Goal: Task Accomplishment & Management: Manage account settings

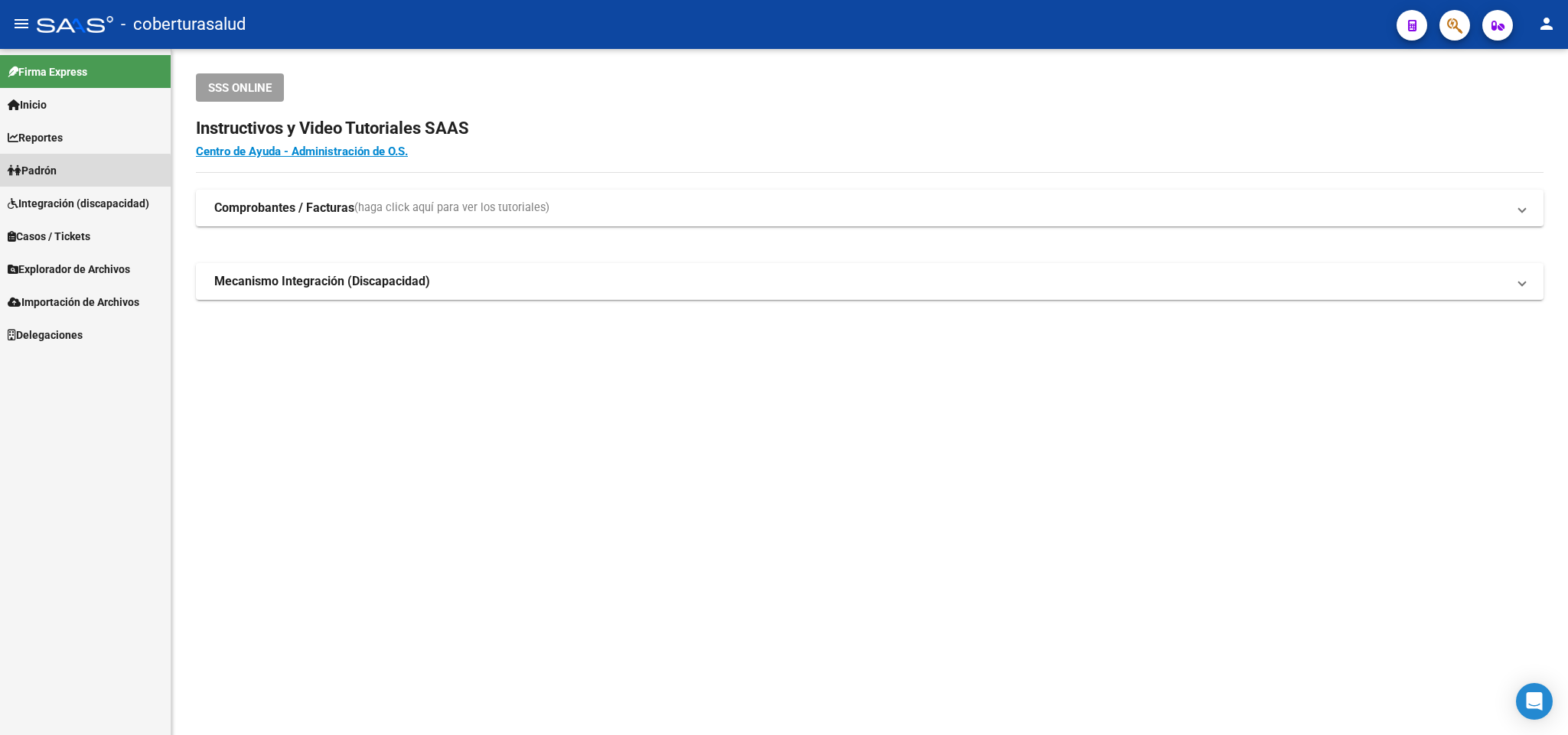
click at [42, 175] on span "Padrón" at bounding box center [32, 170] width 49 height 17
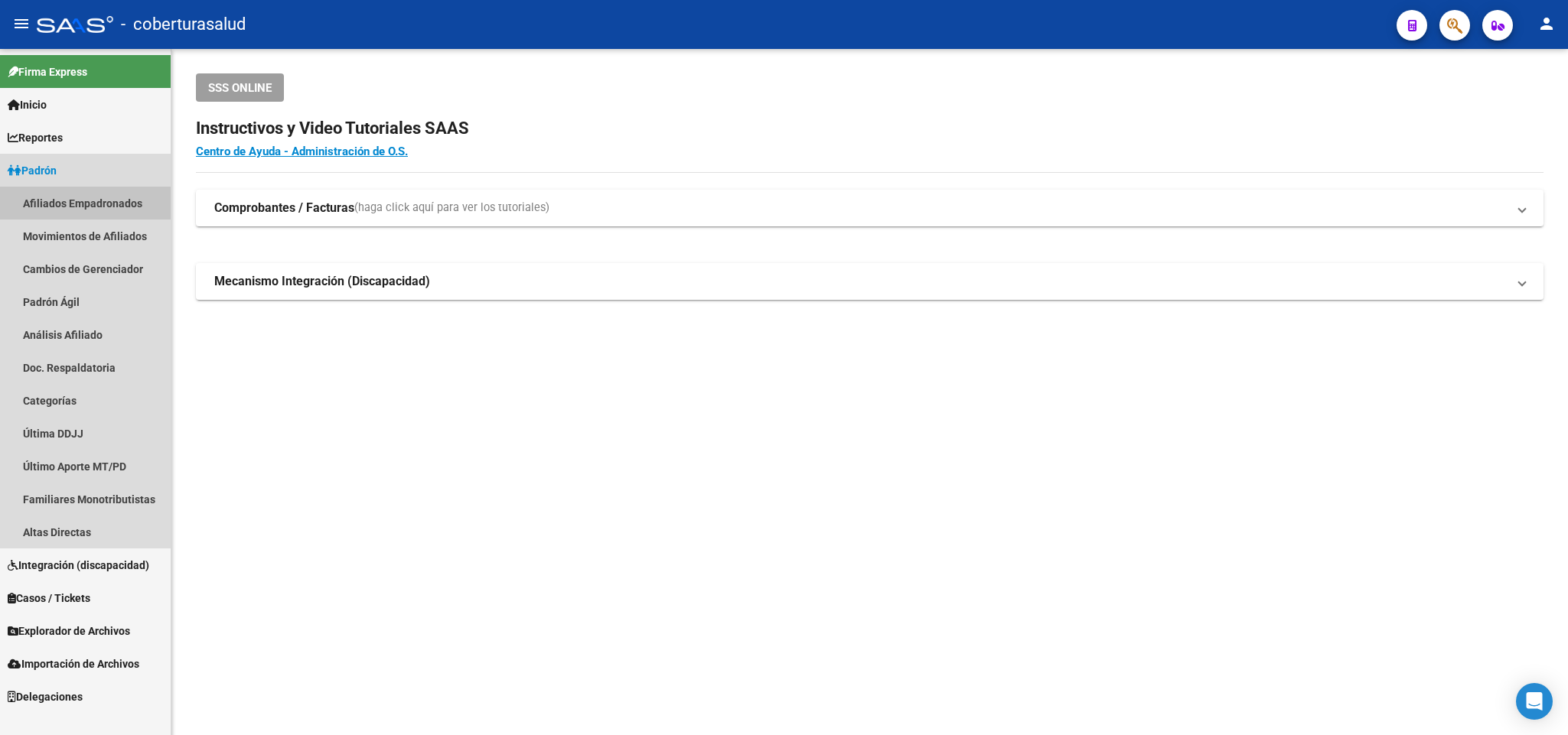
click at [129, 218] on link "Afiliados Empadronados" at bounding box center [85, 203] width 171 height 33
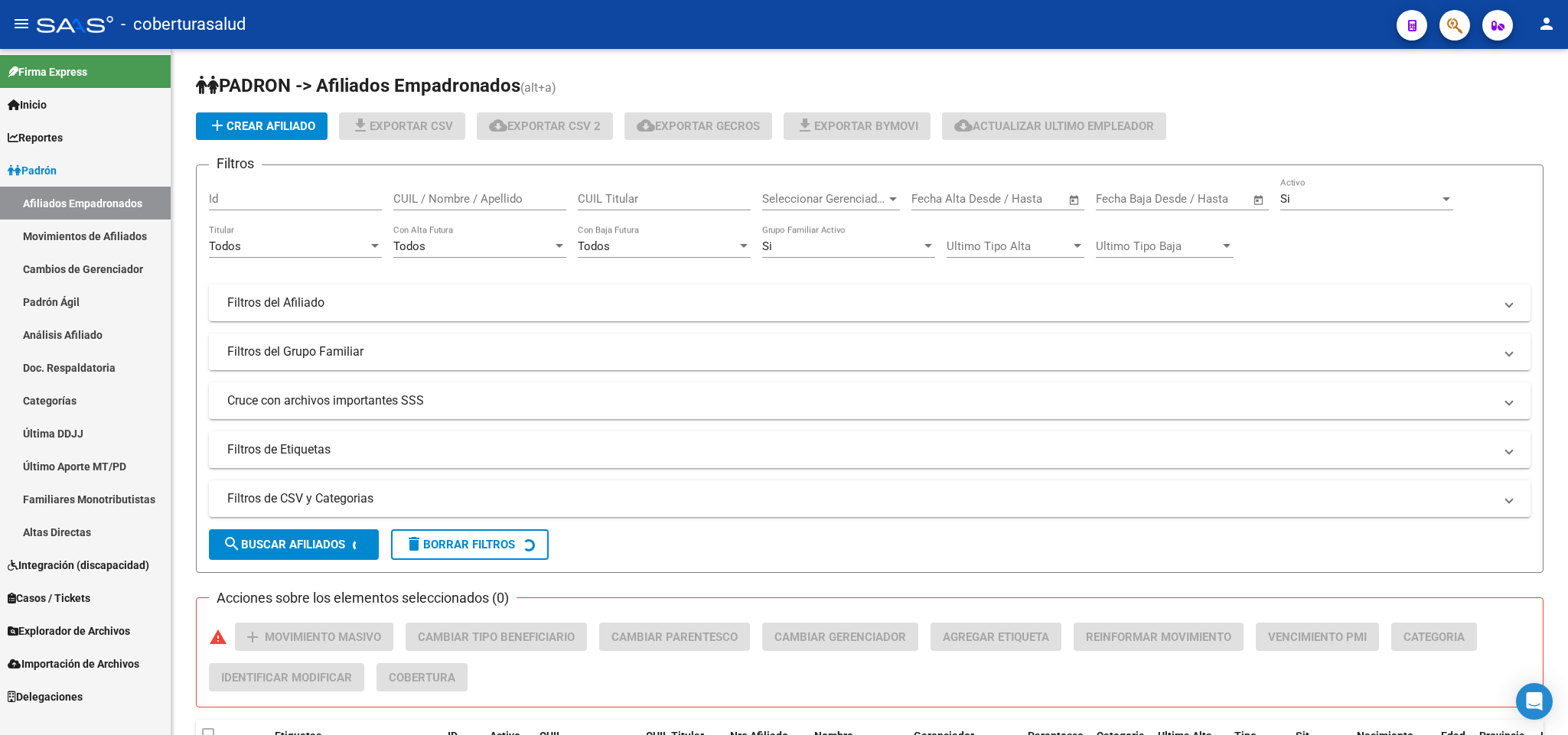
click at [131, 206] on link "Afiliados Empadronados" at bounding box center [85, 203] width 171 height 33
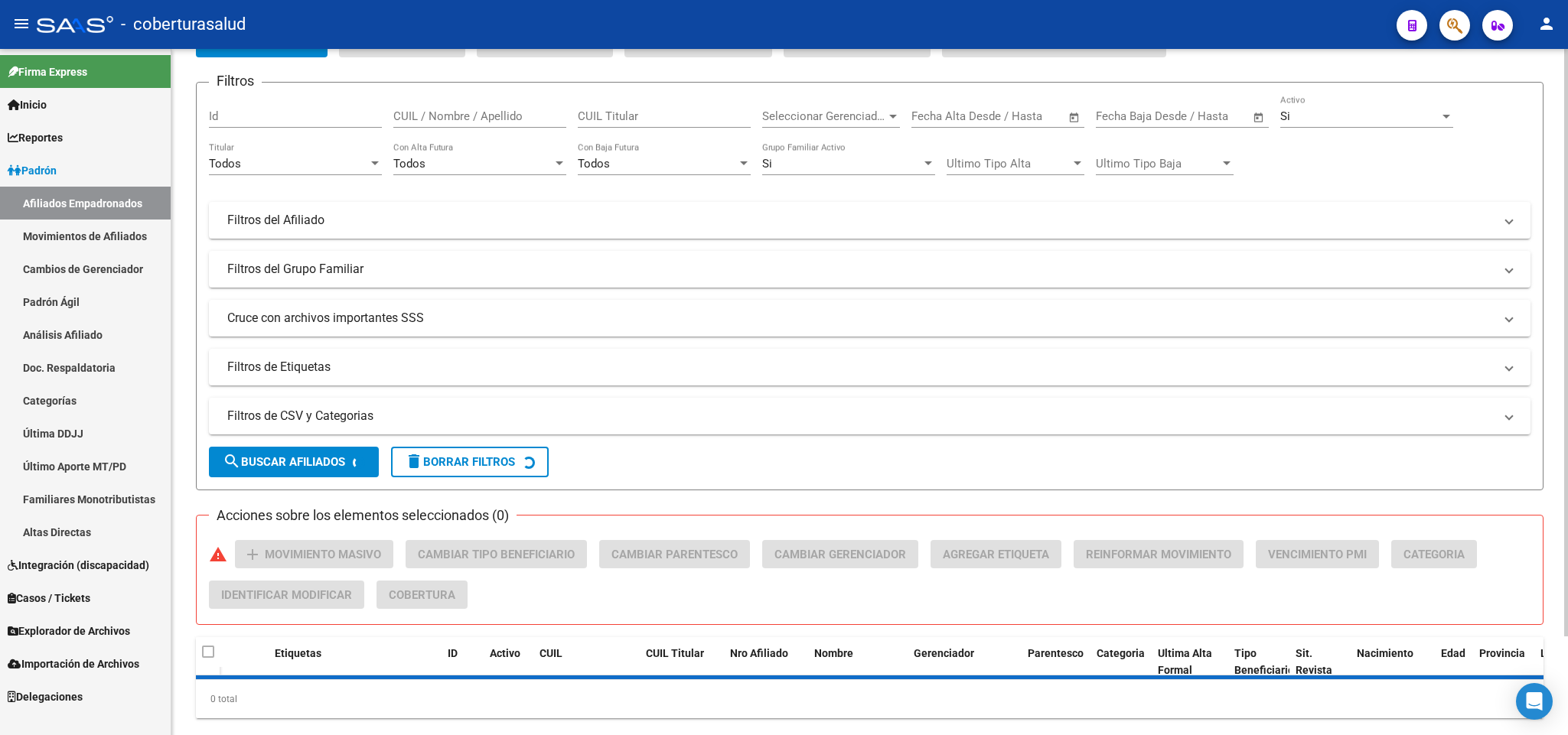
scroll to position [115, 0]
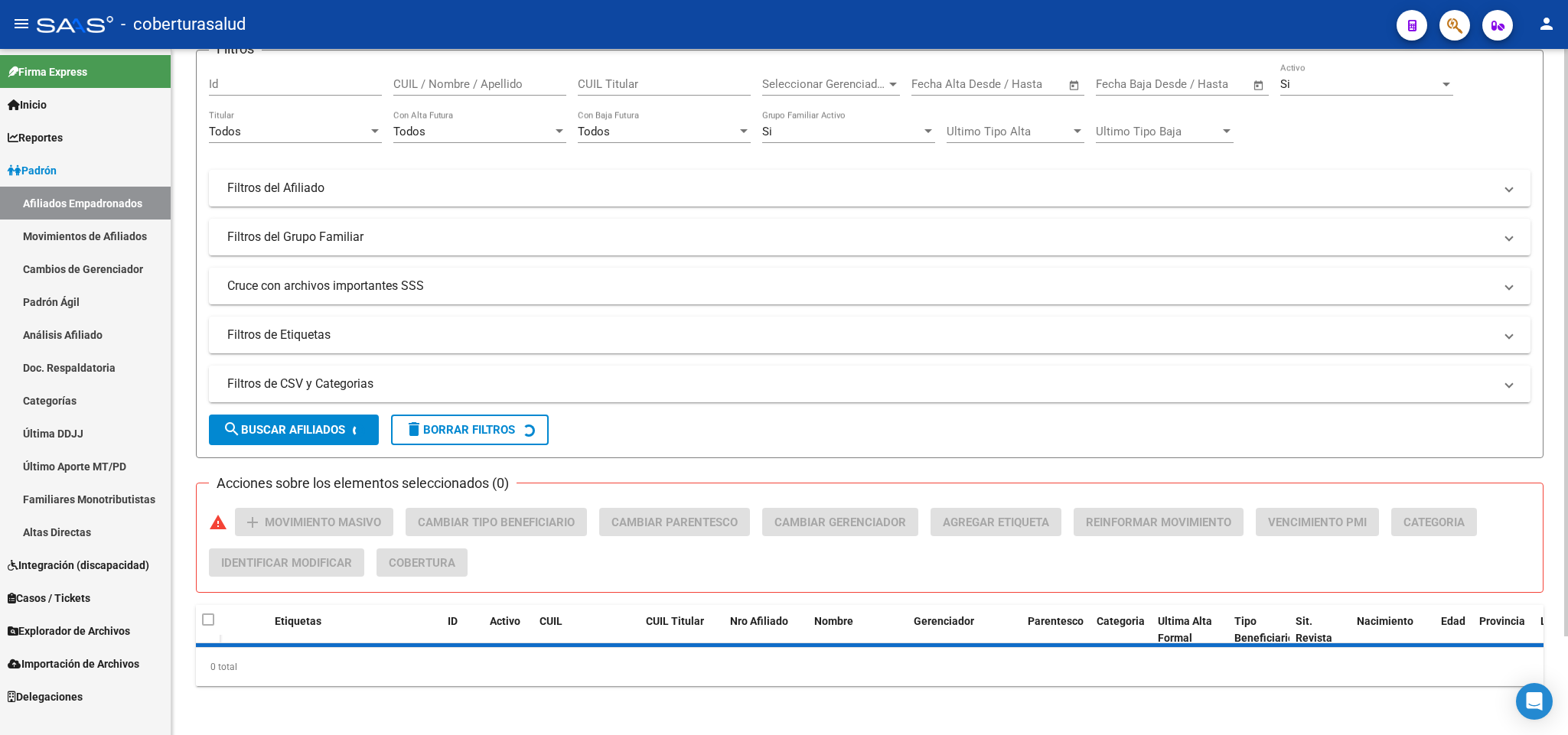
click at [351, 382] on mat-panel-title "Filtros de CSV y Categorias" at bounding box center [860, 383] width 1266 height 17
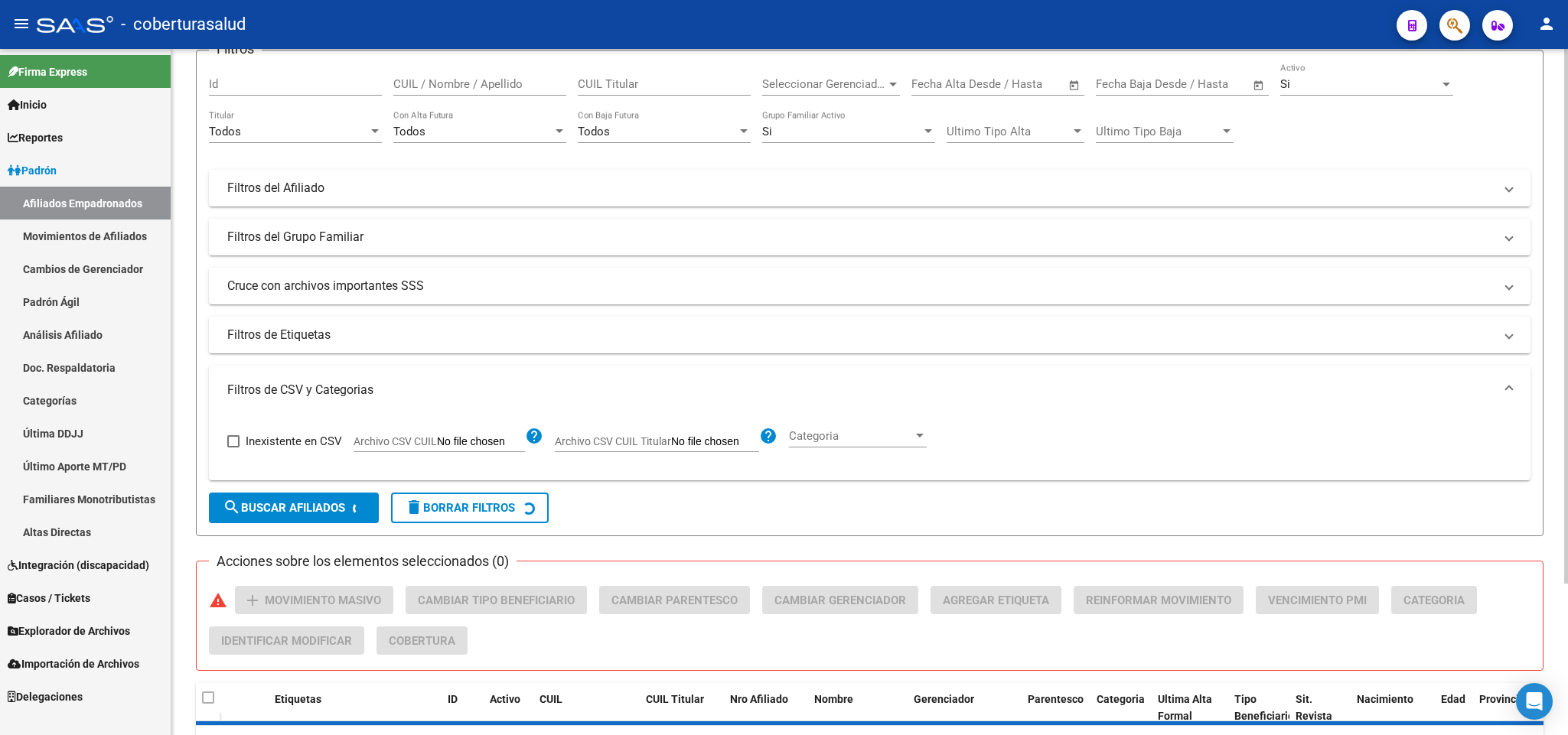
click at [409, 435] on span "Archivo CSV CUIL" at bounding box center [395, 441] width 83 height 13
click at [437, 435] on input "Archivo CSV CUIL" at bounding box center [480, 441] width 88 height 14
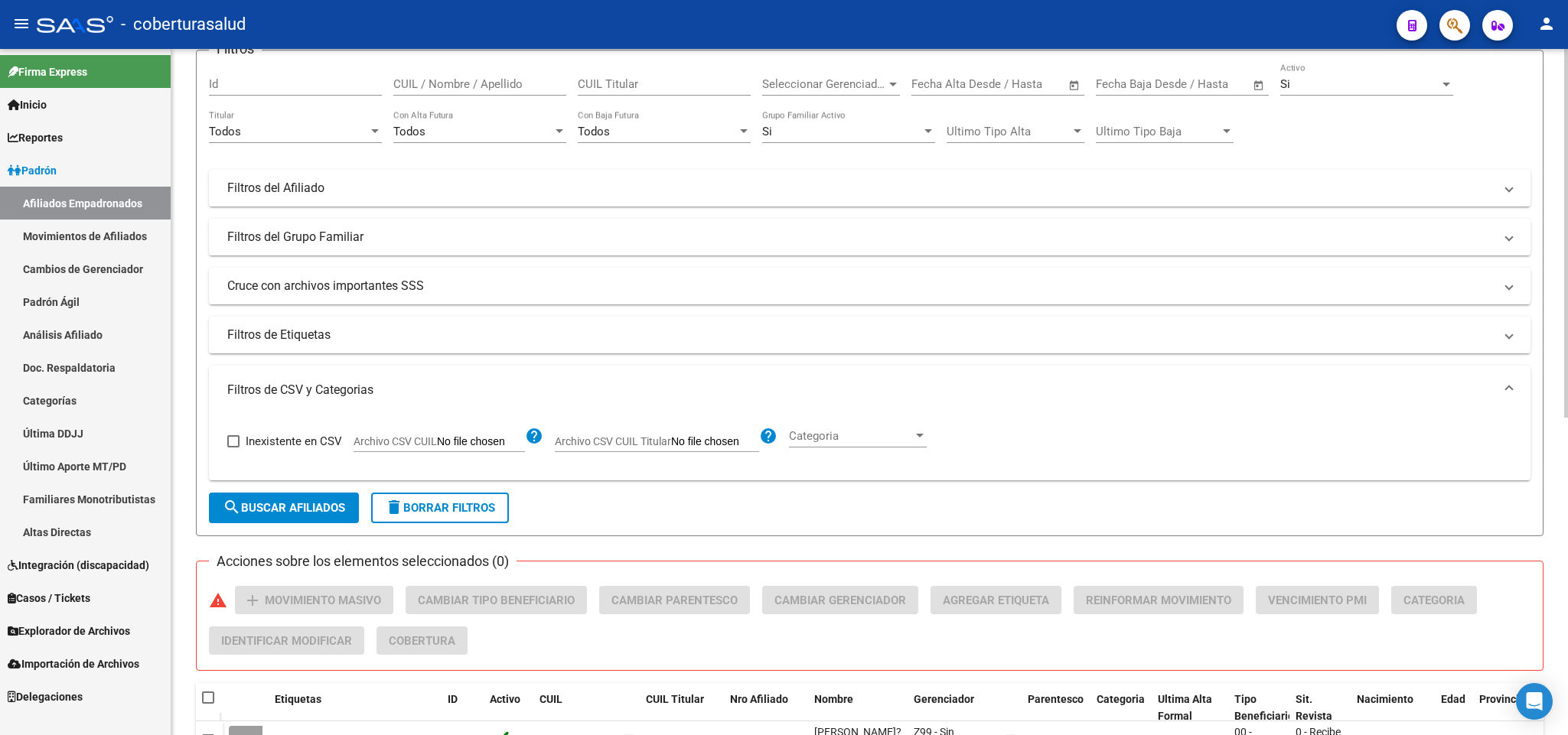
type input "C:\fakepath\certificados de estudio vcia [DATE].csv"
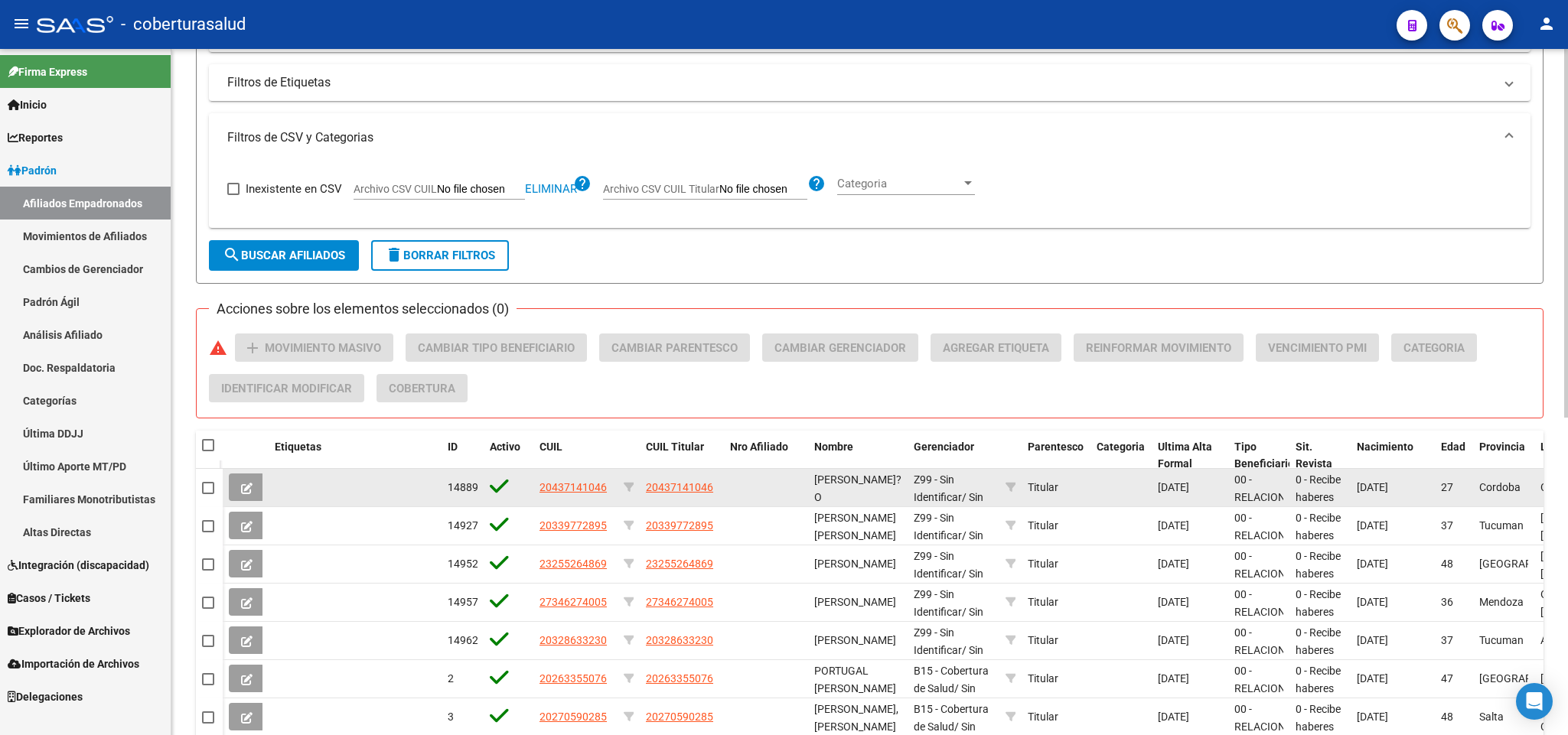
scroll to position [459, 0]
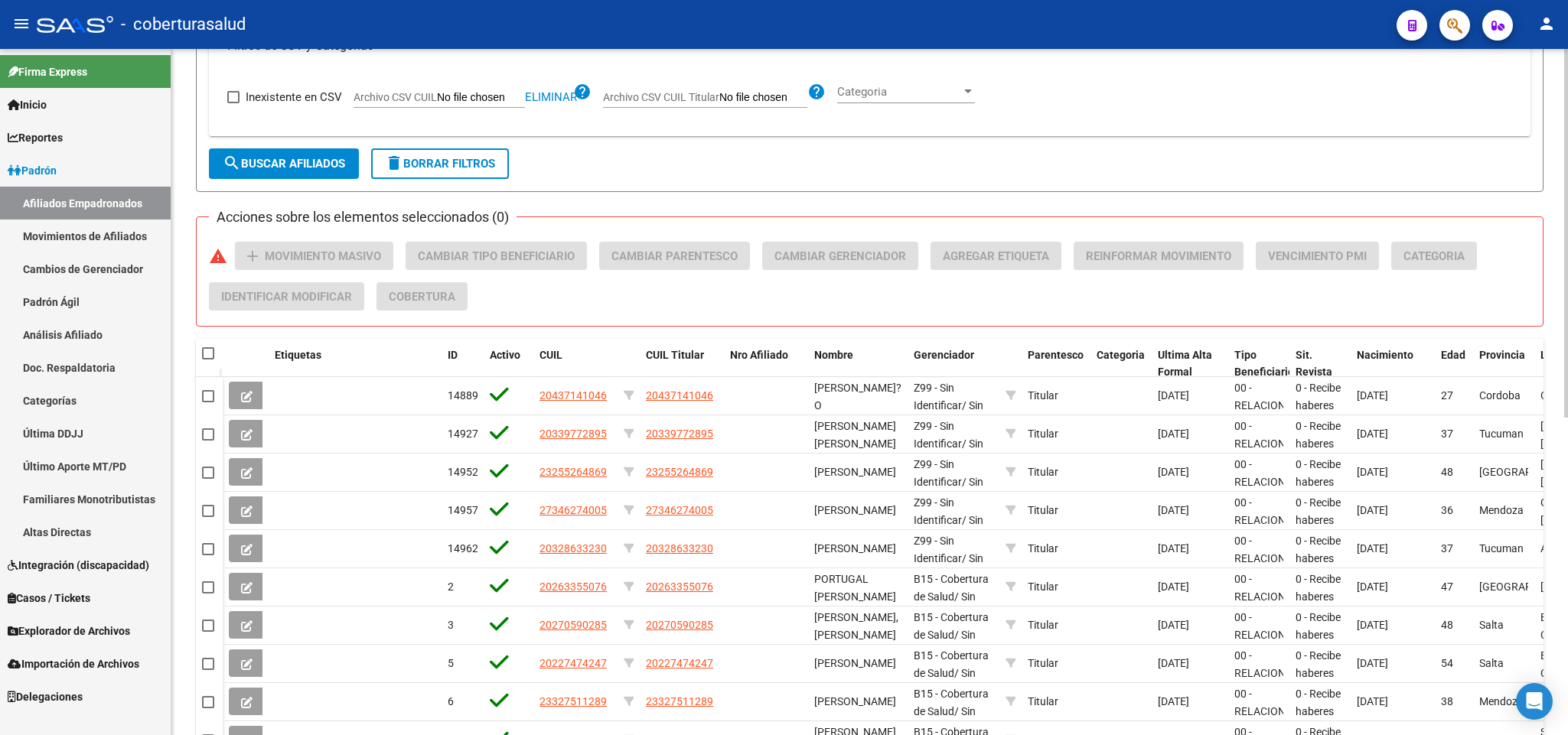
click at [320, 163] on span "search Buscar Afiliados" at bounding box center [283, 163] width 122 height 14
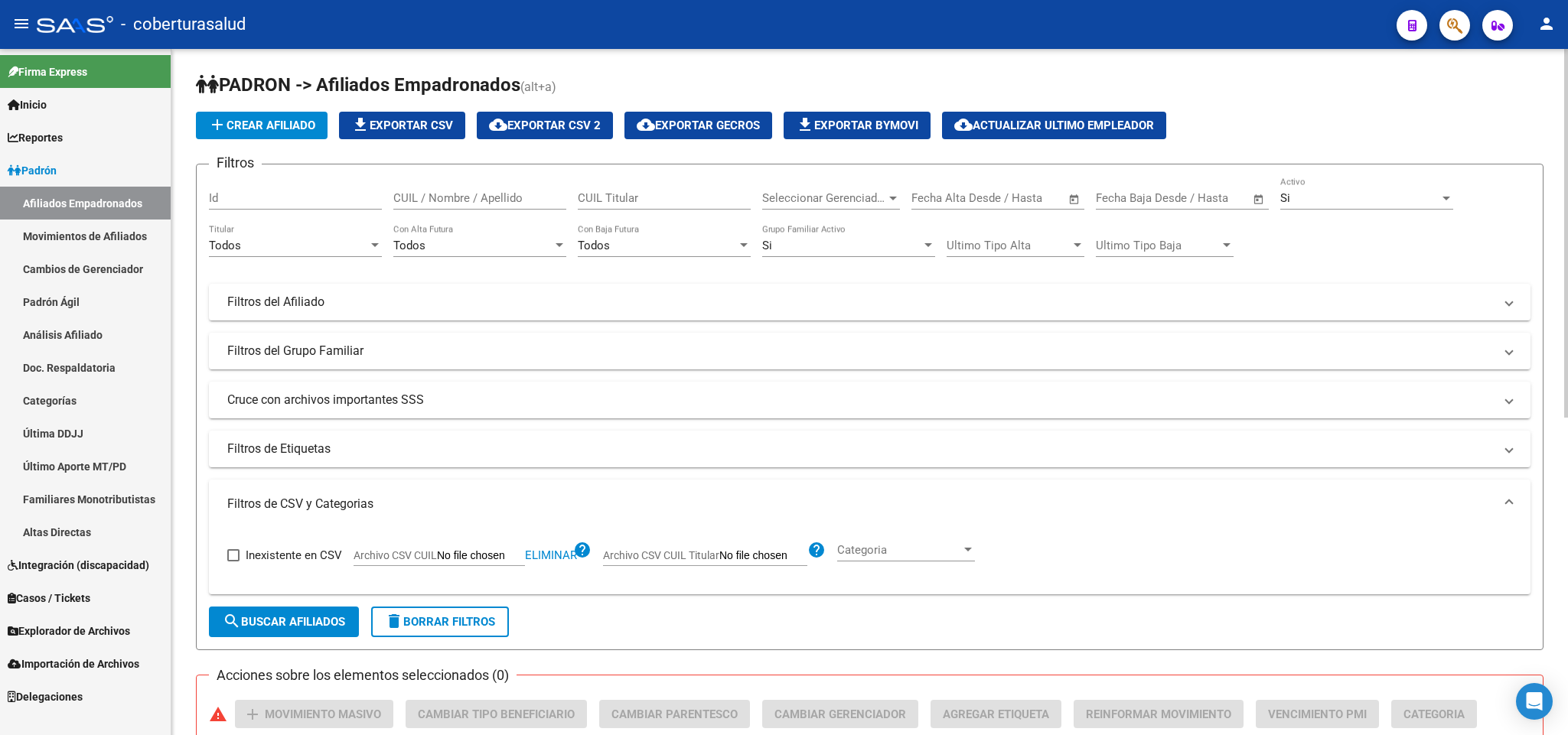
scroll to position [0, 0]
click at [1325, 193] on div "Si" at bounding box center [1360, 198] width 159 height 14
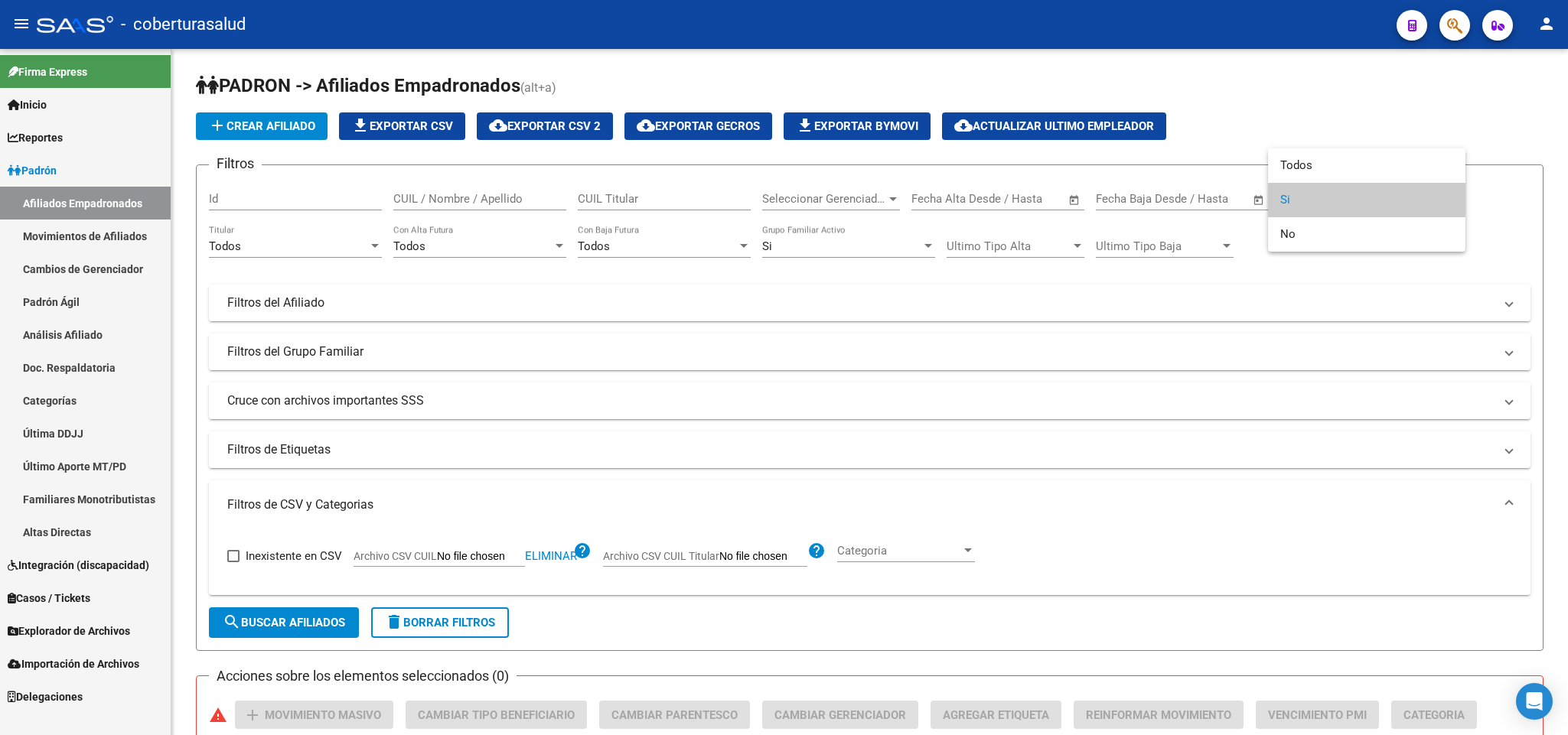
click at [1382, 110] on div at bounding box center [784, 367] width 1568 height 735
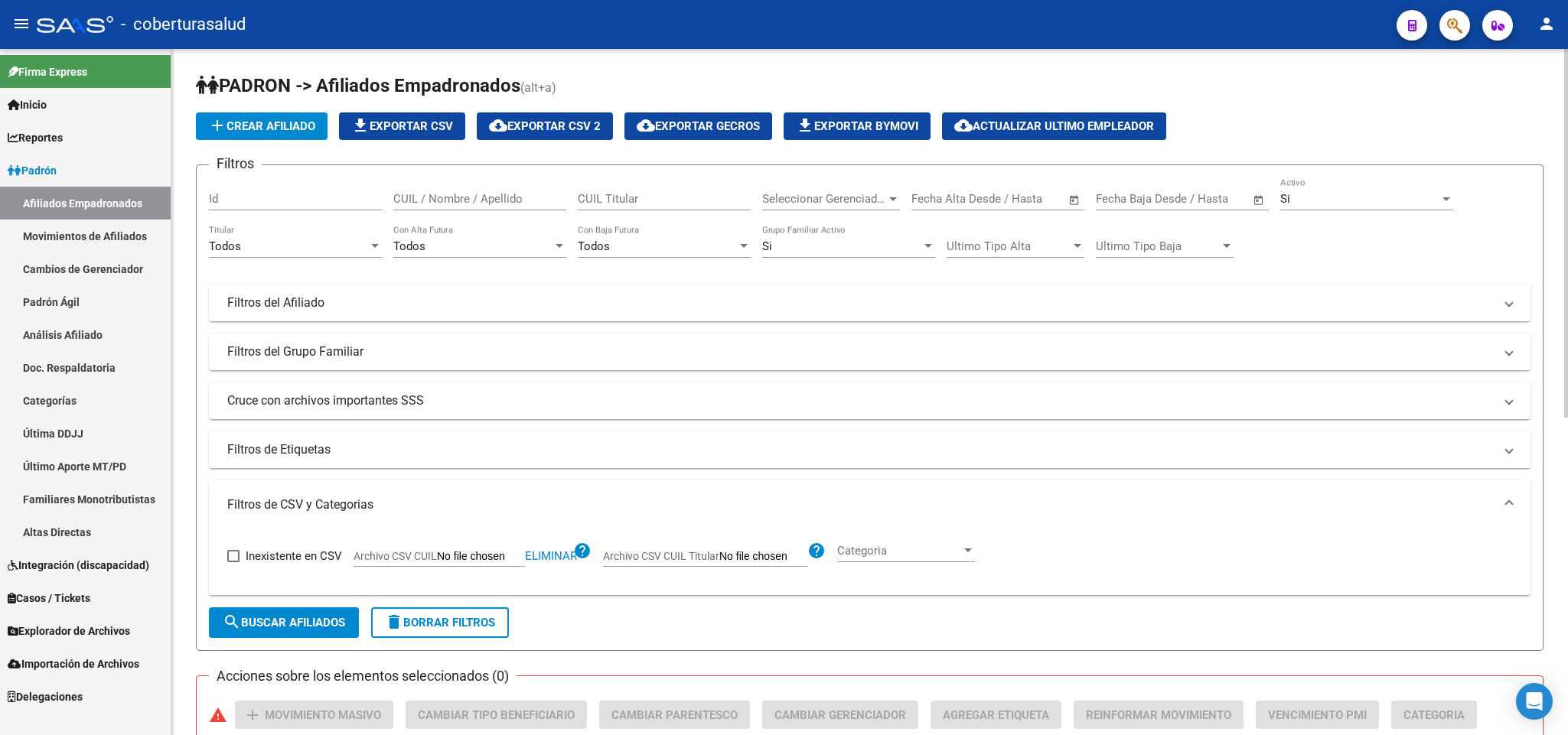
click at [283, 237] on div "Todos Titular" at bounding box center [295, 241] width 173 height 33
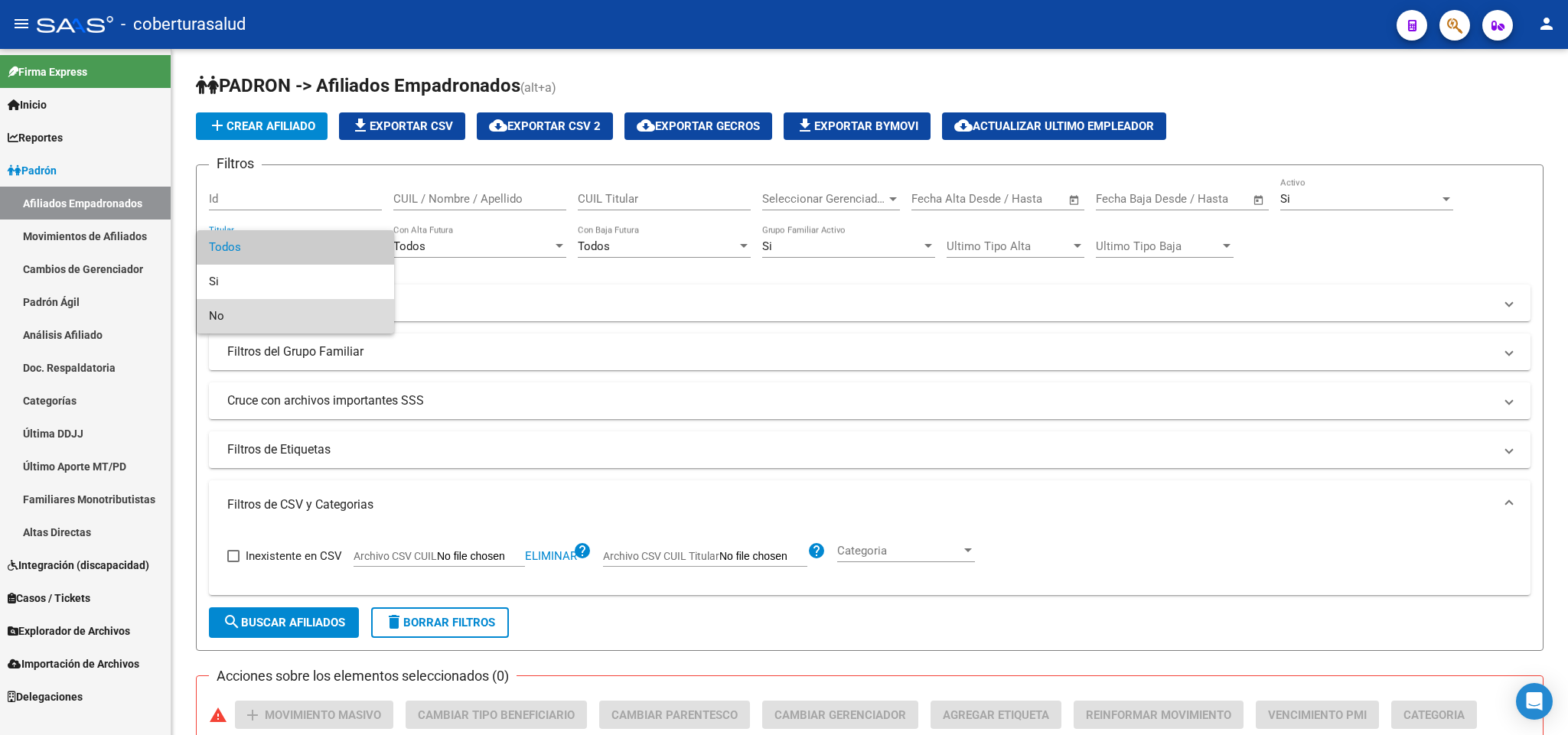
click at [307, 312] on span "No" at bounding box center [295, 316] width 173 height 34
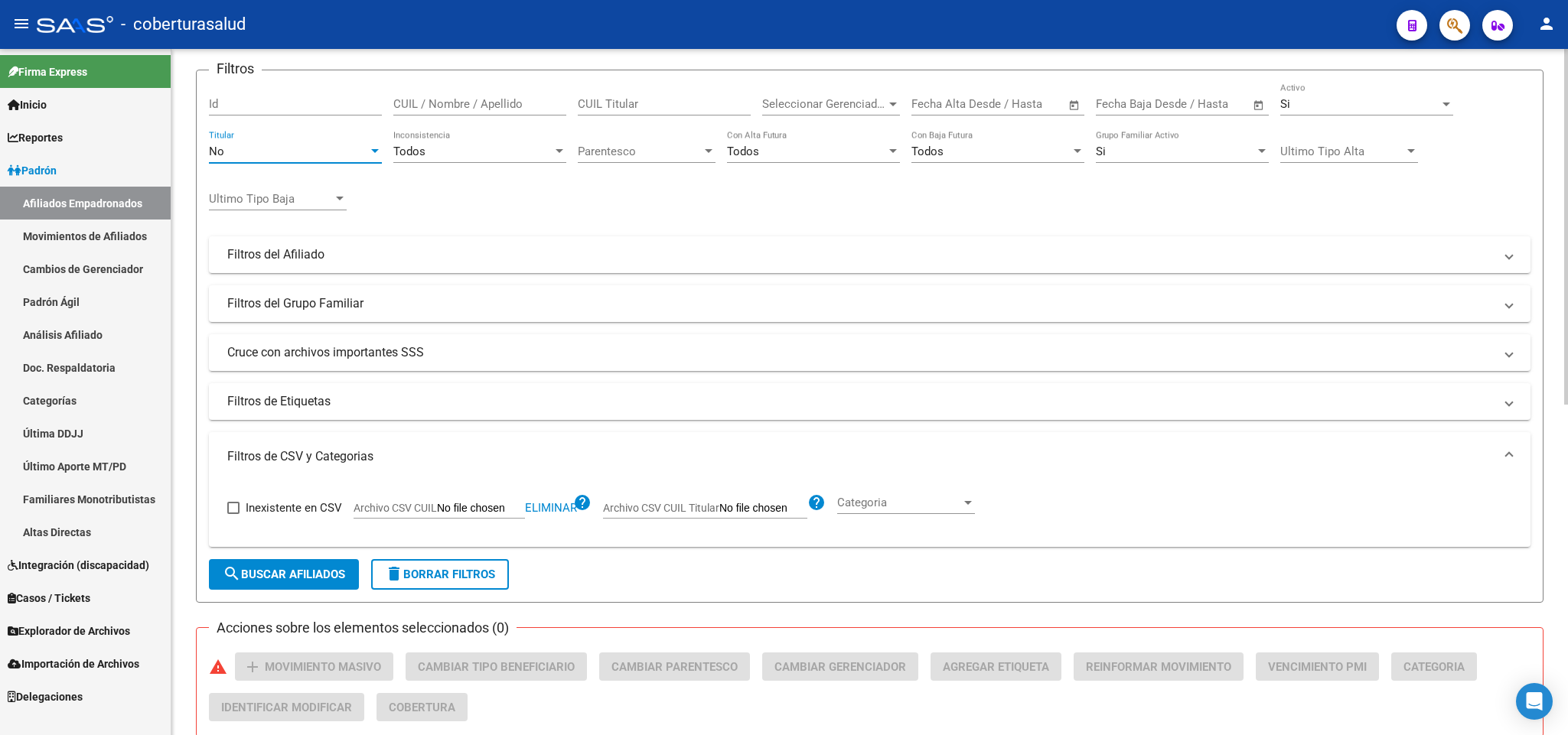
scroll to position [115, 0]
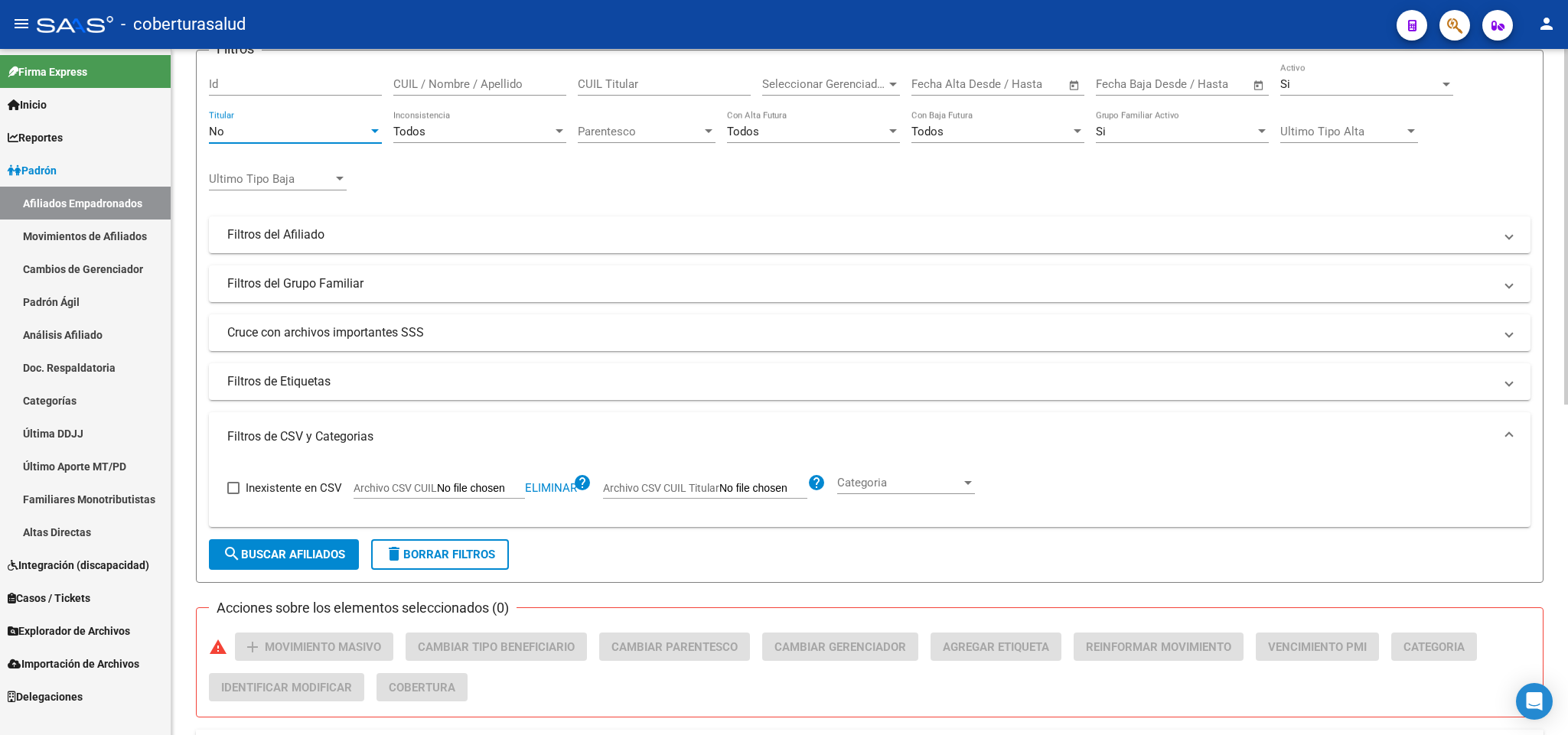
click at [296, 553] on span "search Buscar Afiliados" at bounding box center [283, 554] width 122 height 14
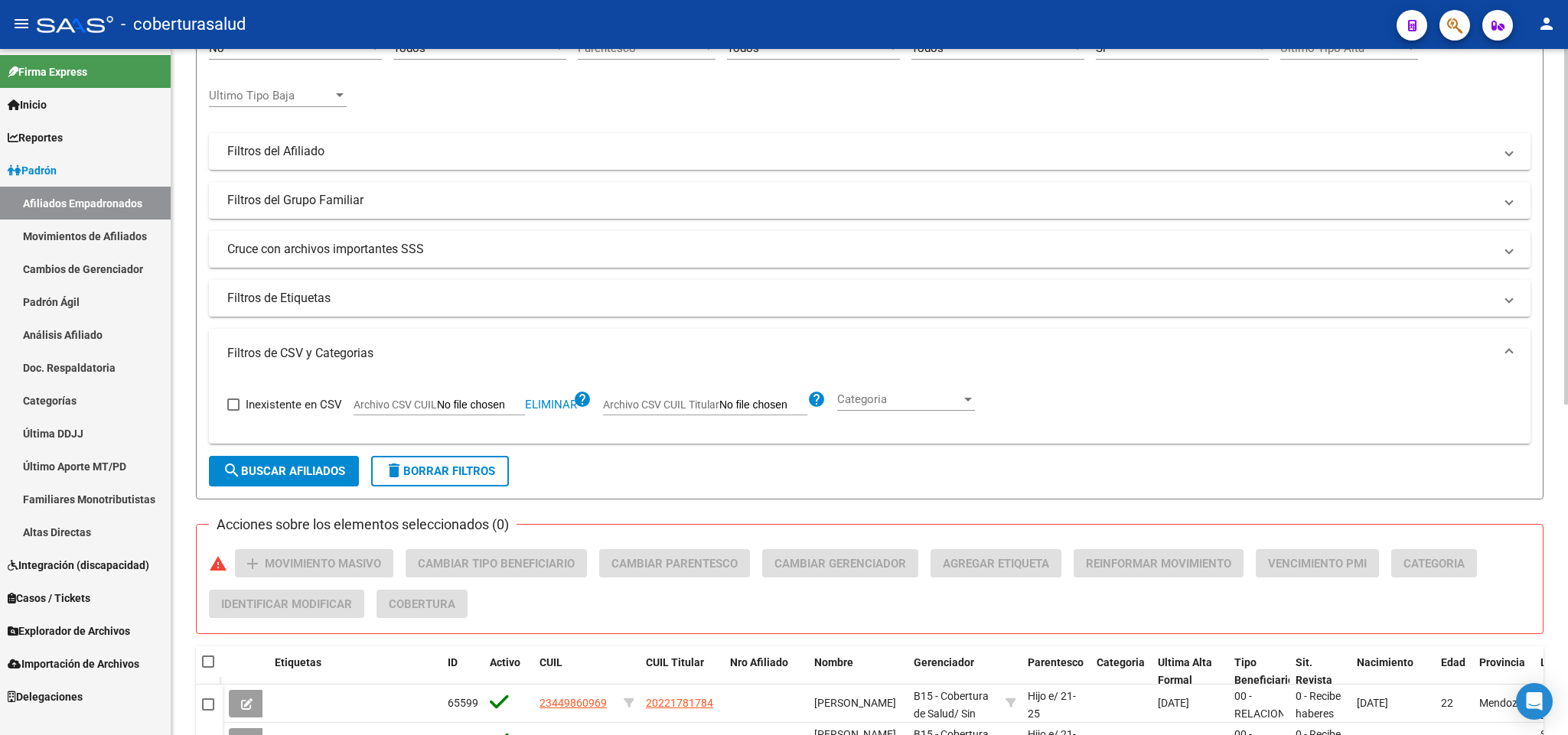
scroll to position [0, 0]
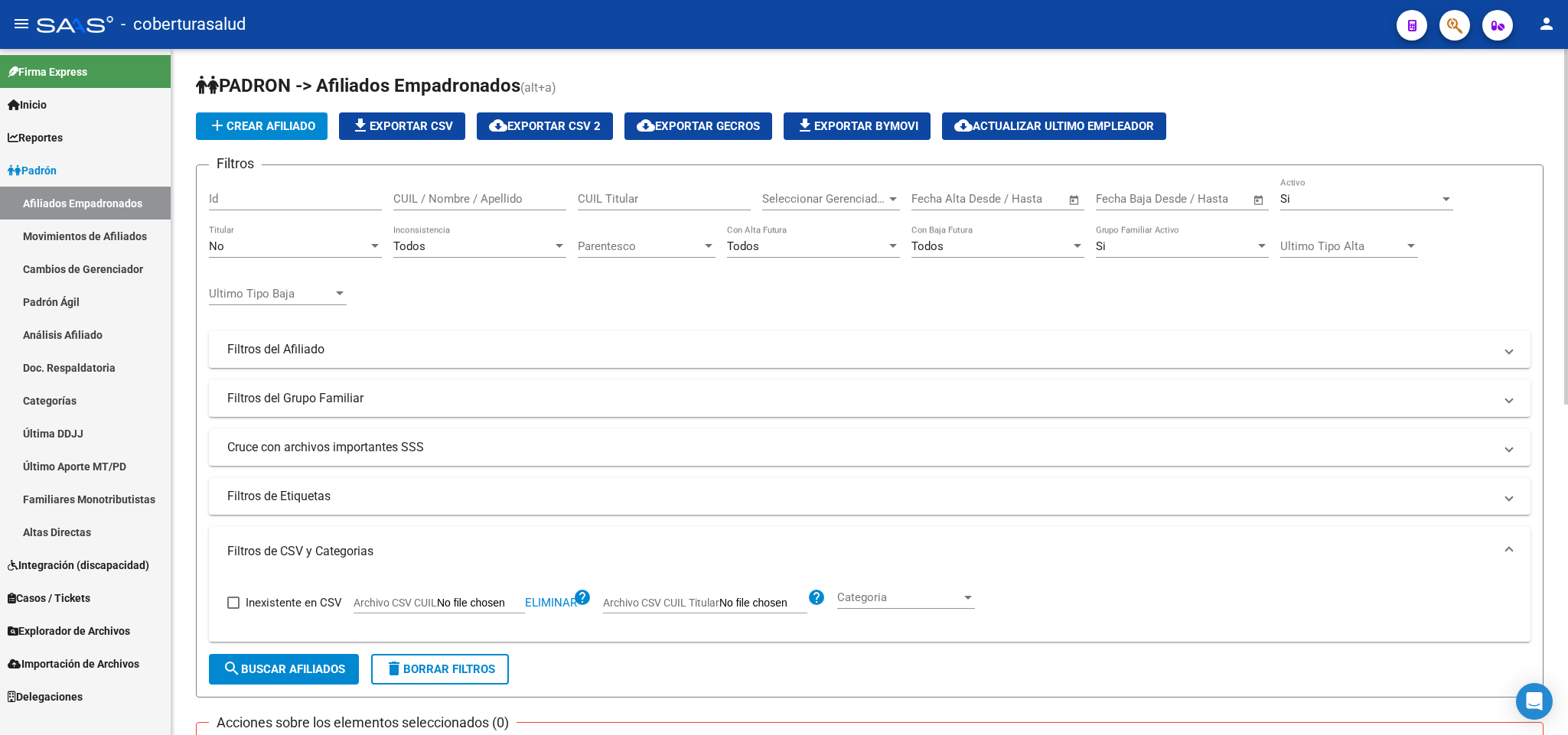
click at [1164, 237] on div "Si Grupo Familiar Activo" at bounding box center [1182, 241] width 173 height 33
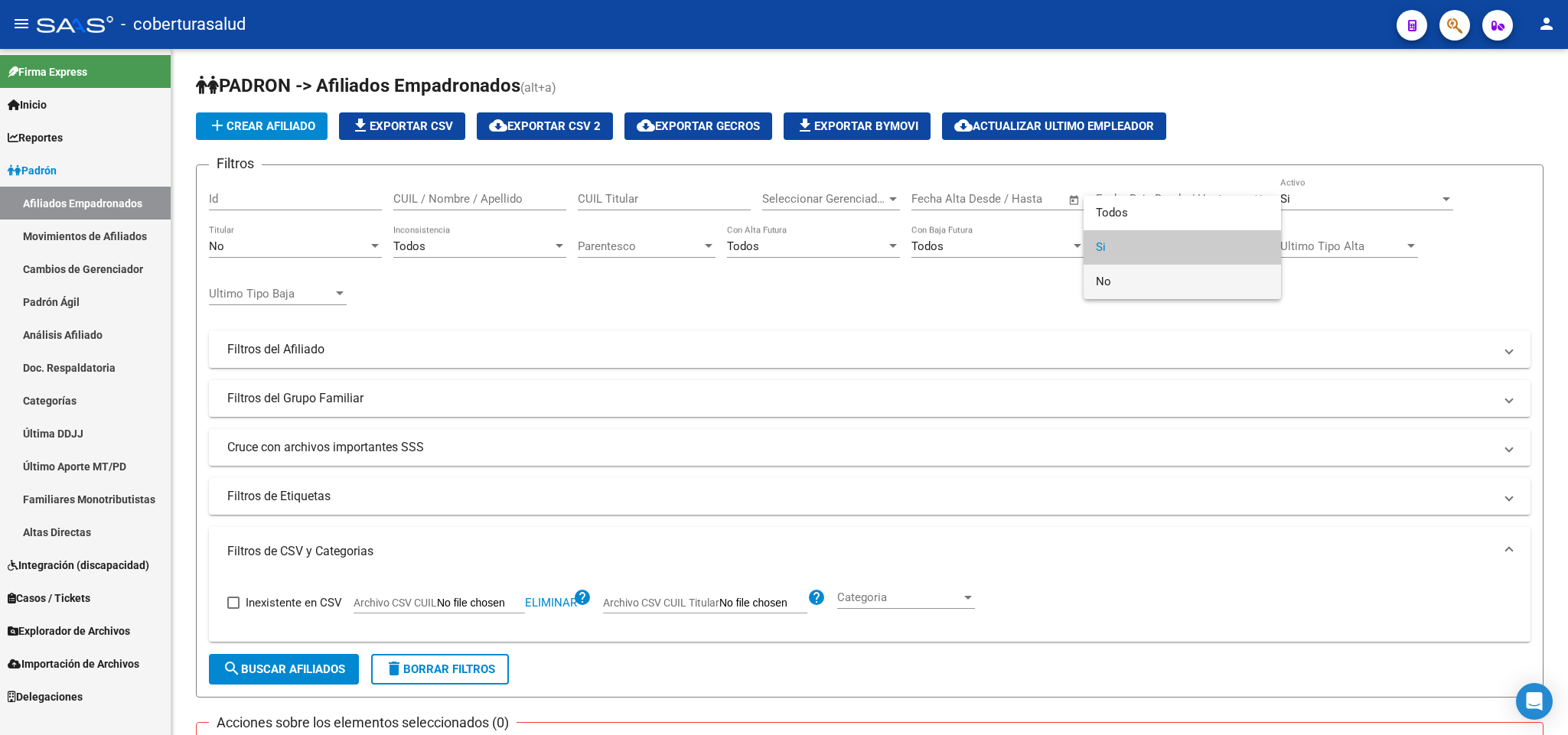
click at [1156, 276] on span "No" at bounding box center [1182, 282] width 173 height 34
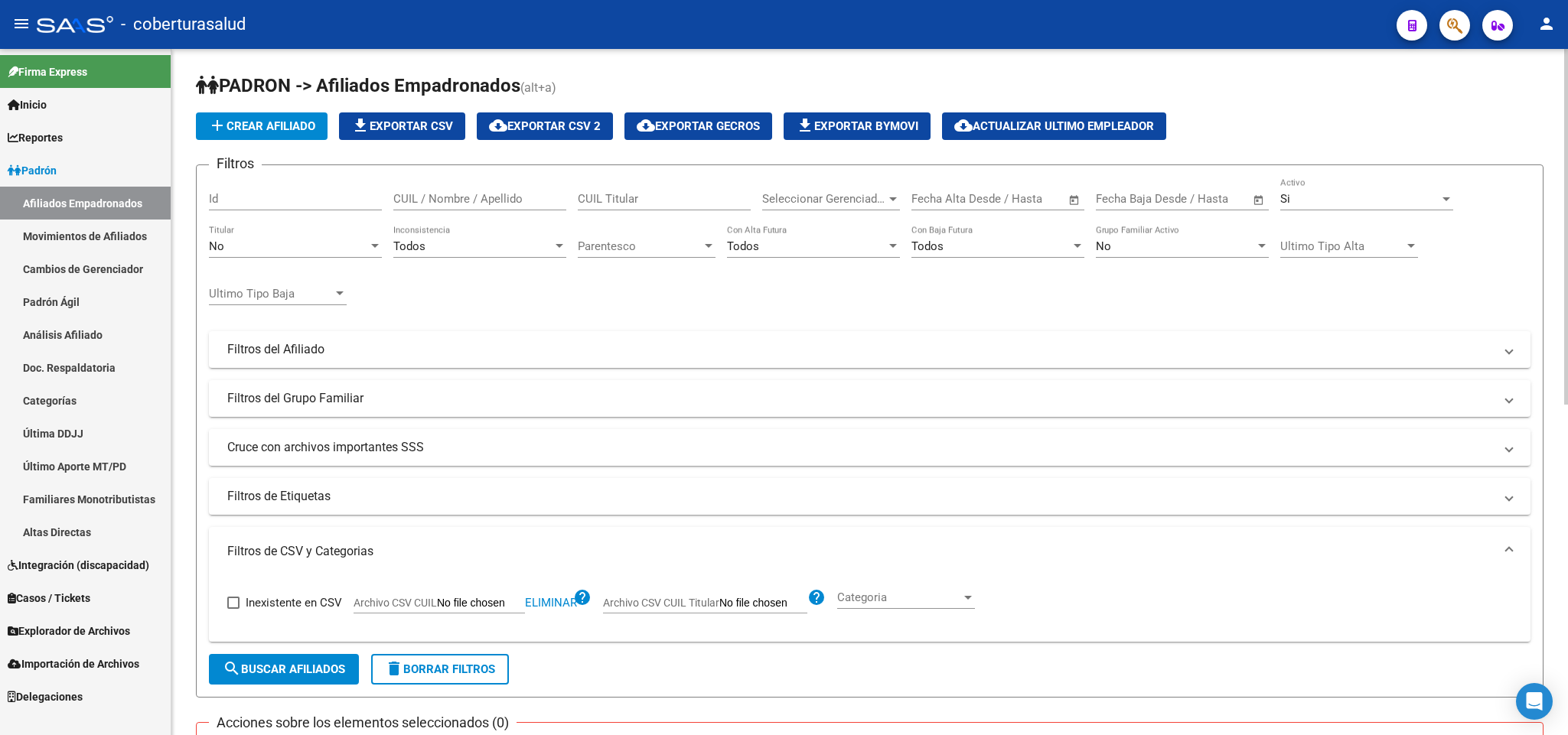
click at [1335, 191] on div "Si Activo" at bounding box center [1366, 193] width 173 height 33
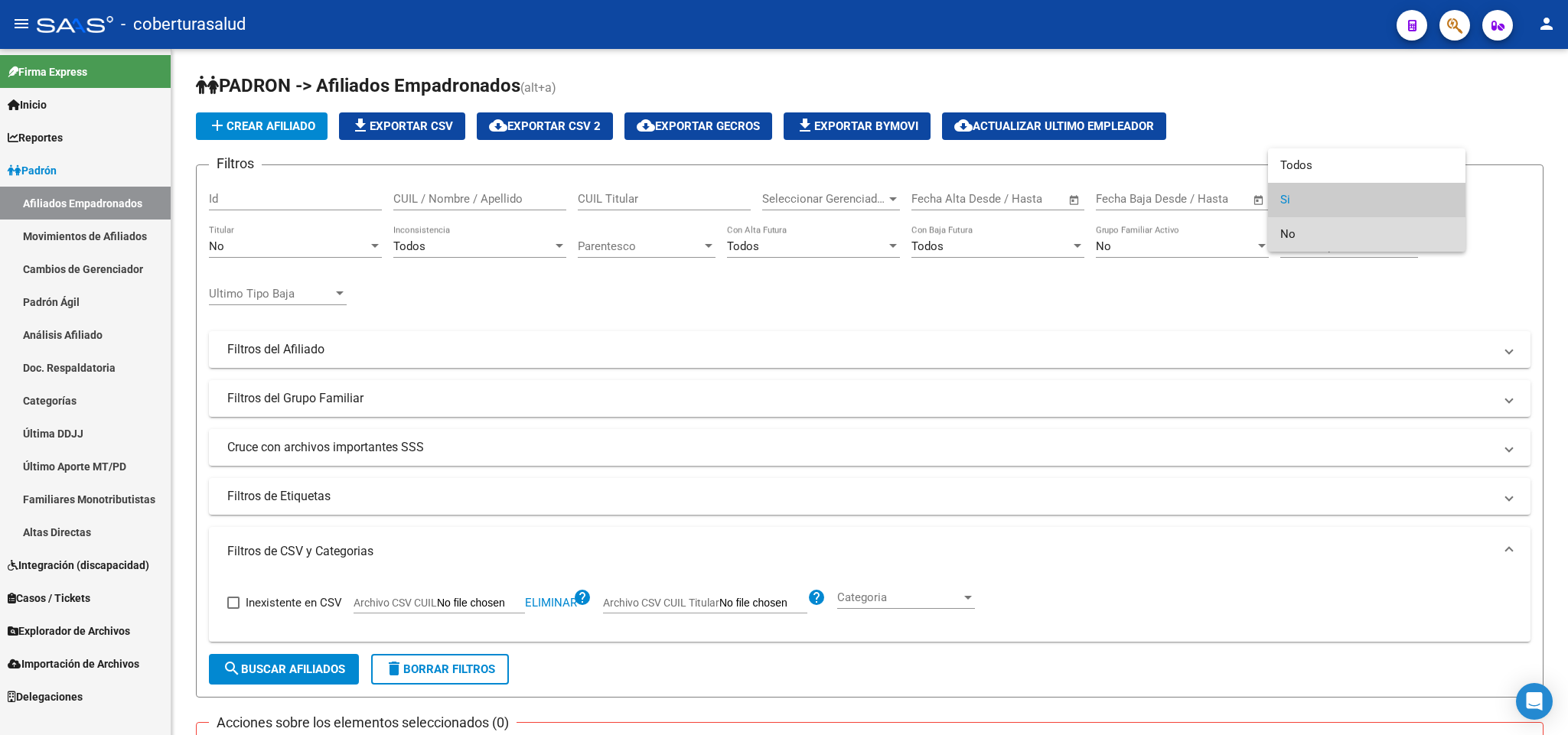
click at [1325, 222] on span "No" at bounding box center [1366, 234] width 173 height 34
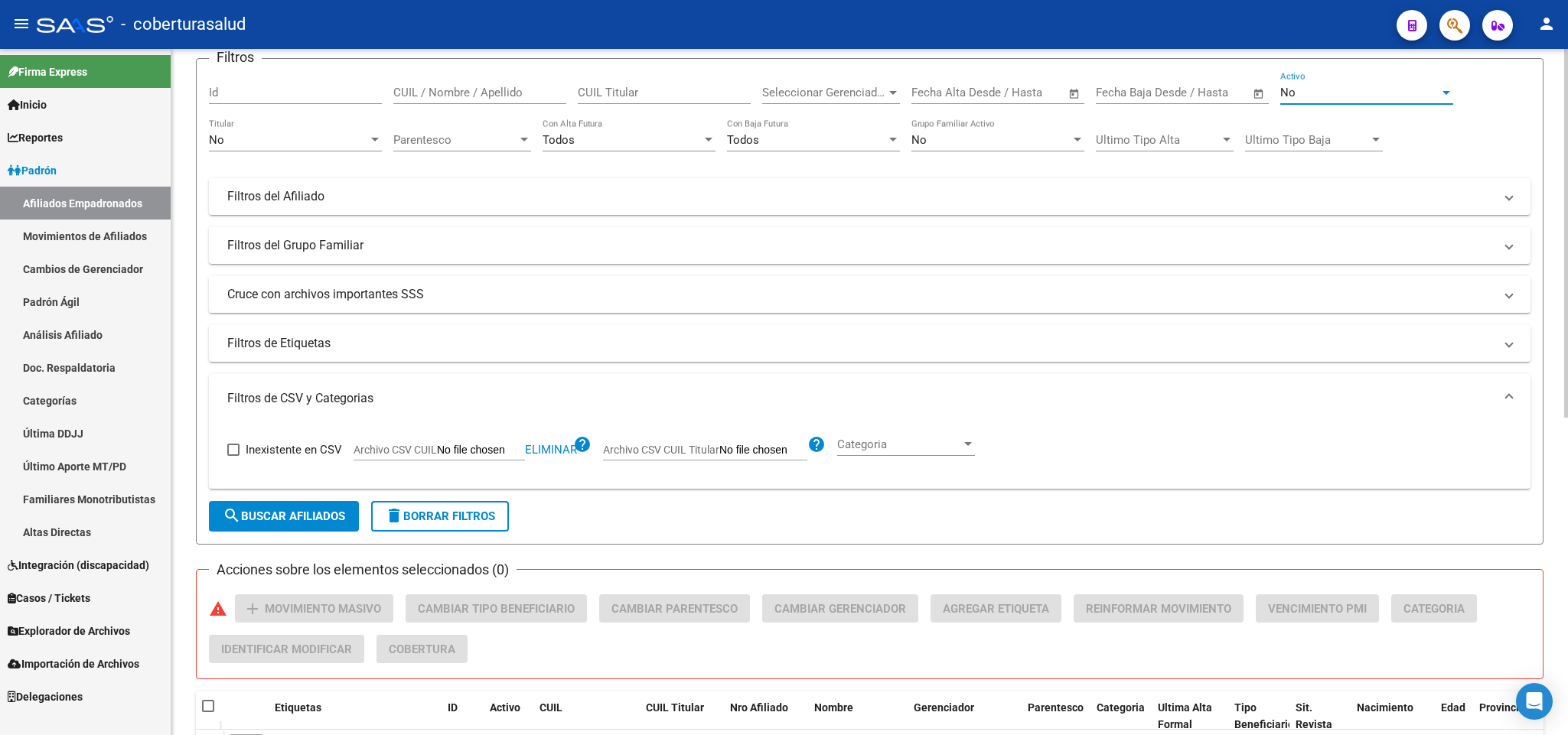
scroll to position [16, 0]
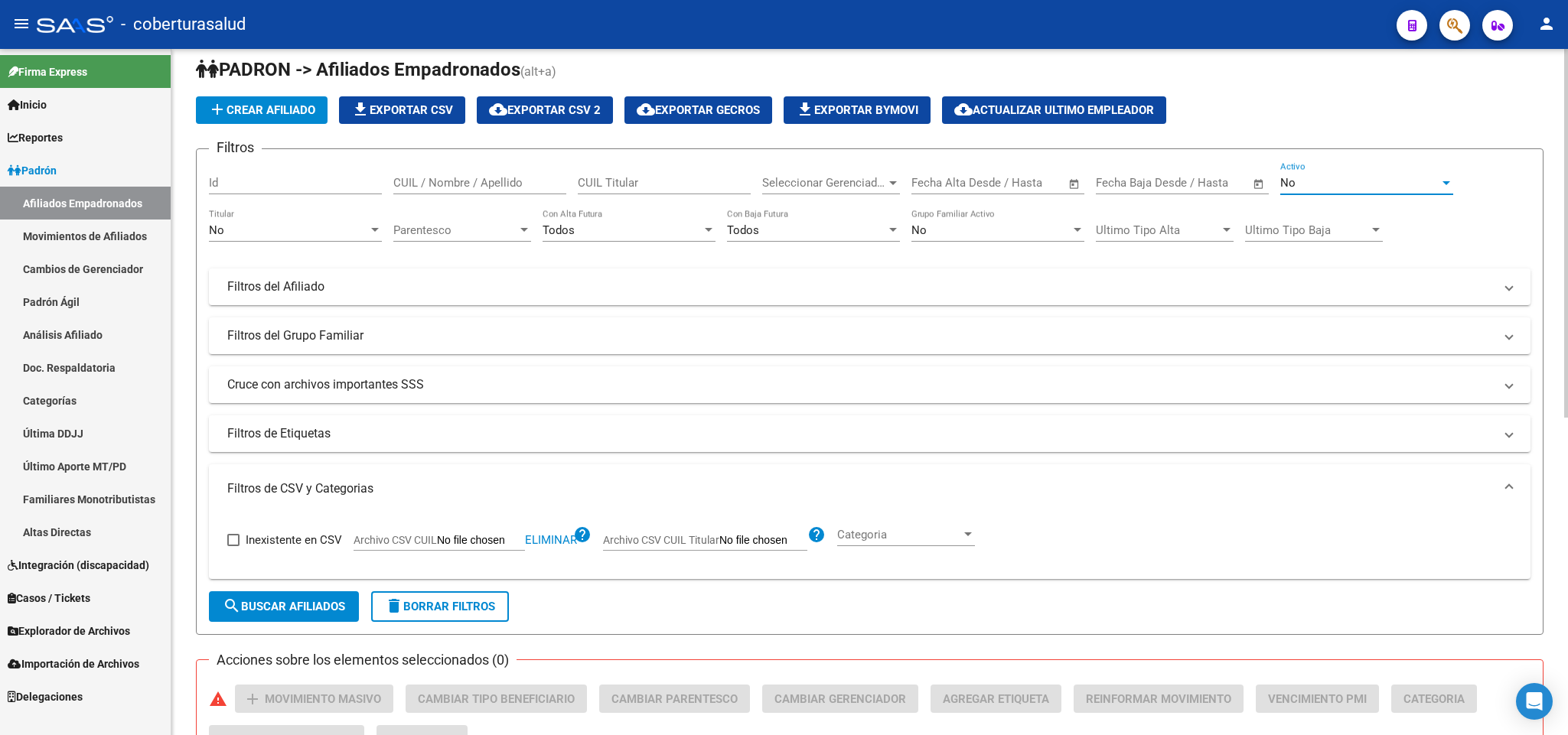
click at [298, 629] on form "Filtros Id CUIL / Nombre / Apellido CUIL Titular Seleccionar Gerenciador Selecc…" at bounding box center [870, 391] width 1347 height 486
click at [306, 613] on span "search Buscar Afiliados" at bounding box center [283, 606] width 122 height 14
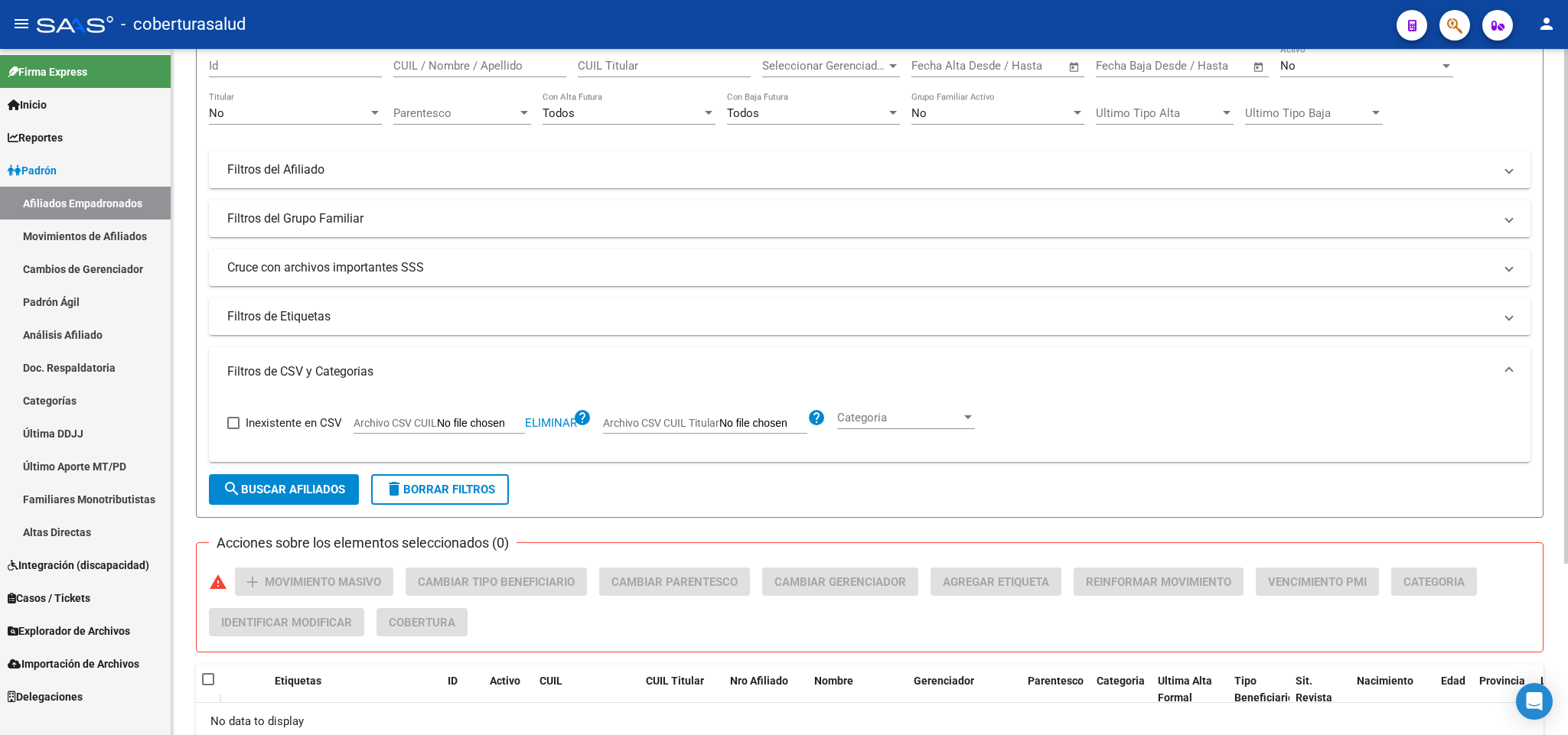
scroll to position [0, 0]
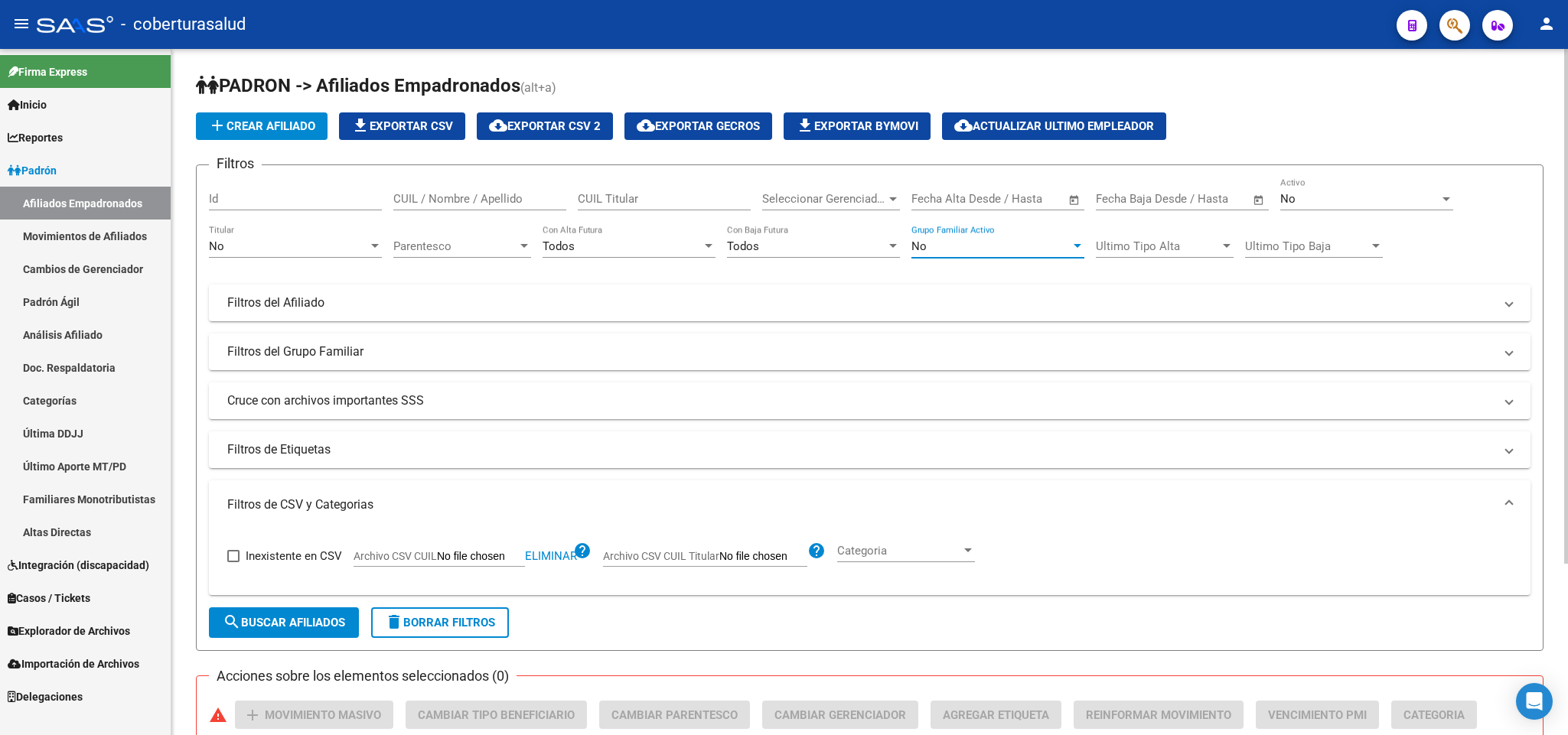
click at [1019, 241] on div "No" at bounding box center [991, 246] width 159 height 14
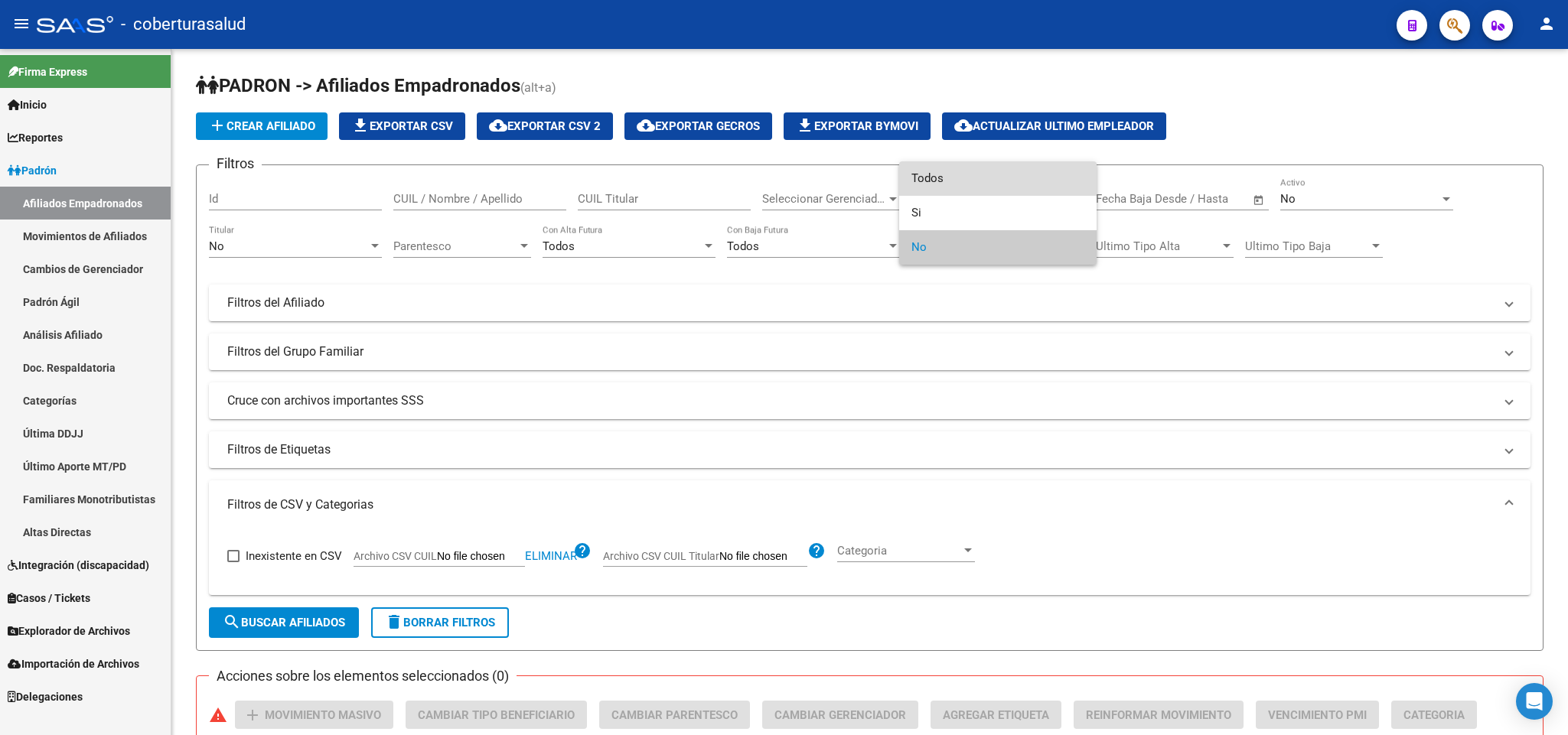
click at [1022, 176] on span "Todos" at bounding box center [997, 179] width 173 height 34
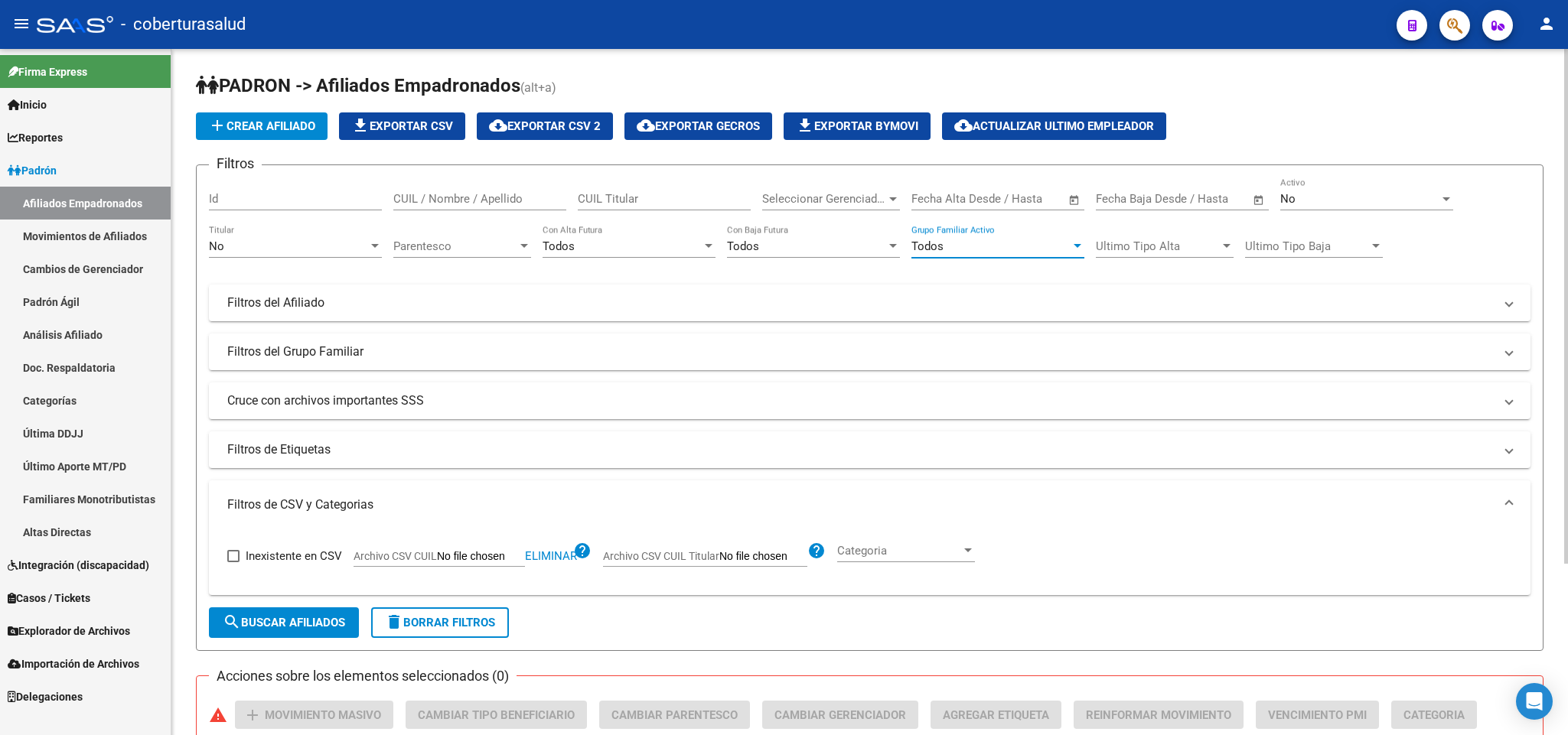
click at [304, 613] on button "search Buscar Afiliados" at bounding box center [284, 623] width 150 height 31
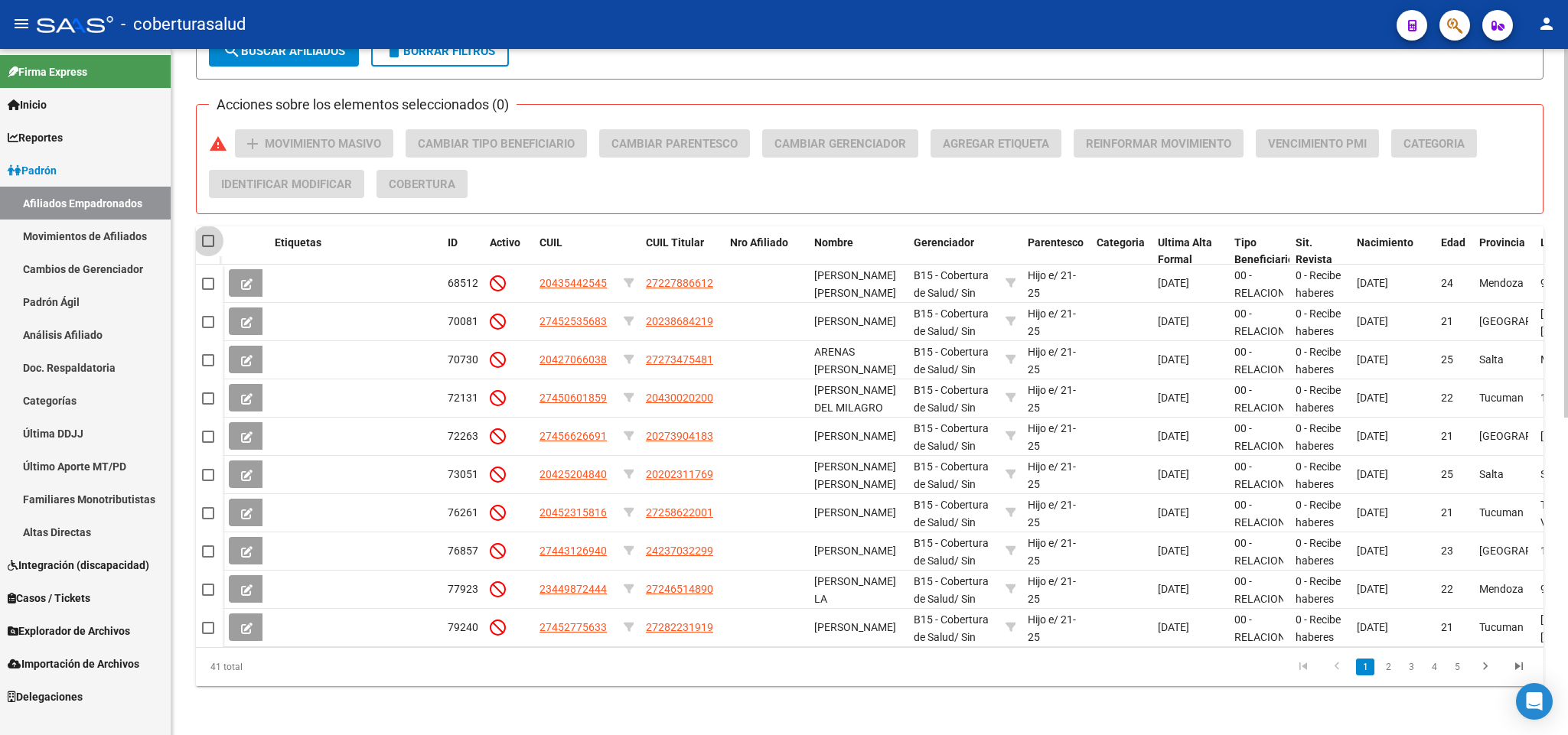
click at [210, 235] on span at bounding box center [208, 241] width 13 height 13
click at [208, 247] on input "checkbox" at bounding box center [207, 247] width 1 height 1
checkbox input "true"
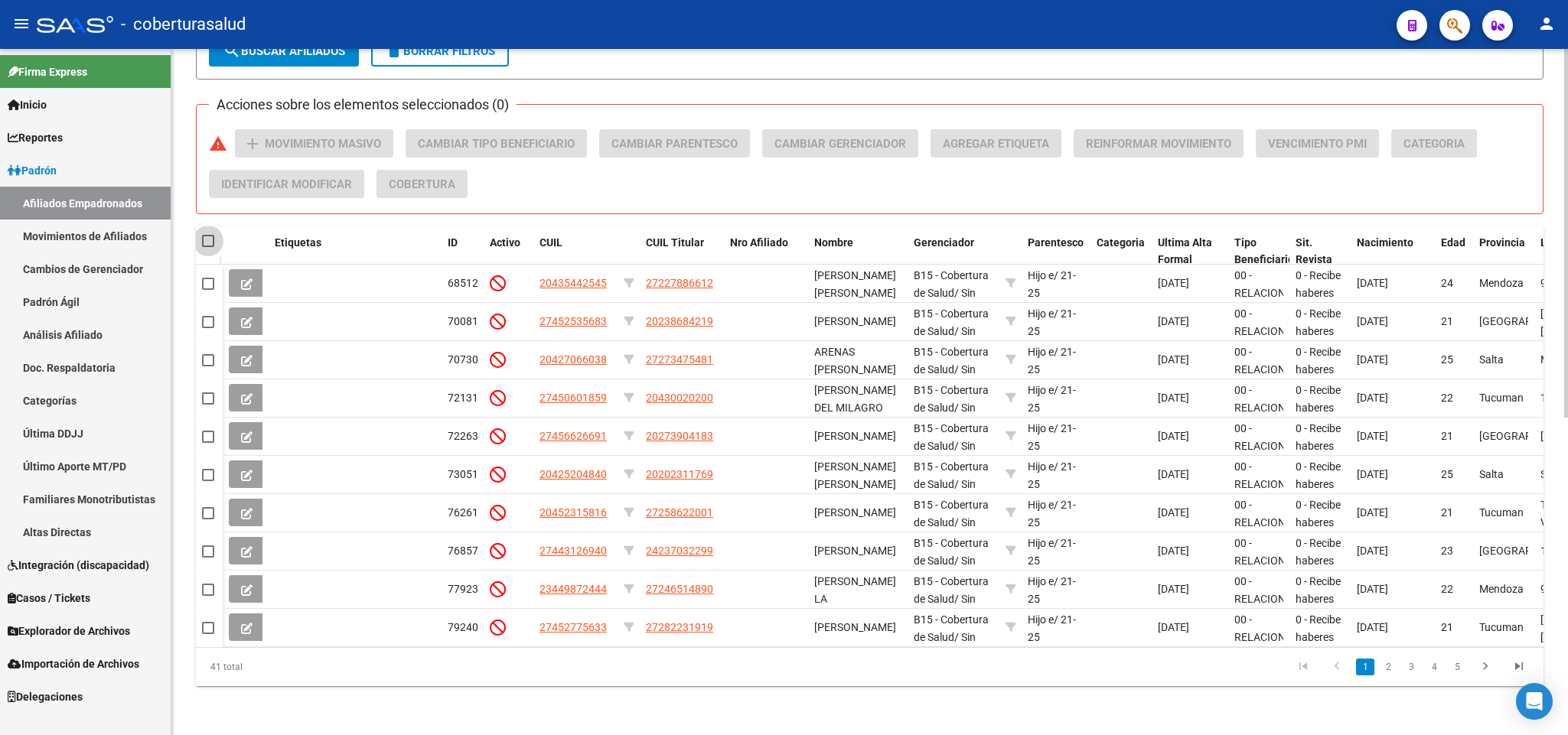
checkbox input "true"
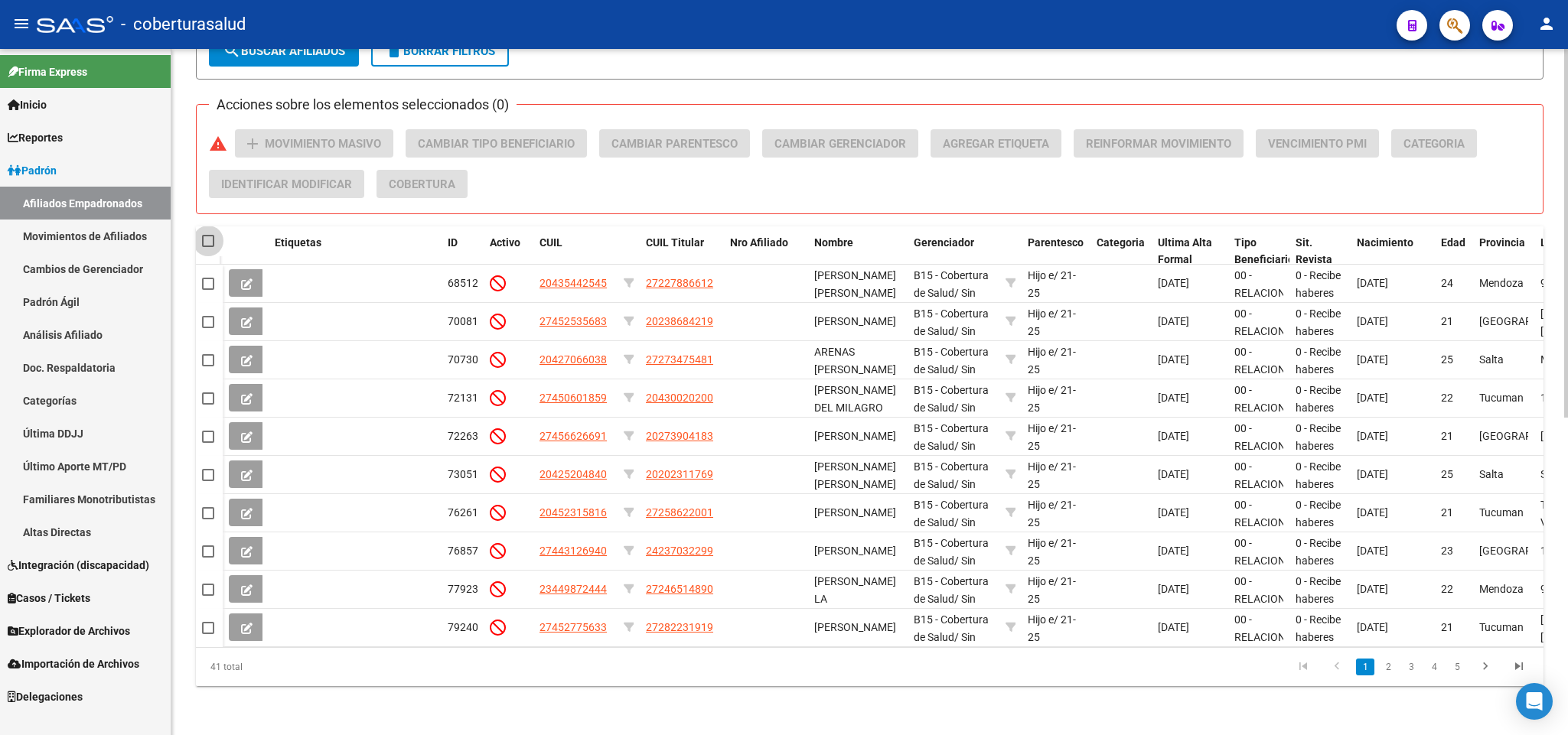
checkbox input "true"
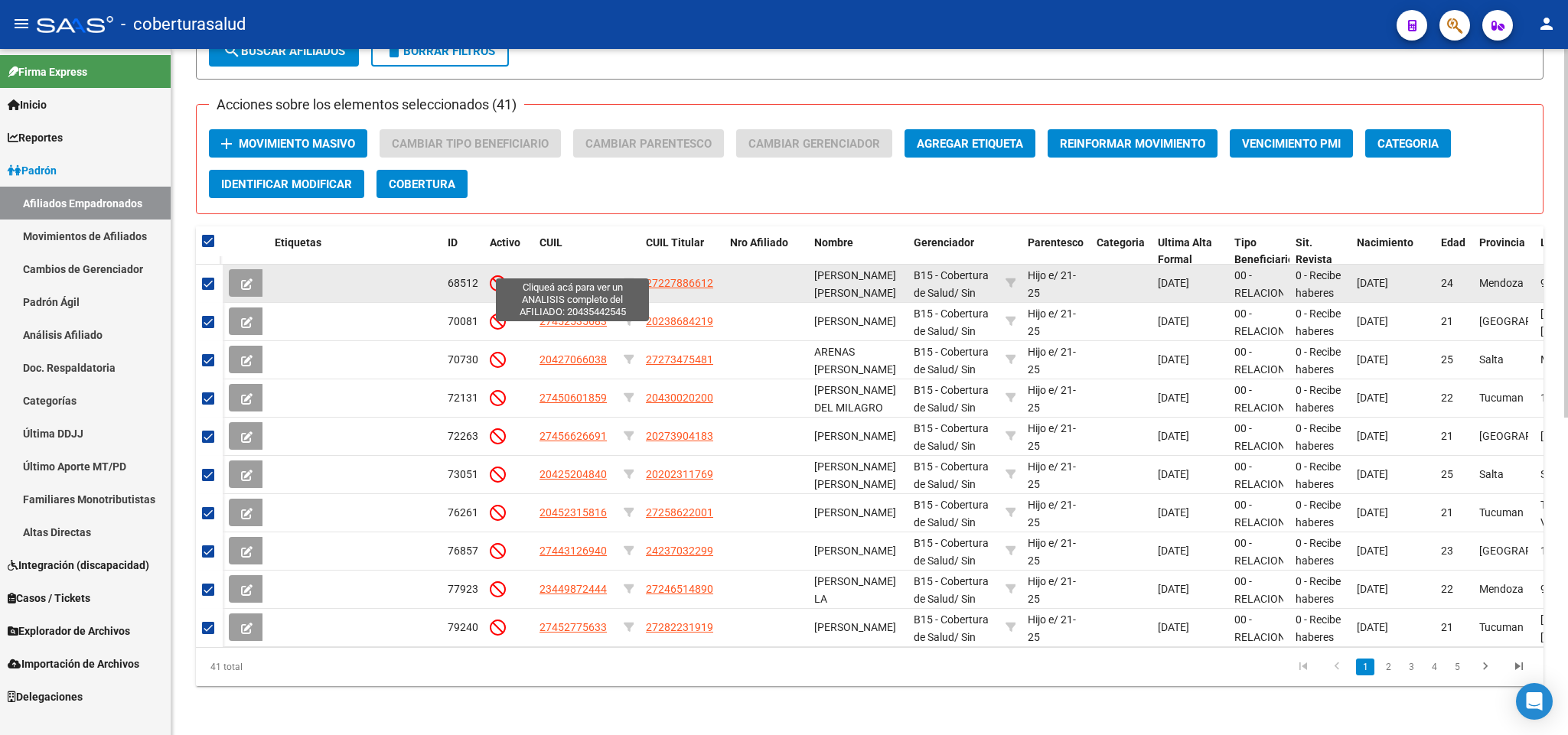
click at [570, 277] on span "20435442545" at bounding box center [573, 283] width 67 height 13
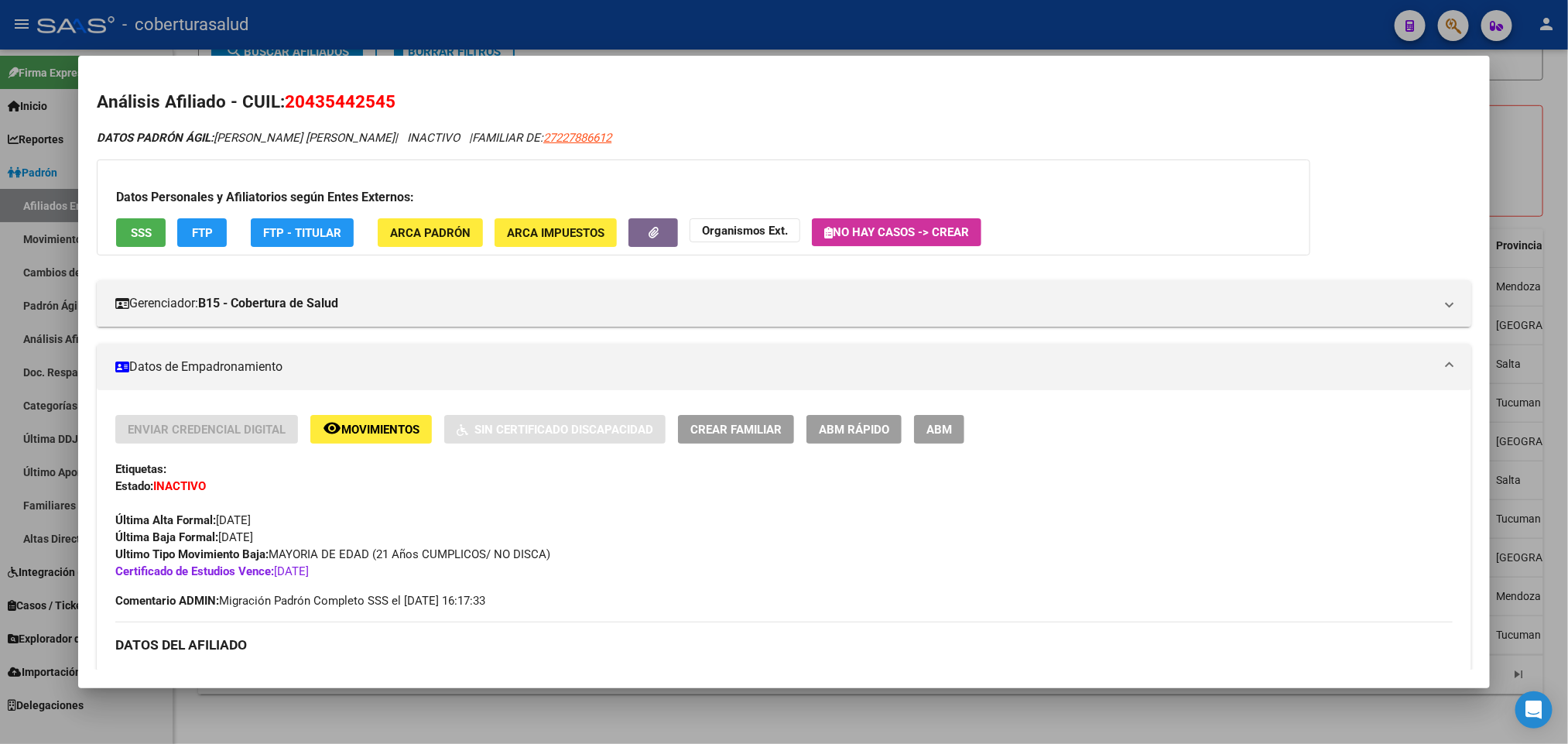
drag, startPoint x: 297, startPoint y: 96, endPoint x: 384, endPoint y: 103, distance: 87.3
click at [384, 103] on span "20435442545" at bounding box center [339, 102] width 111 height 20
click at [379, 103] on span "20435442545" at bounding box center [339, 102] width 111 height 20
drag, startPoint x: 297, startPoint y: 108, endPoint x: 379, endPoint y: 104, distance: 82.1
click at [379, 104] on span "20435442545" at bounding box center [339, 102] width 111 height 20
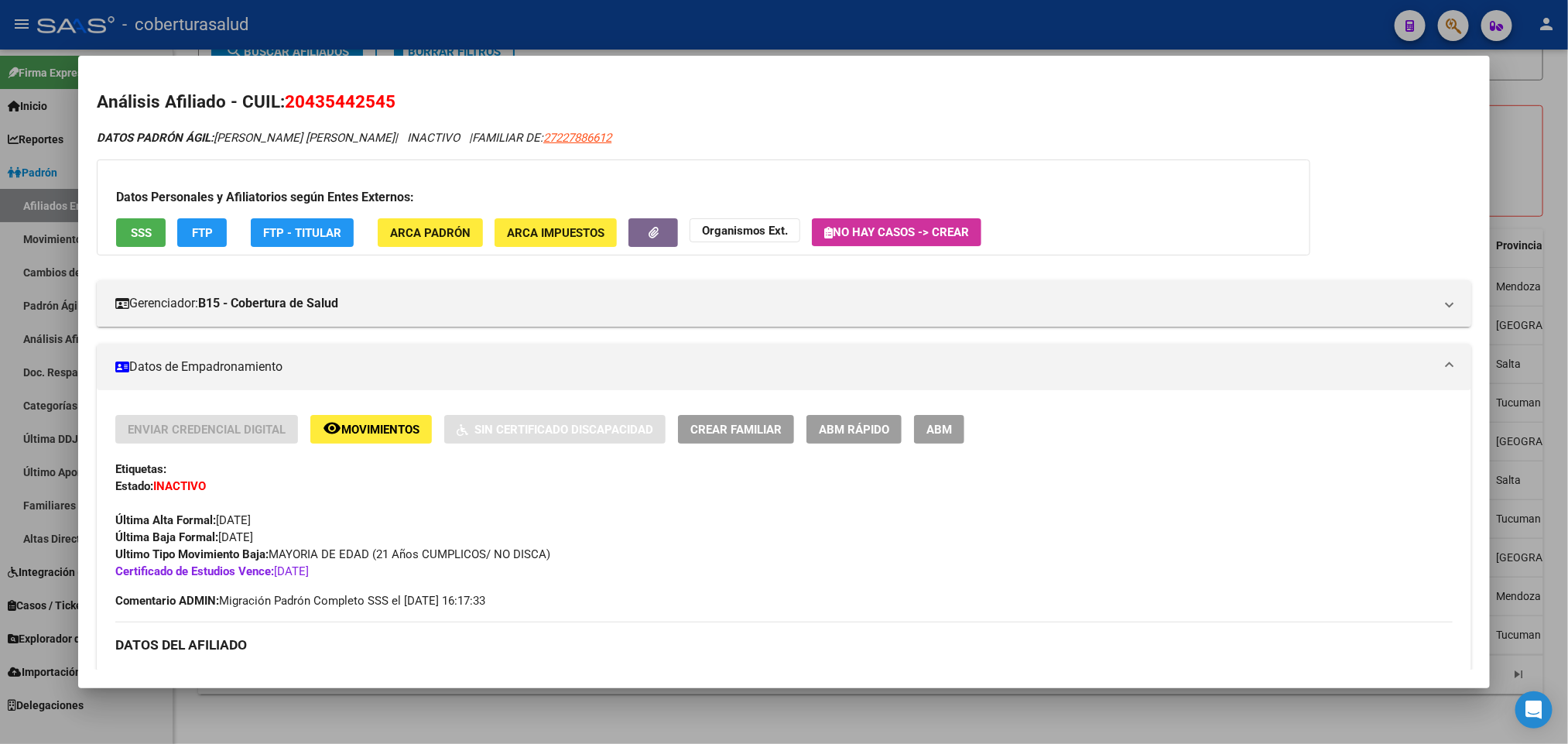
copy span "43544254"
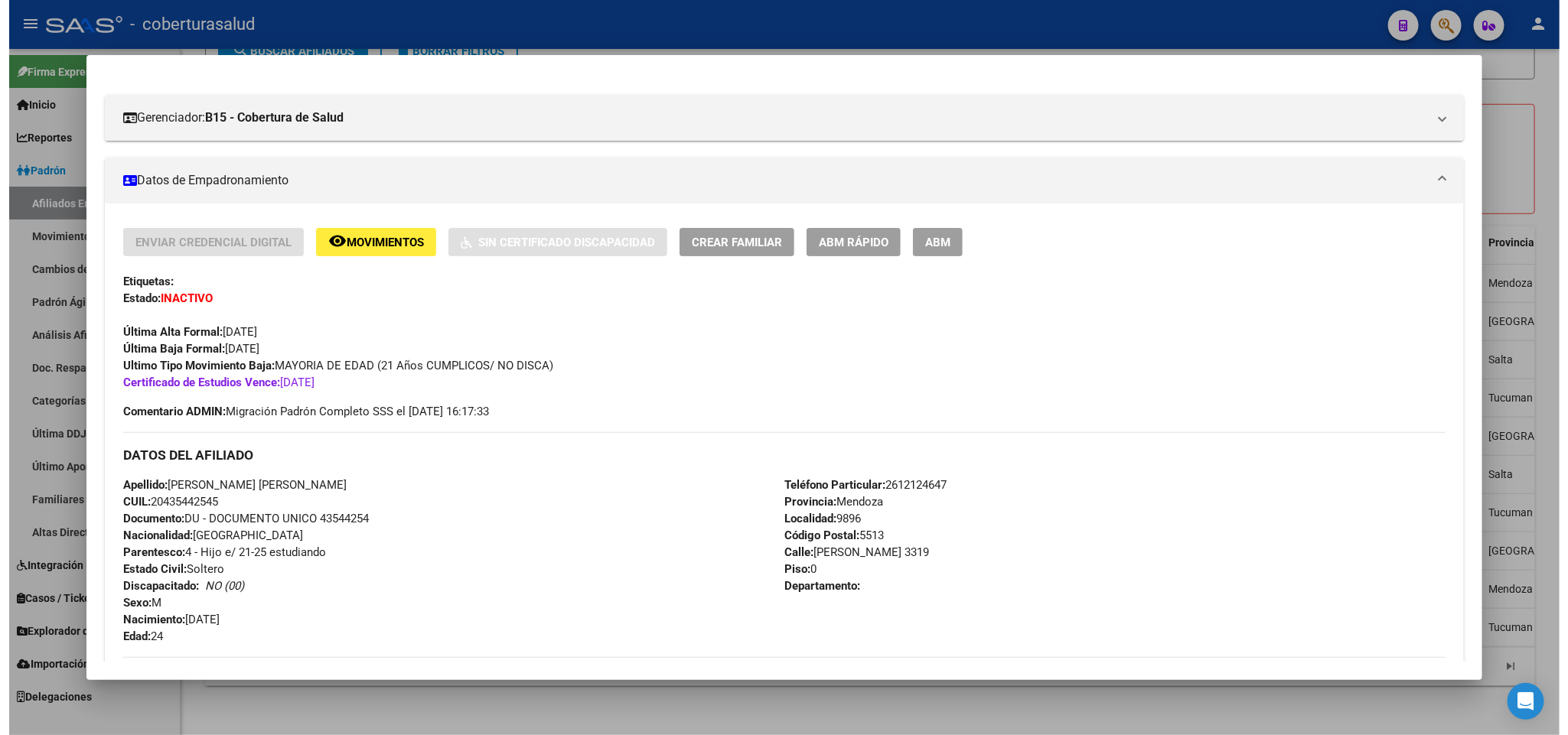
scroll to position [230, 0]
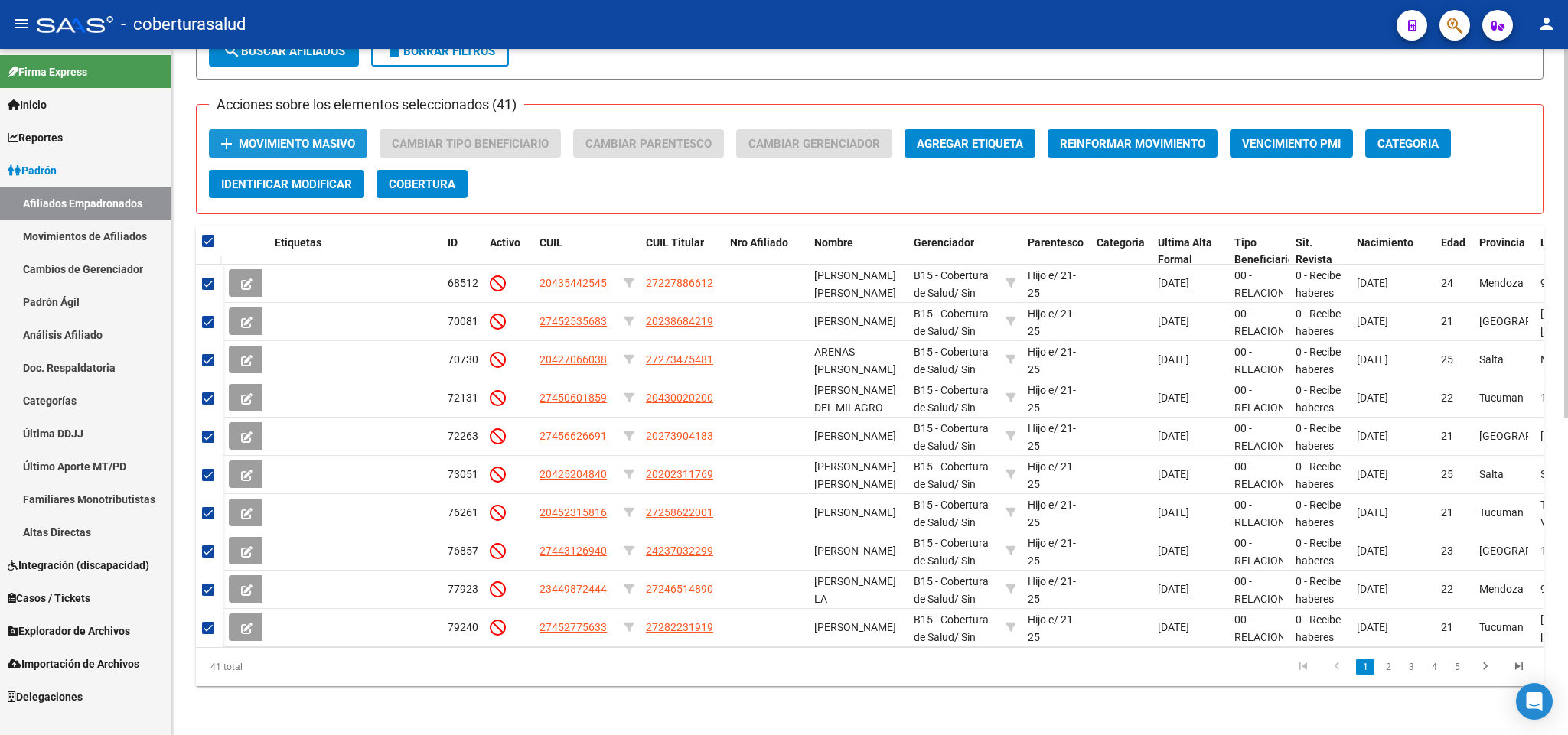
click at [331, 129] on button "add Movimiento Masivo" at bounding box center [288, 143] width 158 height 28
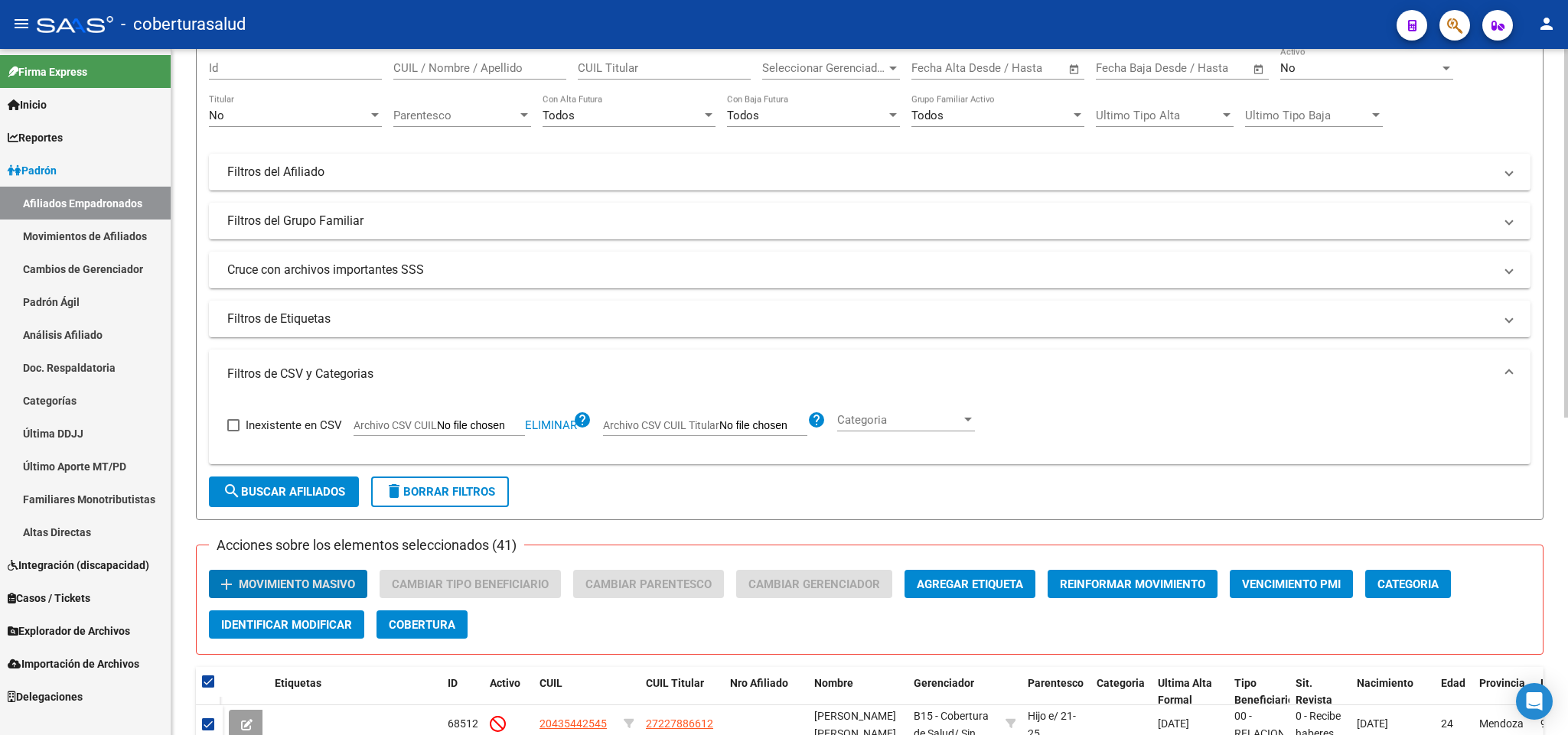
scroll to position [16, 0]
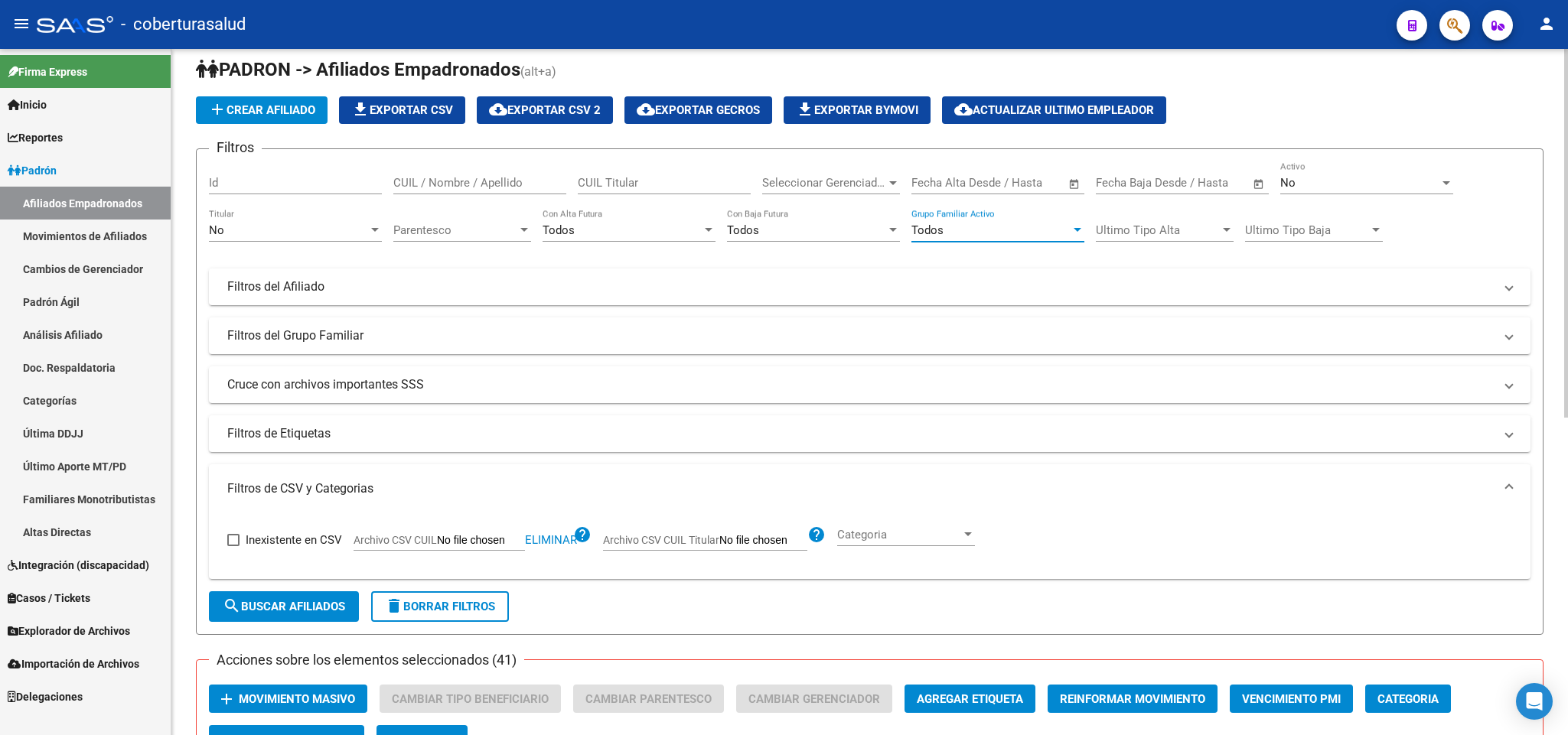
click at [1028, 231] on div "Todos" at bounding box center [991, 230] width 159 height 14
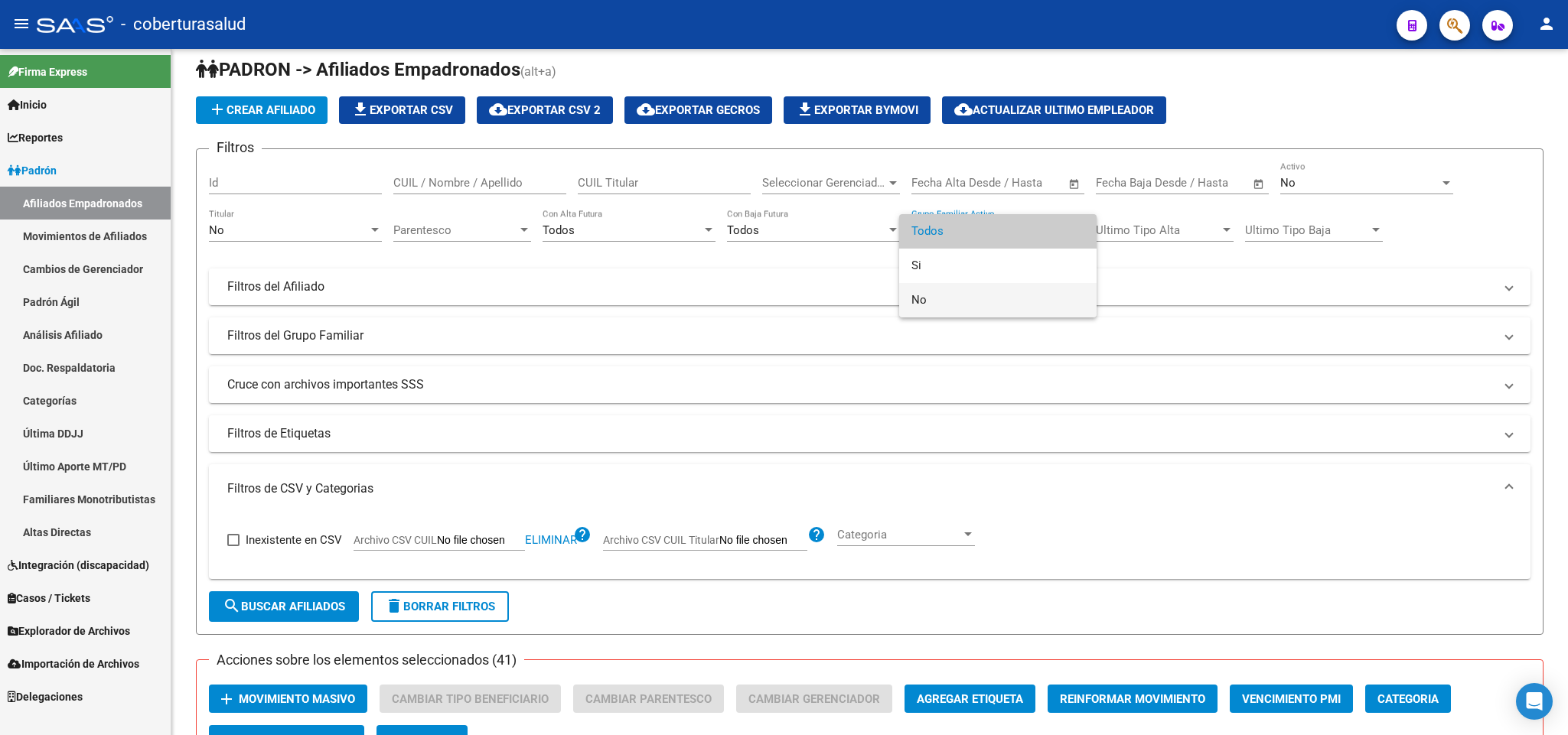
click at [1026, 298] on span "No" at bounding box center [997, 300] width 173 height 34
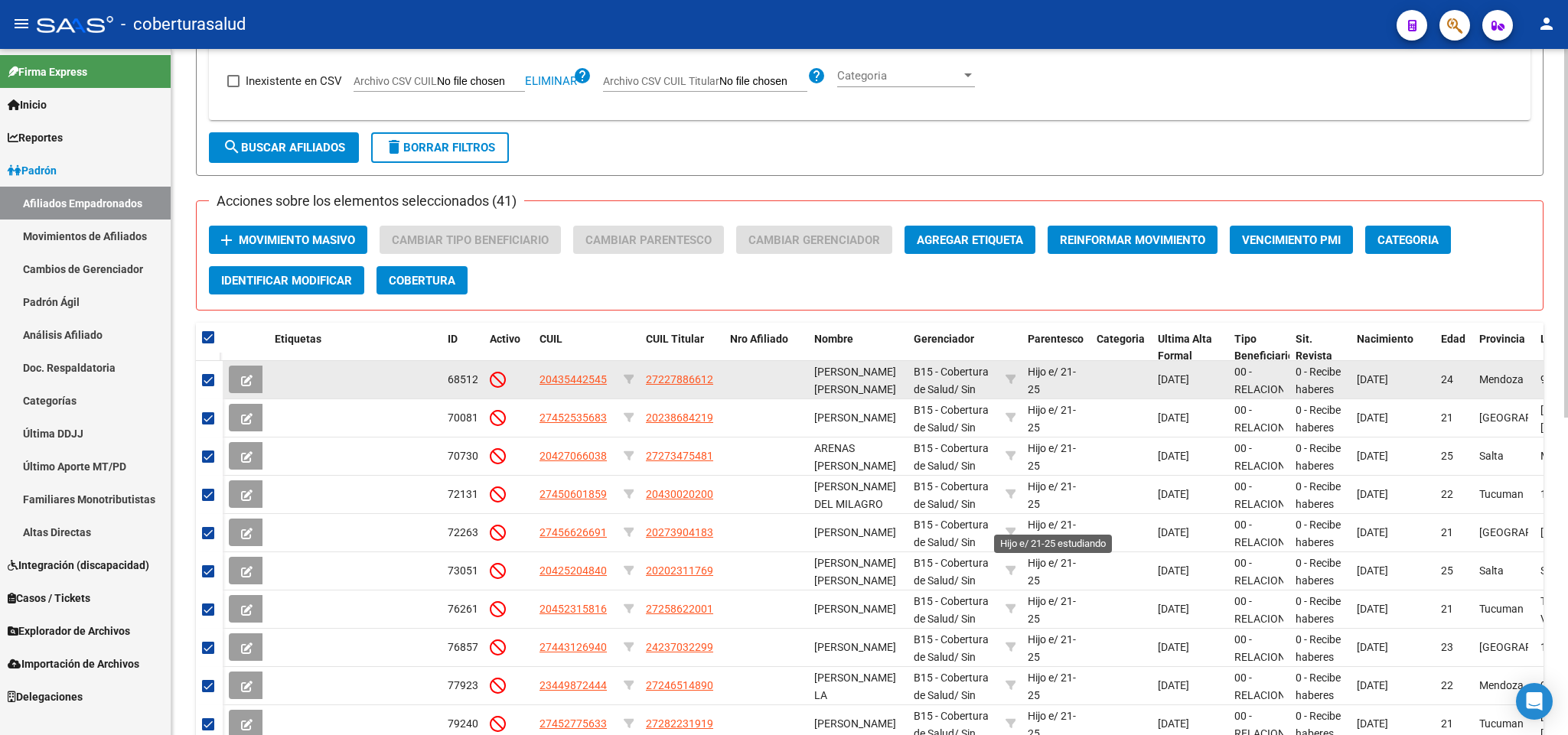
scroll to position [19, 0]
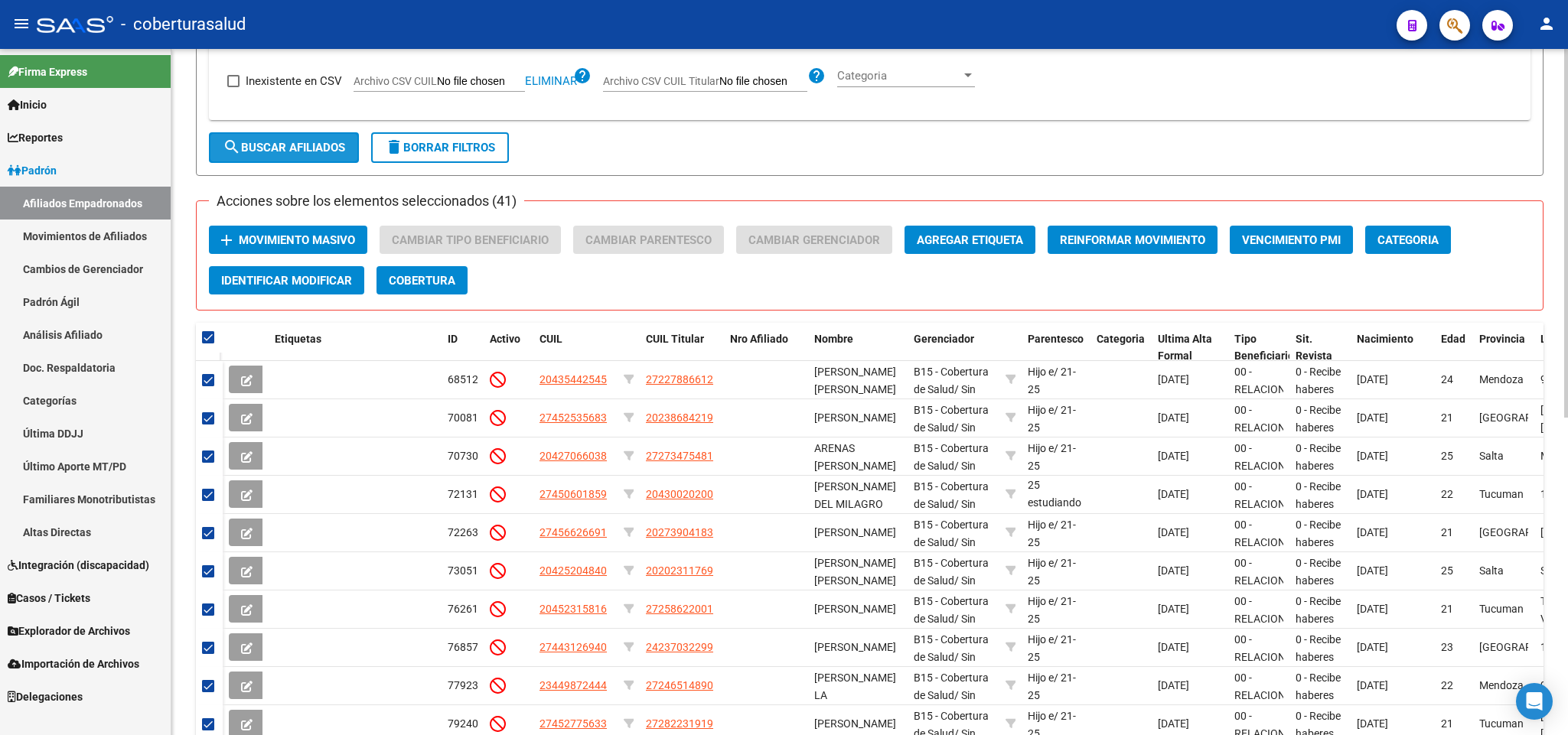
click at [306, 156] on button "search Buscar Afiliados" at bounding box center [284, 147] width 150 height 31
checkbox input "false"
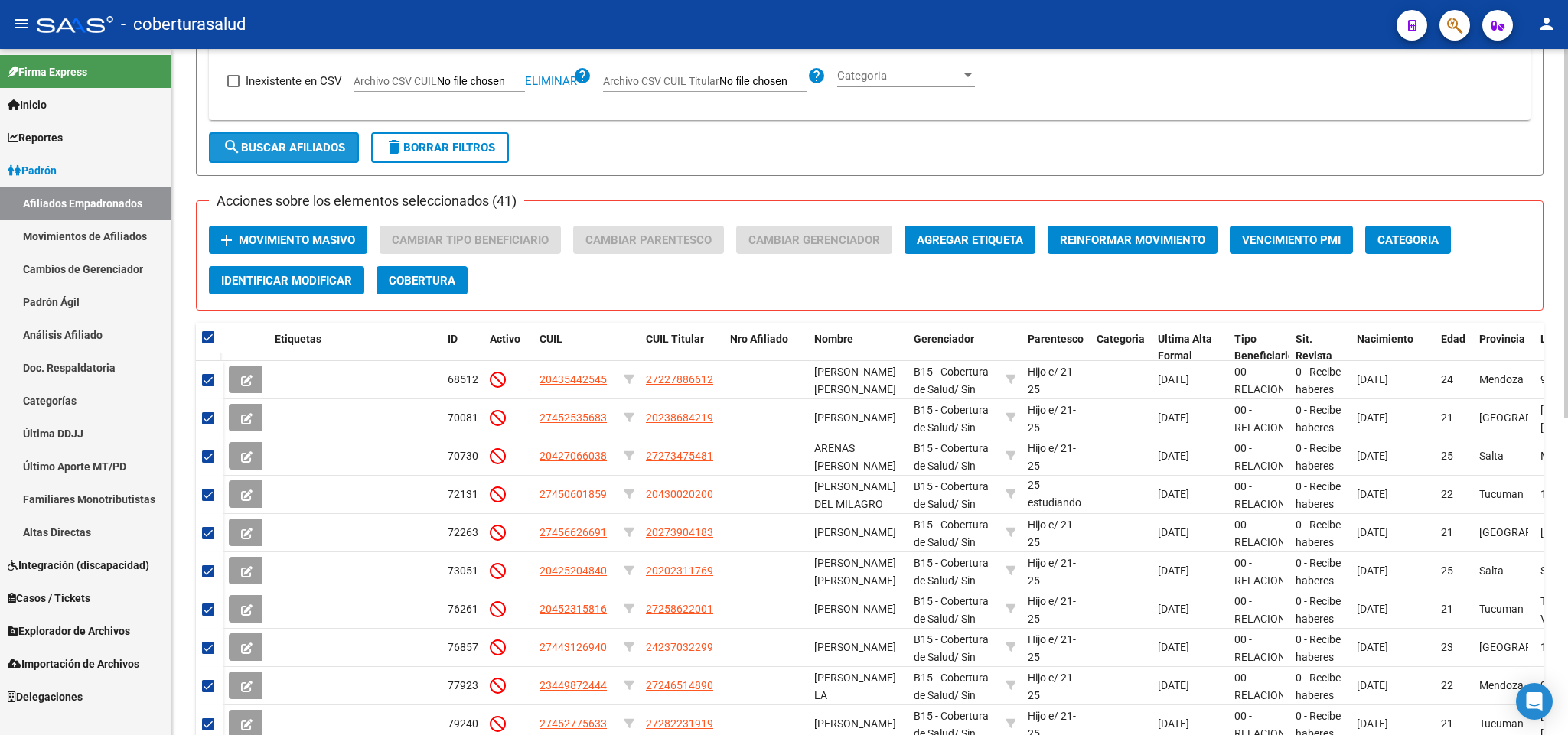
checkbox input "false"
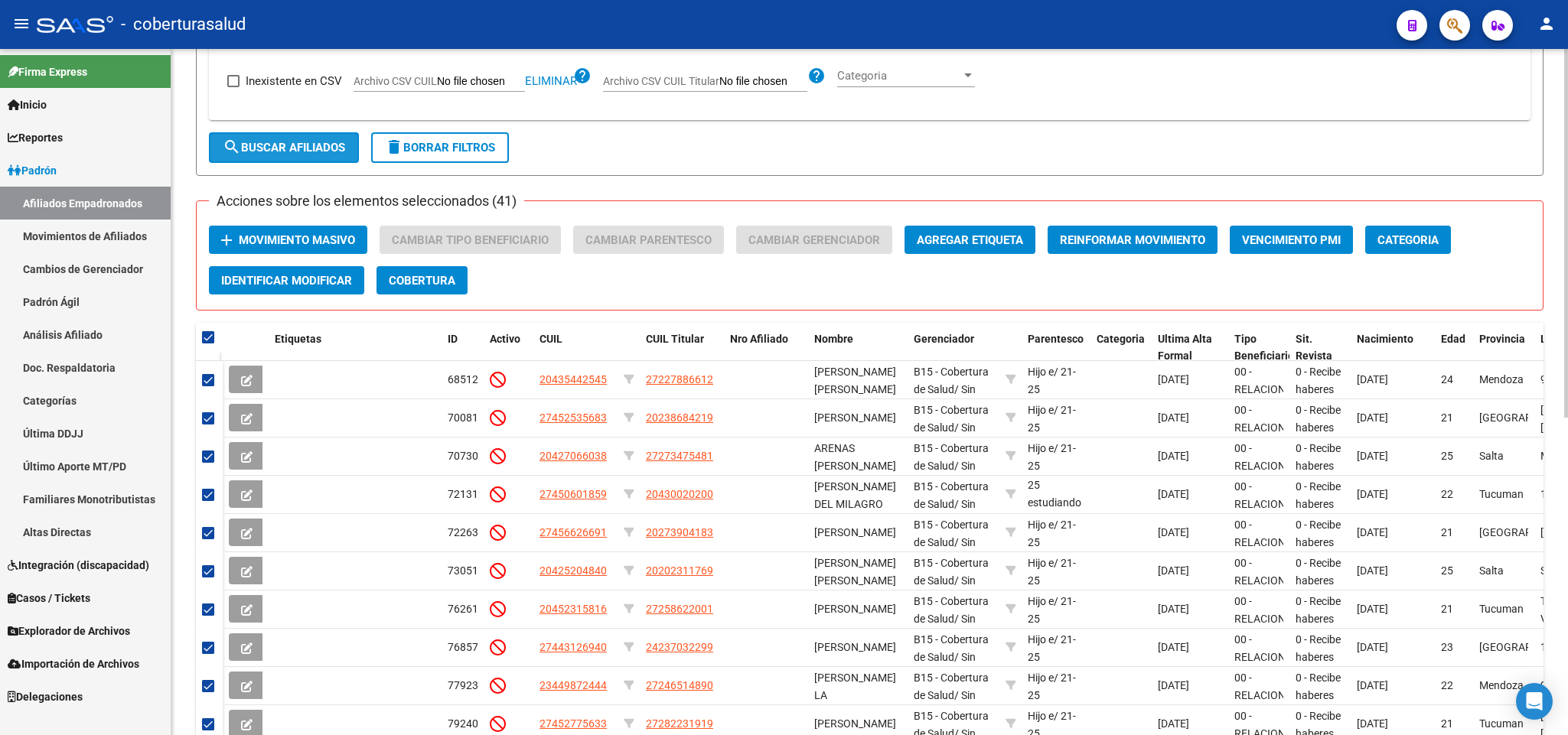
checkbox input "false"
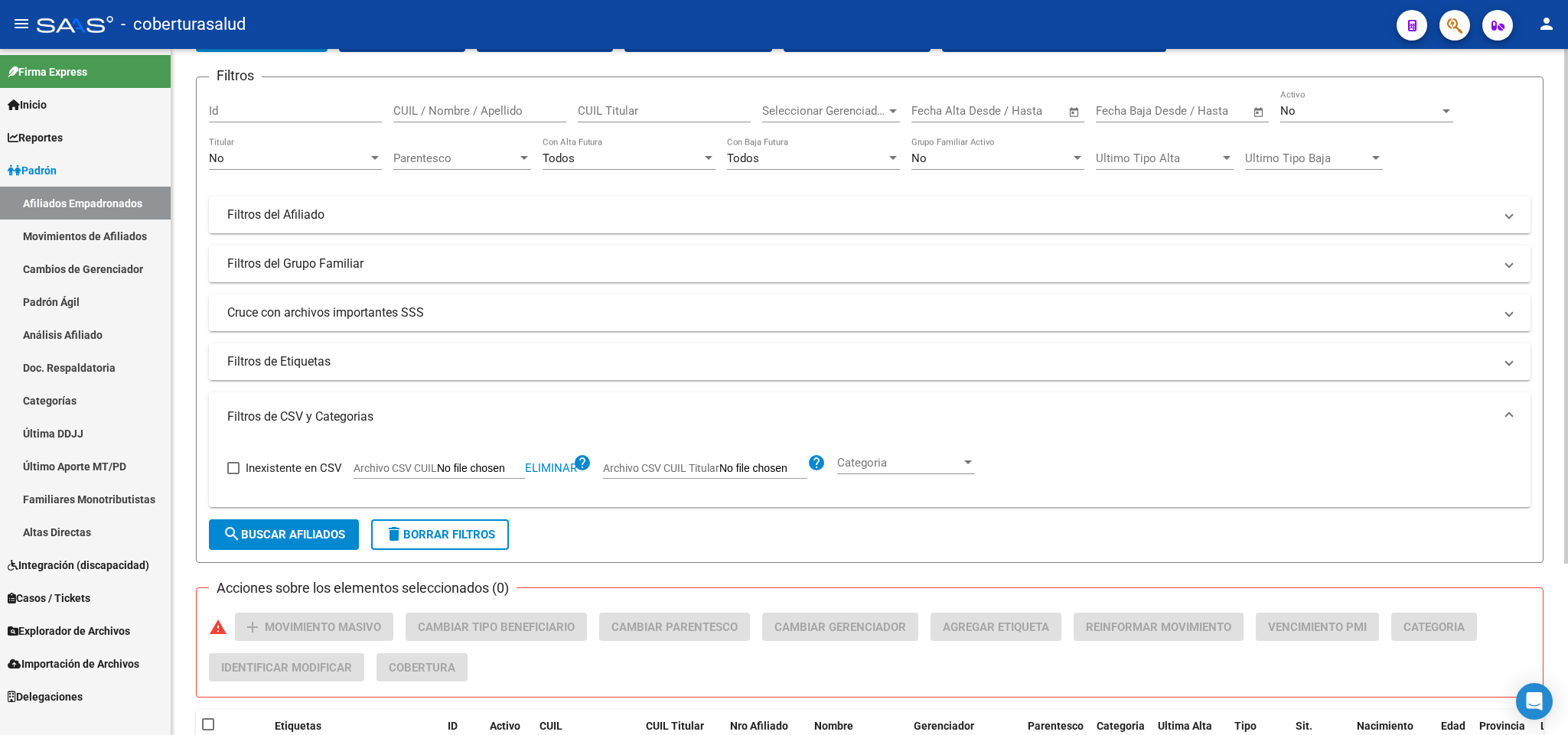
scroll to position [0, 0]
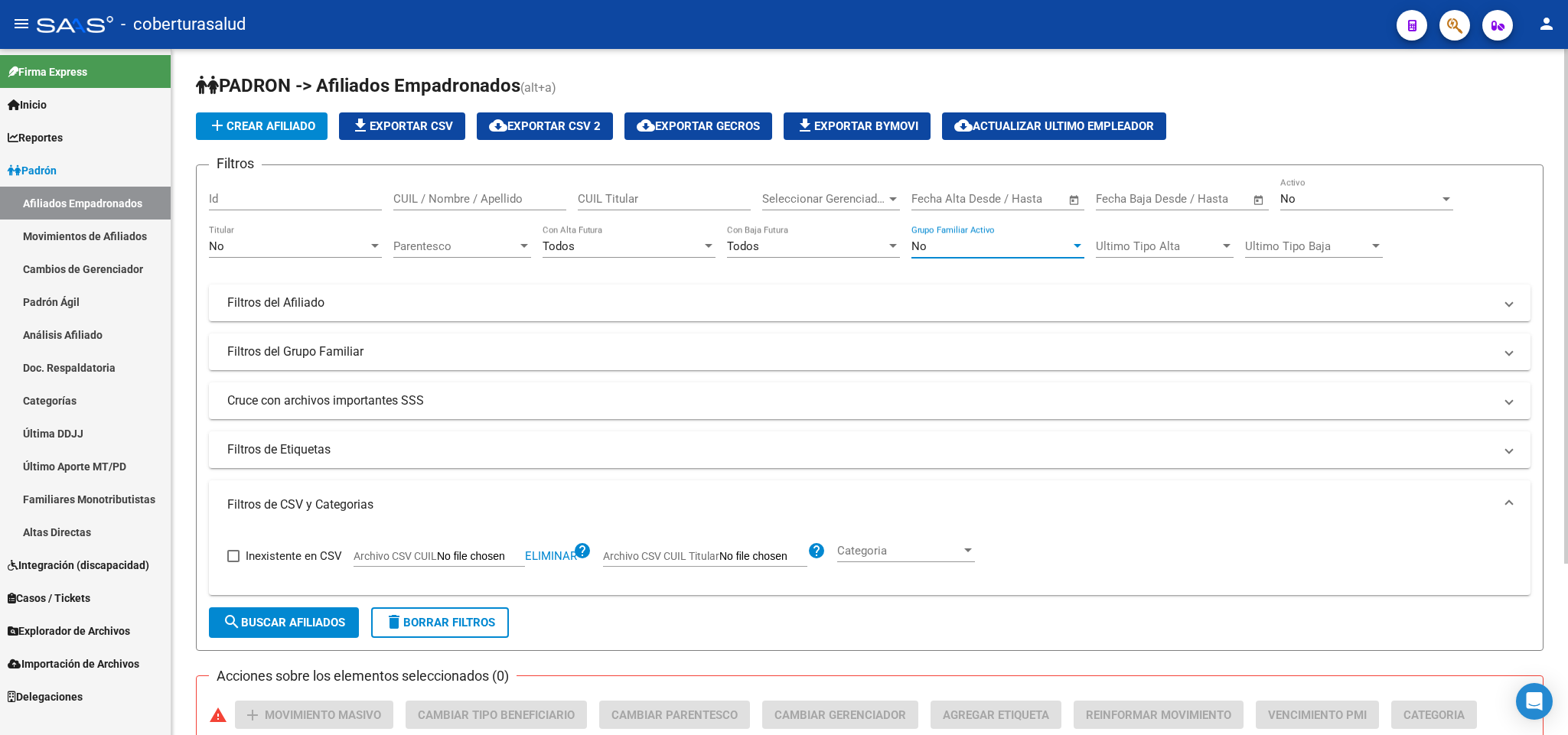
click at [1001, 250] on div "No" at bounding box center [991, 246] width 159 height 14
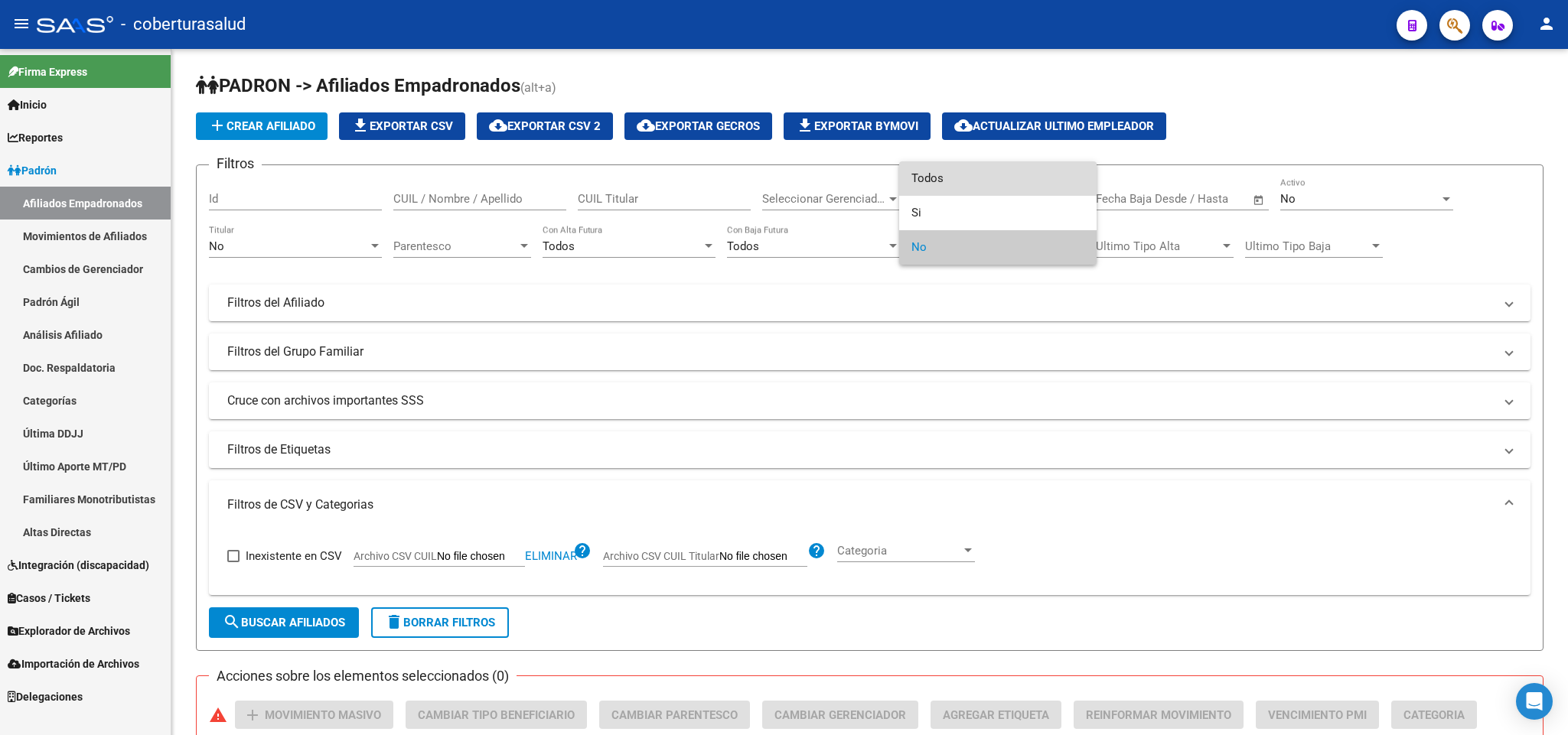
click at [968, 168] on span "Todos" at bounding box center [997, 179] width 173 height 34
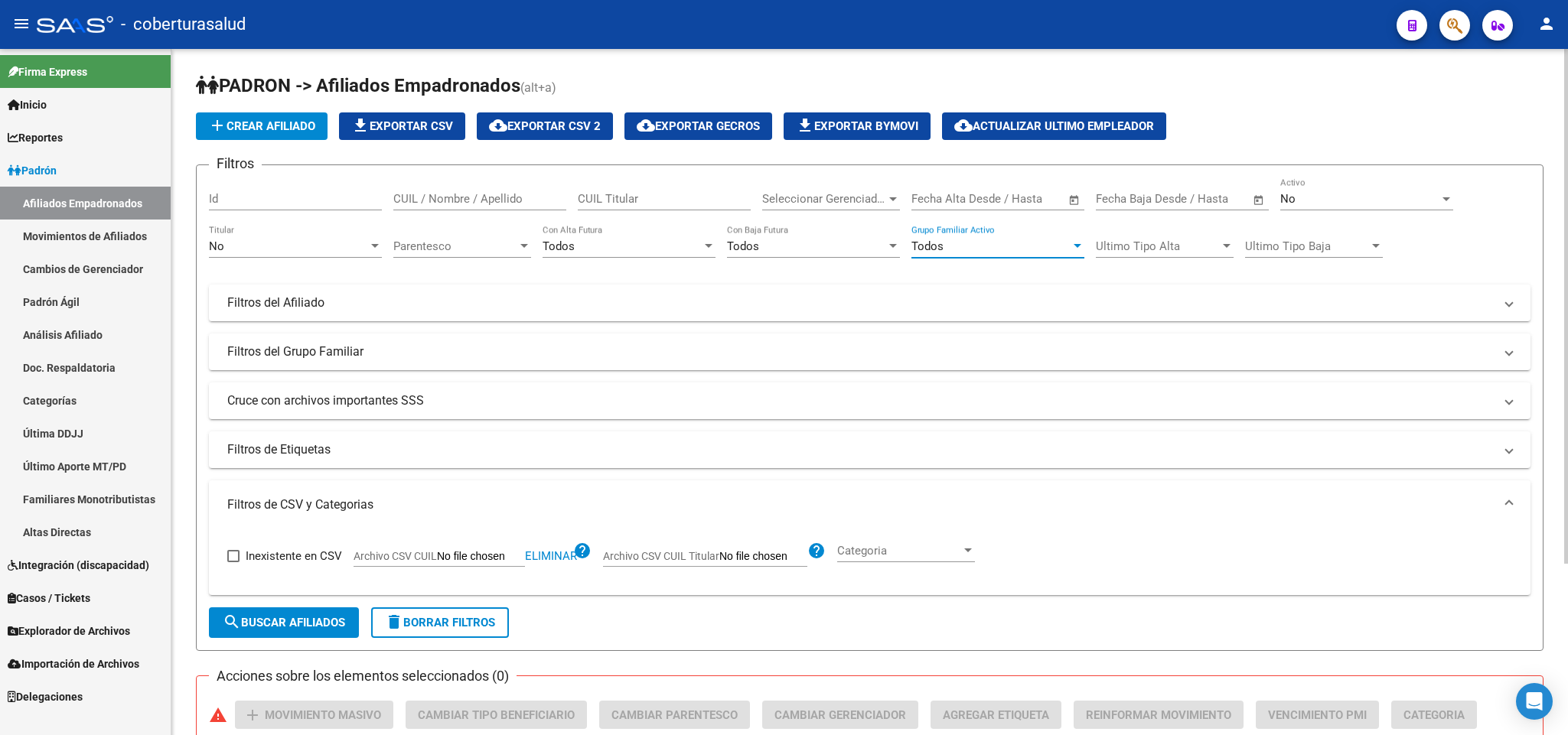
click at [504, 249] on span "Parentesco" at bounding box center [455, 246] width 124 height 14
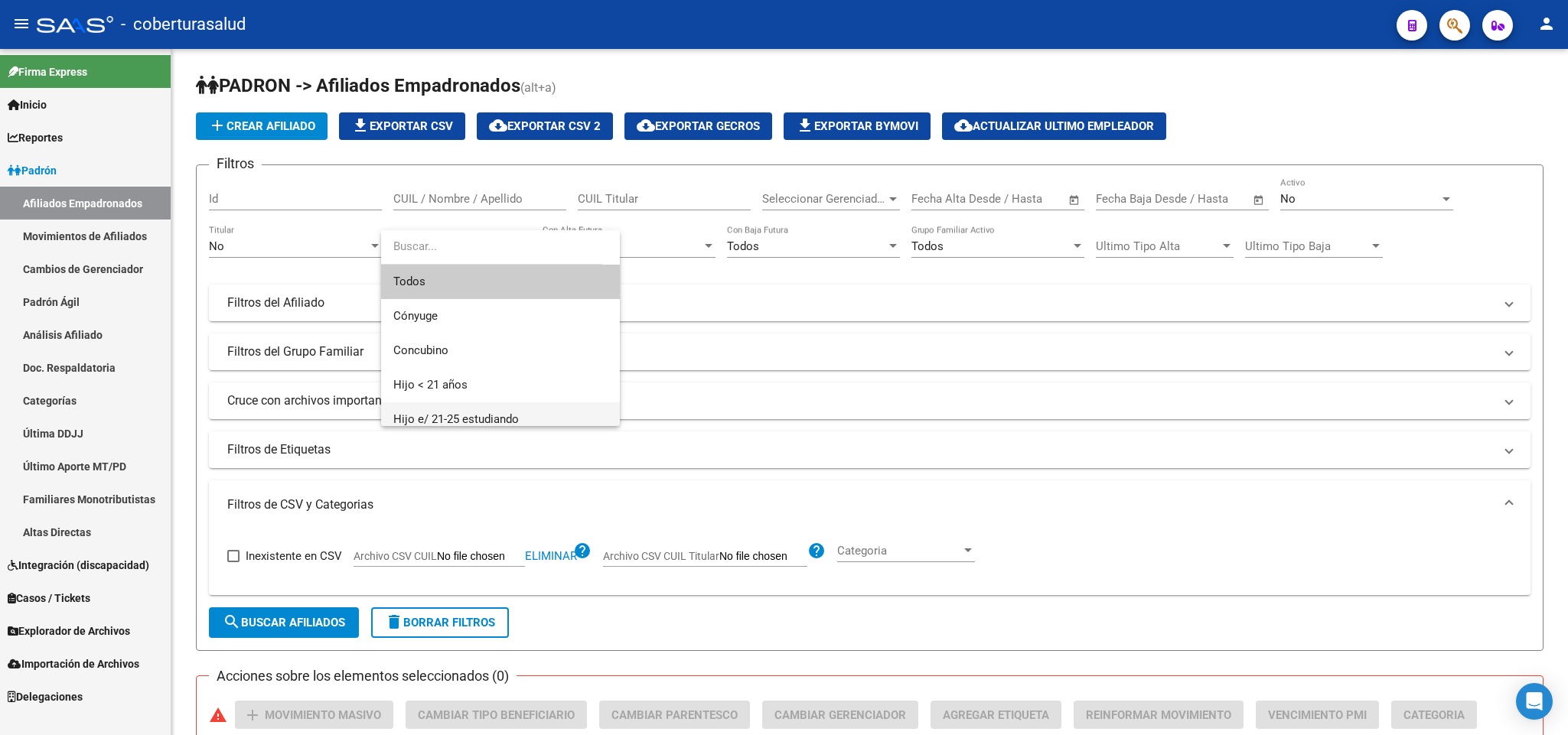
click at [524, 410] on span "Hijo e/ 21-25 estudiando" at bounding box center [500, 419] width 214 height 34
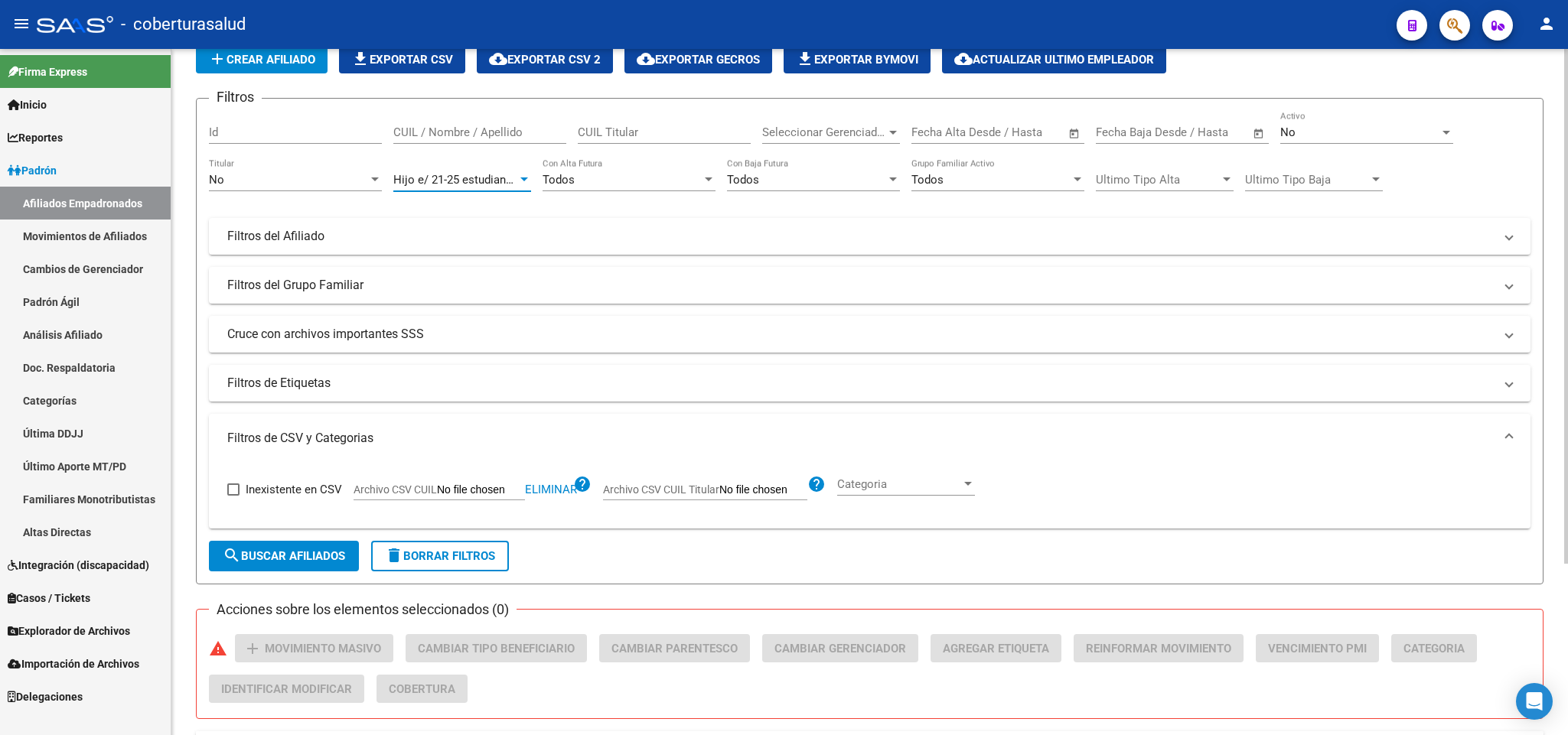
scroll to position [228, 0]
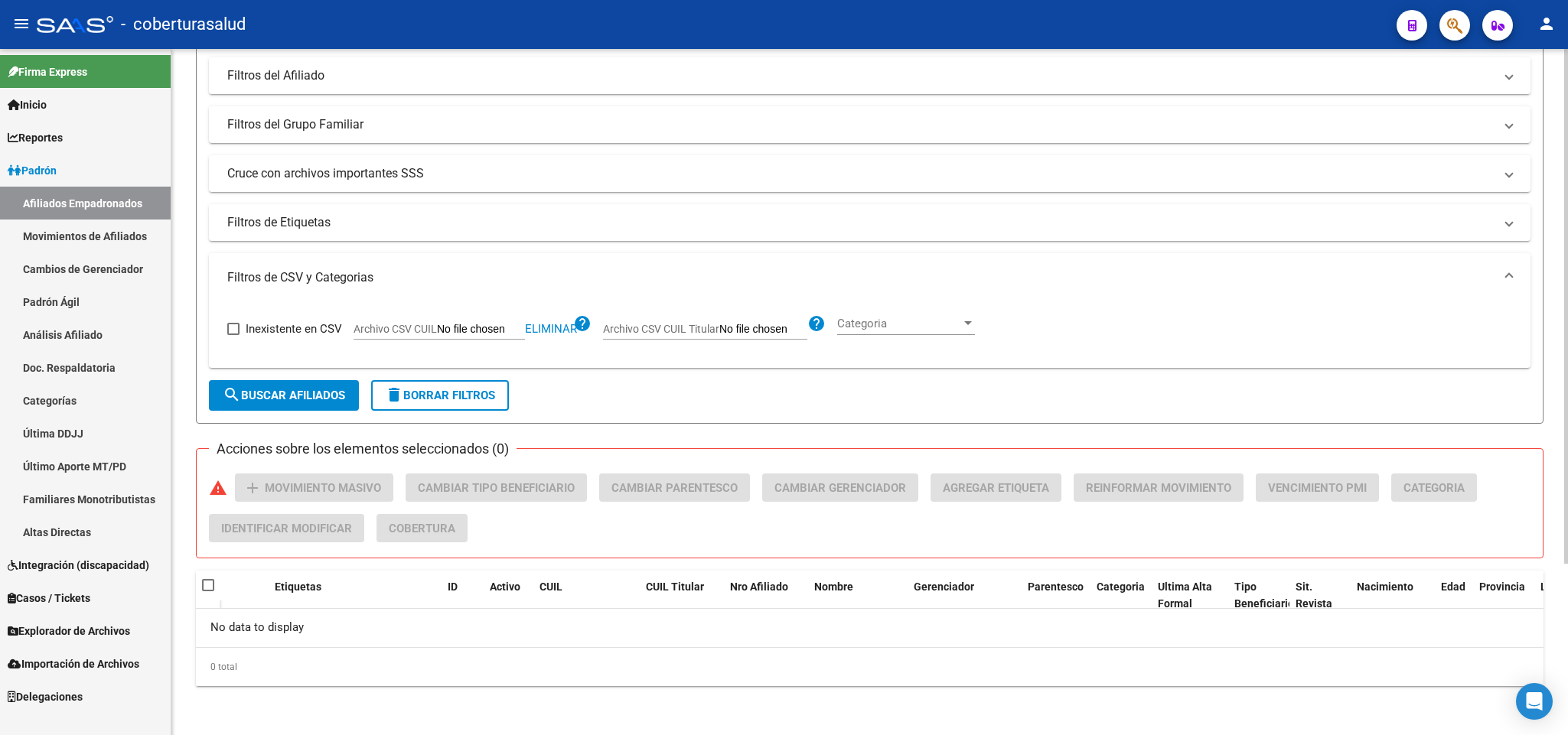
click at [255, 381] on button "search Buscar Afiliados" at bounding box center [284, 396] width 150 height 31
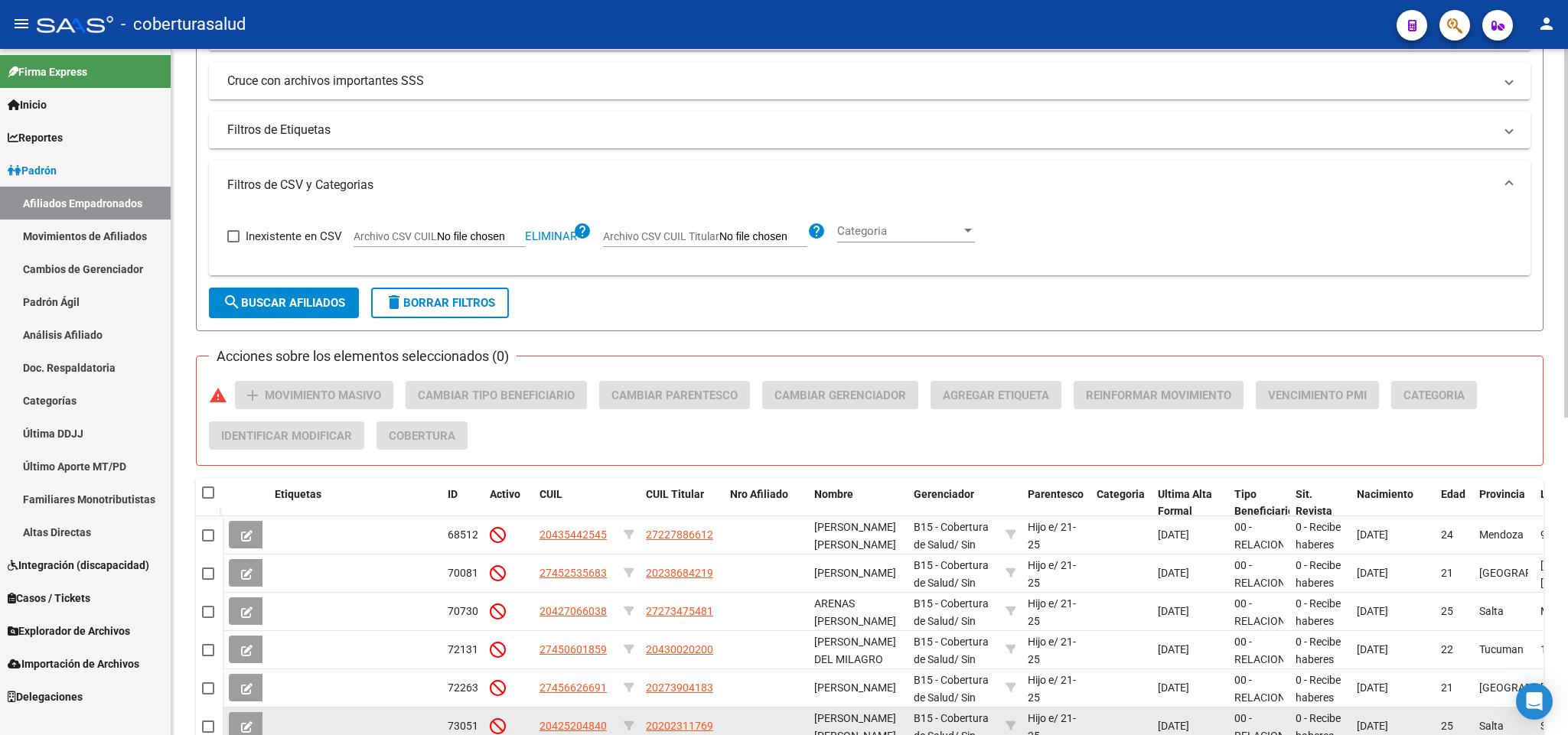
scroll to position [361, 0]
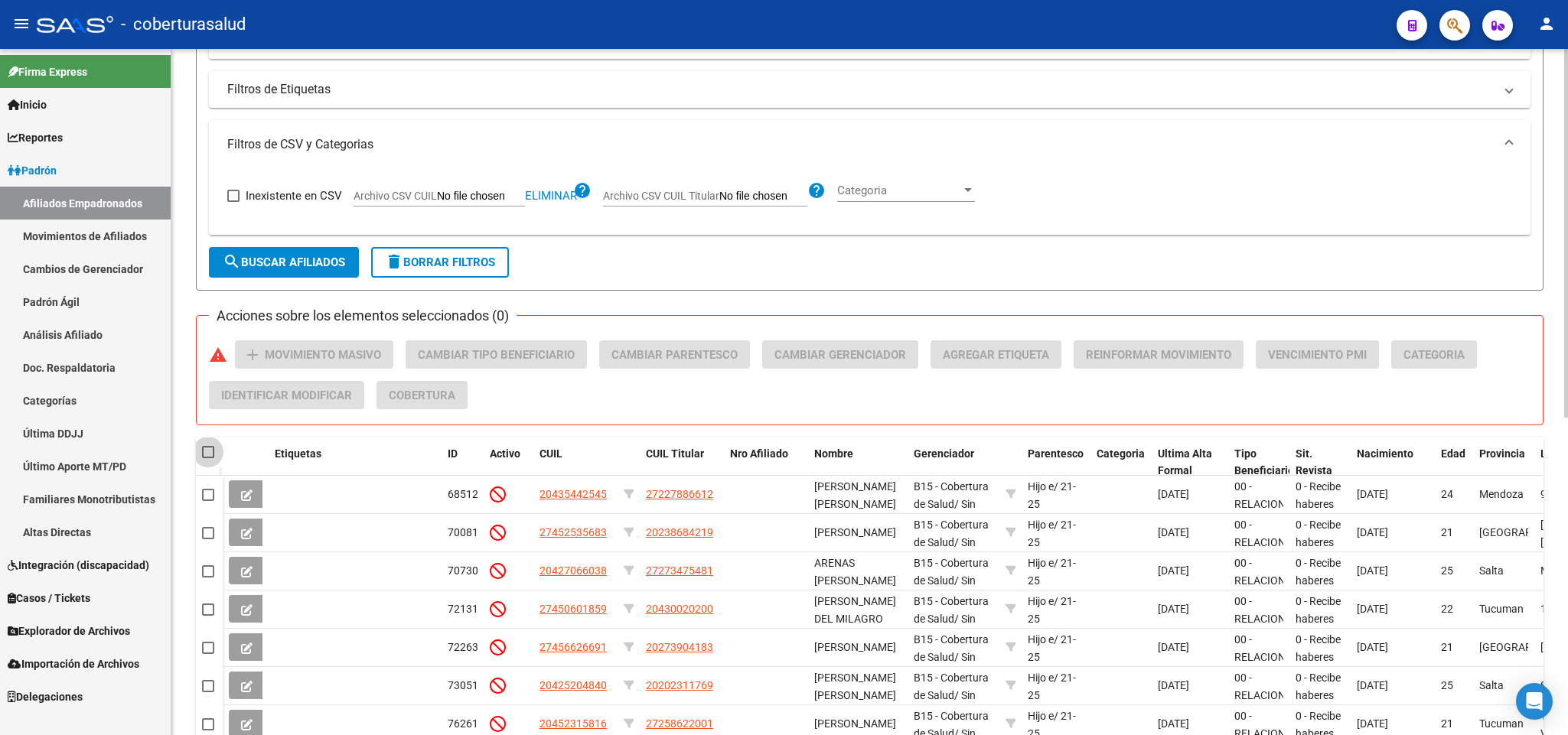
click at [212, 448] on span at bounding box center [208, 452] width 13 height 13
click at [208, 458] on input "checkbox" at bounding box center [207, 458] width 1 height 1
checkbox input "true"
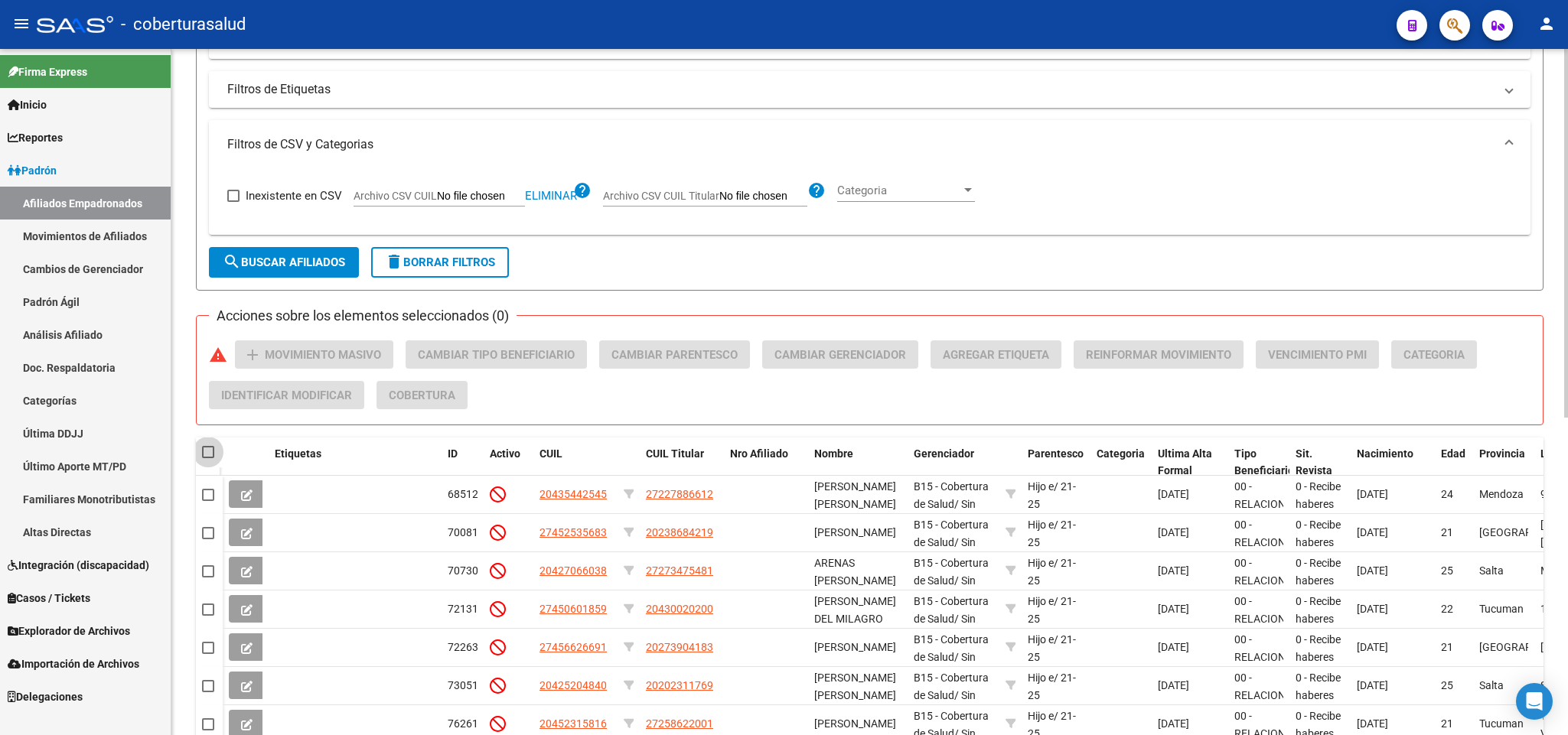
checkbox input "true"
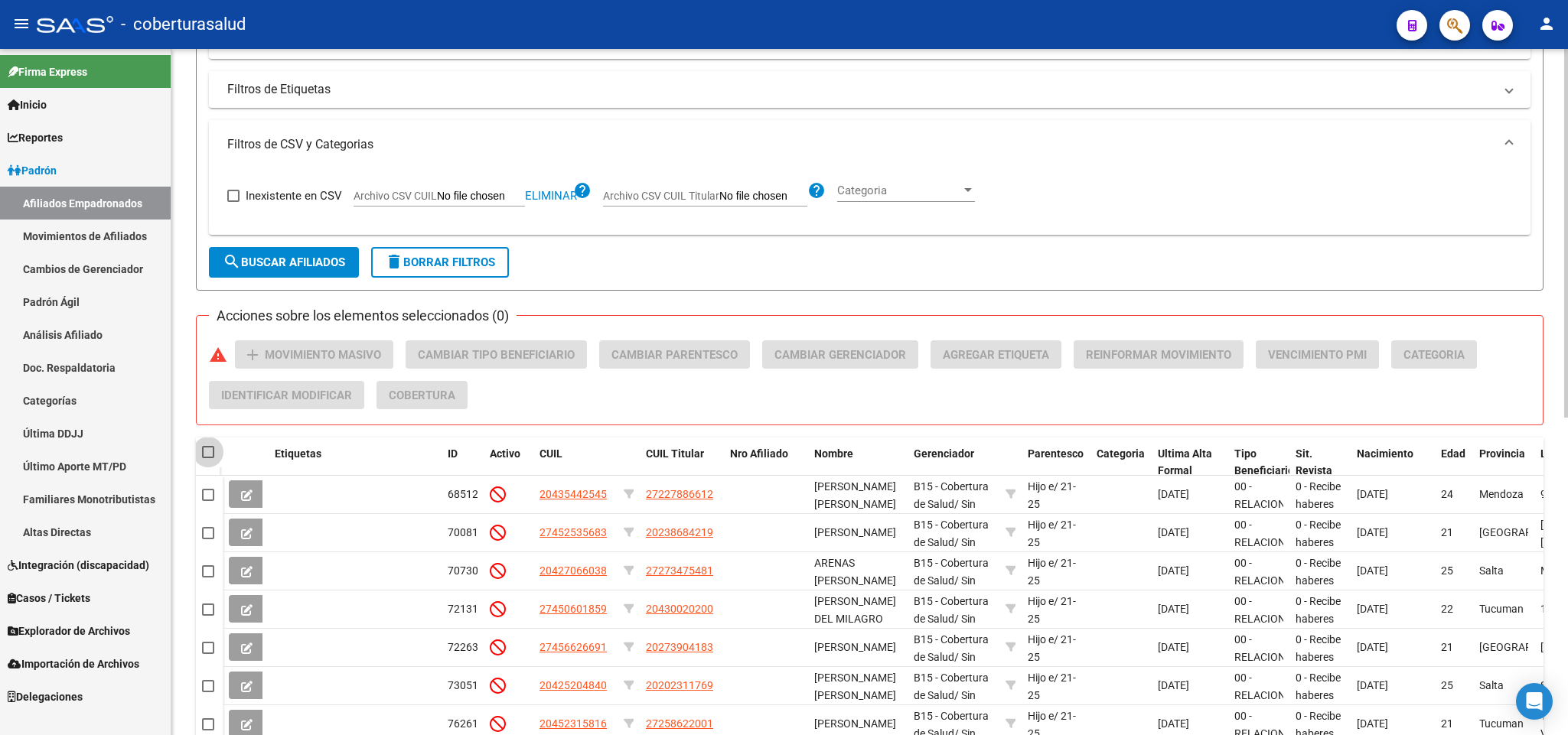
checkbox input "true"
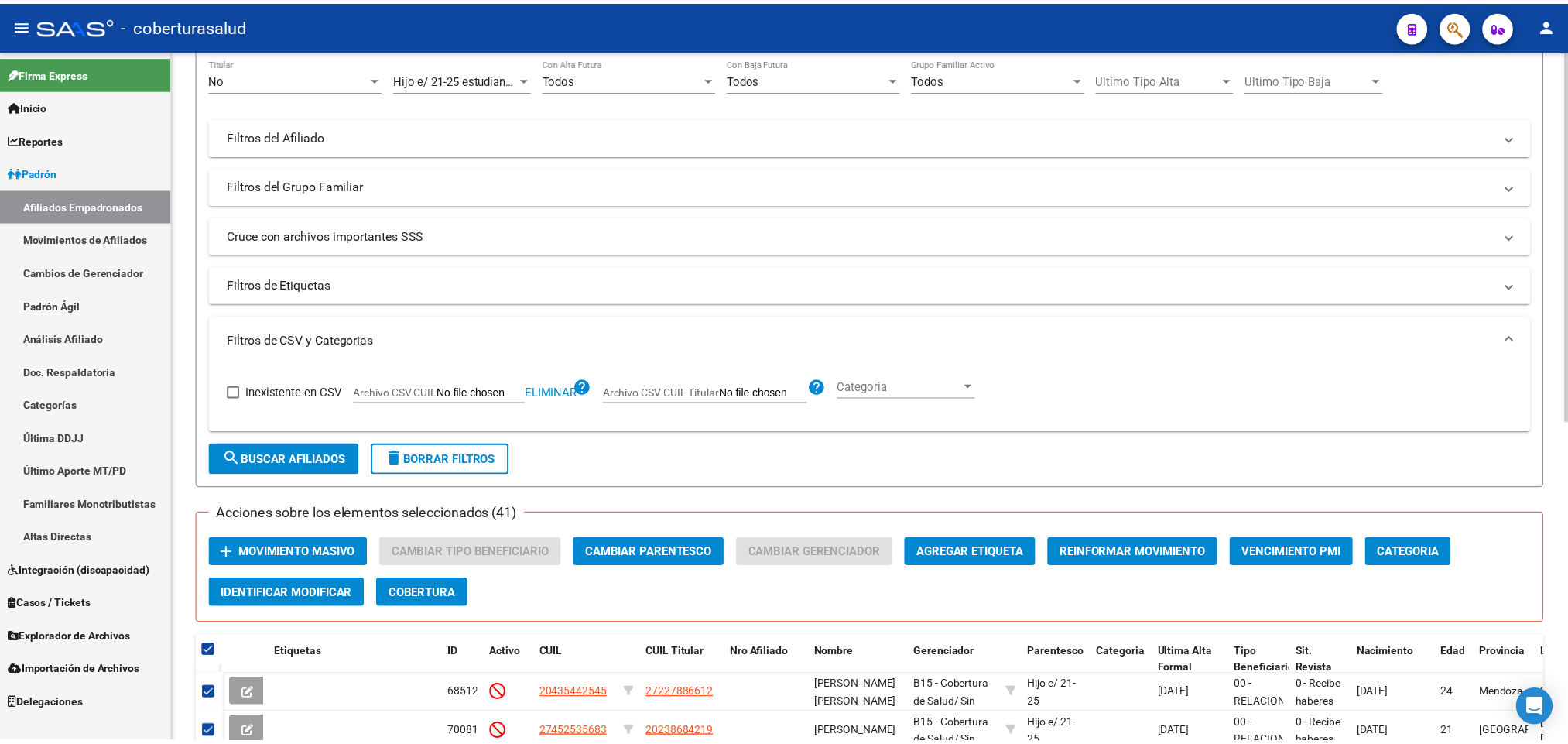
scroll to position [349, 0]
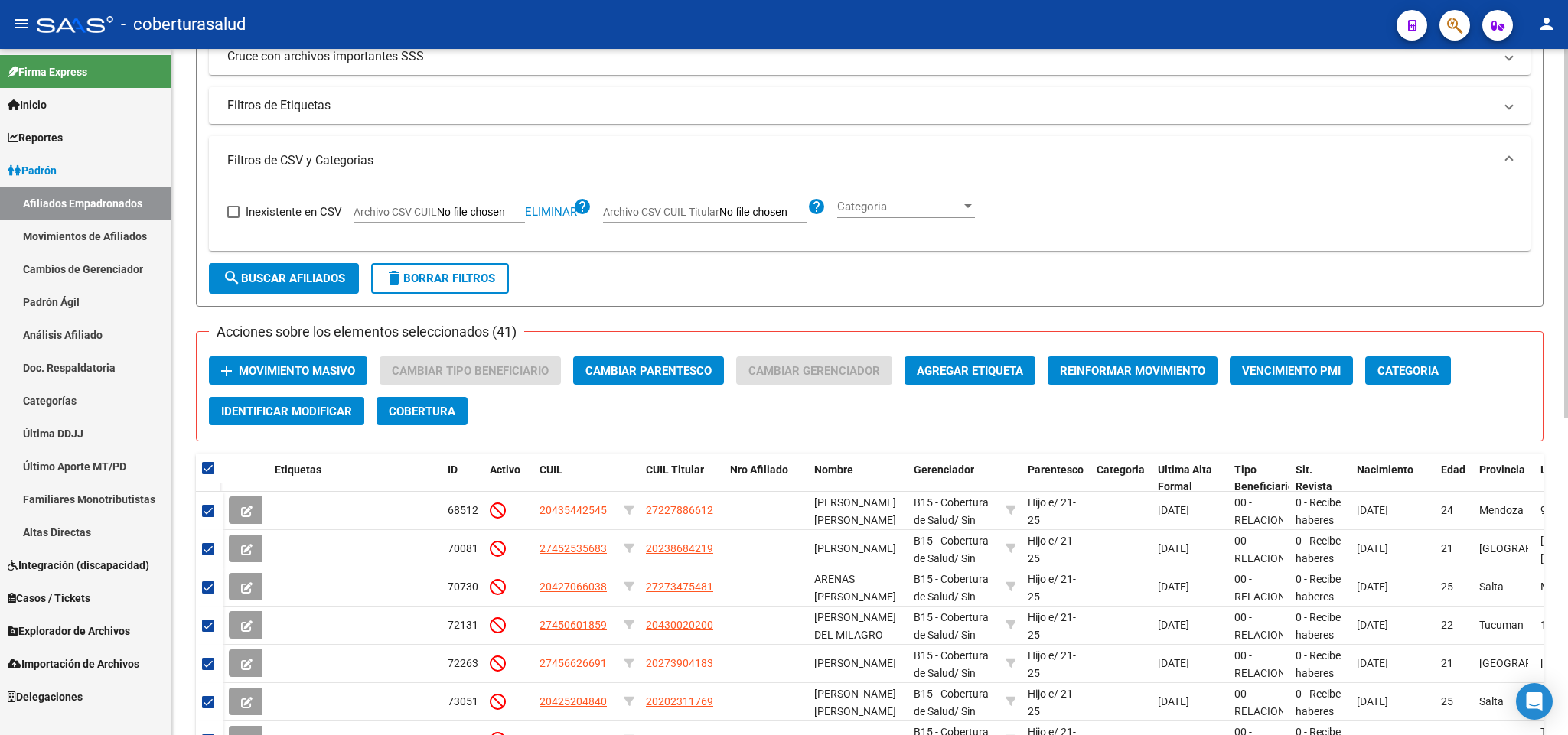
click at [301, 380] on button "add Movimiento Masivo" at bounding box center [288, 370] width 158 height 28
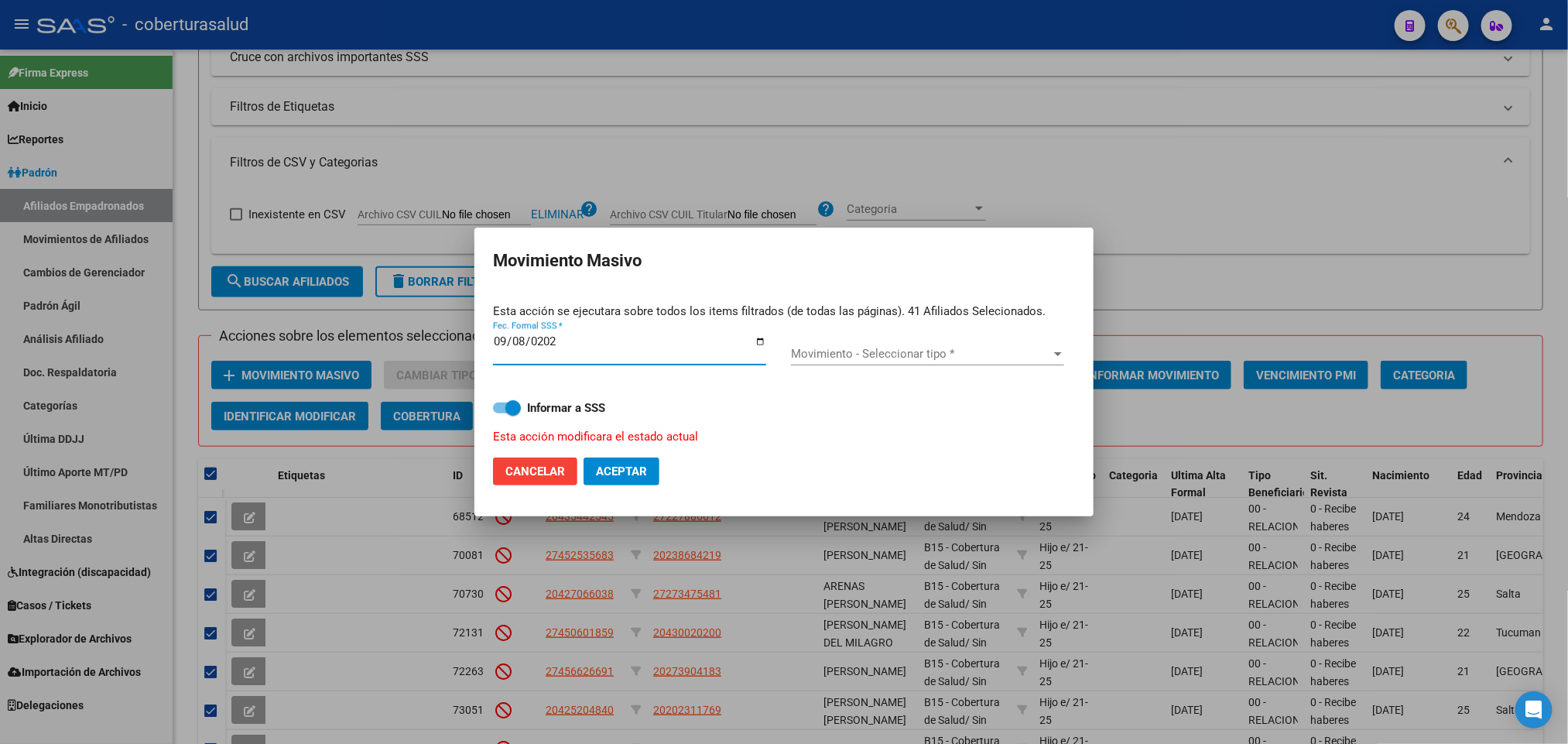
type input "[DATE]"
click at [893, 351] on span "Movimiento - Seleccionar tipo *" at bounding box center [920, 353] width 259 height 14
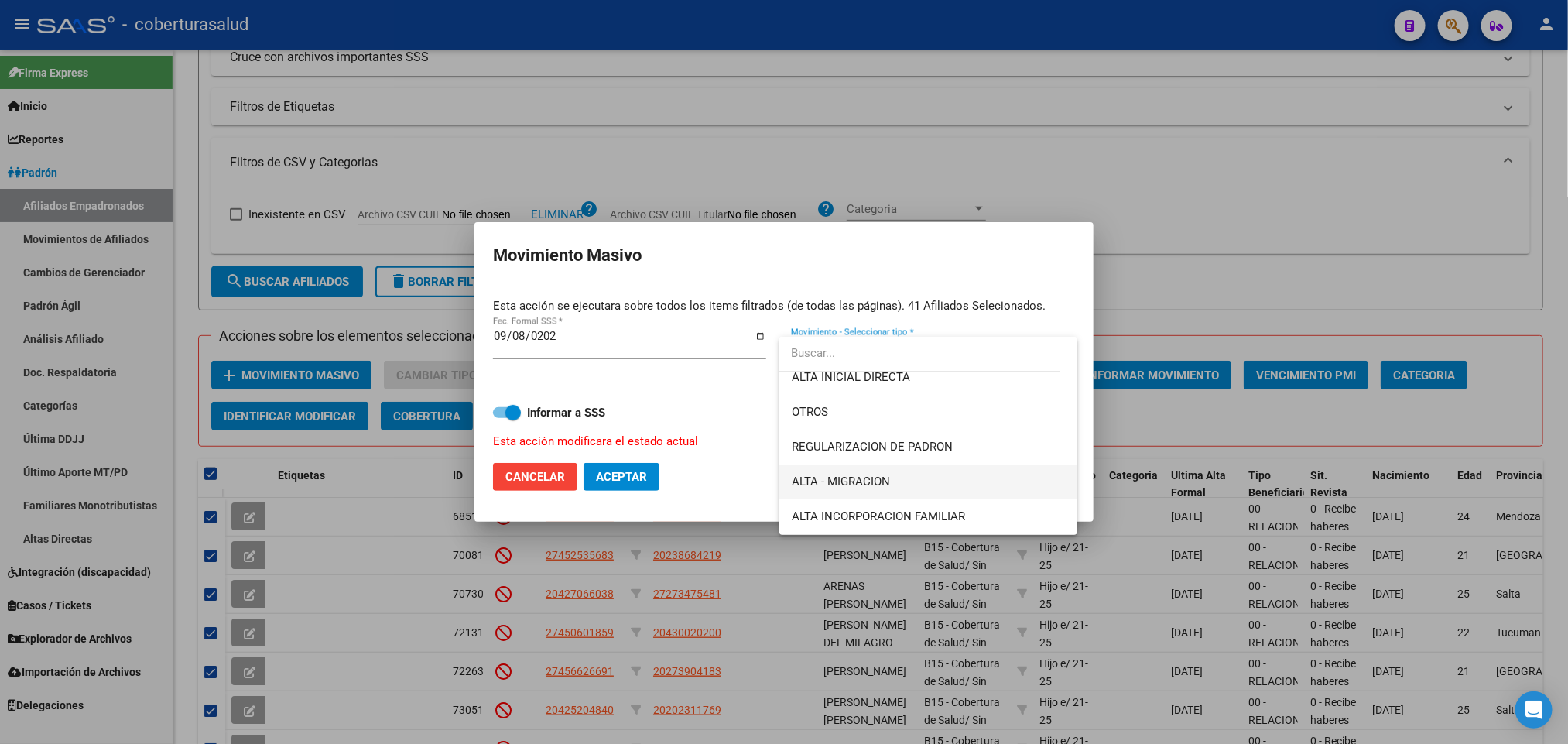
scroll to position [232, 0]
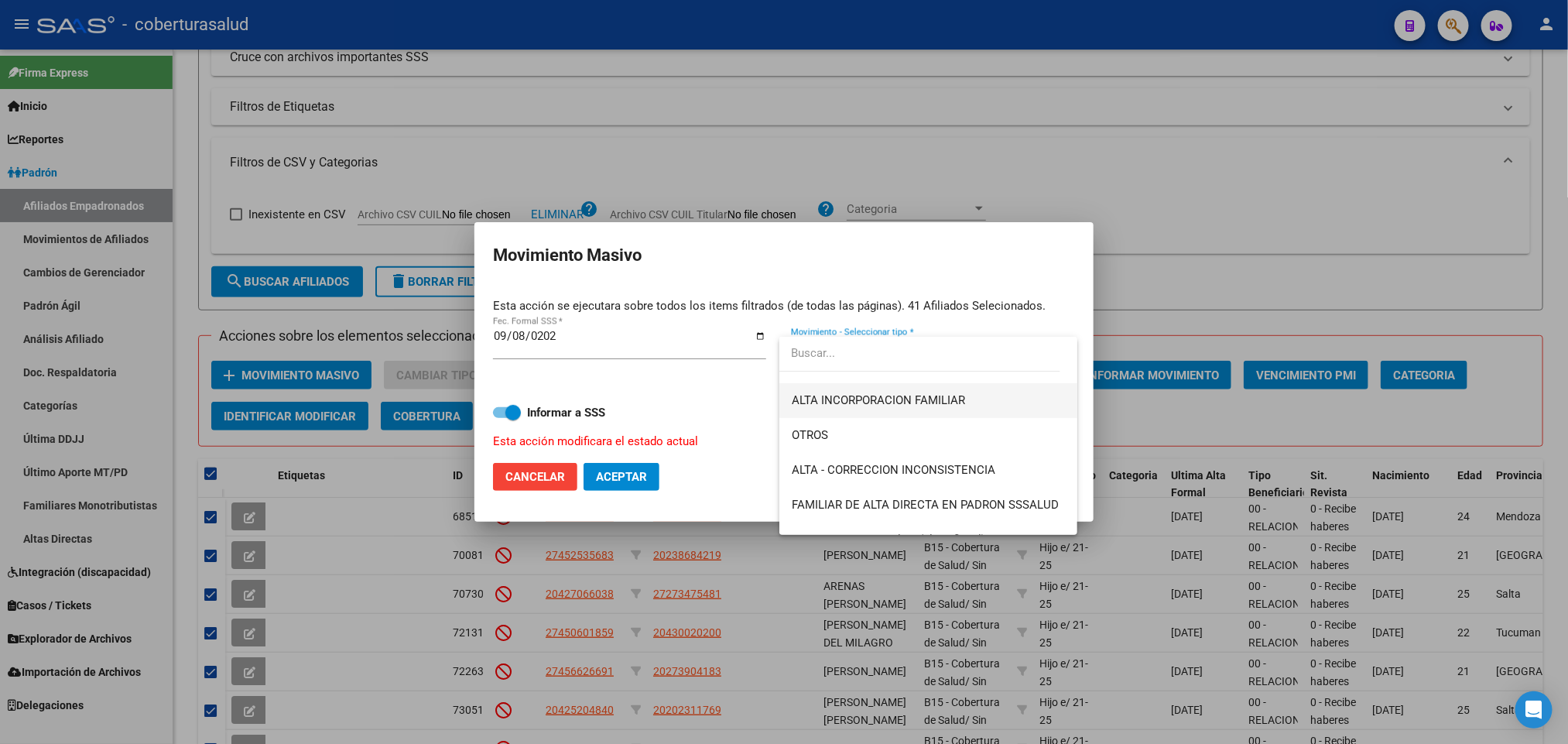
click at [999, 400] on span "ALTA INCORPORACION FAMILIAR" at bounding box center [929, 401] width 274 height 35
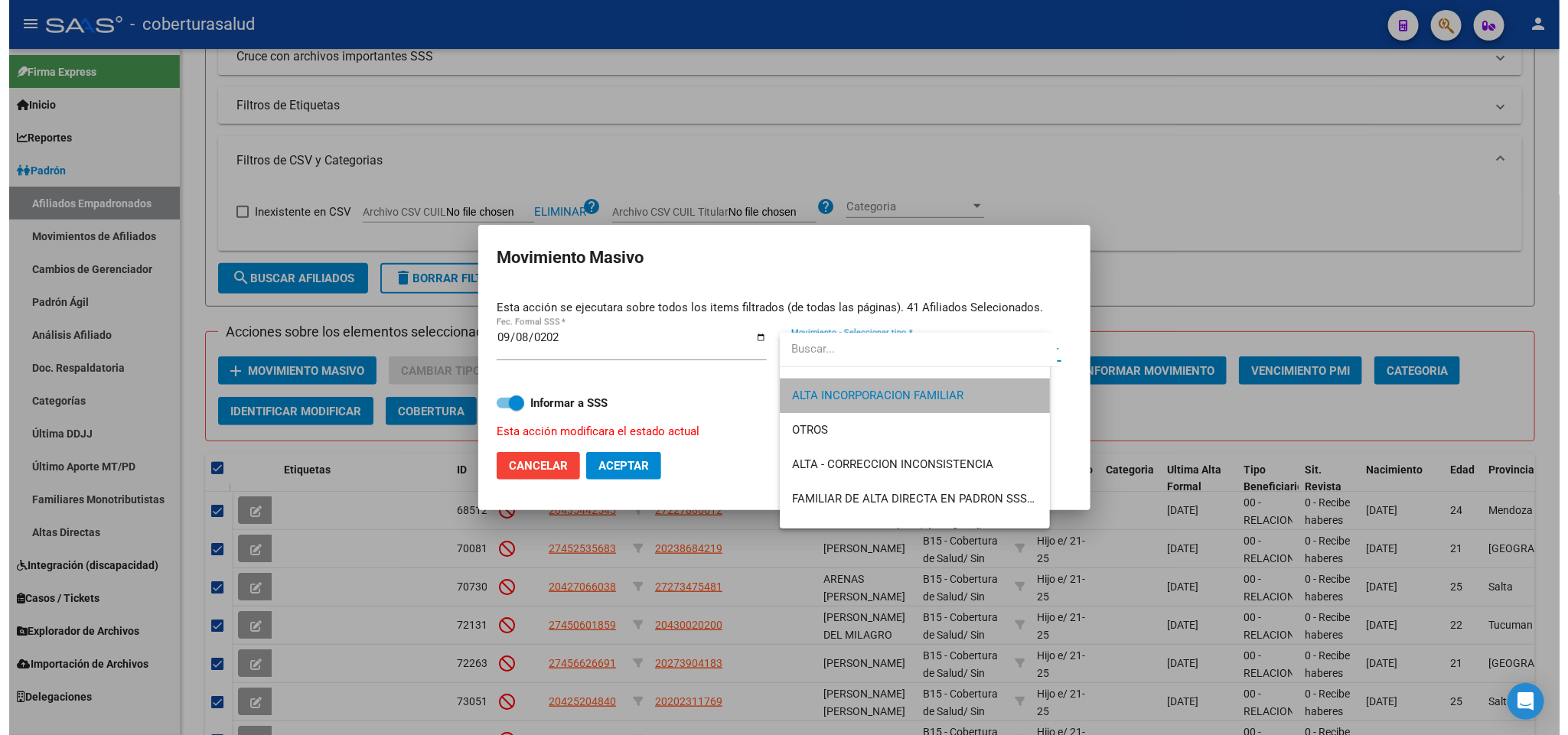
scroll to position [241, 0]
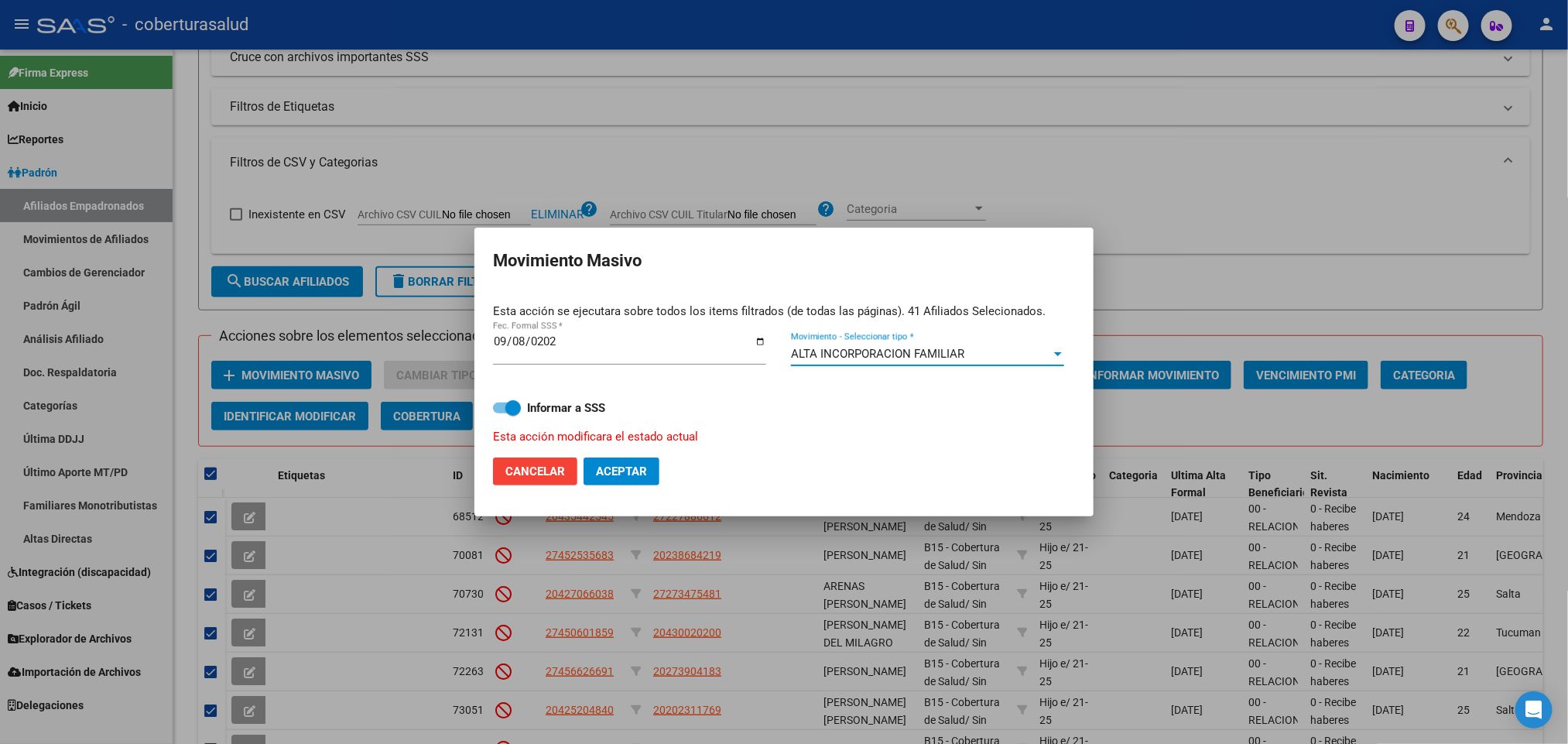
click at [644, 475] on span "Aceptar" at bounding box center [622, 471] width 51 height 14
checkbox input "false"
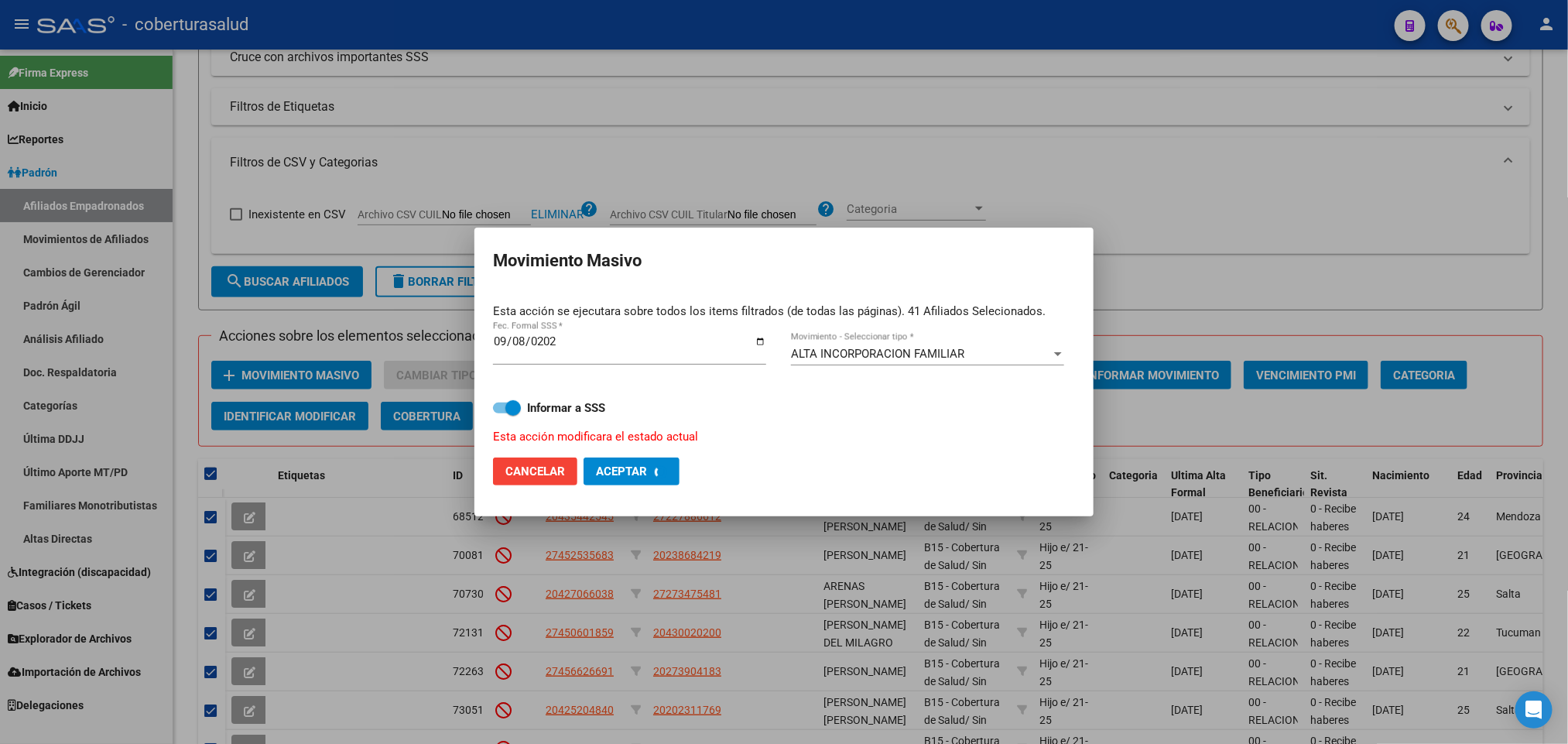
checkbox input "false"
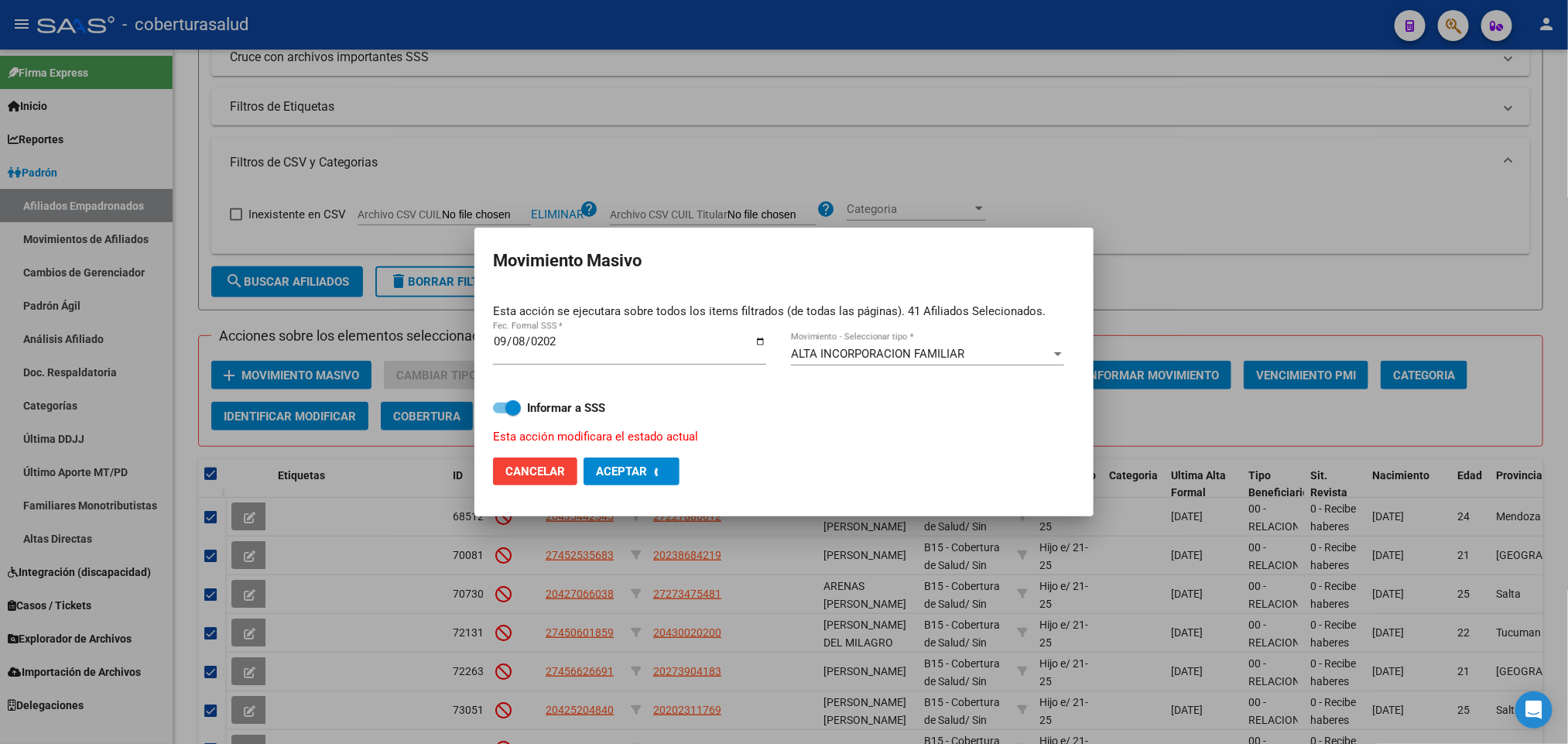
checkbox input "false"
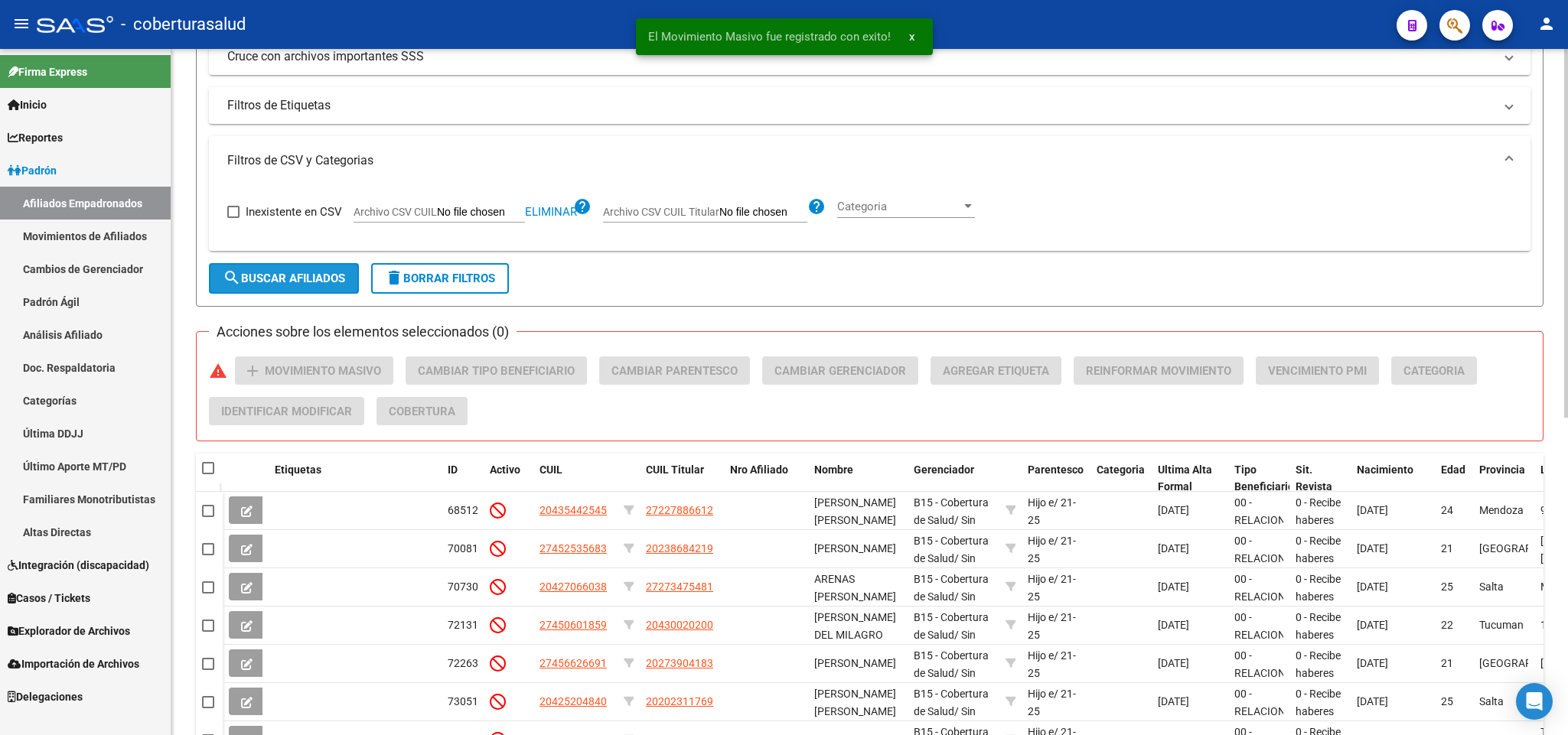
click at [307, 283] on span "search Buscar Afiliados" at bounding box center [283, 278] width 122 height 14
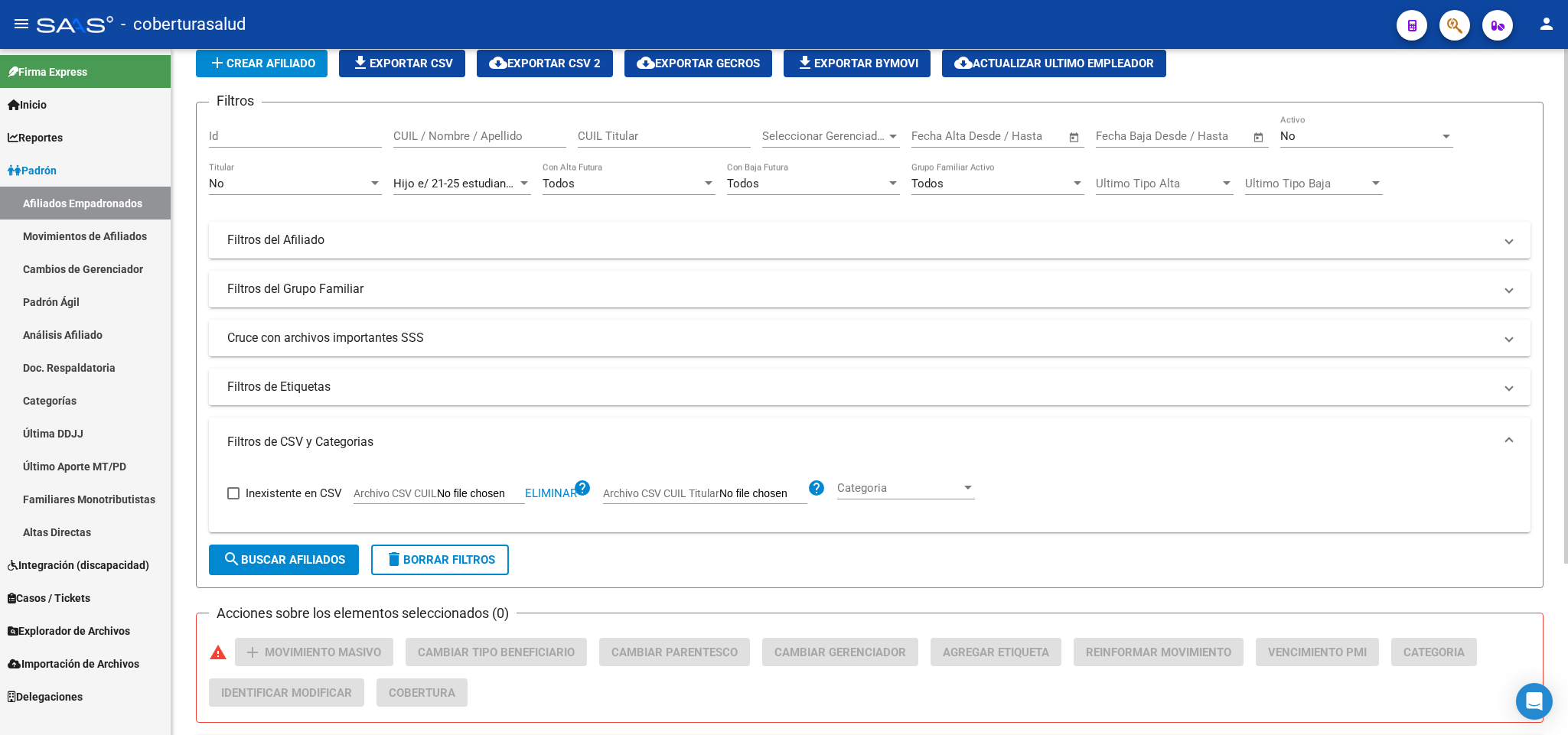
scroll to position [0, 0]
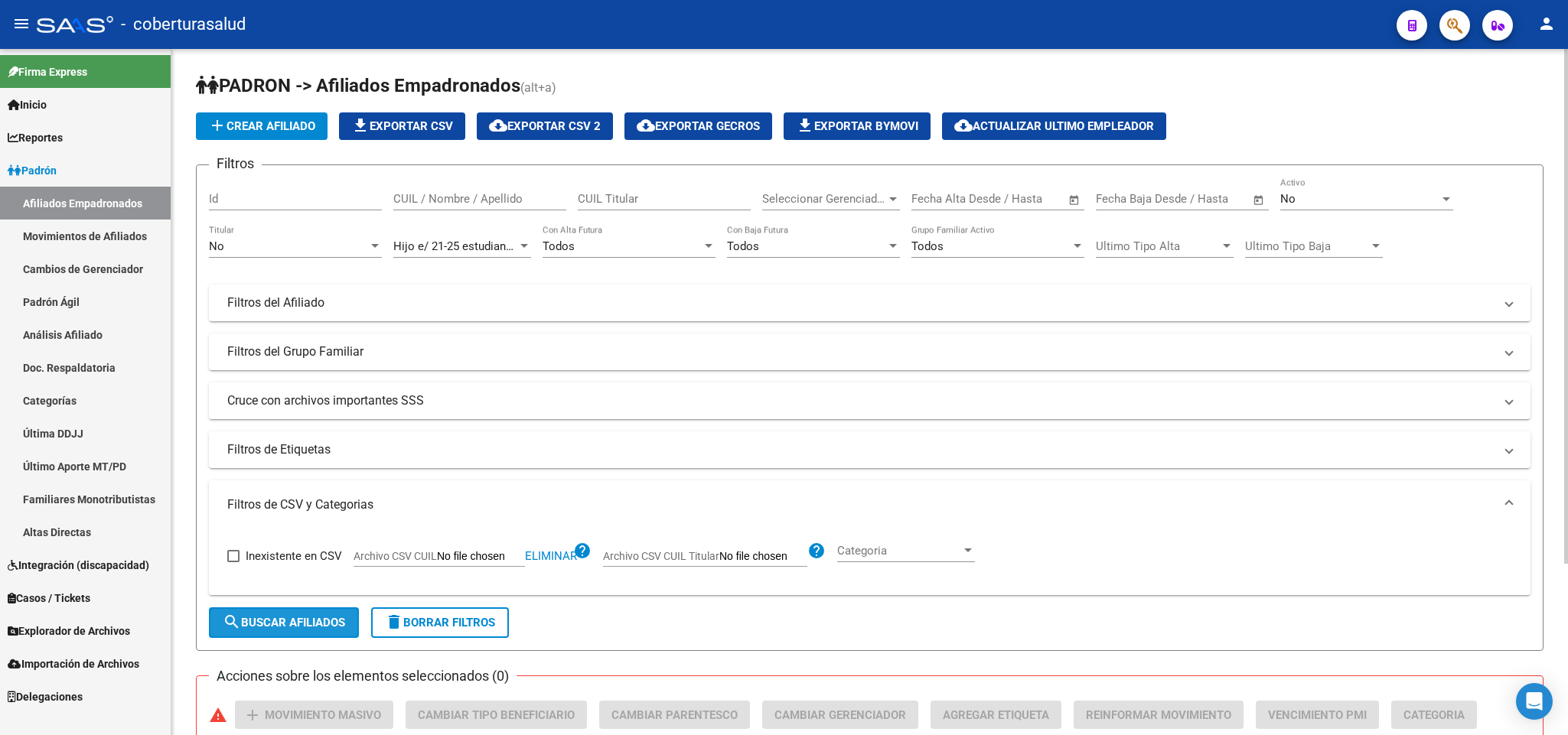
click at [304, 624] on span "search Buscar Afiliados" at bounding box center [283, 622] width 122 height 14
click at [1025, 250] on div "Todos" at bounding box center [991, 246] width 159 height 14
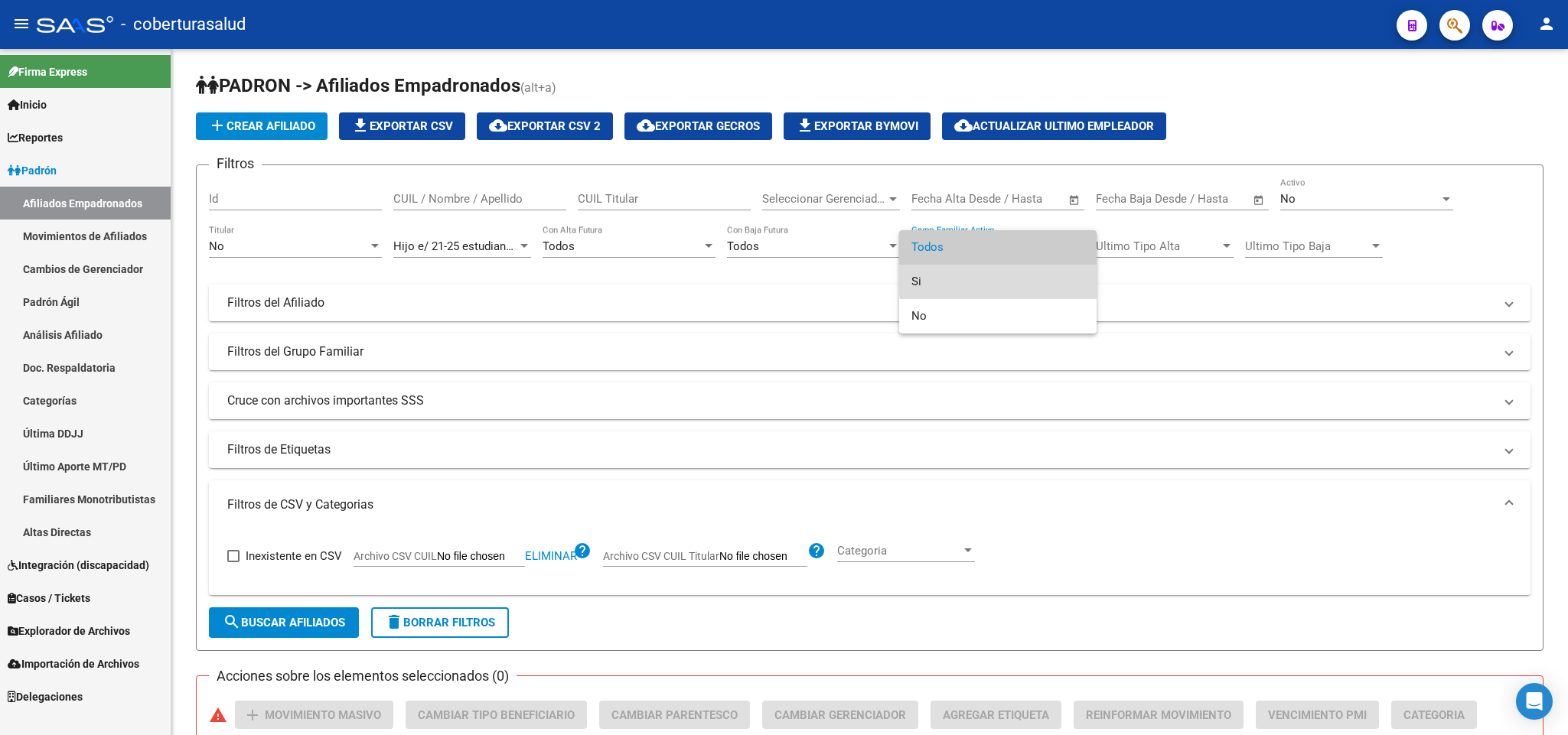
click at [1025, 281] on span "Si" at bounding box center [997, 282] width 173 height 34
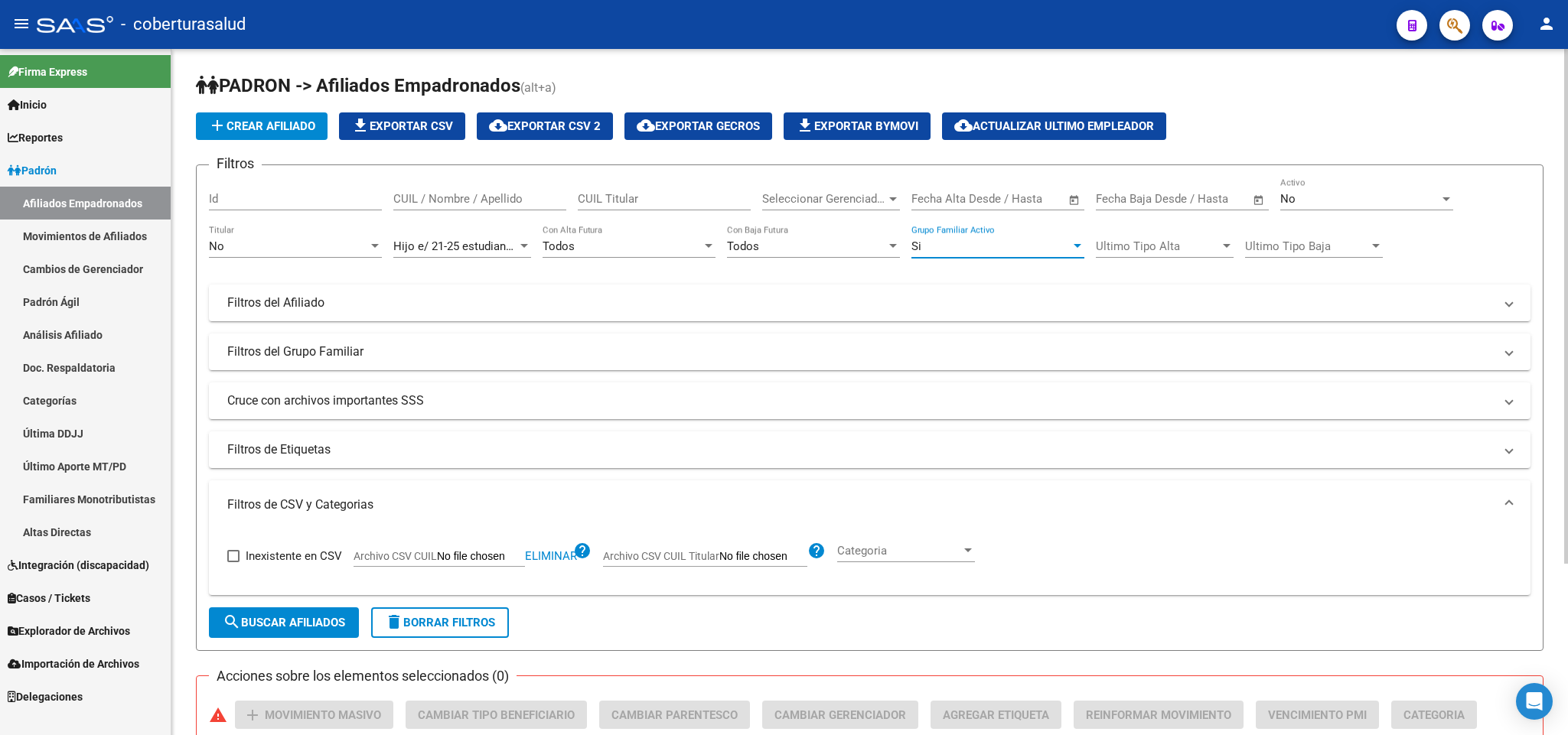
click at [320, 616] on span "search Buscar Afiliados" at bounding box center [283, 622] width 122 height 14
click at [1365, 211] on div "No Activo" at bounding box center [1366, 193] width 173 height 33
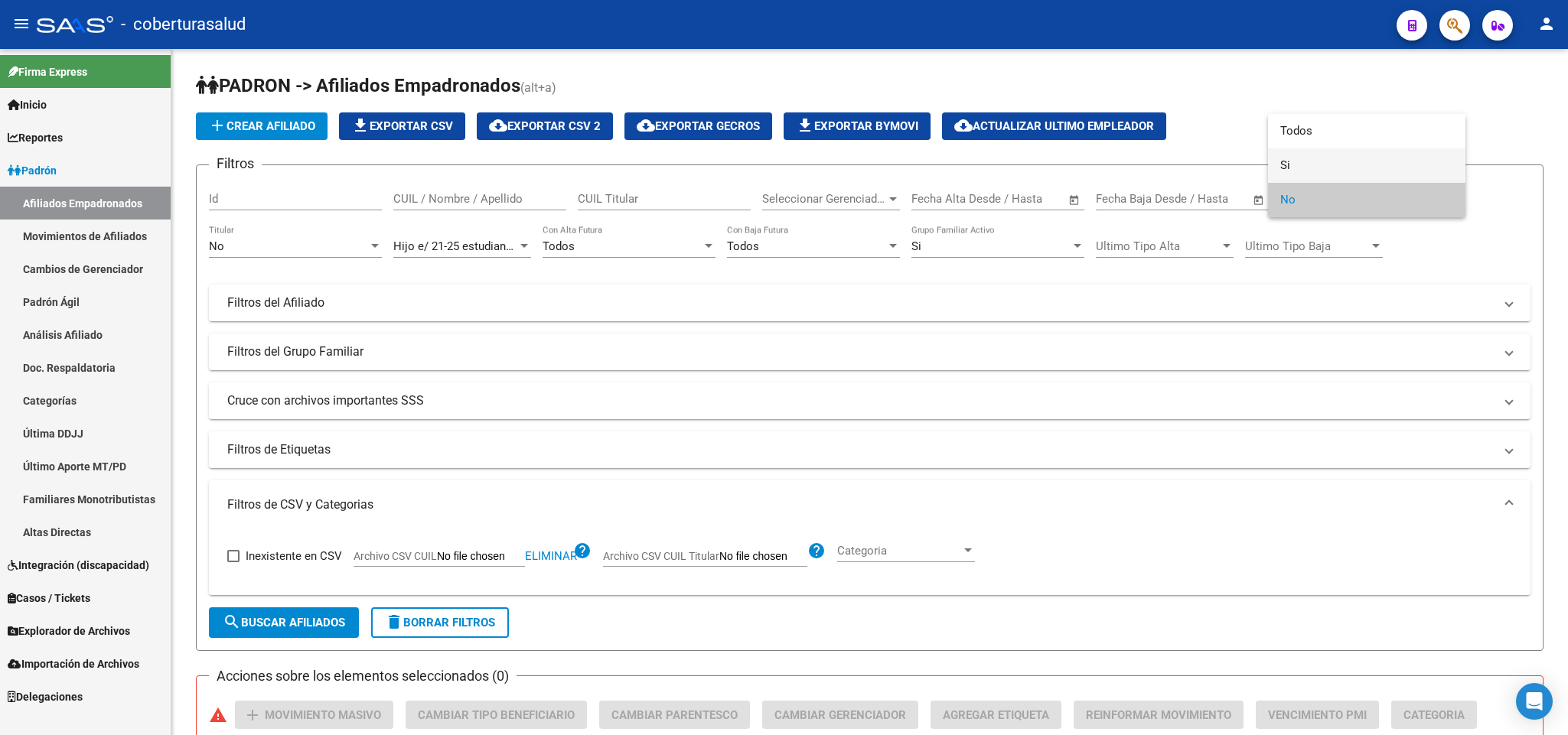
click at [1355, 171] on span "Si" at bounding box center [1366, 165] width 173 height 34
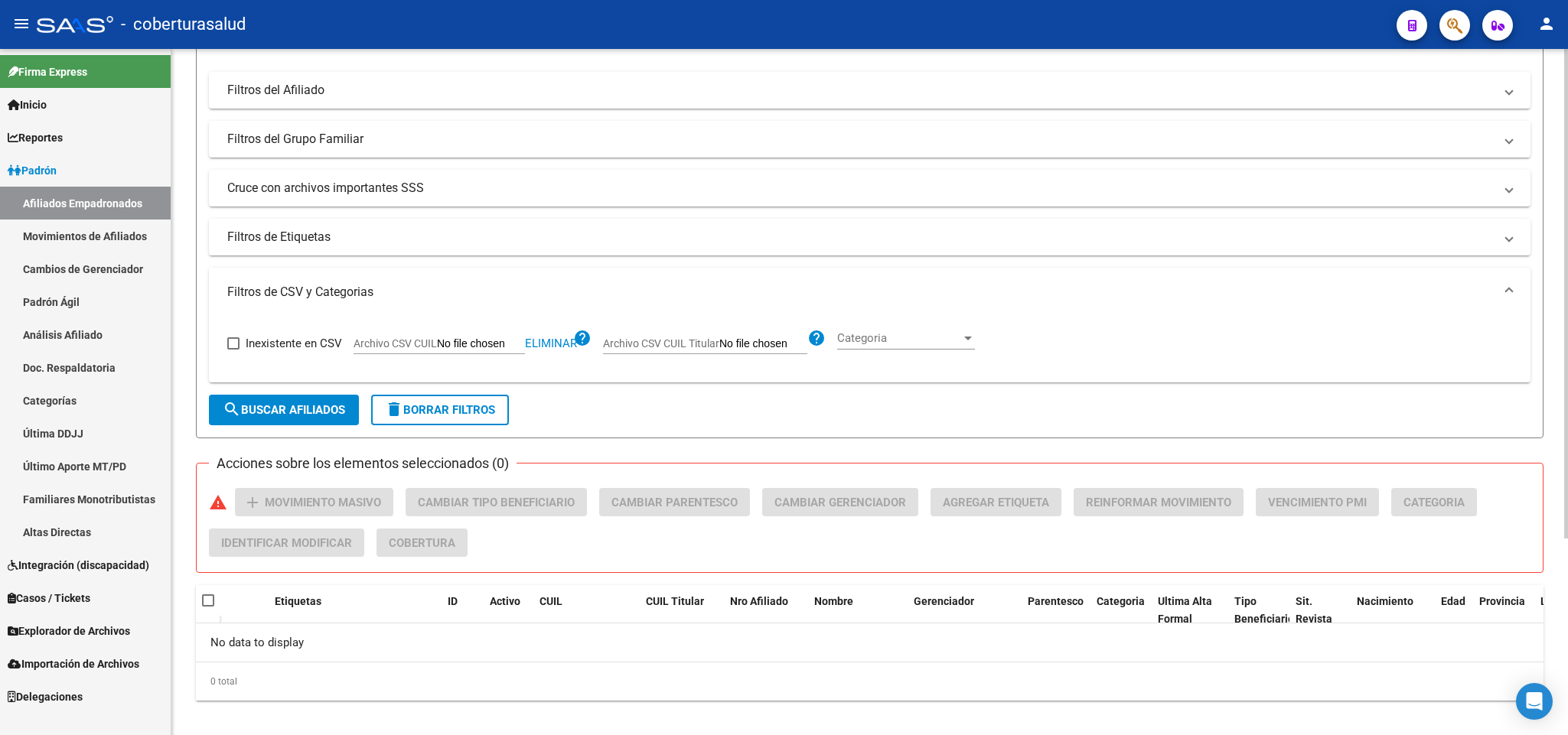
scroll to position [276, 0]
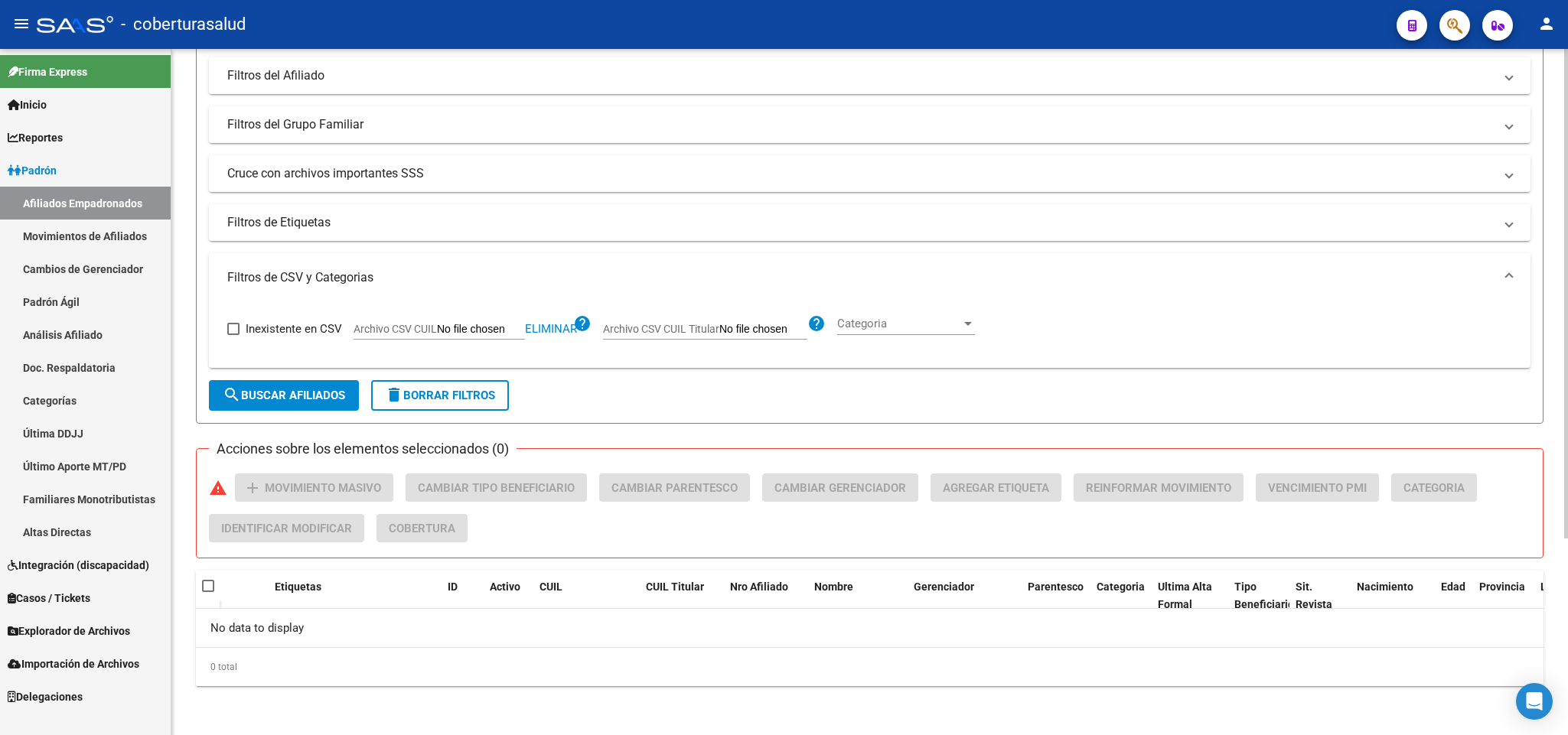
click at [308, 401] on span "search Buscar Afiliados" at bounding box center [283, 395] width 122 height 14
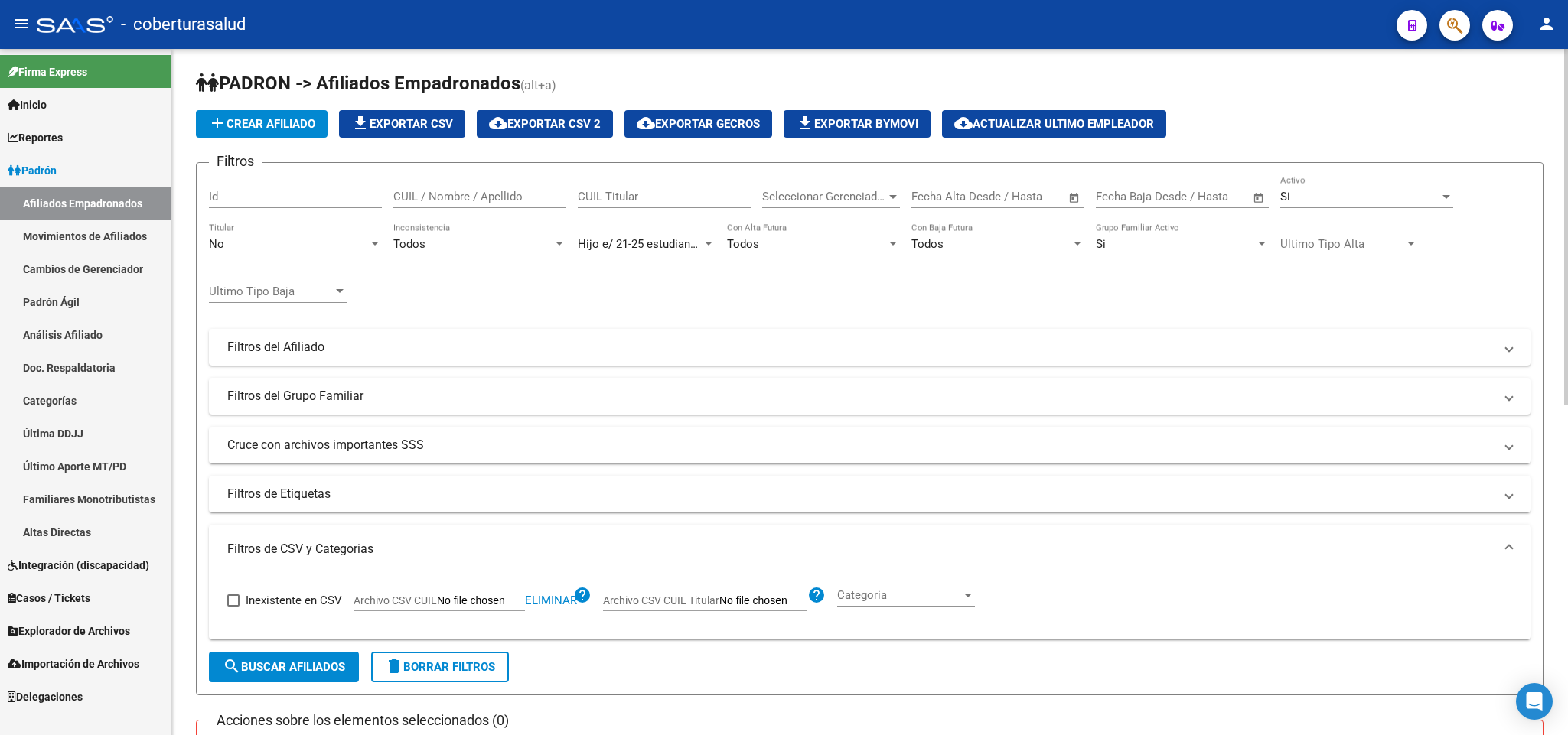
scroll to position [0, 0]
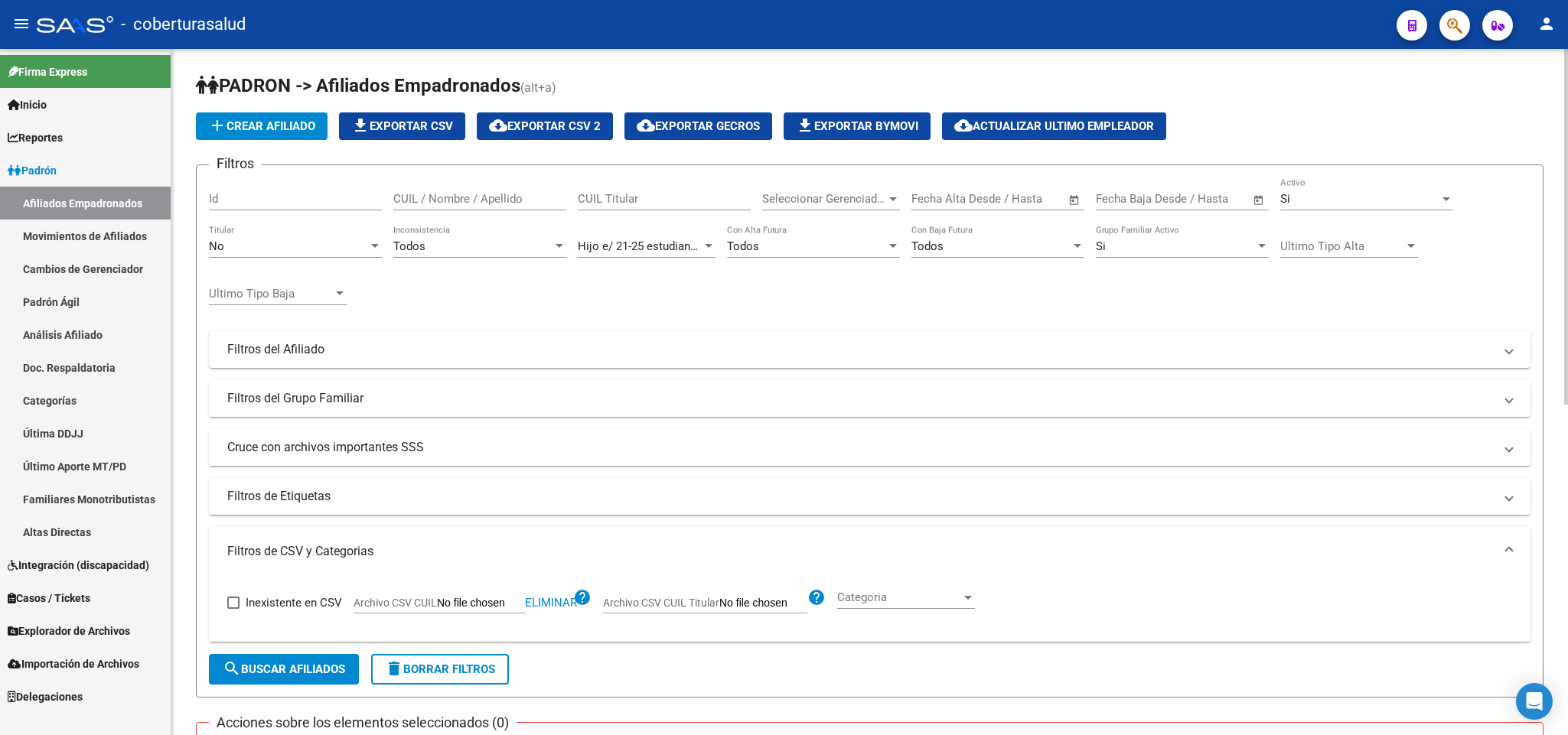
click at [439, 125] on span "file_download Exportar CSV" at bounding box center [401, 126] width 102 height 14
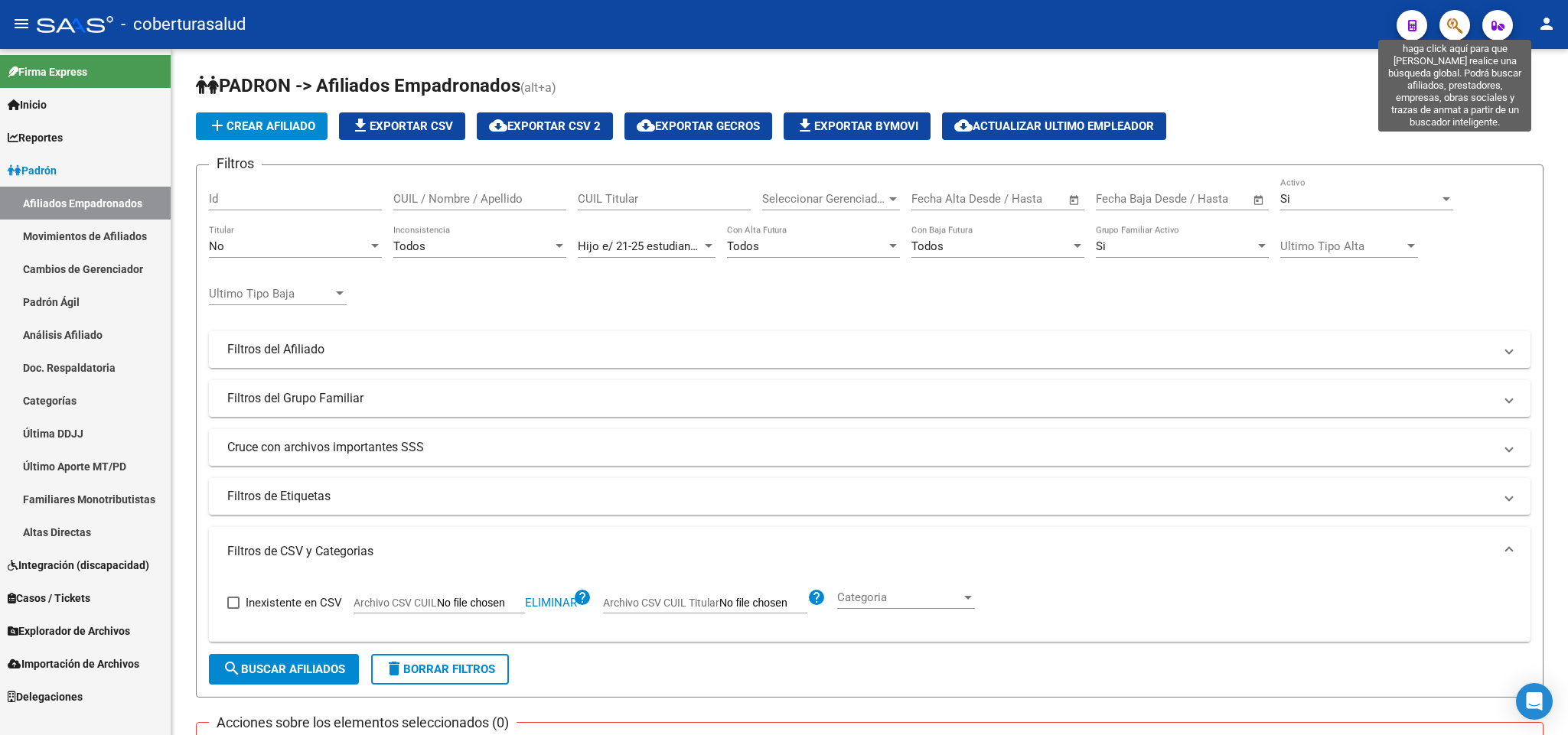
click at [1453, 33] on icon "button" at bounding box center [1454, 25] width 15 height 17
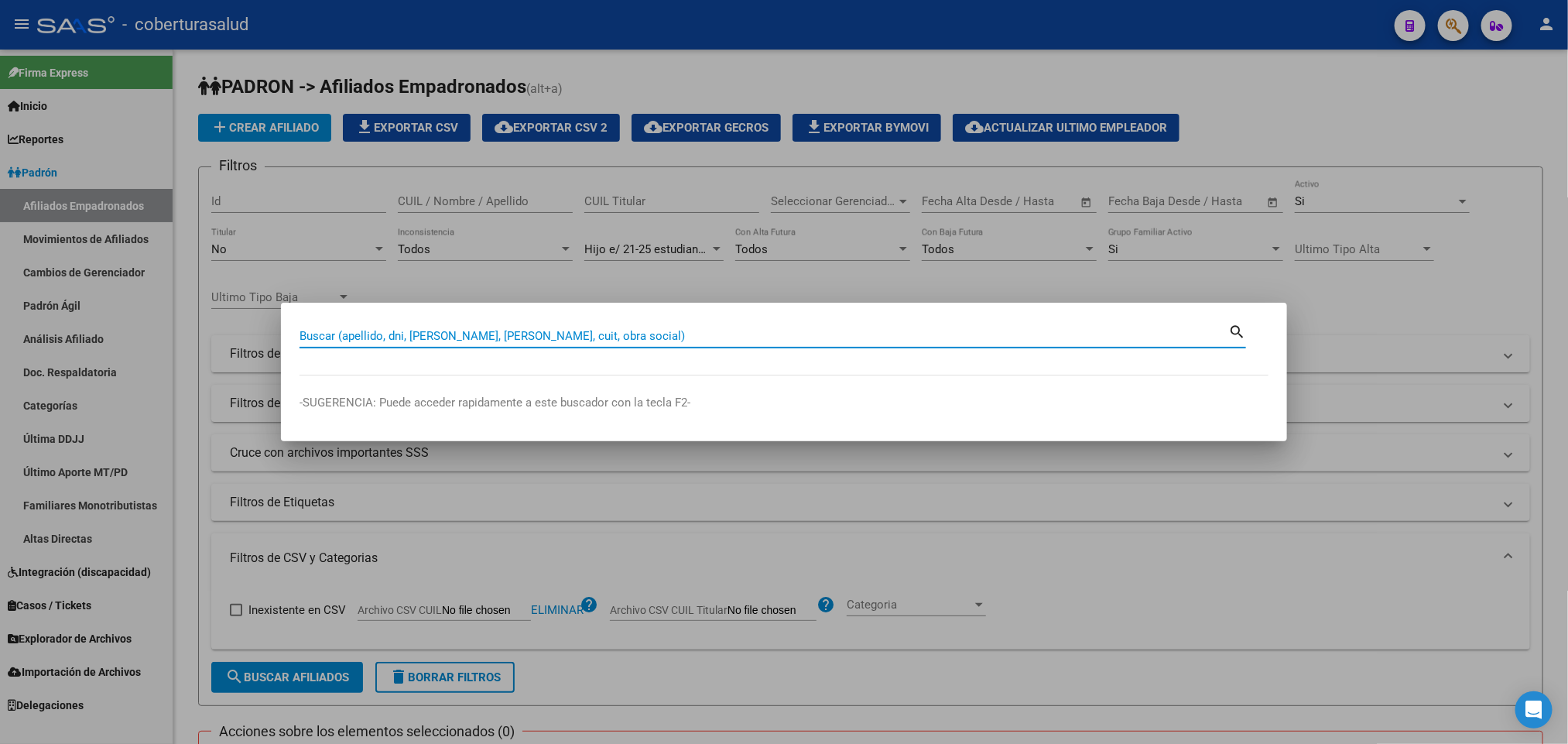
paste input "20440381899"
type input "20440381899"
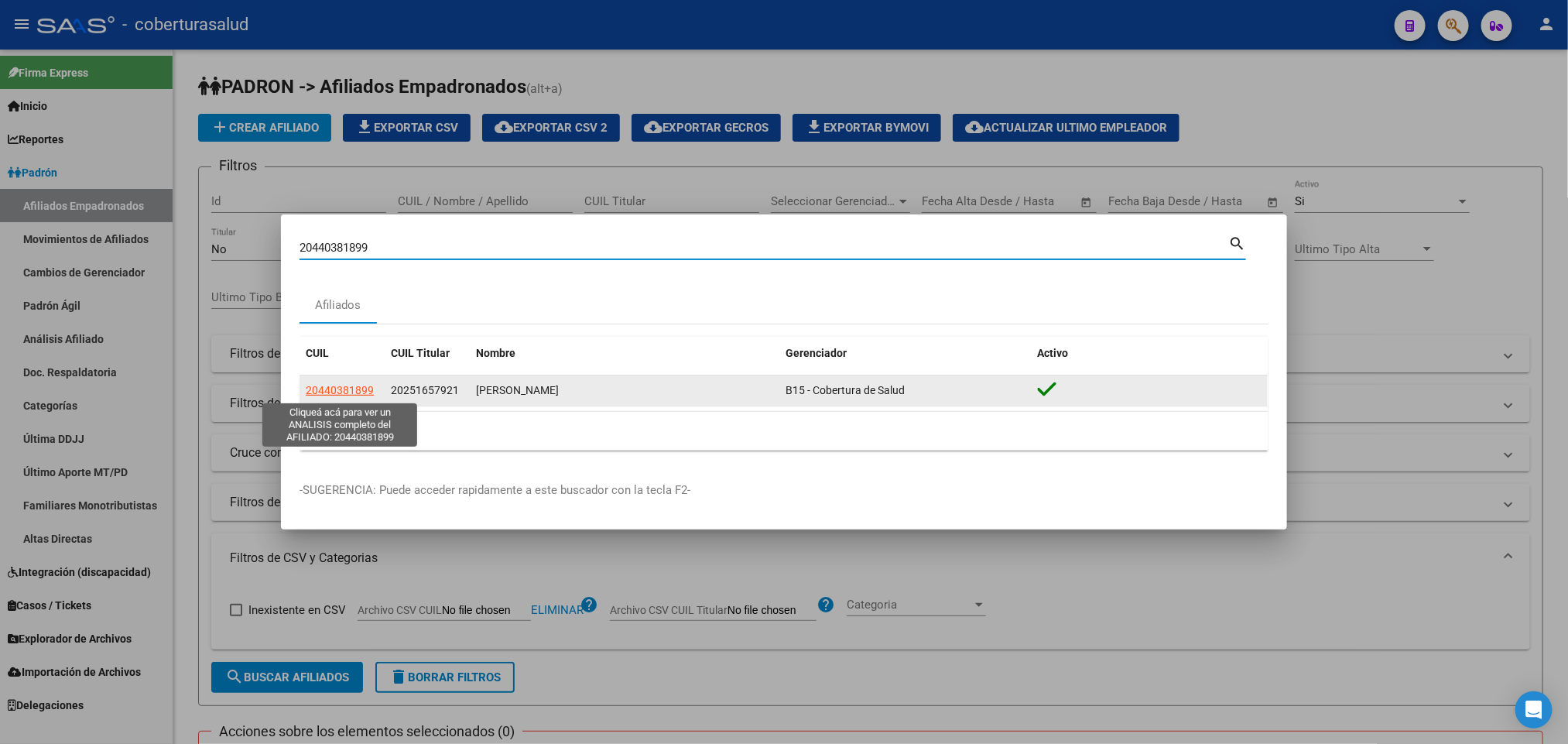
click at [325, 394] on span "20440381899" at bounding box center [339, 391] width 68 height 13
type textarea "20440381899"
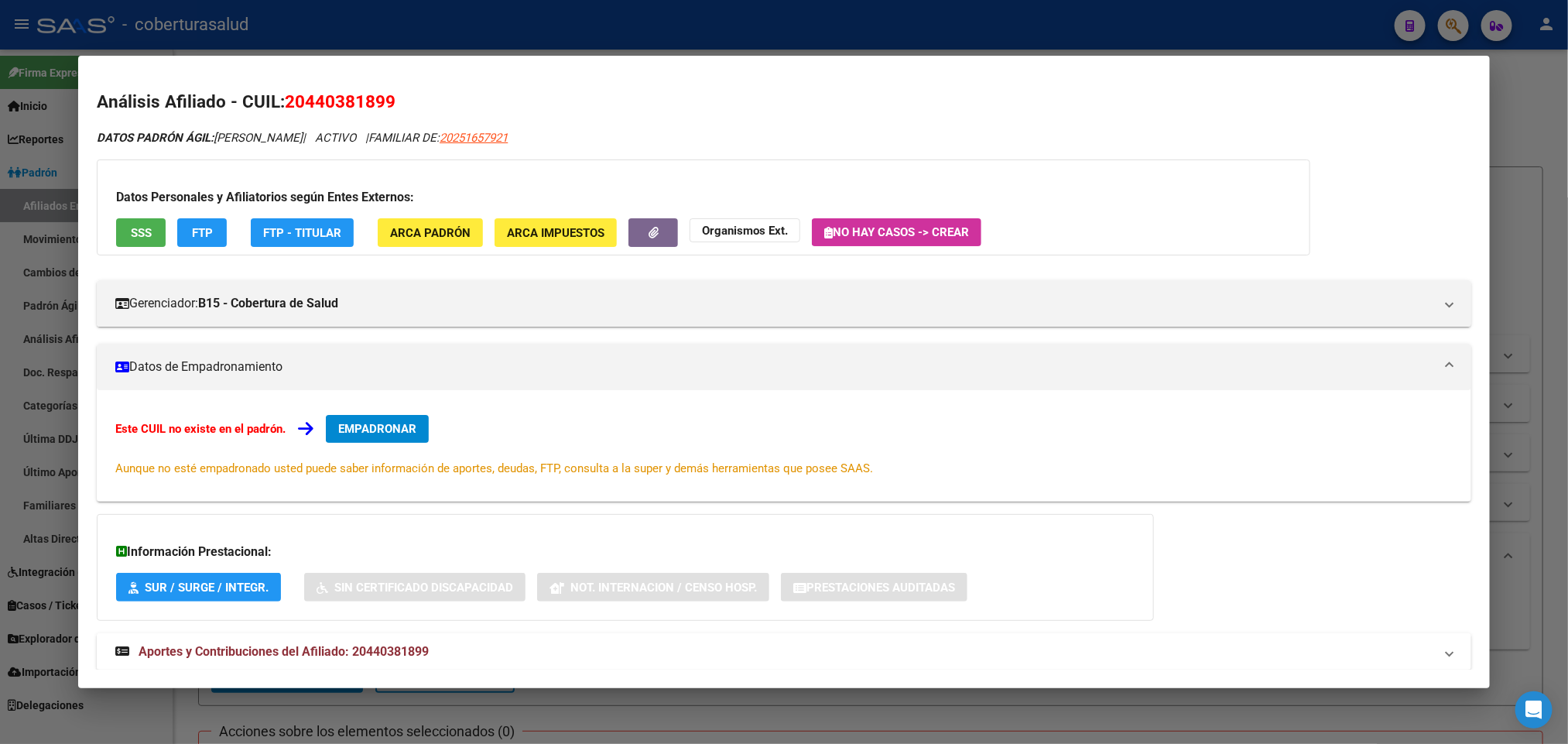
drag, startPoint x: 298, startPoint y: 98, endPoint x: 377, endPoint y: 98, distance: 79.0
click at [377, 98] on span "20440381899" at bounding box center [339, 102] width 111 height 20
copy span "44038189"
click at [393, 435] on span "EMPADRONAR" at bounding box center [377, 428] width 78 height 14
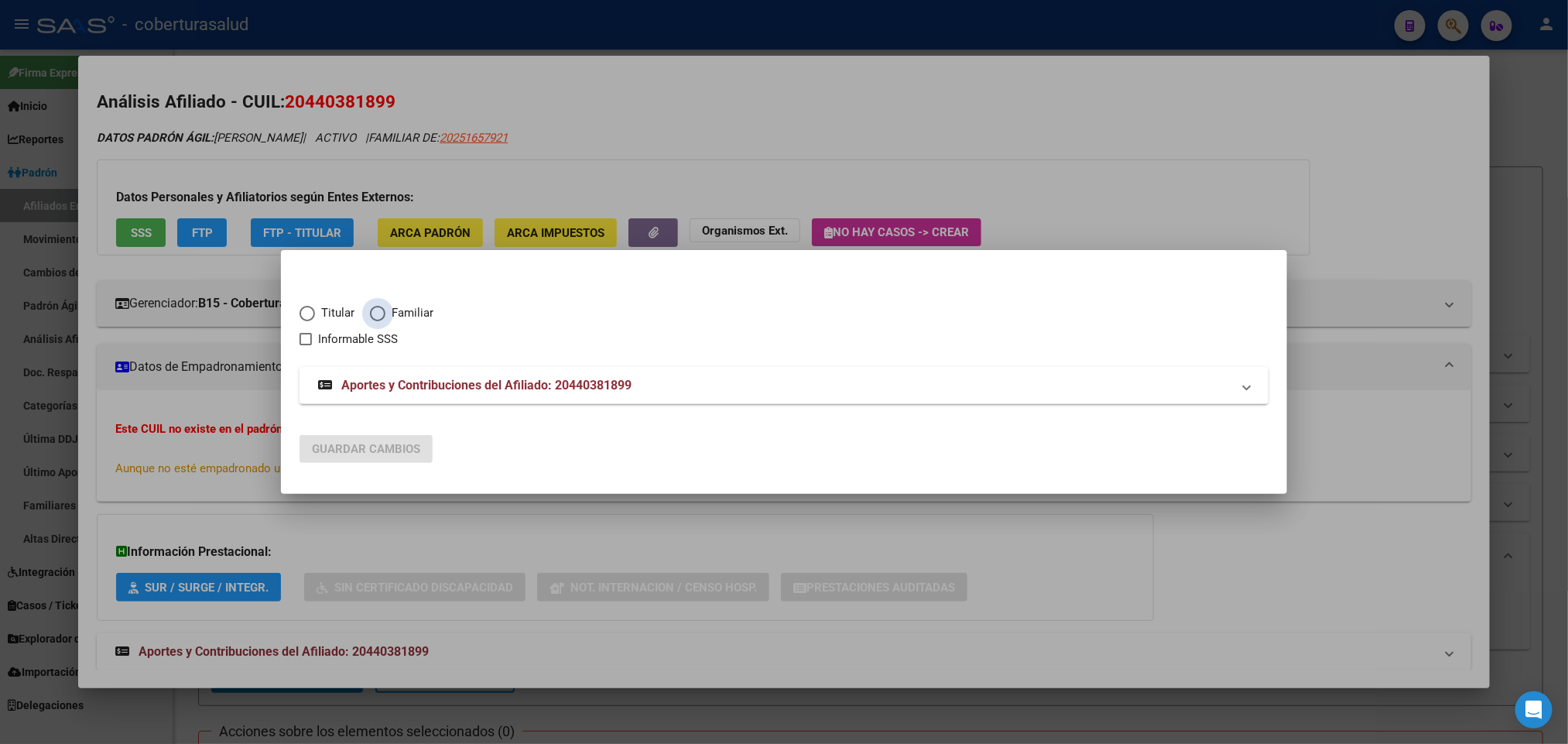
click at [374, 317] on span "Elija una opción" at bounding box center [377, 313] width 16 height 16
click at [374, 317] on input "Familiar" at bounding box center [377, 313] width 16 height 16
radio input "true"
checkbox input "true"
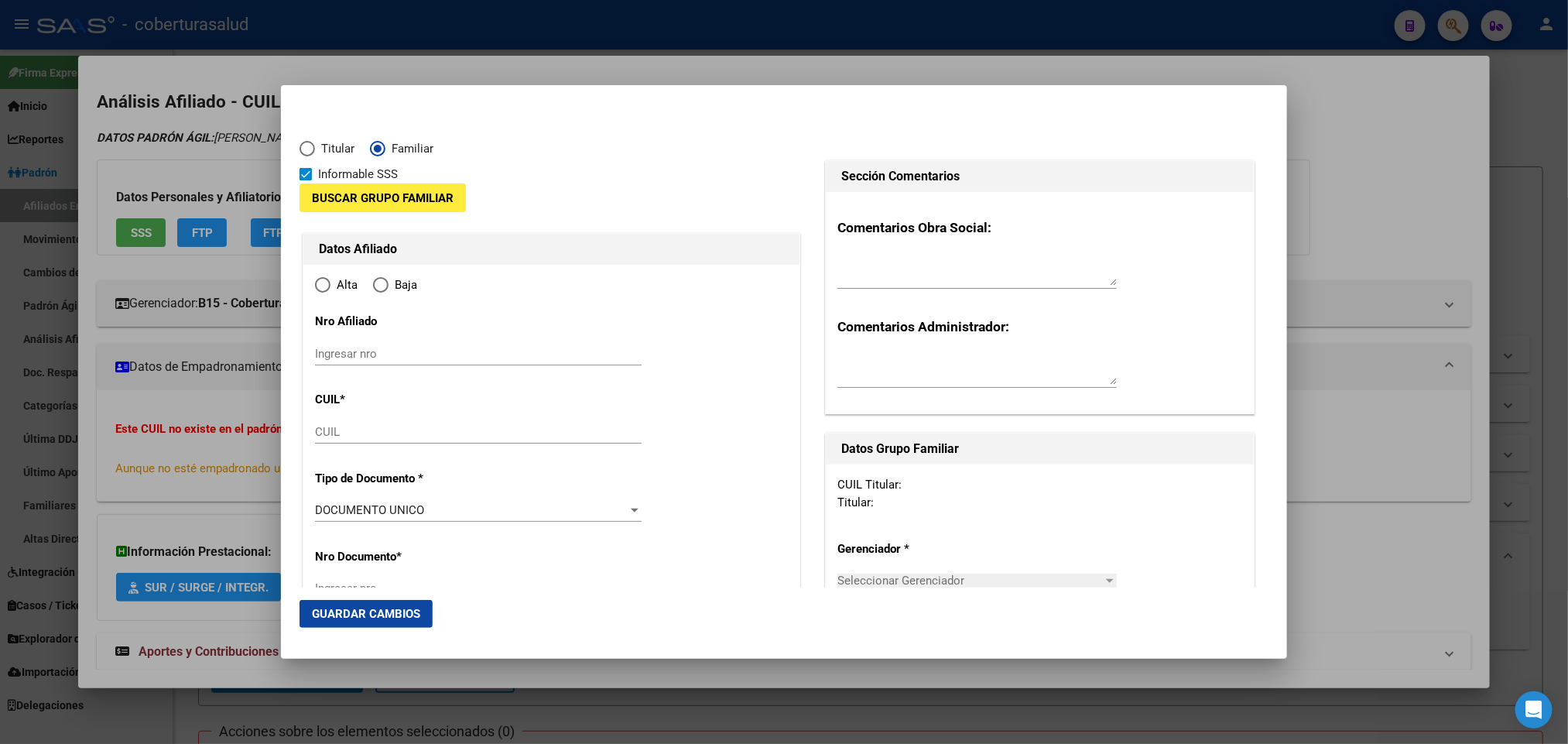
type input "20-44038189-9"
radio input "true"
type input "44038189"
type input "[PERSON_NAME]"
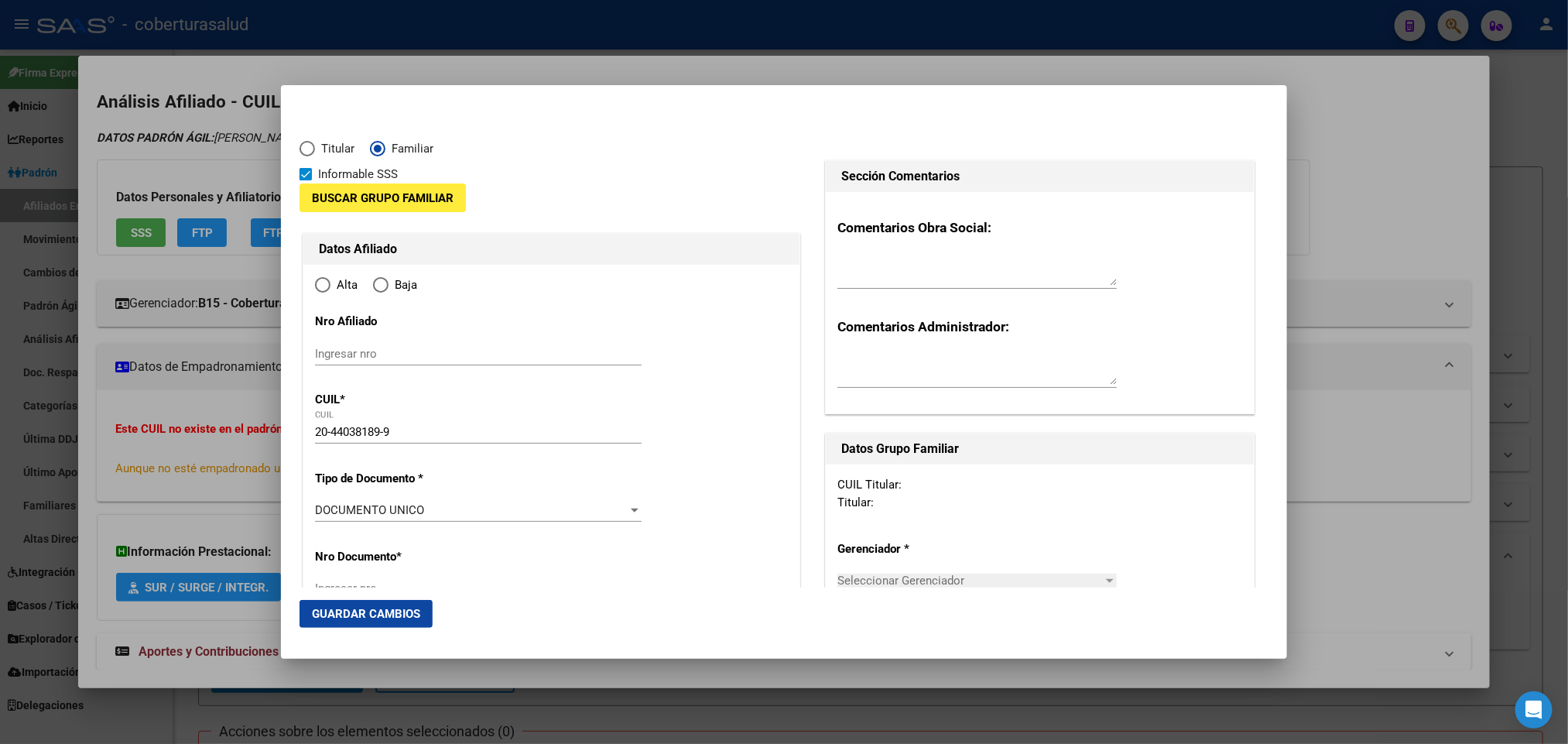
type input "[DATE]"
type input "[GEOGRAPHIC_DATA][PERSON_NAME]"
type input "4600"
type input "RUTA PROVINCIAL 4-MZ"
type input "[GEOGRAPHIC_DATA][PERSON_NAME]"
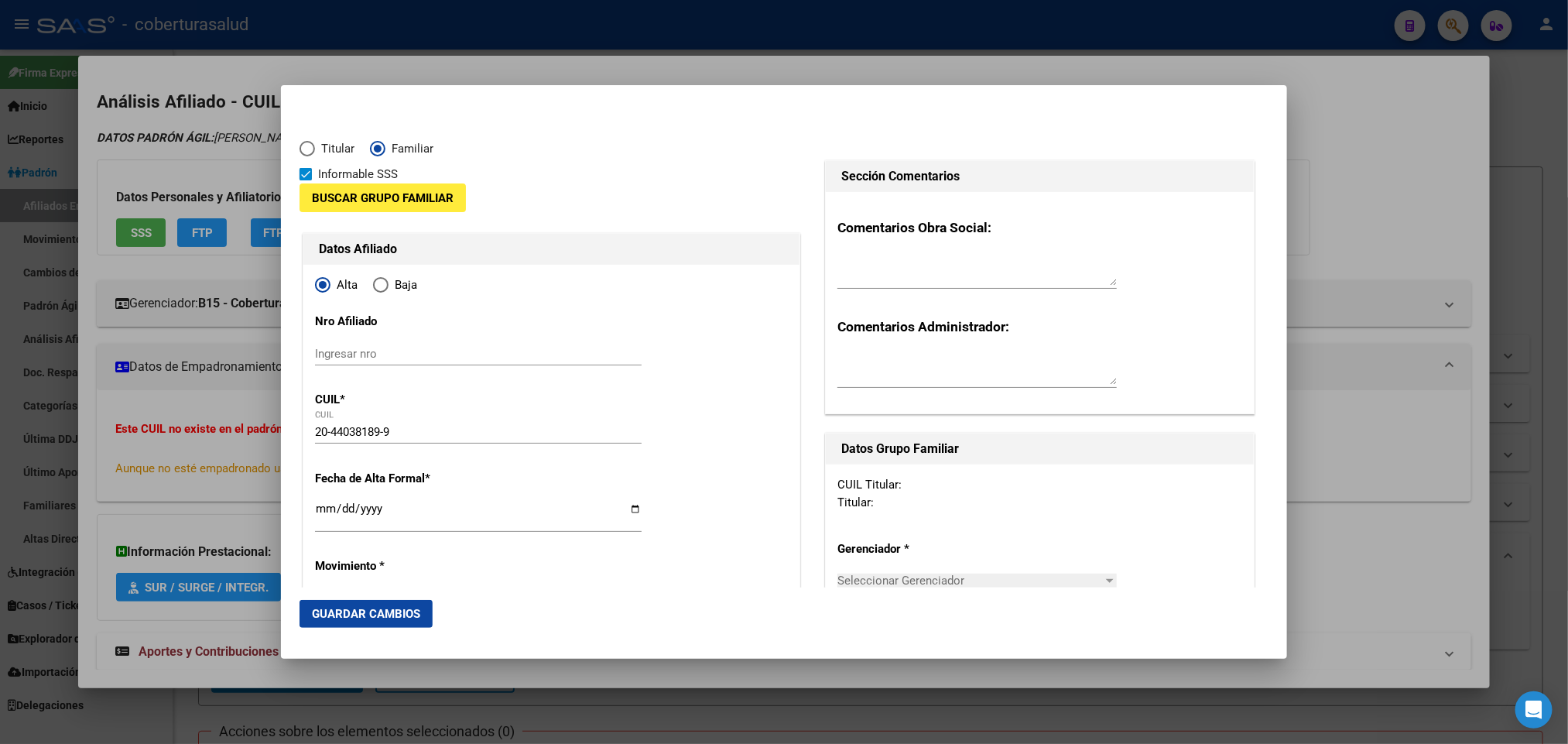
click at [424, 211] on button "Buscar Grupo Familiar" at bounding box center [382, 198] width 166 height 28
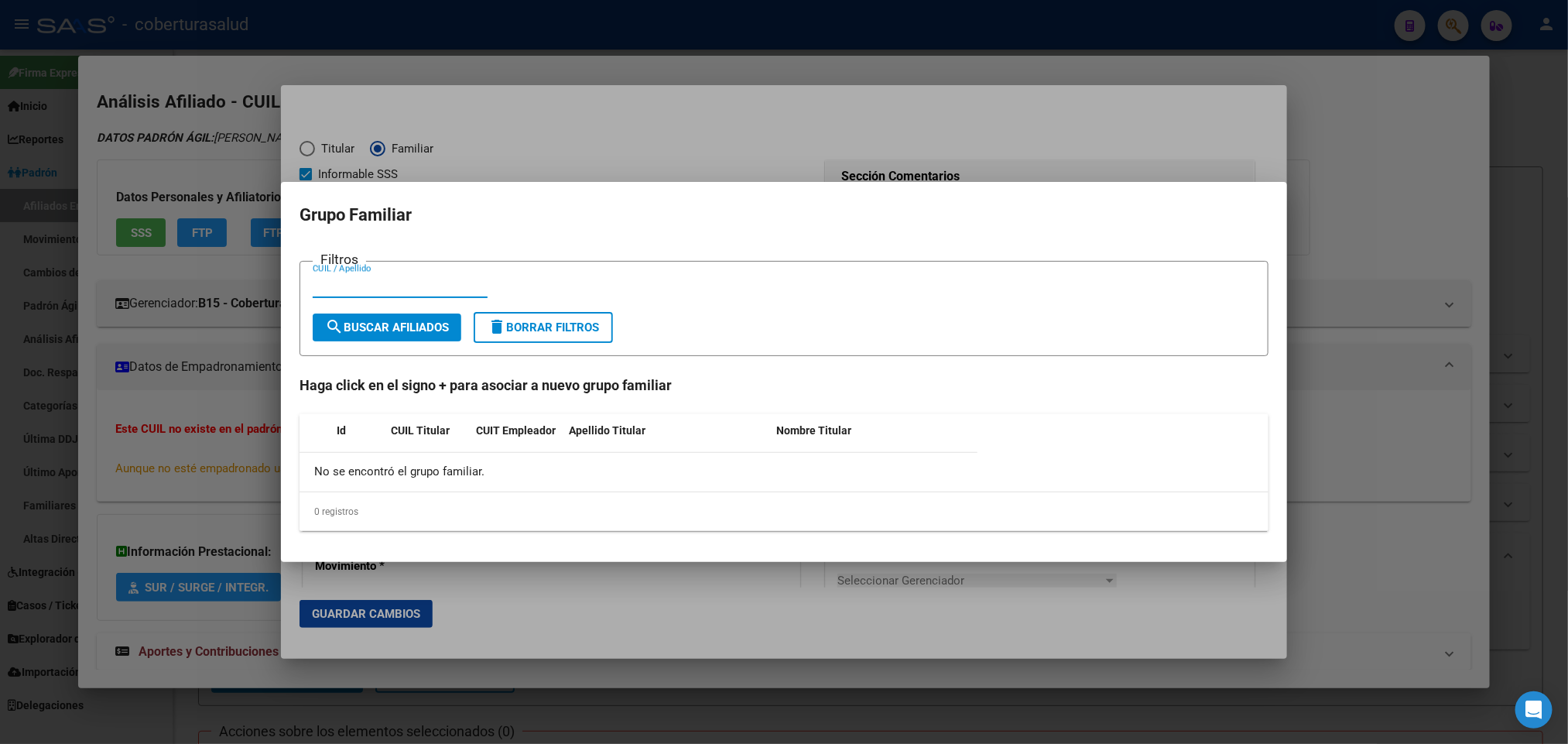
paste input "25165792"
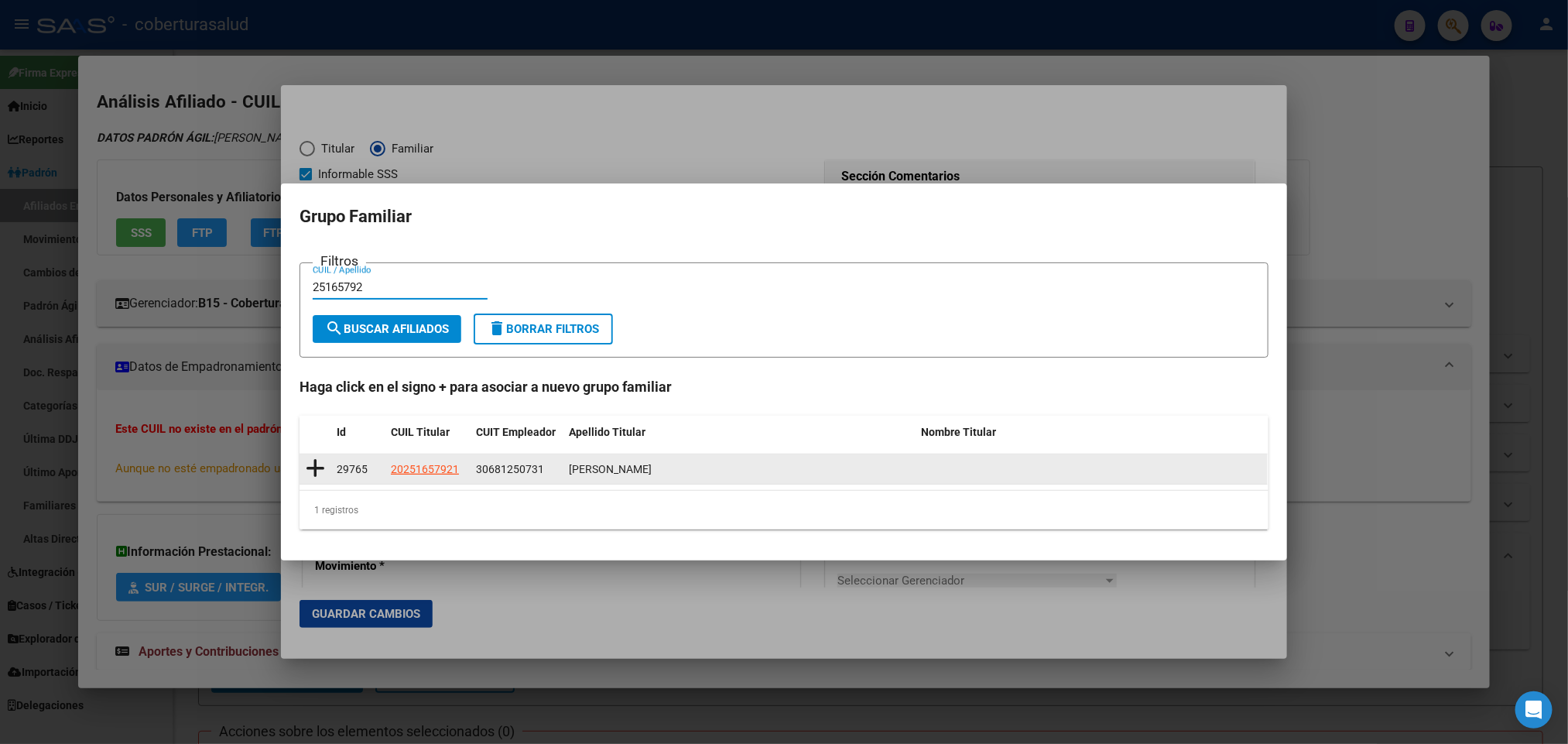
type input "25165792"
click at [316, 466] on icon at bounding box center [315, 469] width 19 height 22
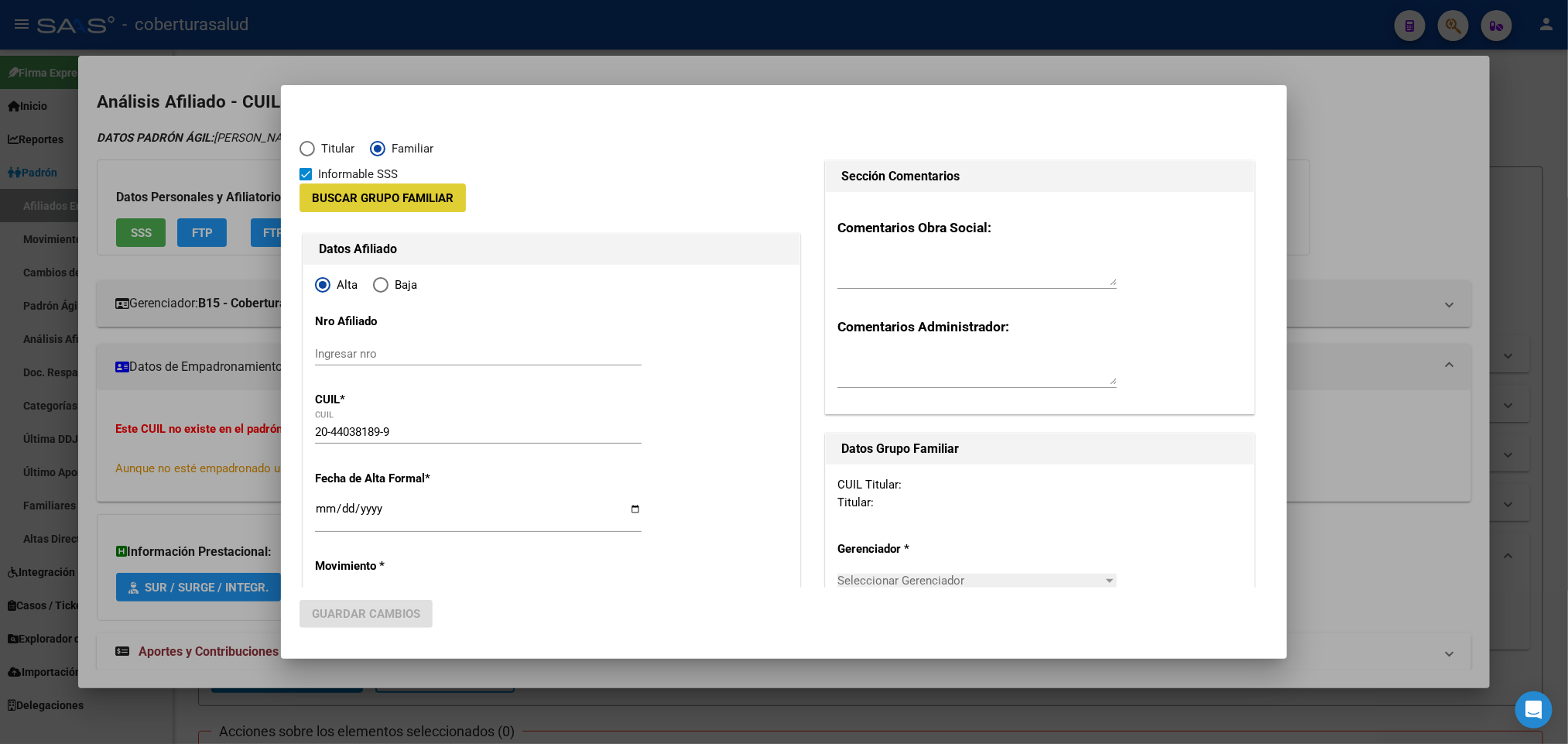
type input "30-68125073-1"
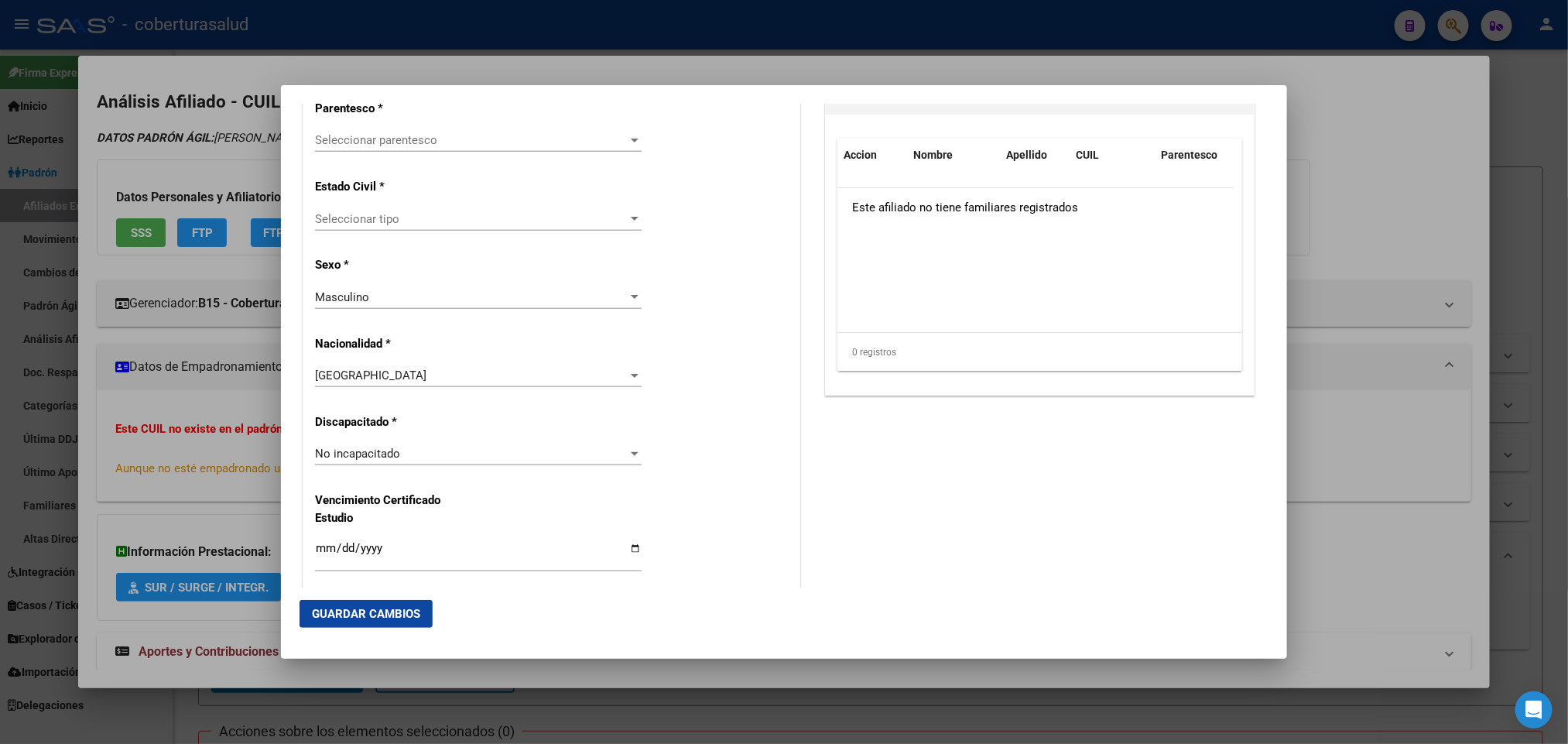
scroll to position [929, 0]
click at [510, 144] on span "Seleccionar parentesco" at bounding box center [471, 137] width 313 height 14
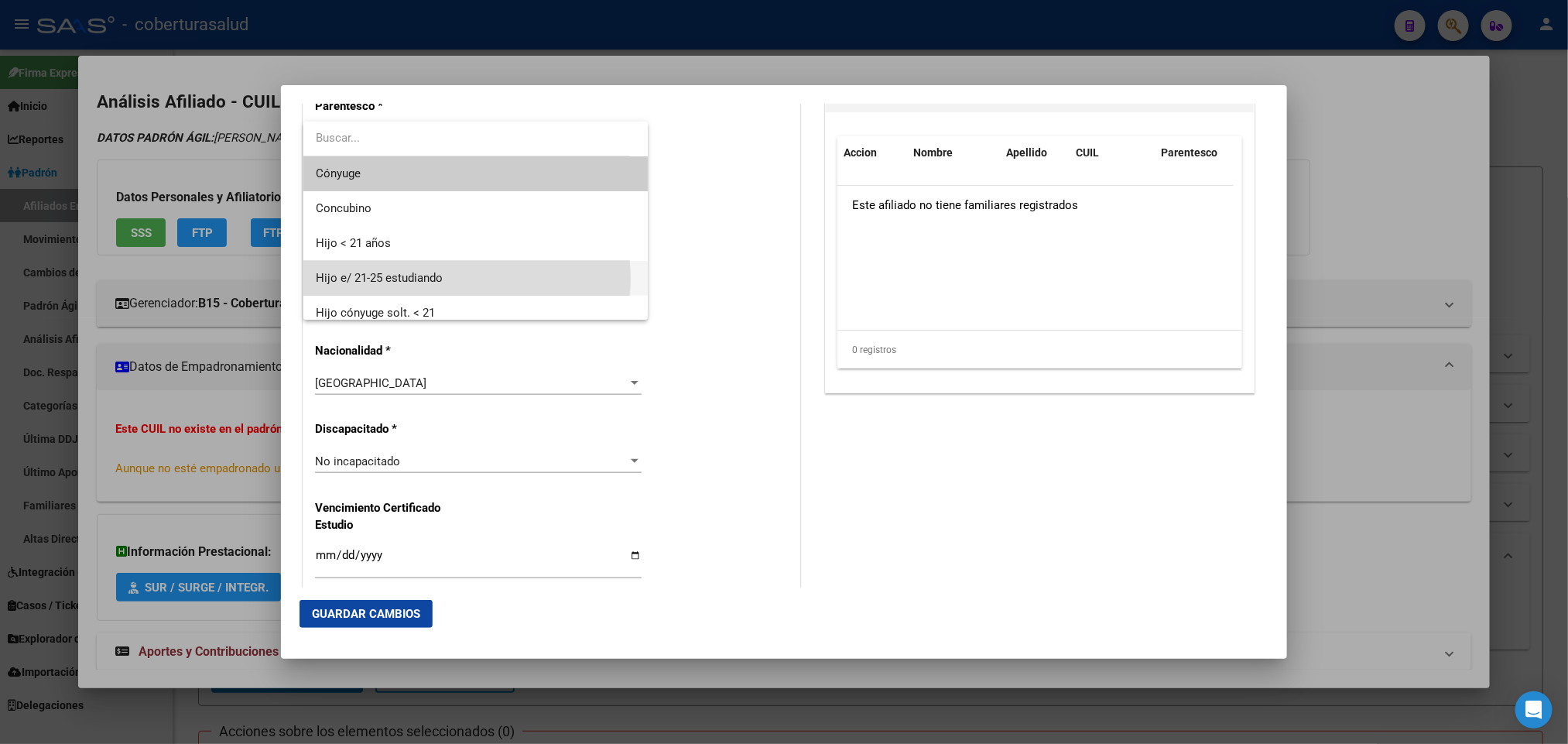
click at [466, 279] on span "Hijo e/ 21-25 estudiando" at bounding box center [475, 278] width 319 height 35
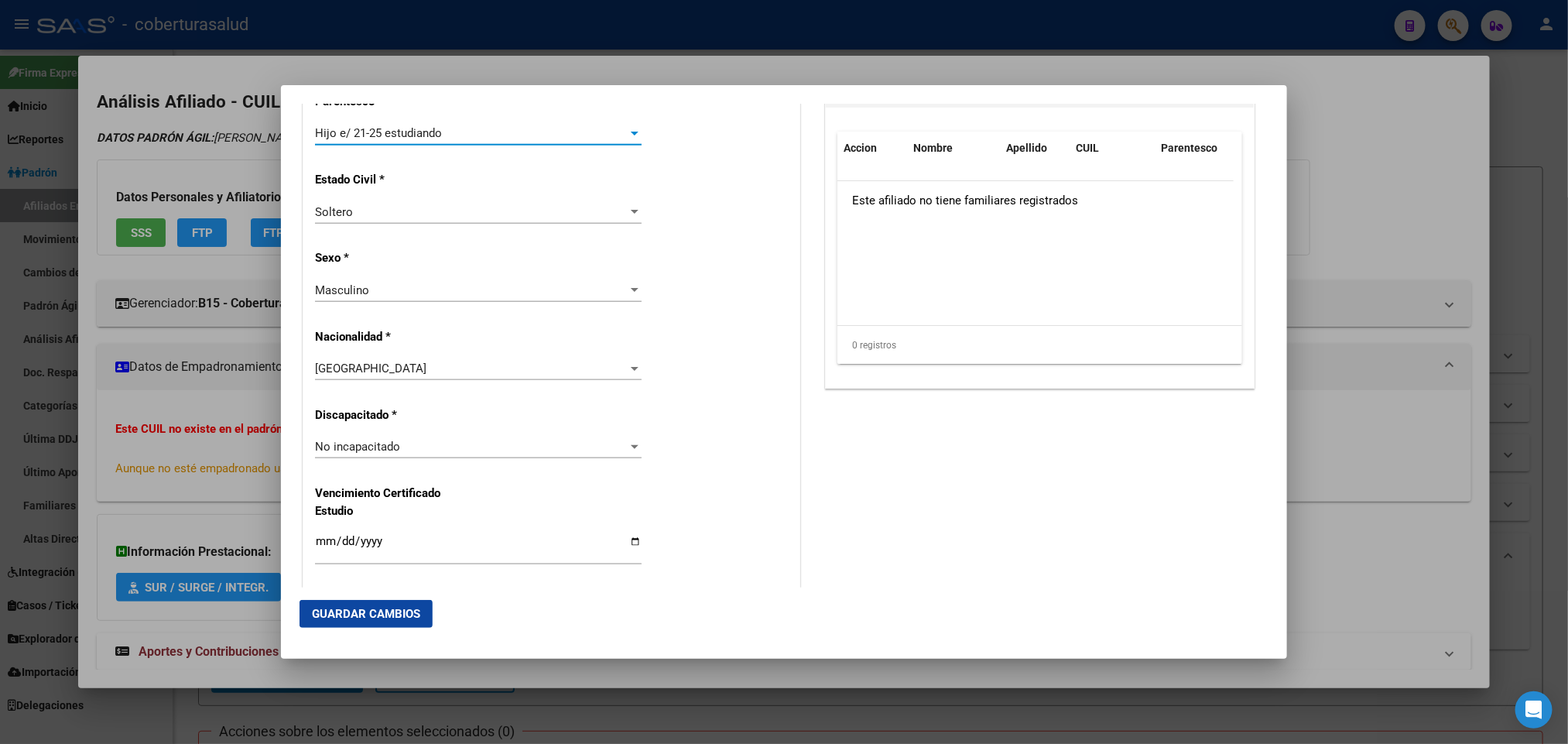
scroll to position [1161, 0]
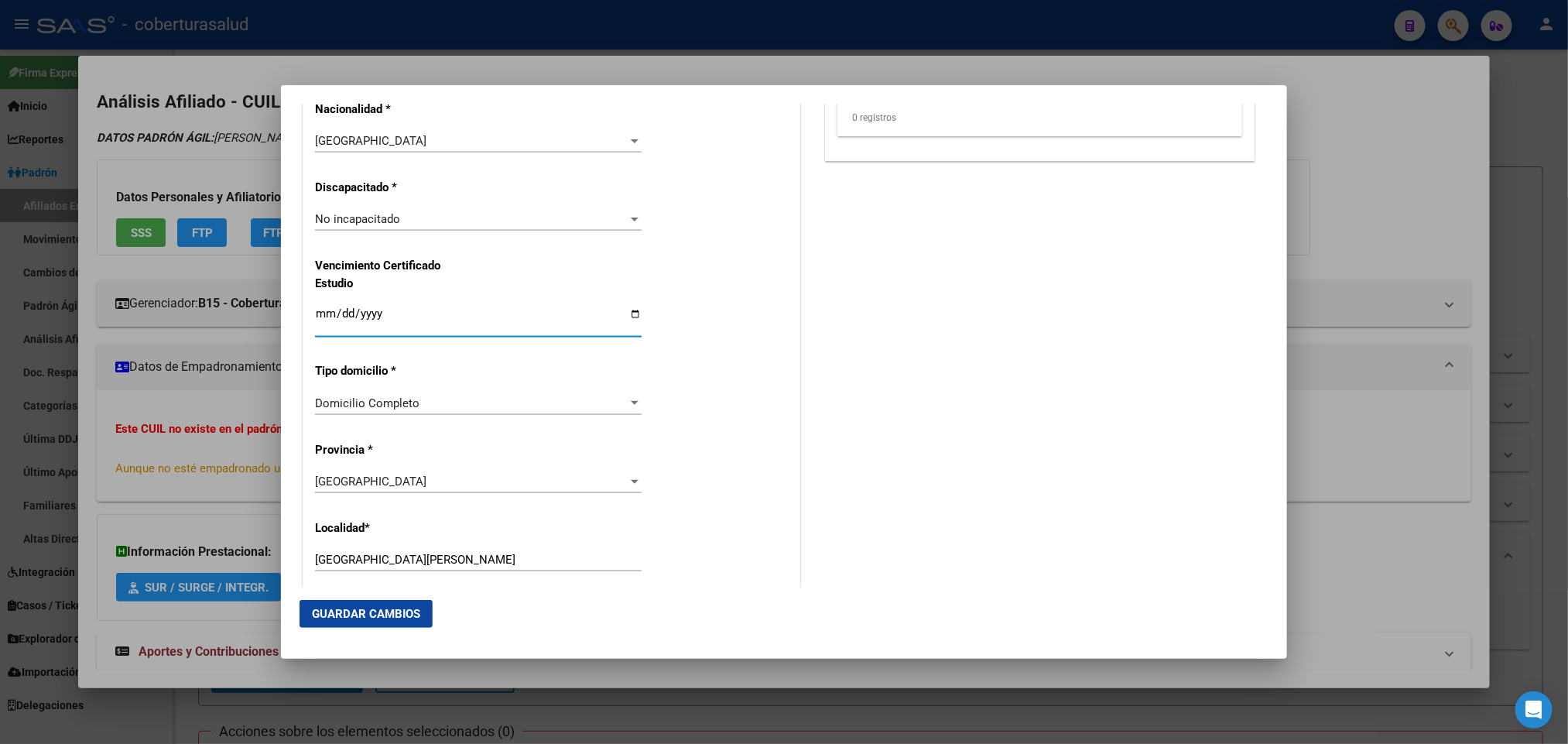
click at [317, 318] on input "Ingresar fecha" at bounding box center [478, 319] width 327 height 25
type input "[DATE]"
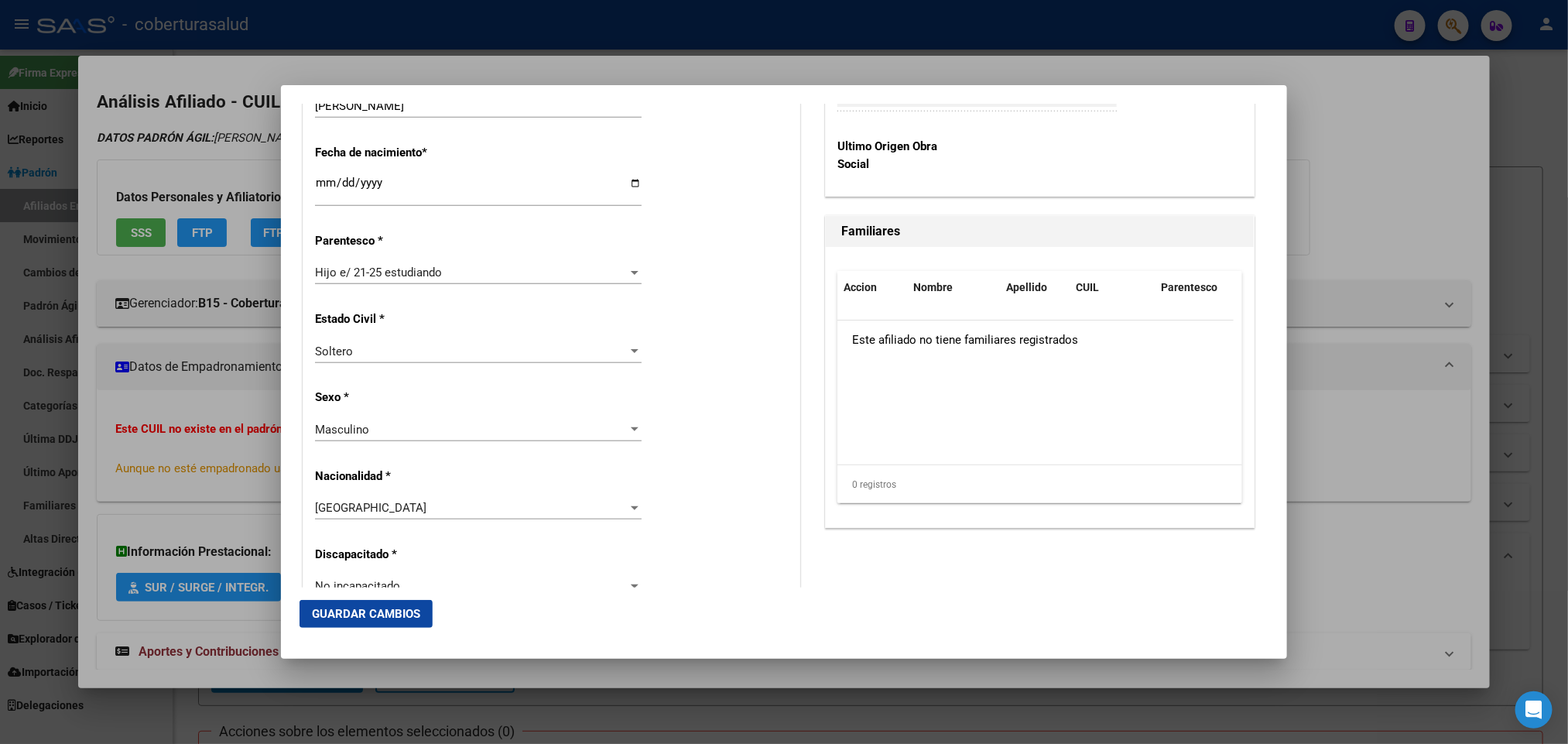
scroll to position [0, 0]
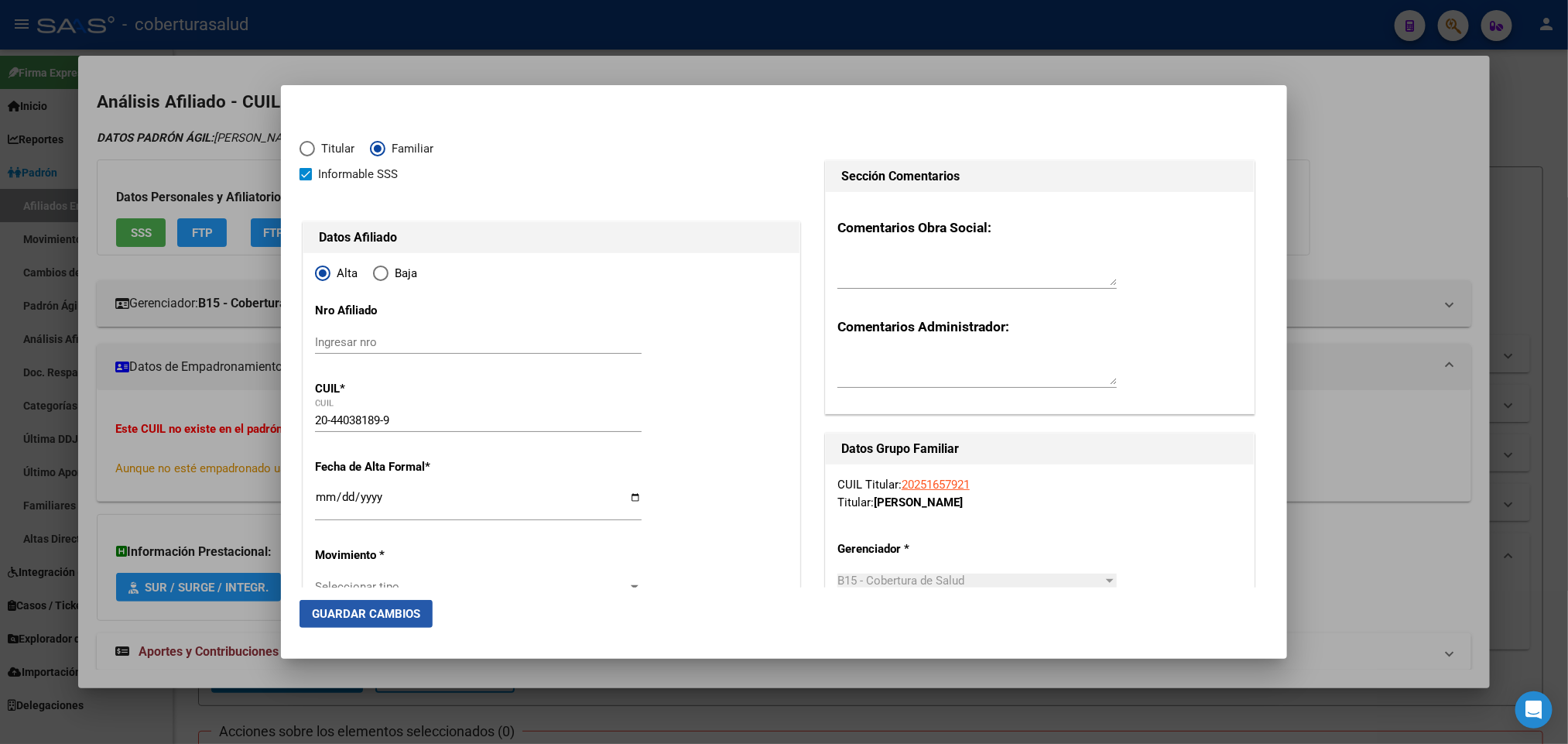
click at [404, 609] on span "Guardar Cambios" at bounding box center [366, 613] width 108 height 14
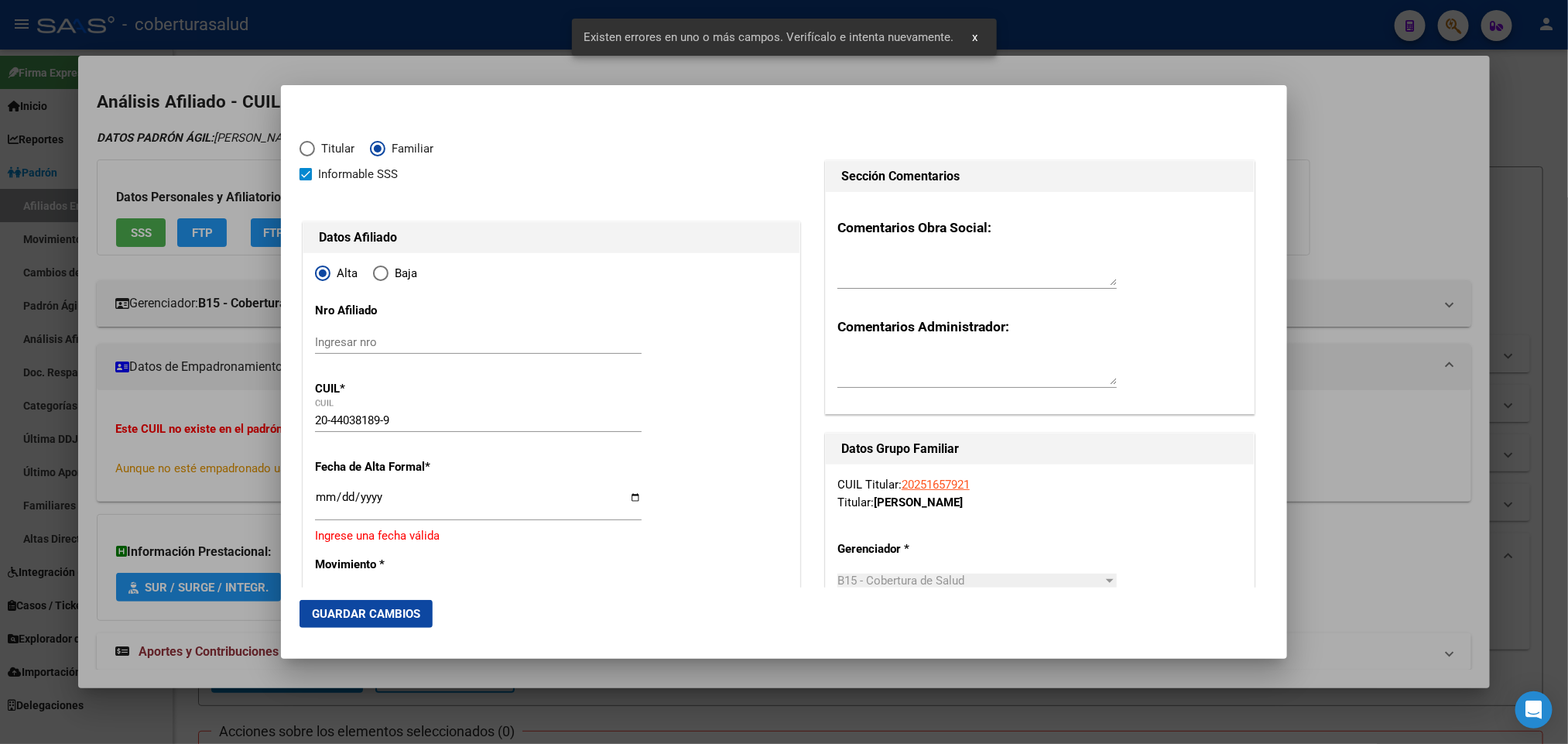
scroll to position [232, 0]
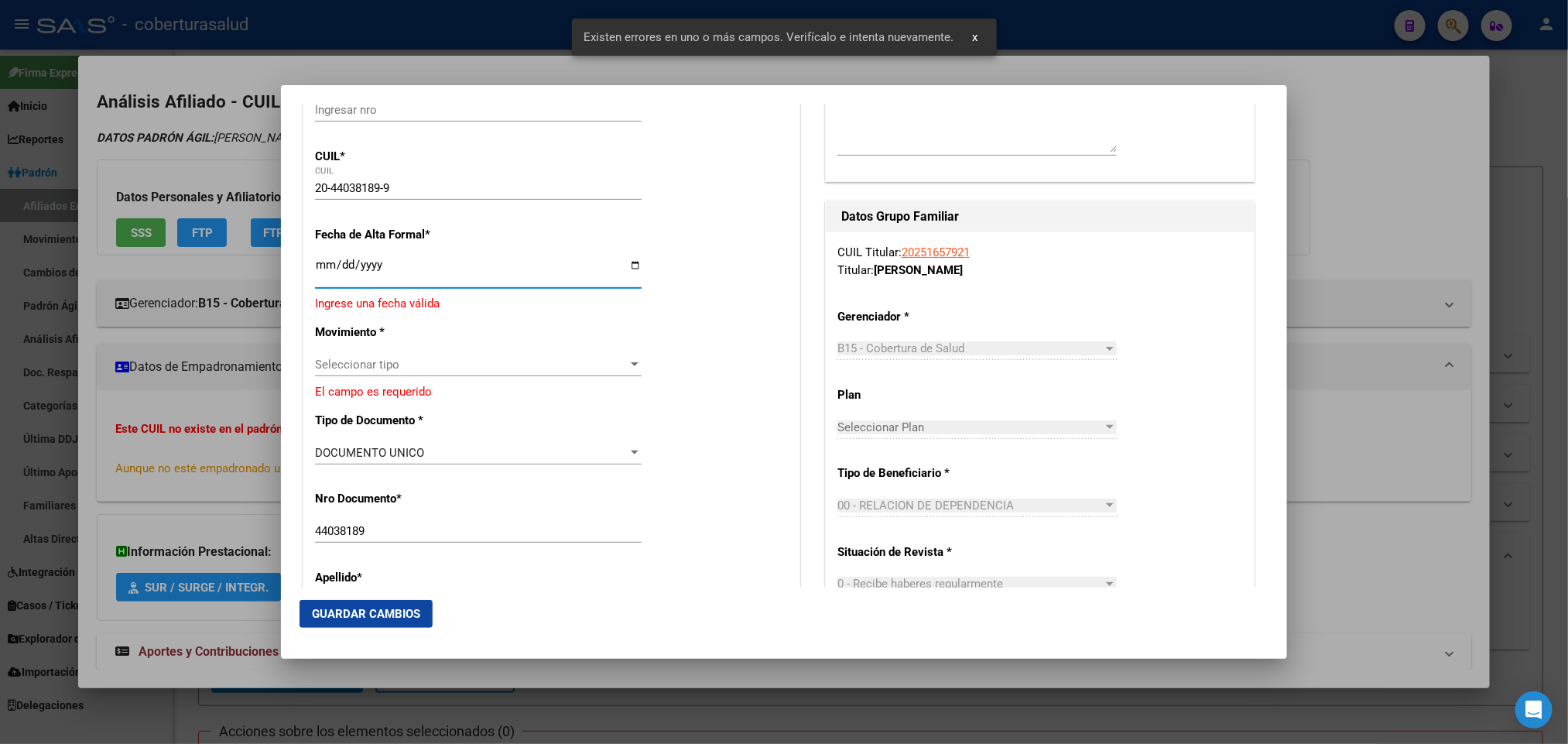
click at [318, 272] on input "Ingresar fecha" at bounding box center [478, 271] width 327 height 25
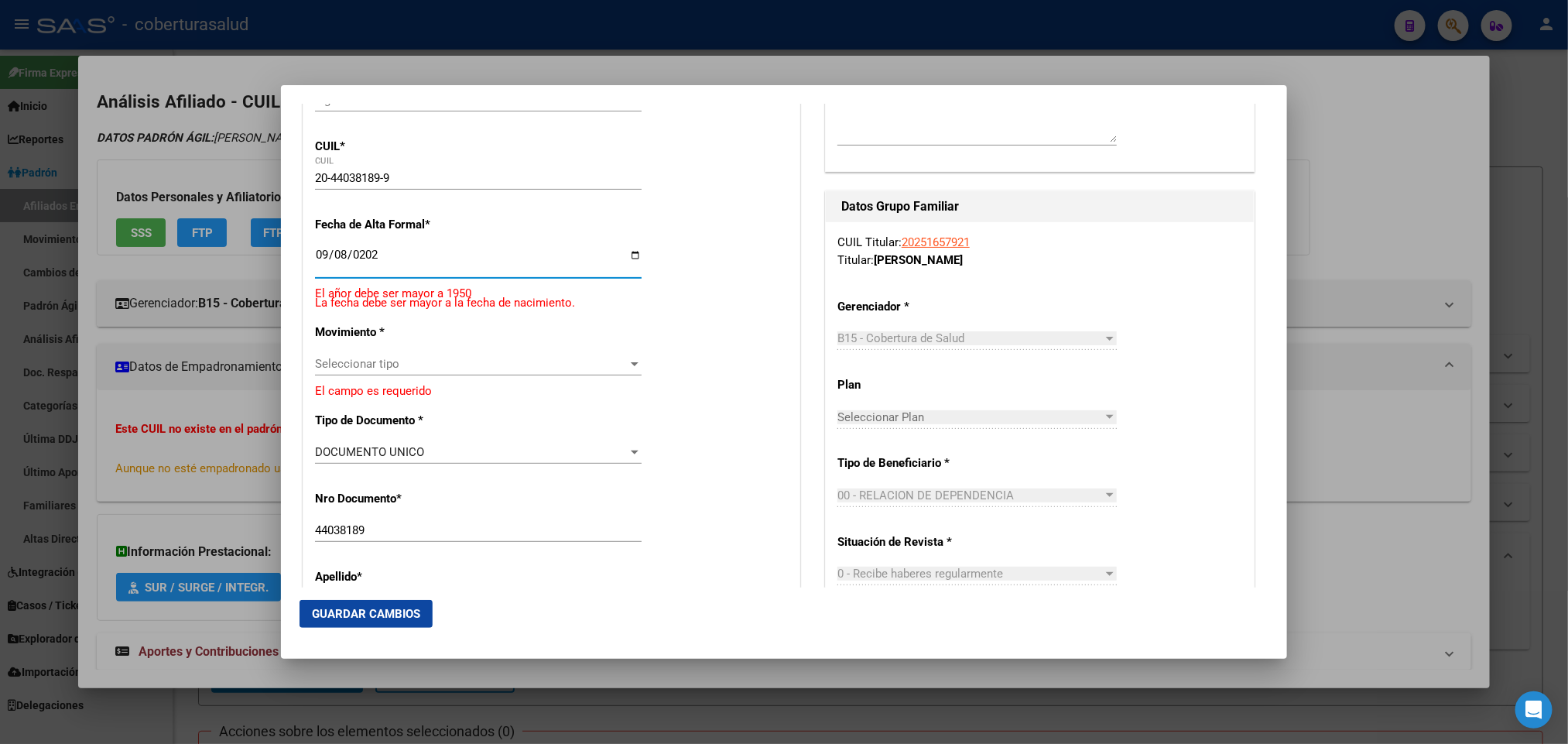
type input "[DATE]"
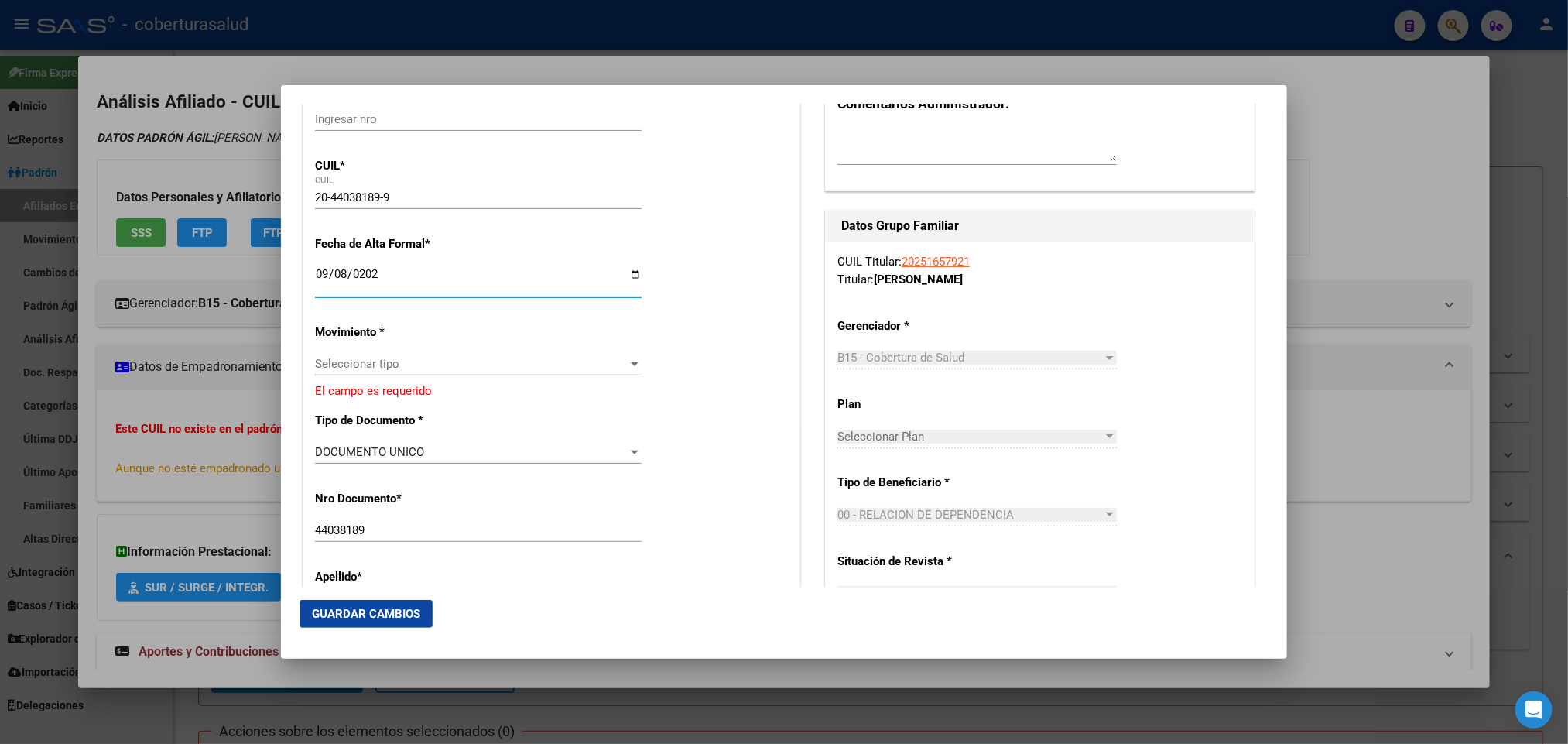
click at [367, 448] on span "DOCUMENTO UNICO" at bounding box center [369, 452] width 109 height 14
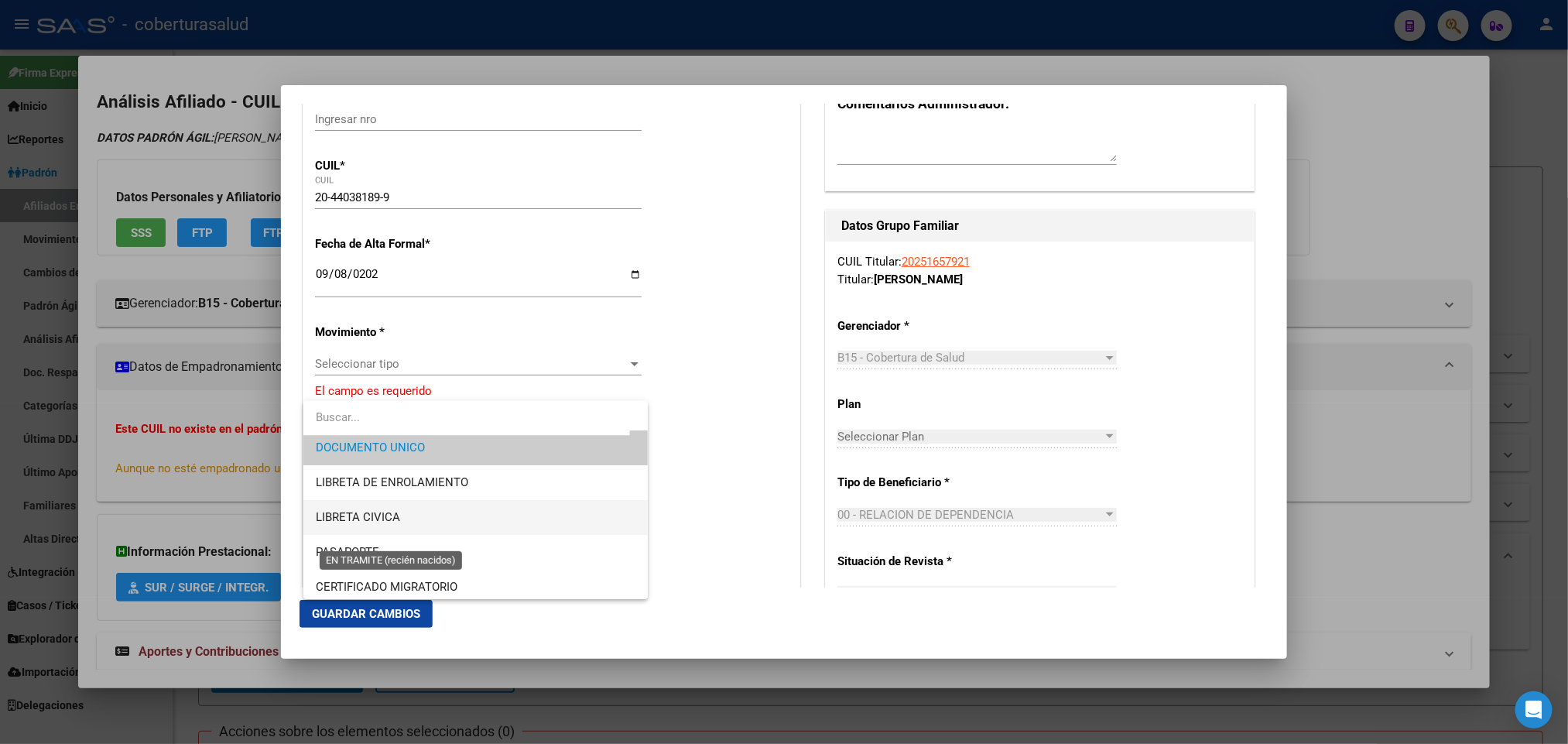
scroll to position [0, 0]
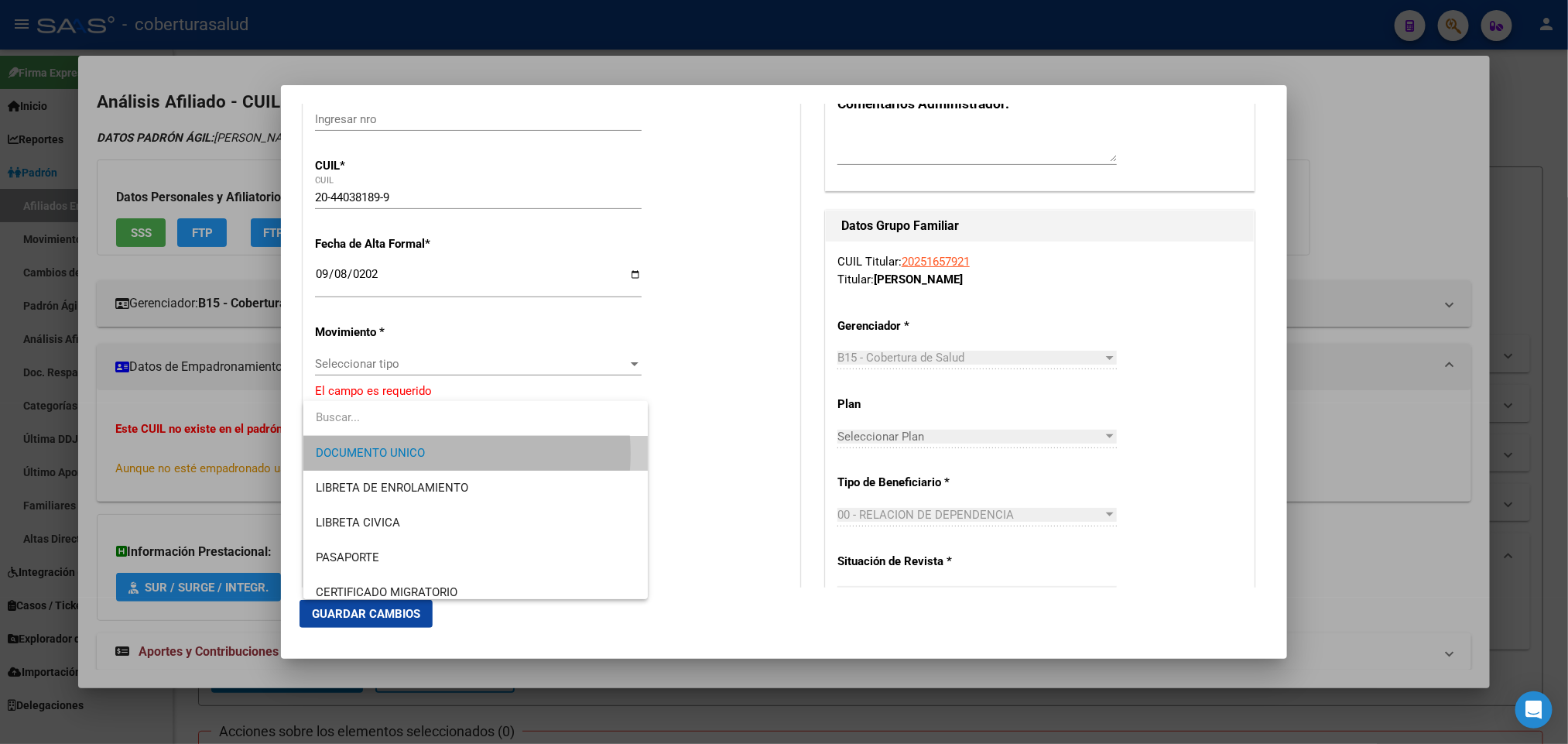
click at [436, 454] on span "DOCUMENTO UNICO" at bounding box center [475, 453] width 319 height 35
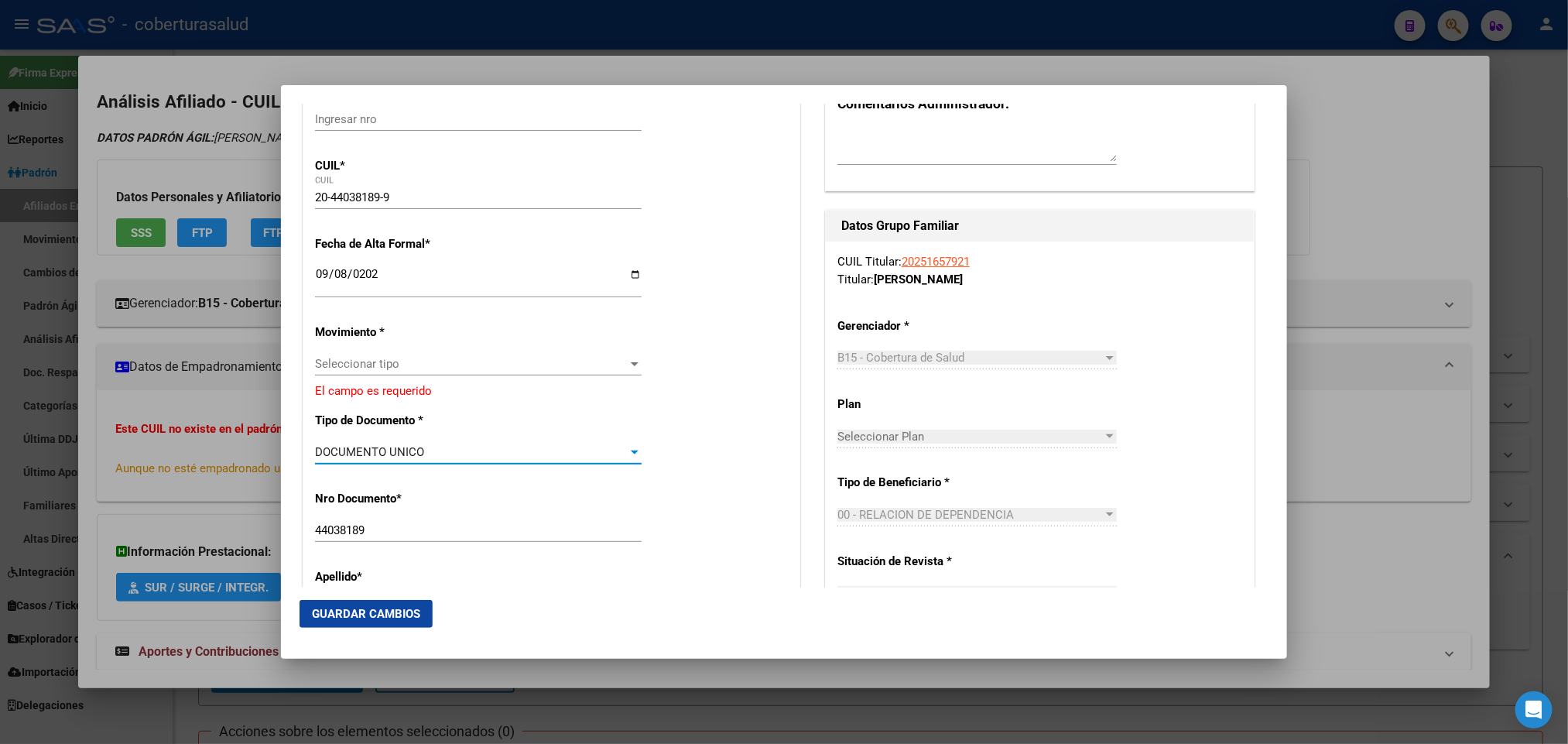
click at [505, 372] on div "Seleccionar tipo Seleccionar tipo" at bounding box center [478, 363] width 327 height 23
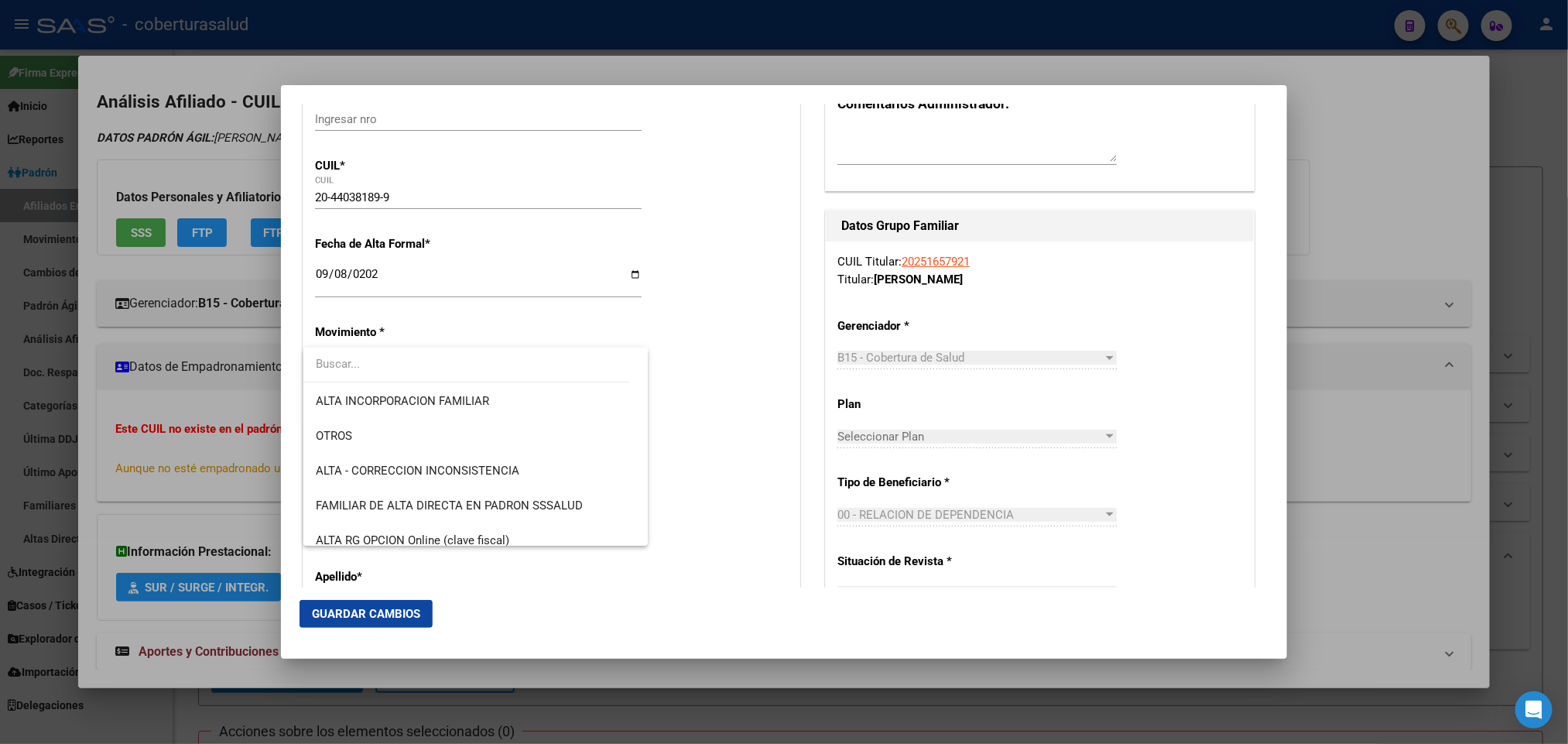
scroll to position [184, 0]
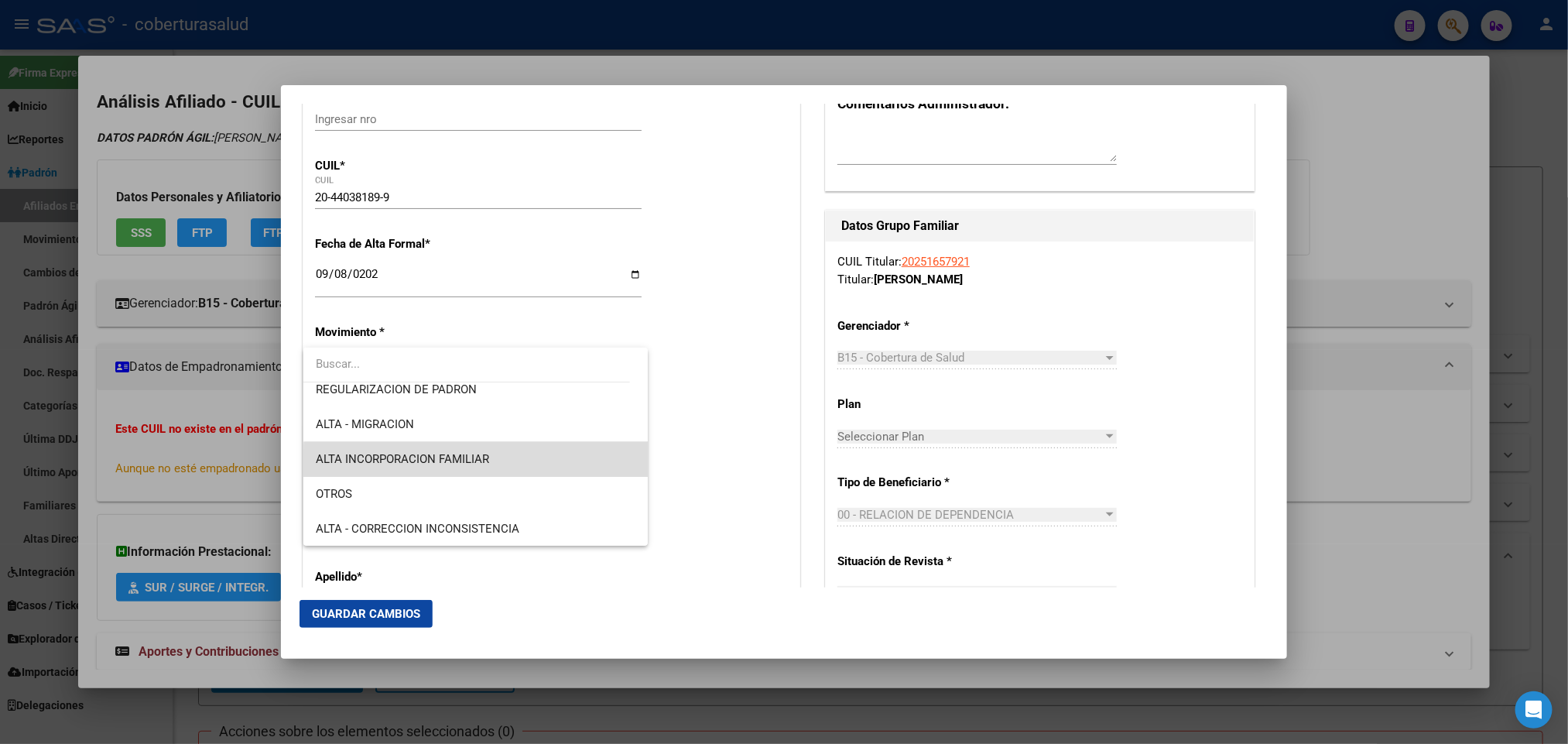
click at [578, 465] on span "ALTA INCORPORACION FAMILIAR" at bounding box center [475, 459] width 319 height 35
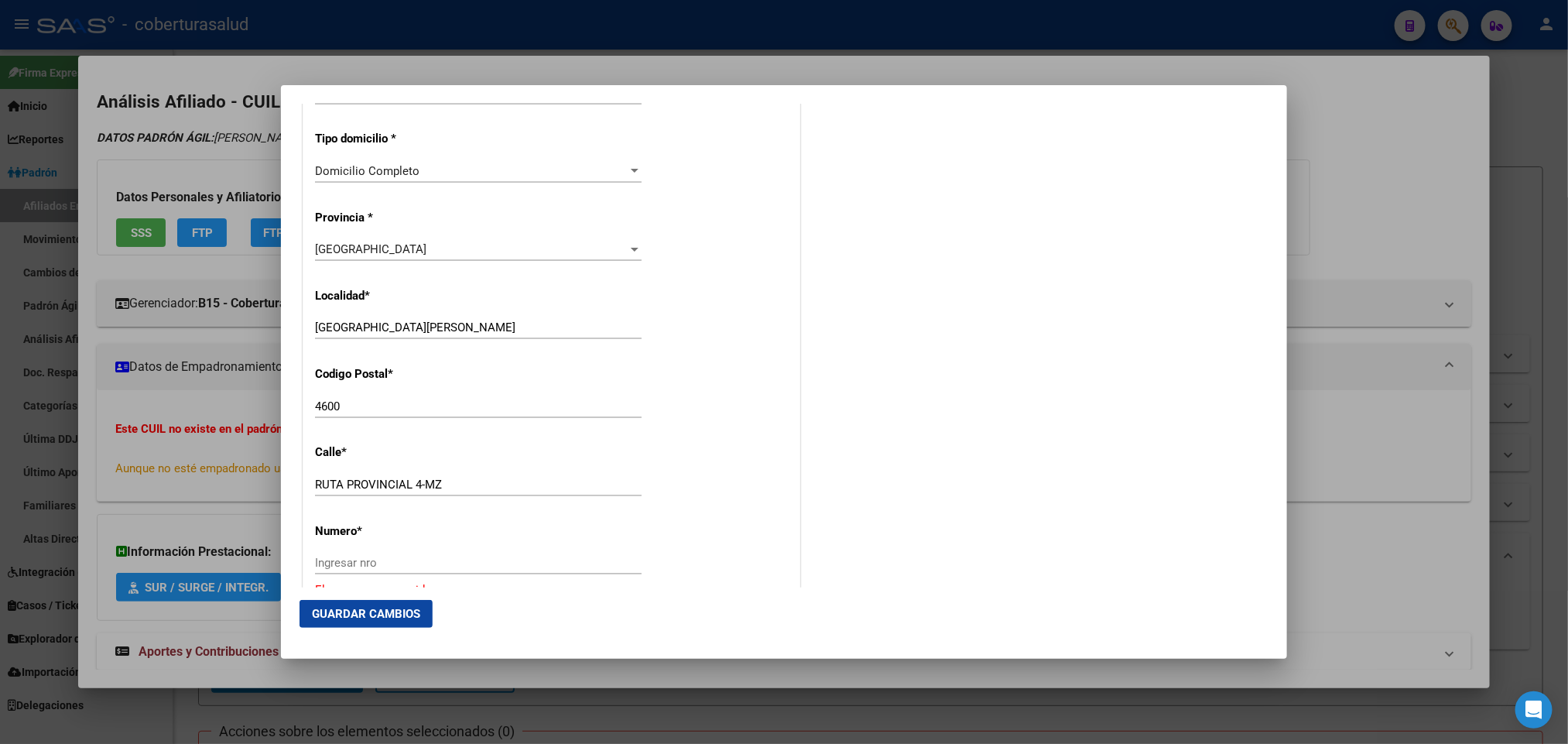
scroll to position [1966, 0]
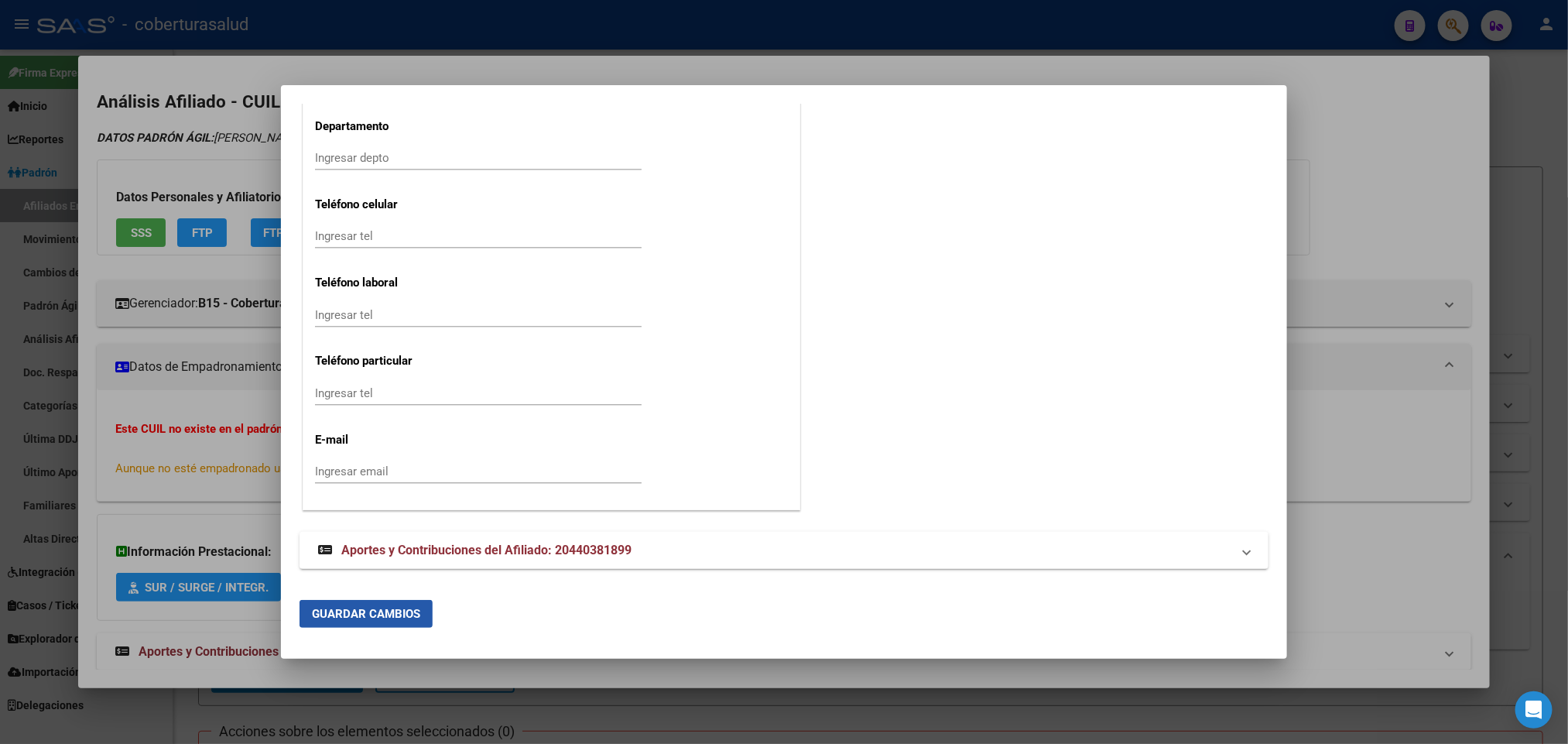
click at [402, 622] on button "Guardar Cambios" at bounding box center [366, 614] width 134 height 27
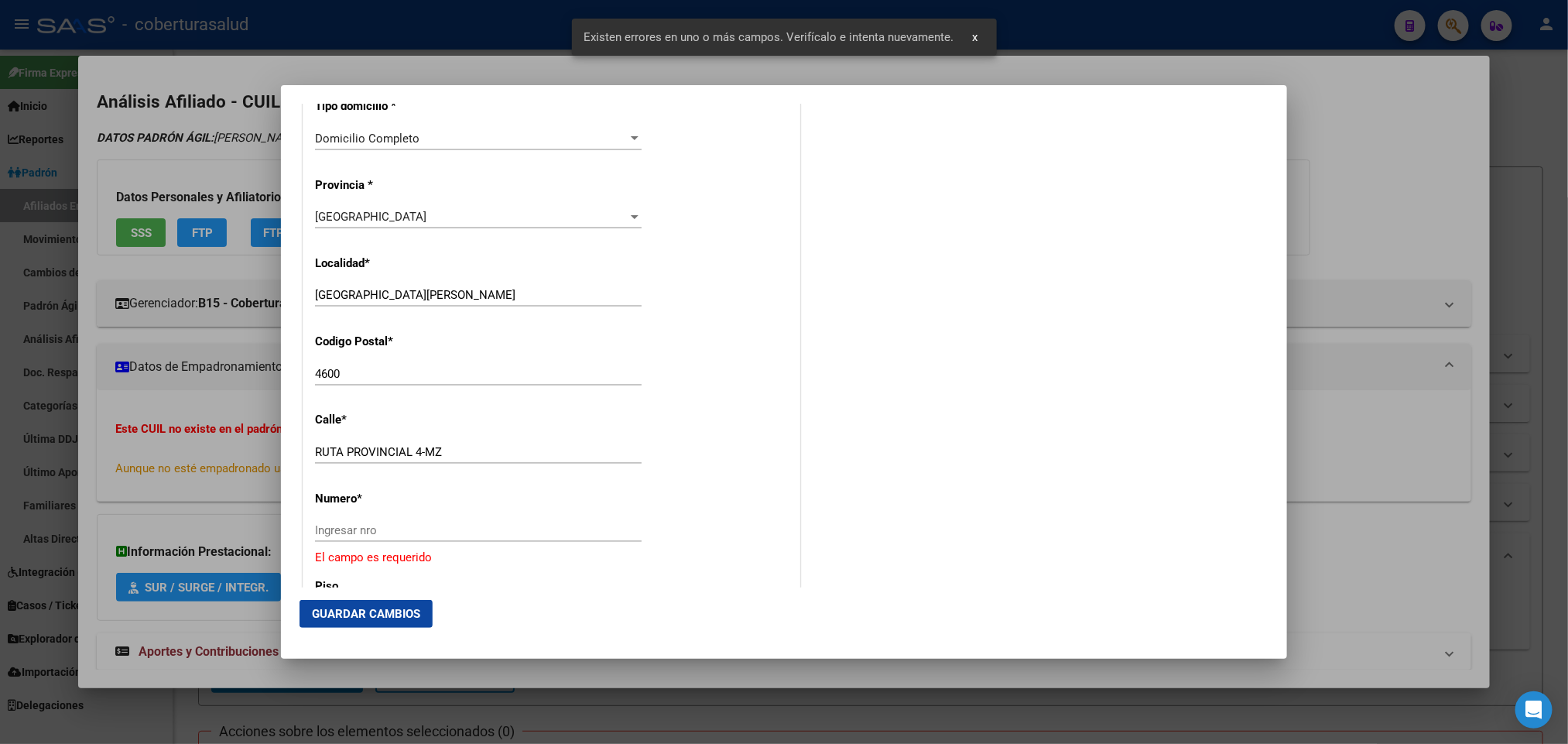
scroll to position [1617, 0]
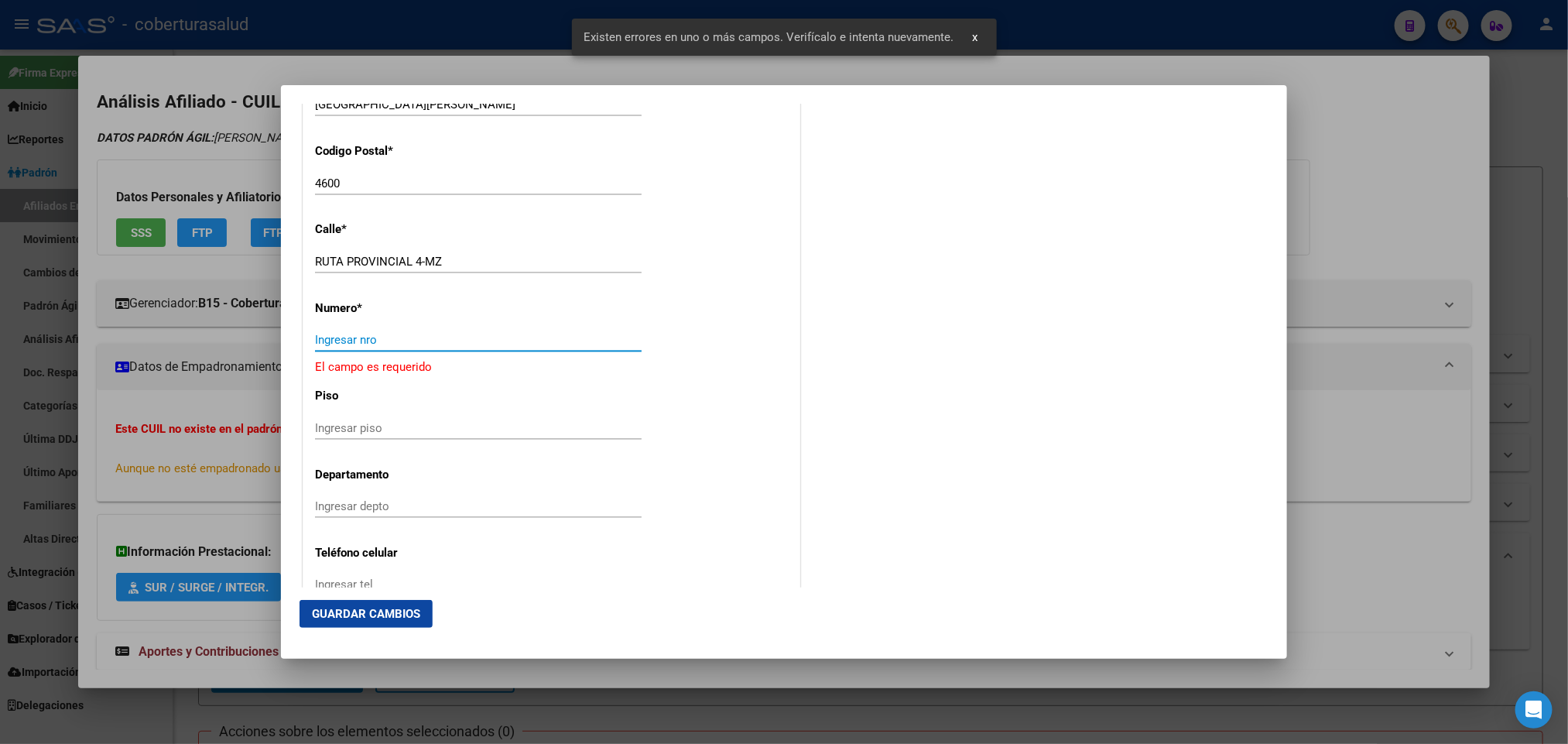
click at [365, 335] on input "Ingresar nro" at bounding box center [478, 340] width 327 height 14
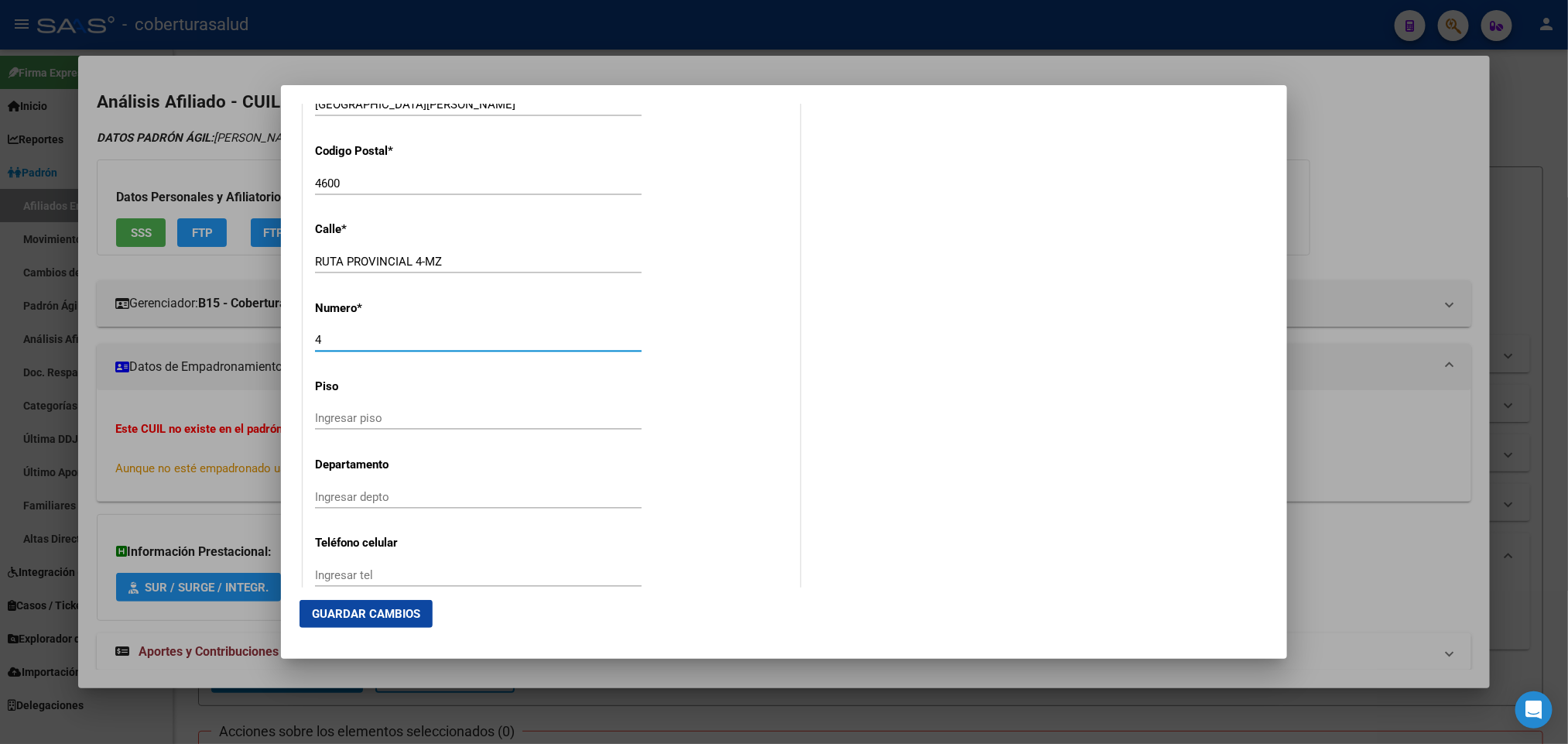
type input "4"
click at [411, 611] on span "Guardar Cambios" at bounding box center [366, 613] width 108 height 14
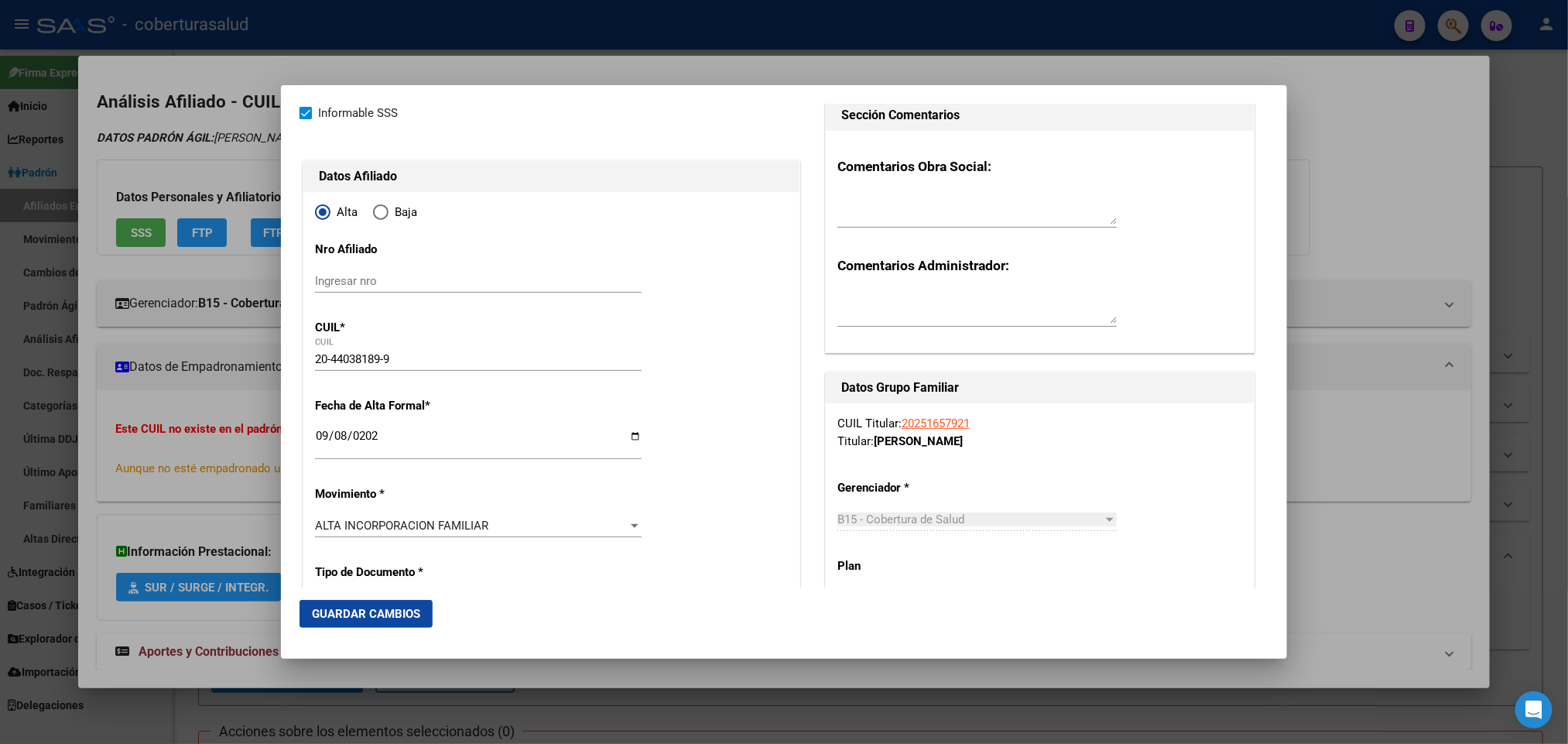
scroll to position [232, 0]
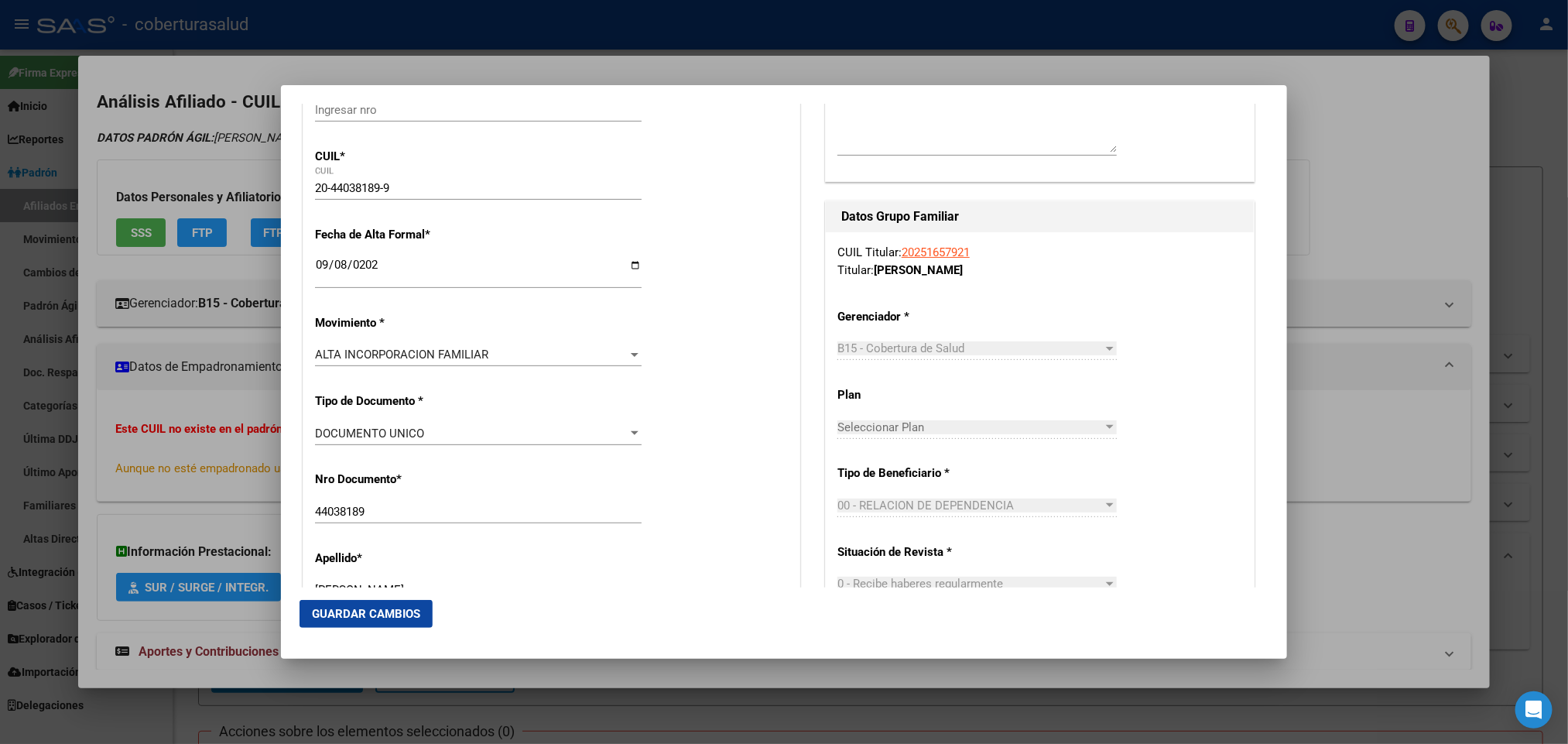
click at [163, 388] on div at bounding box center [784, 372] width 1568 height 744
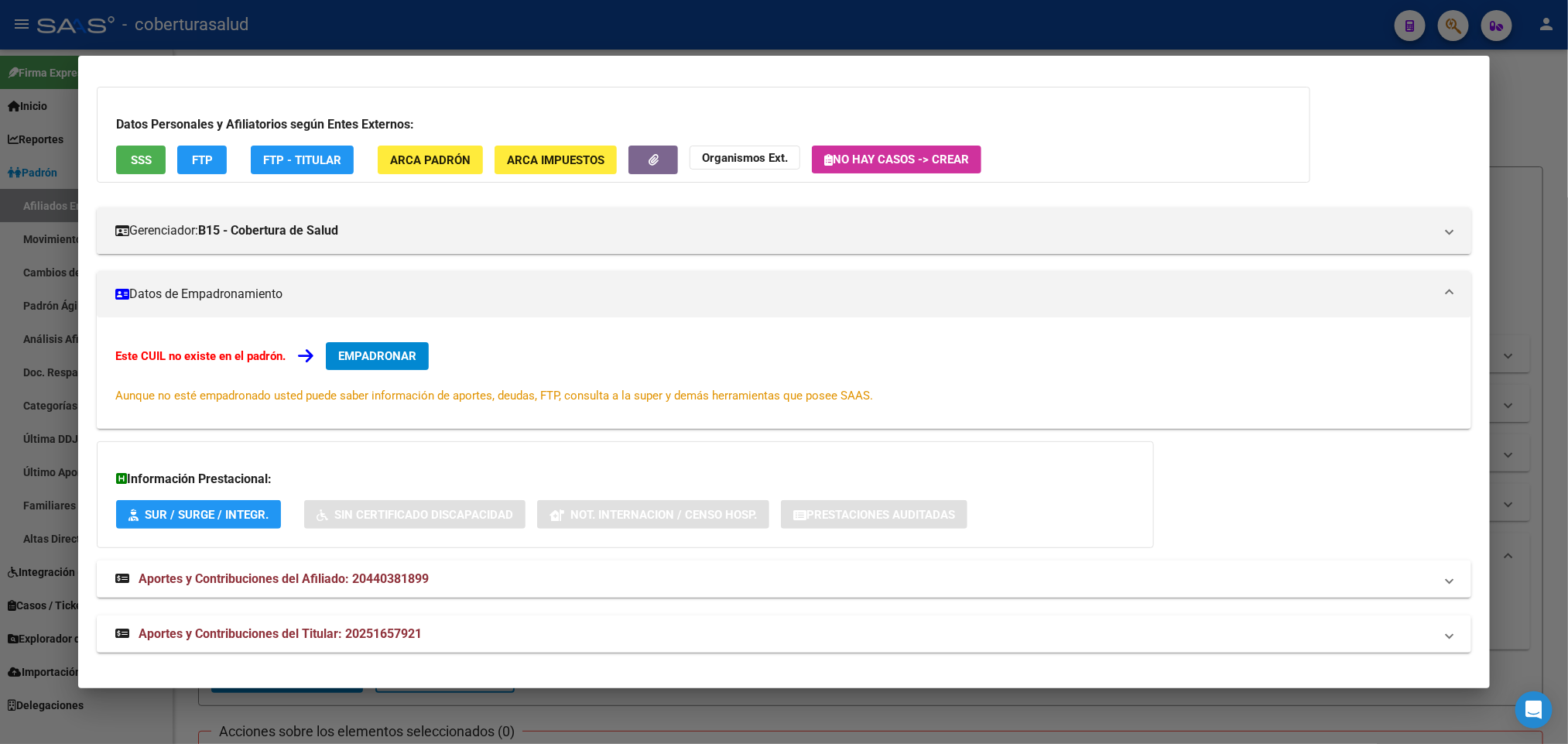
scroll to position [0, 0]
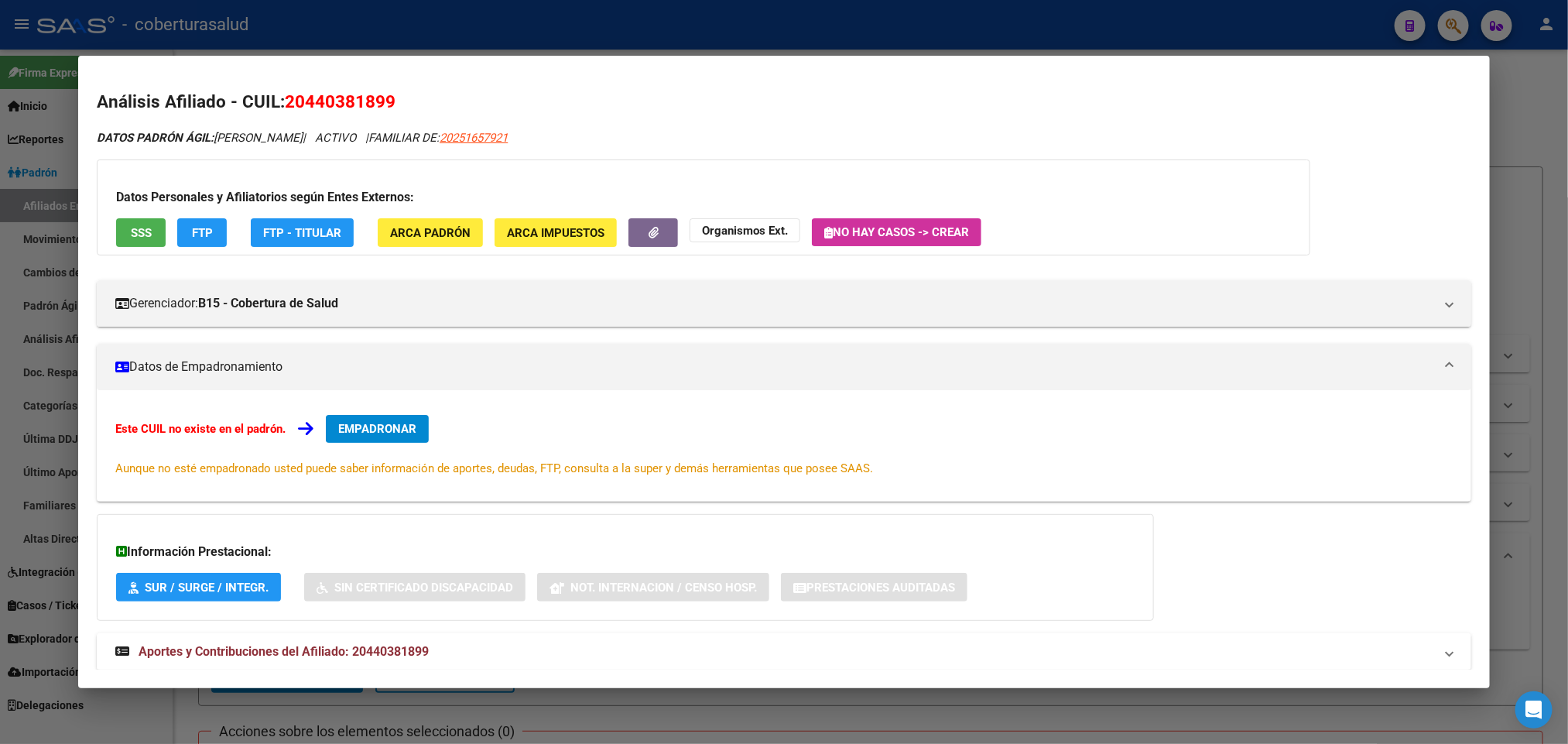
click at [140, 249] on div "Datos Personales y Afiliatorios según Entes Externos: SSS FTP FTP - Titular ARC…" at bounding box center [703, 207] width 1214 height 96
click at [131, 229] on span "SSS" at bounding box center [141, 232] width 21 height 14
drag, startPoint x: 299, startPoint y: 93, endPoint x: 376, endPoint y: 105, distance: 77.9
click at [377, 105] on span "20440381899" at bounding box center [339, 102] width 111 height 20
copy span "44038189"
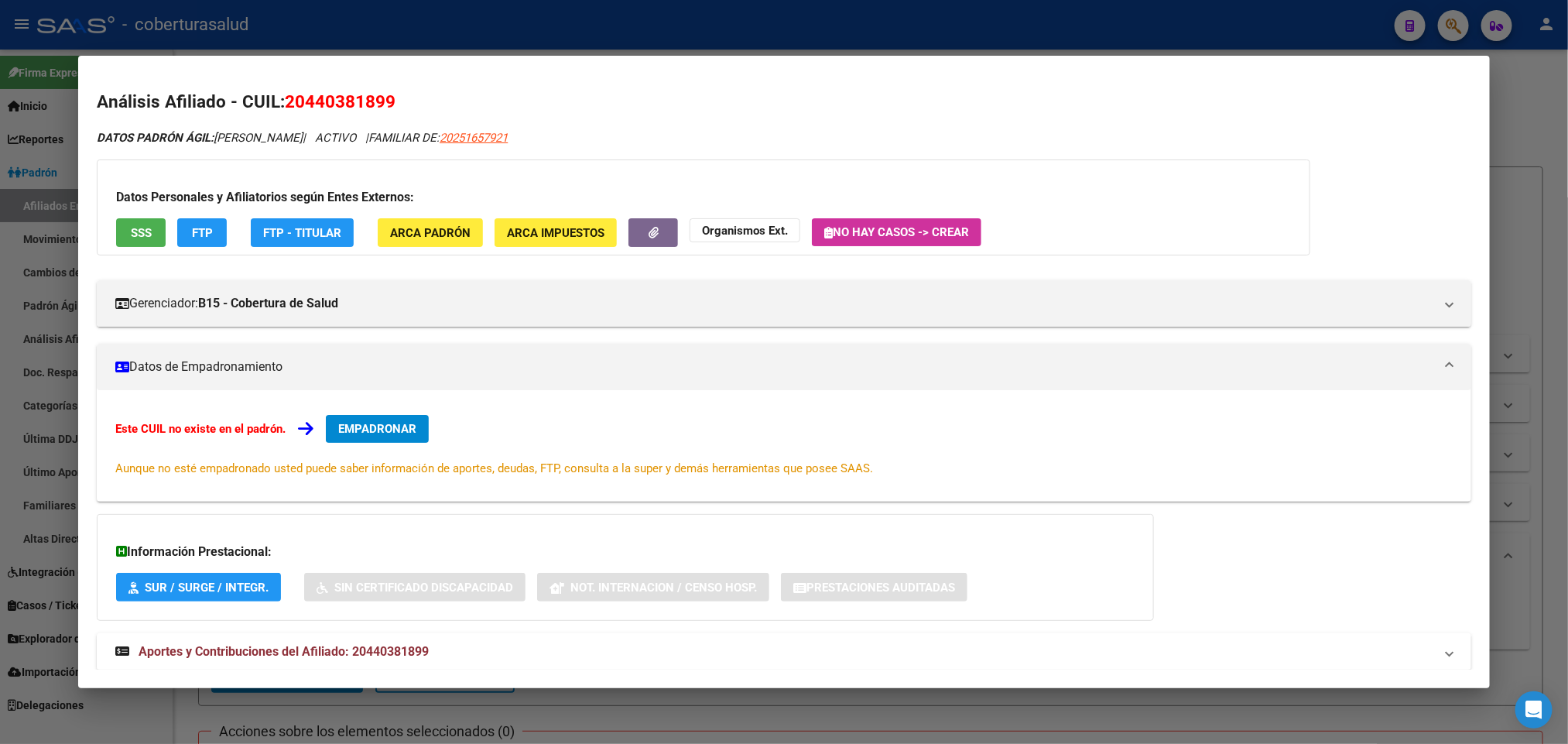
click at [388, 103] on span "20440381899" at bounding box center [339, 102] width 111 height 20
click at [358, 95] on span "20440381899" at bounding box center [339, 102] width 111 height 20
copy span "20440381899"
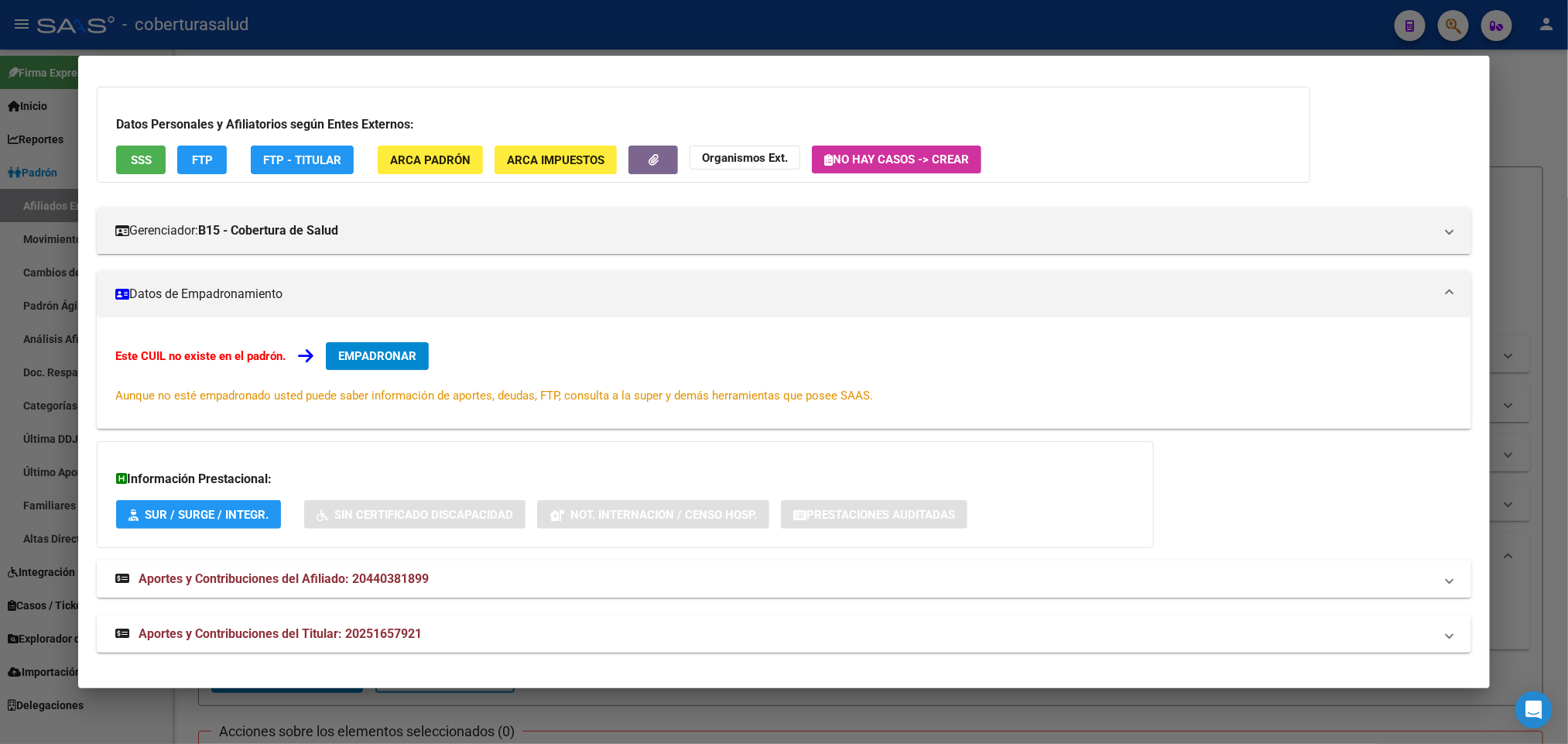
click at [360, 583] on span "Aportes y Contribuciones del Afiliado: 20440381899" at bounding box center [283, 578] width 290 height 15
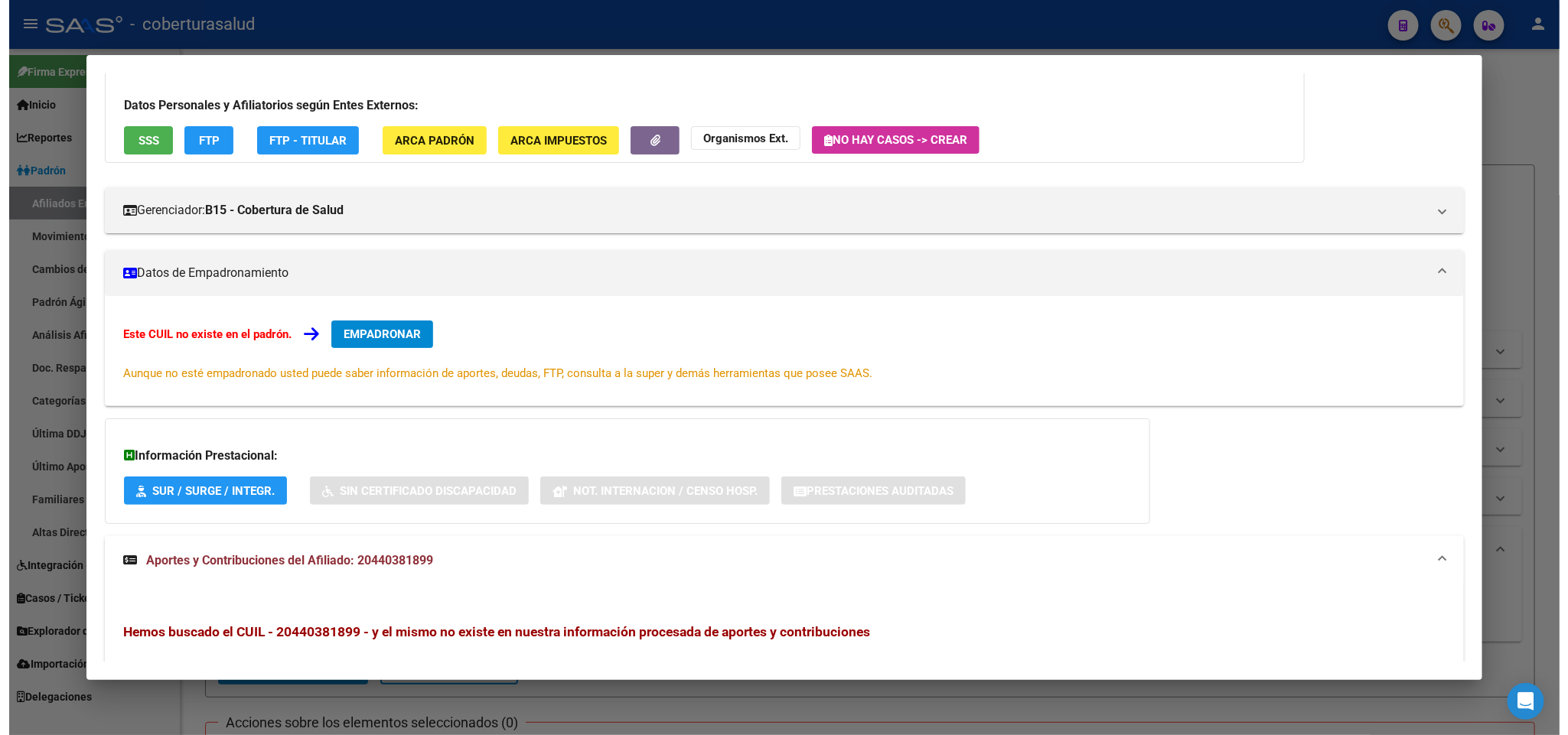
scroll to position [0, 0]
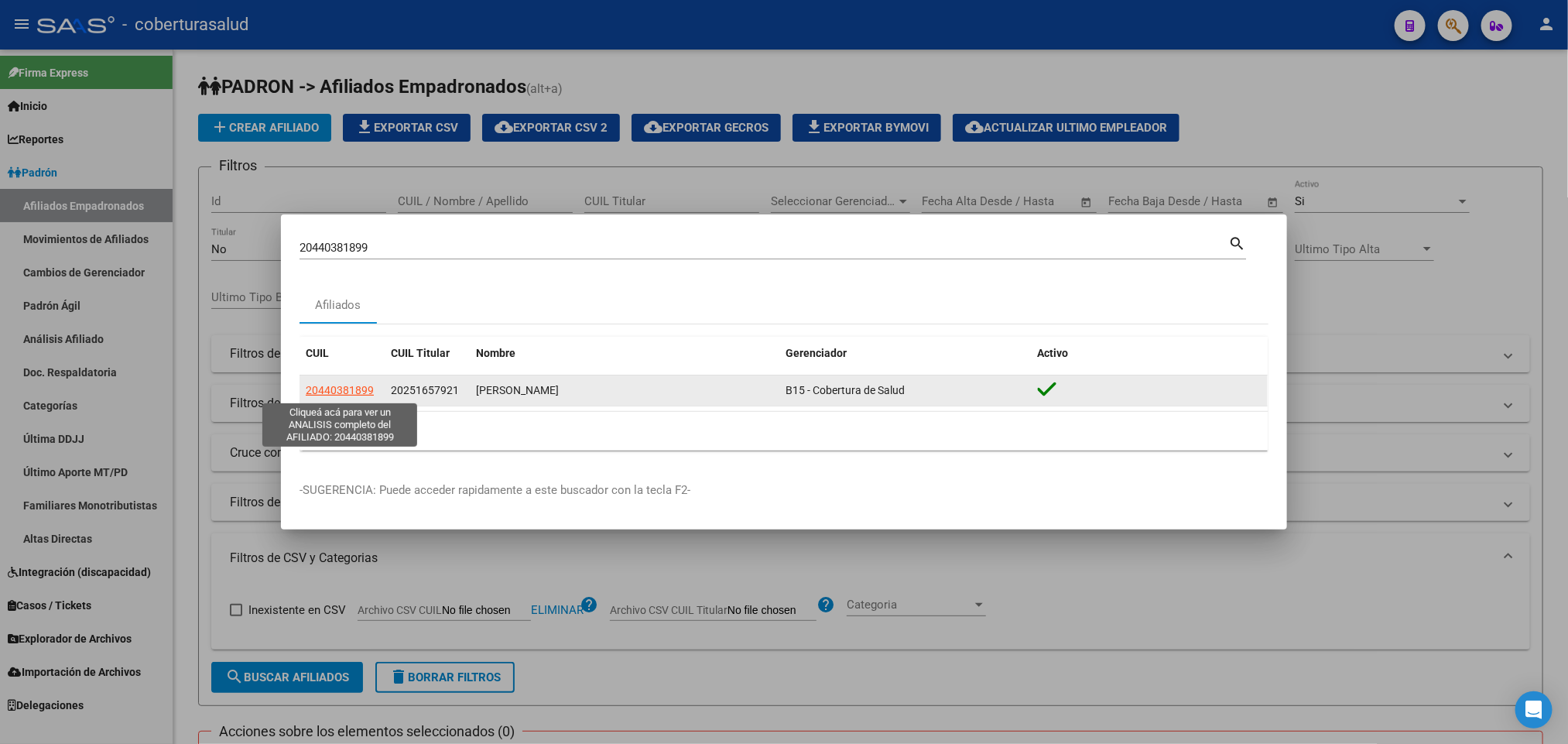
click at [346, 389] on span "20440381899" at bounding box center [339, 391] width 68 height 13
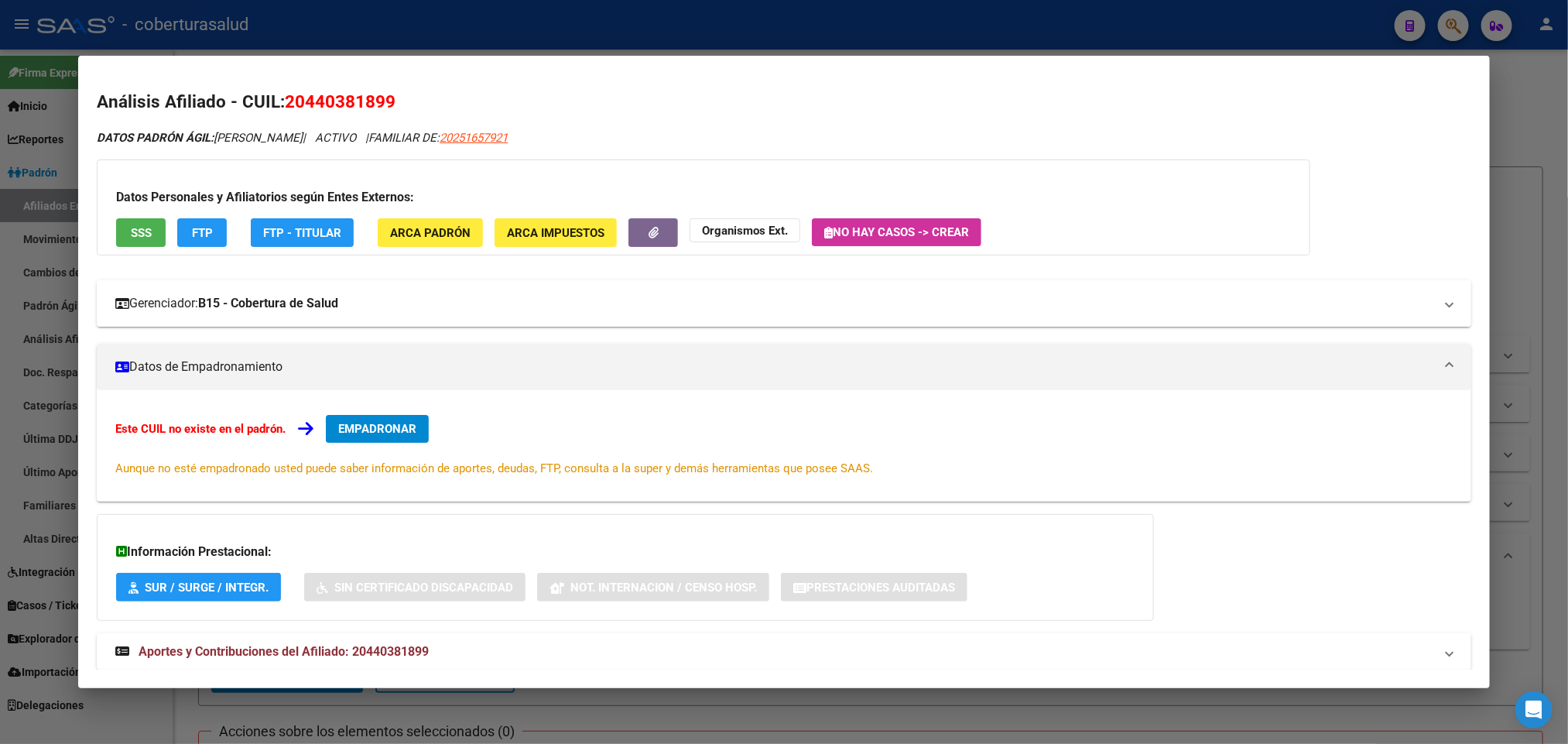
click at [1328, 305] on mat-panel-title "Gerenciador: B15 - Cobertura de Salud" at bounding box center [774, 304] width 1318 height 18
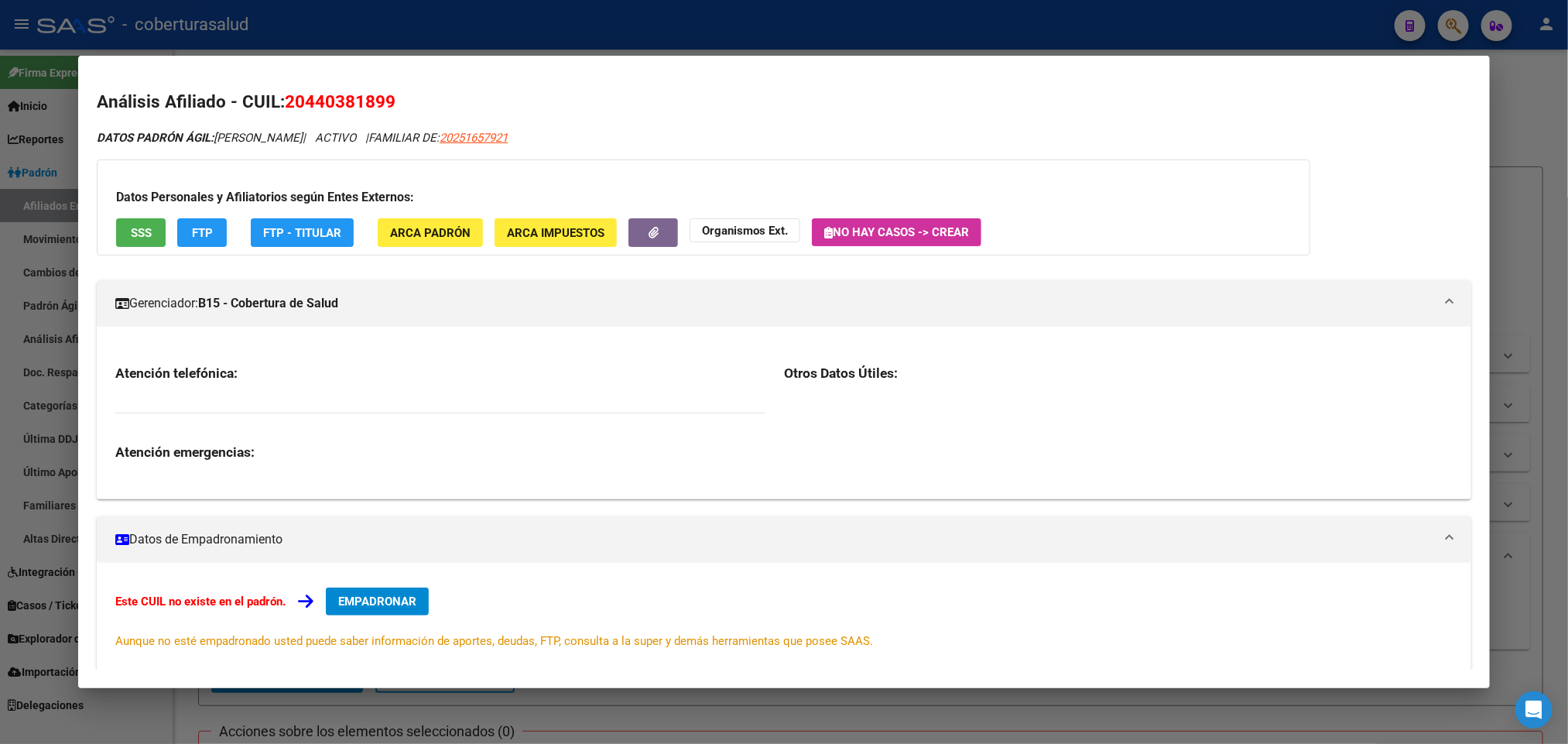
click at [1303, 307] on mat-panel-title "Gerenciador: B15 - Cobertura de Salud" at bounding box center [774, 304] width 1318 height 18
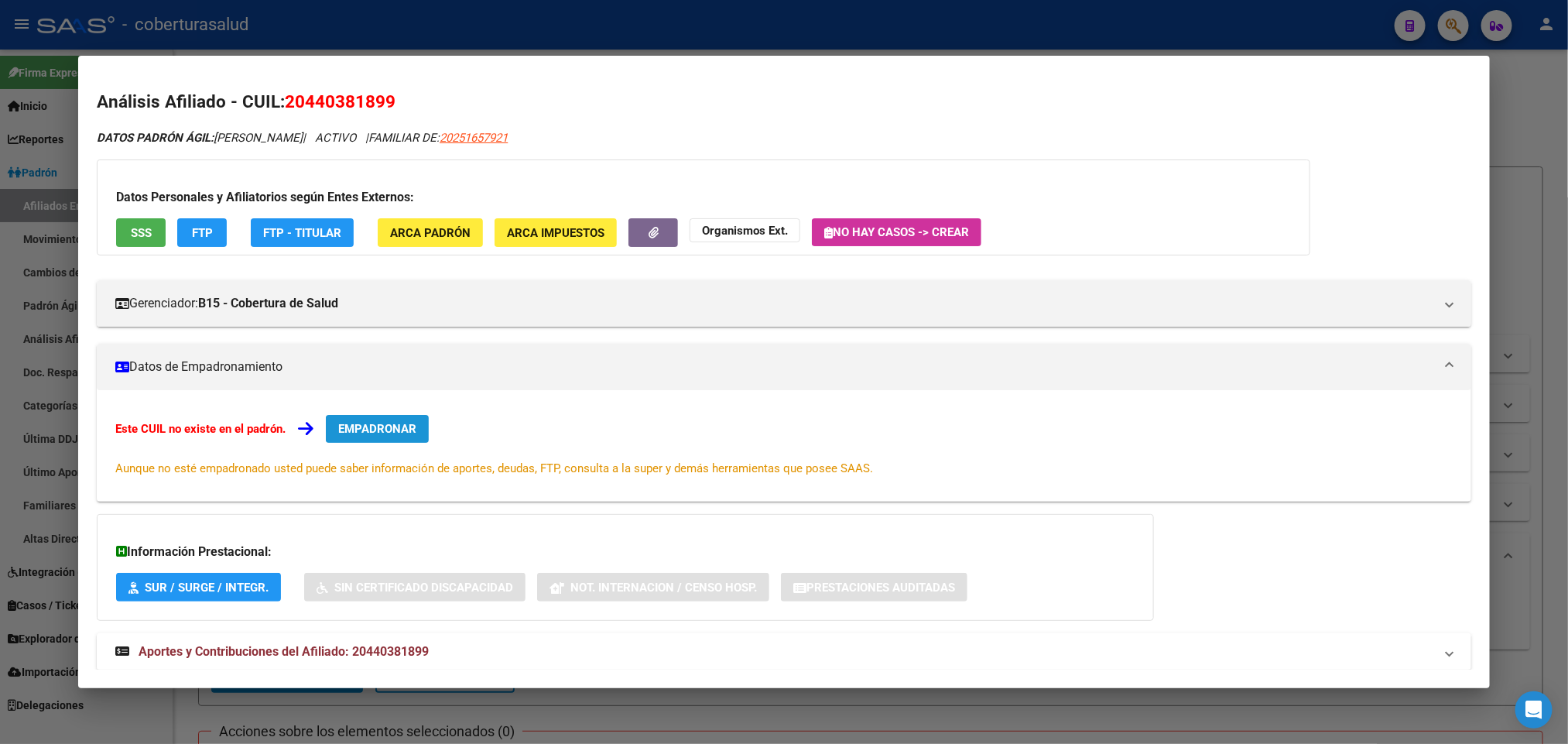
click at [355, 440] on button "EMPADRONAR" at bounding box center [377, 429] width 103 height 27
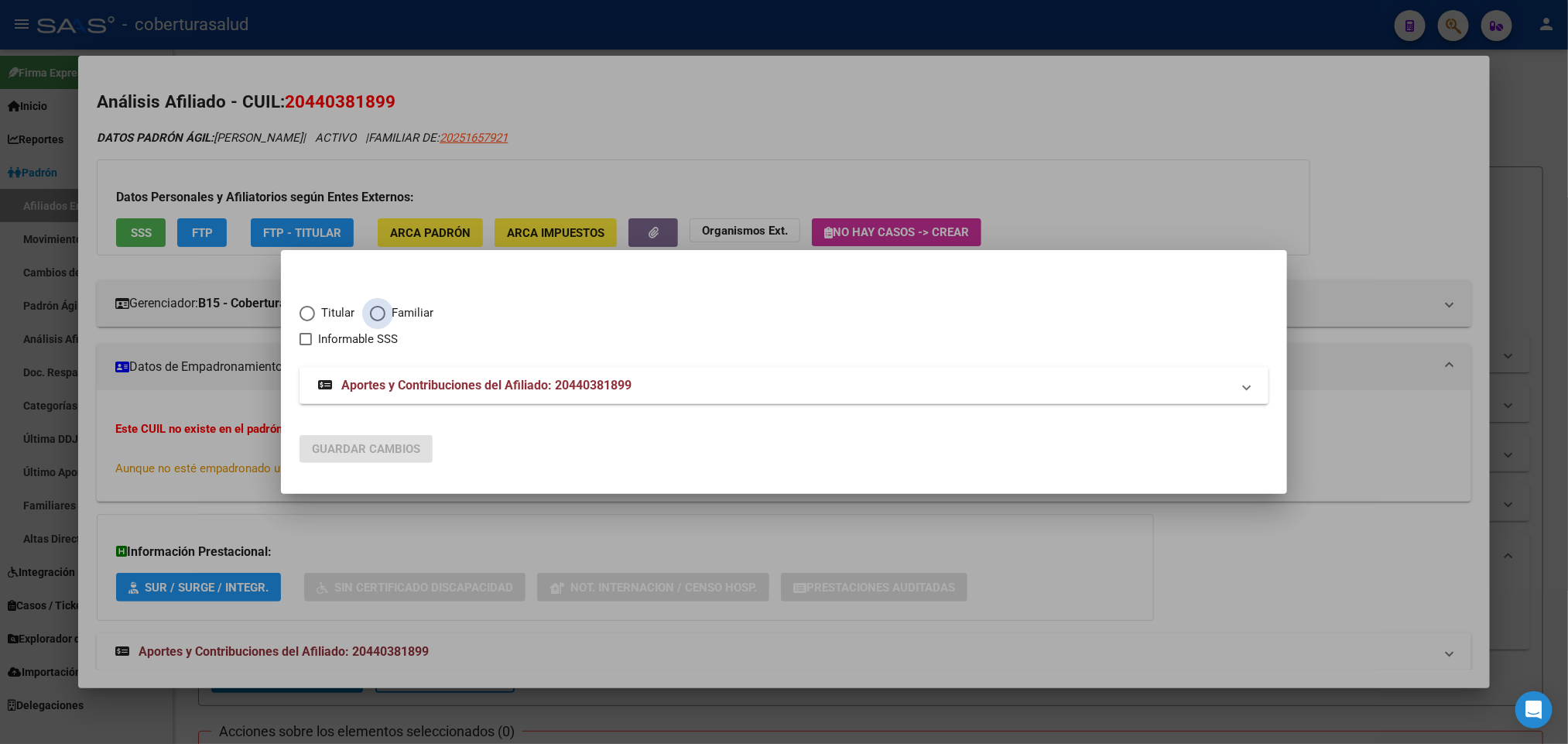
click at [400, 315] on span "Familiar" at bounding box center [409, 313] width 48 height 17
click at [385, 315] on input "Familiar" at bounding box center [377, 313] width 16 height 16
radio input "true"
checkbox input "true"
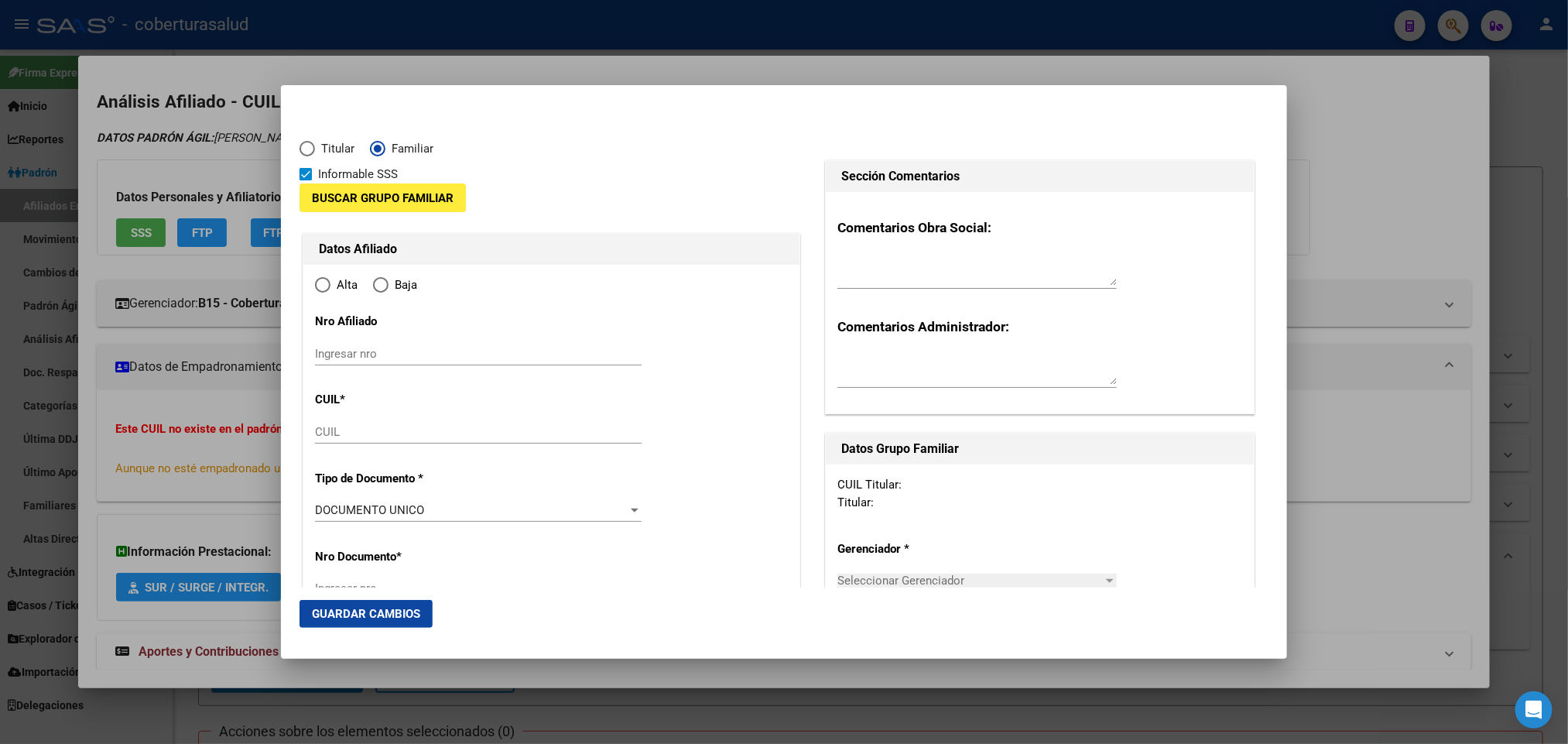
type input "20-44038189-9"
type input "44038189"
type input "[PERSON_NAME]"
type input "[DATE]"
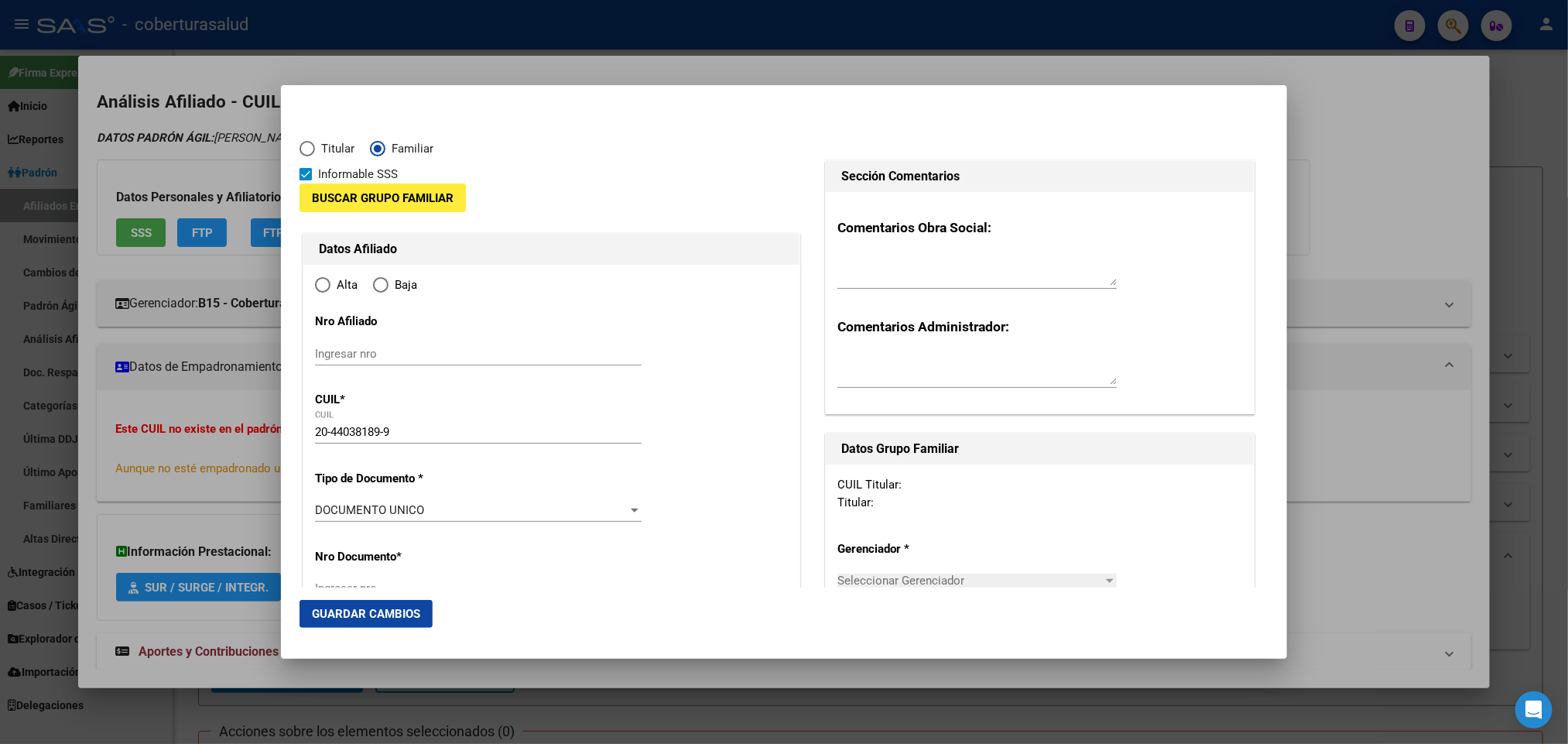
type input "[GEOGRAPHIC_DATA][PERSON_NAME]"
type input "4600"
type input "RUTA PROVINCIAL 4-MZ"
radio input "true"
type input "[GEOGRAPHIC_DATA][PERSON_NAME]"
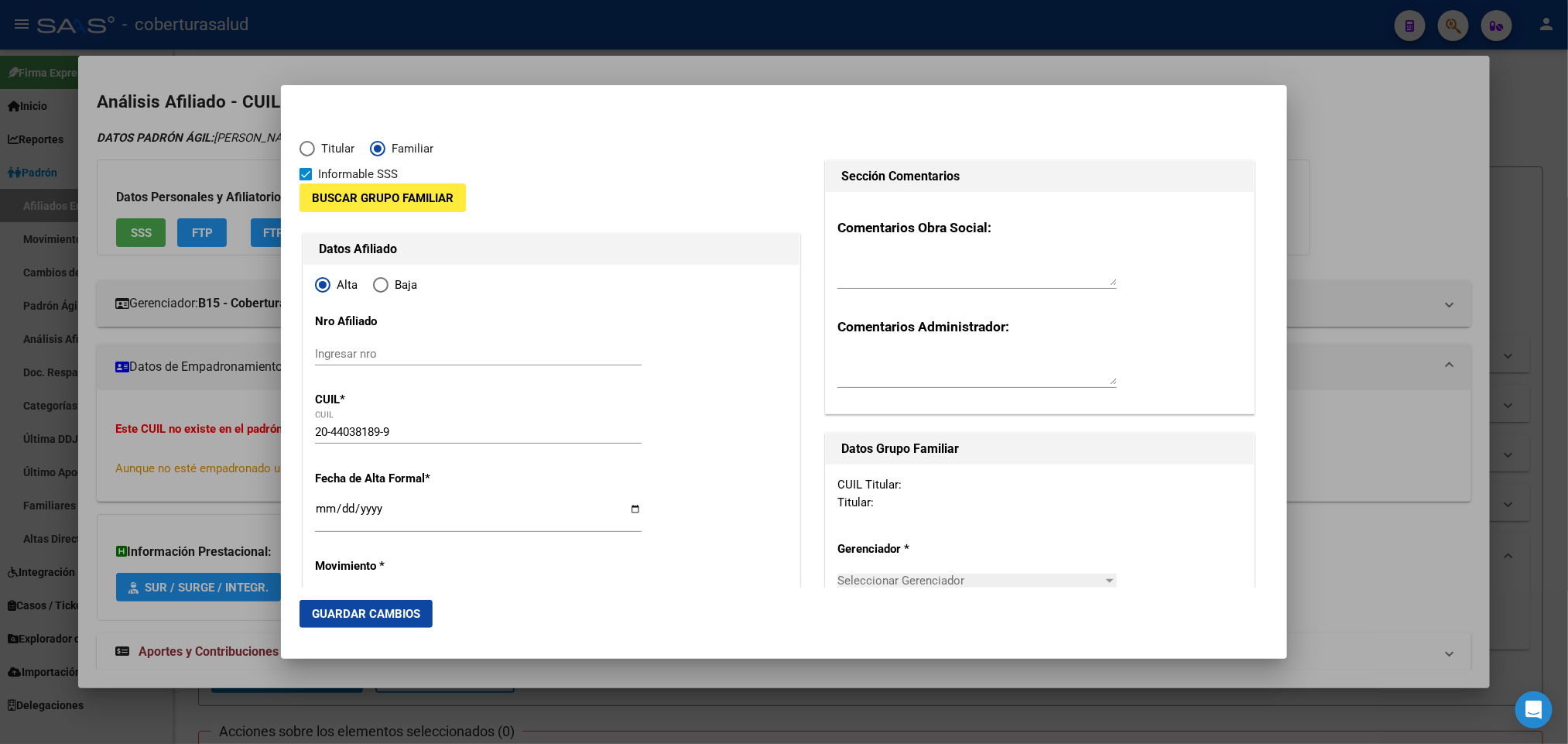
click at [444, 199] on span "Buscar Grupo Familiar" at bounding box center [382, 198] width 142 height 14
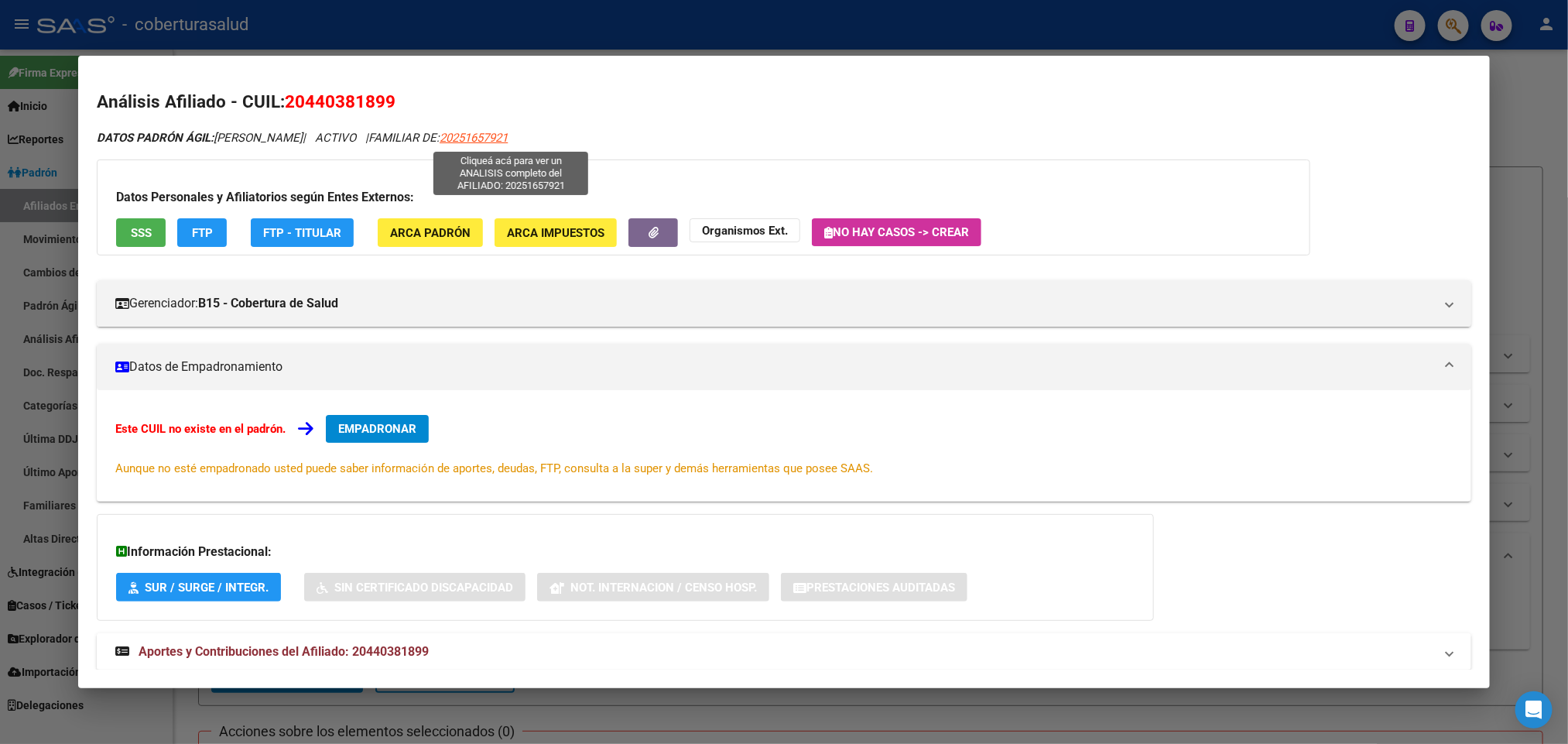
click at [508, 138] on span "20251657921" at bounding box center [474, 137] width 68 height 14
type textarea "20251657921"
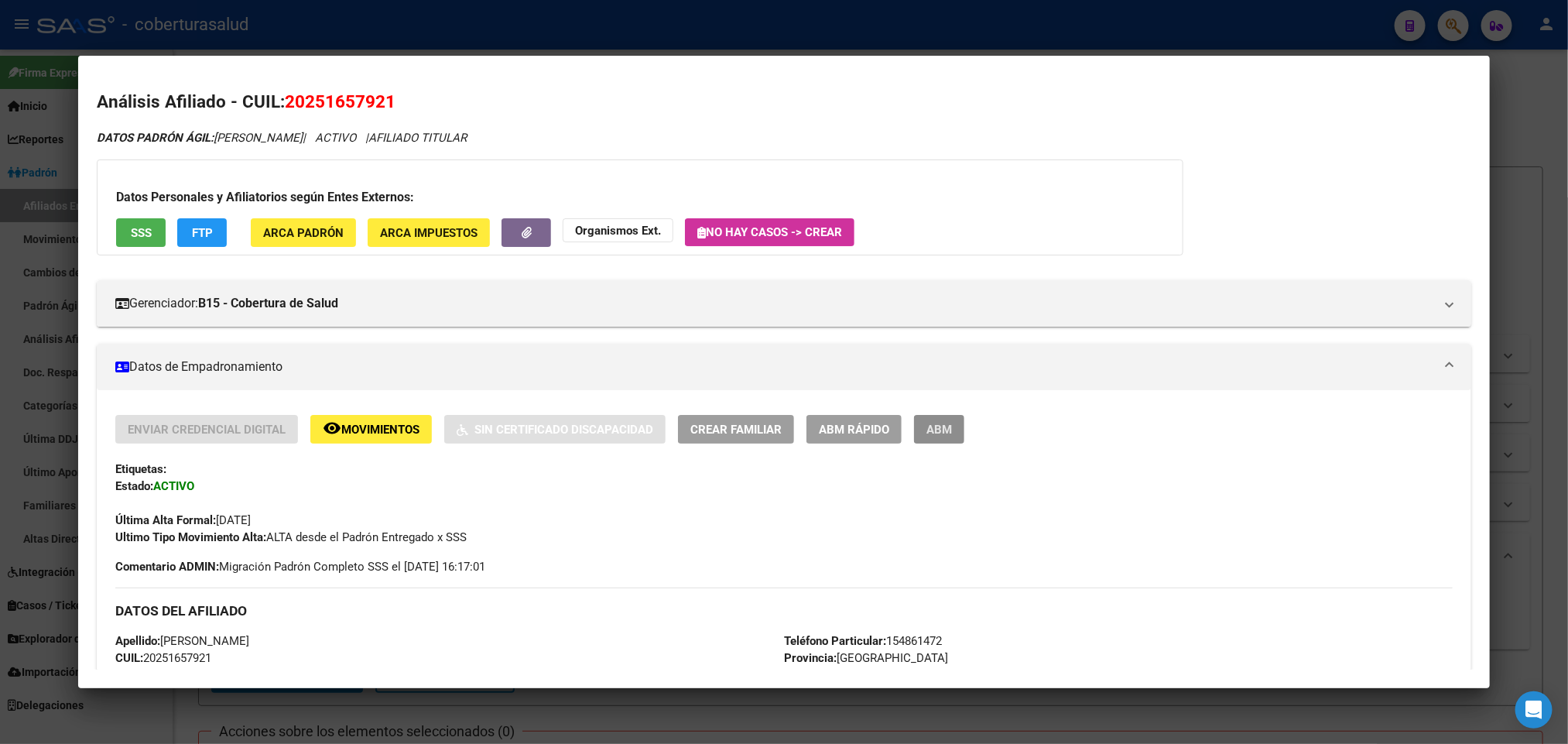
click at [937, 432] on span "ABM" at bounding box center [940, 429] width 26 height 14
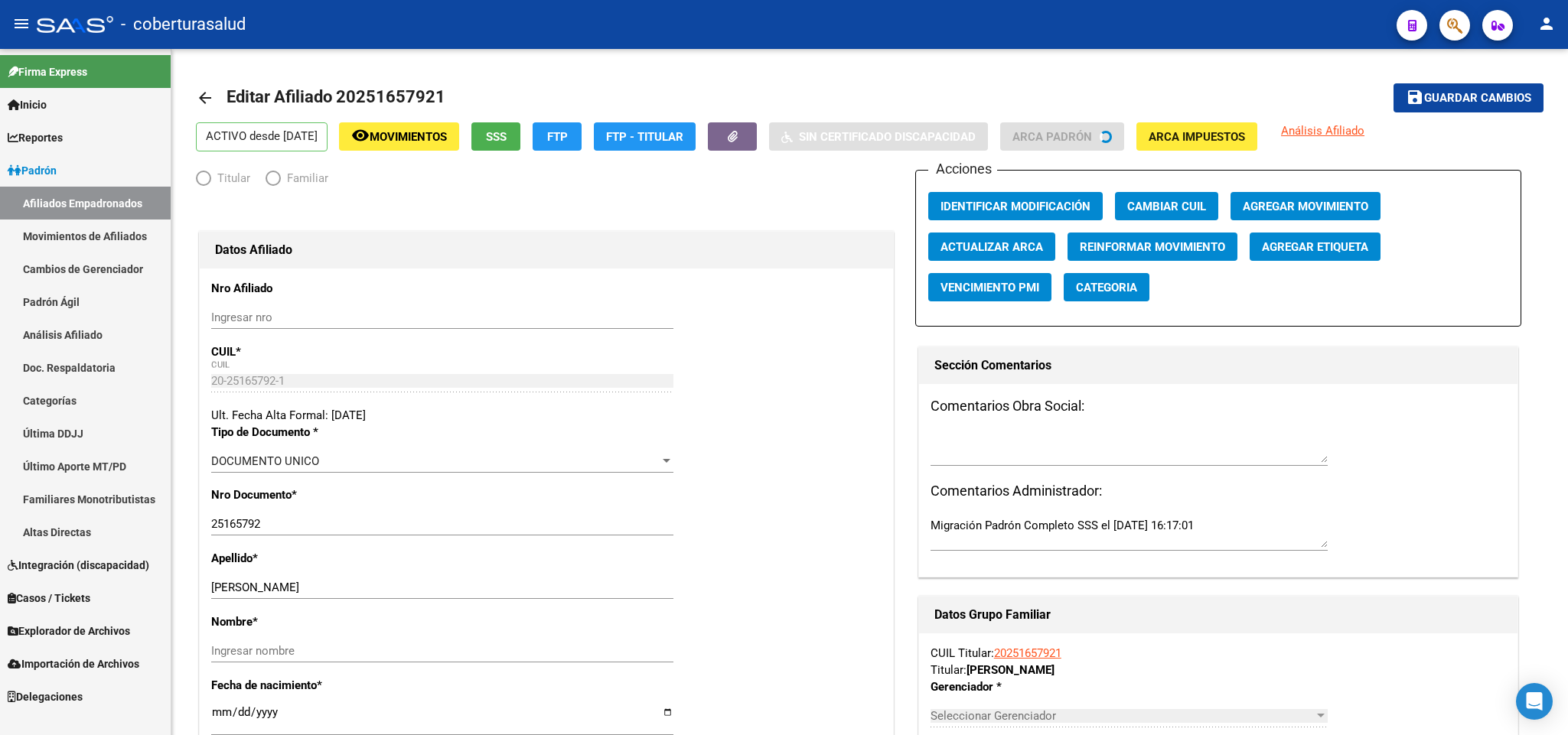
radio input "true"
type input "30-68125073-1"
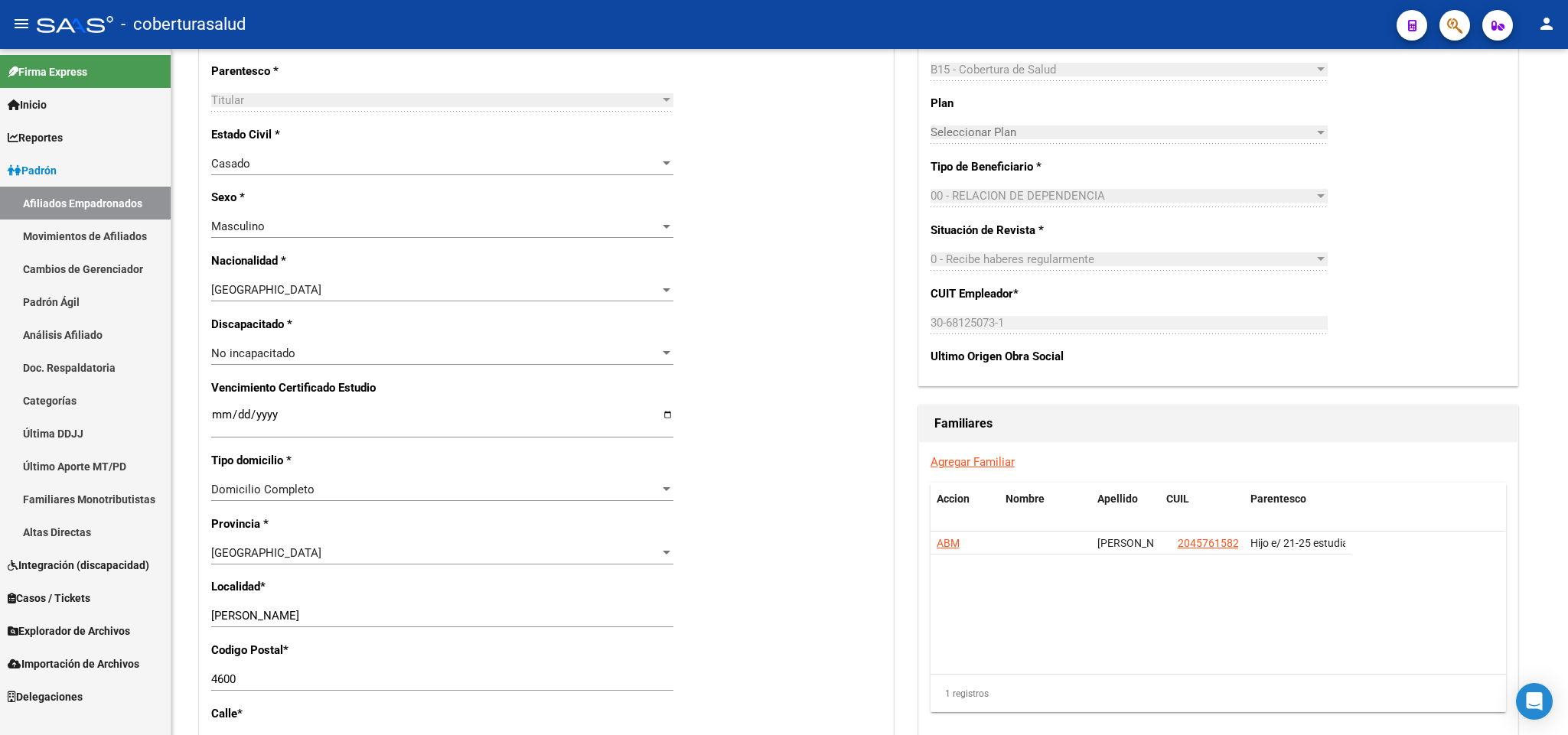
scroll to position [689, 0]
click at [1003, 466] on link "Agregar Familiar" at bounding box center [972, 460] width 84 height 14
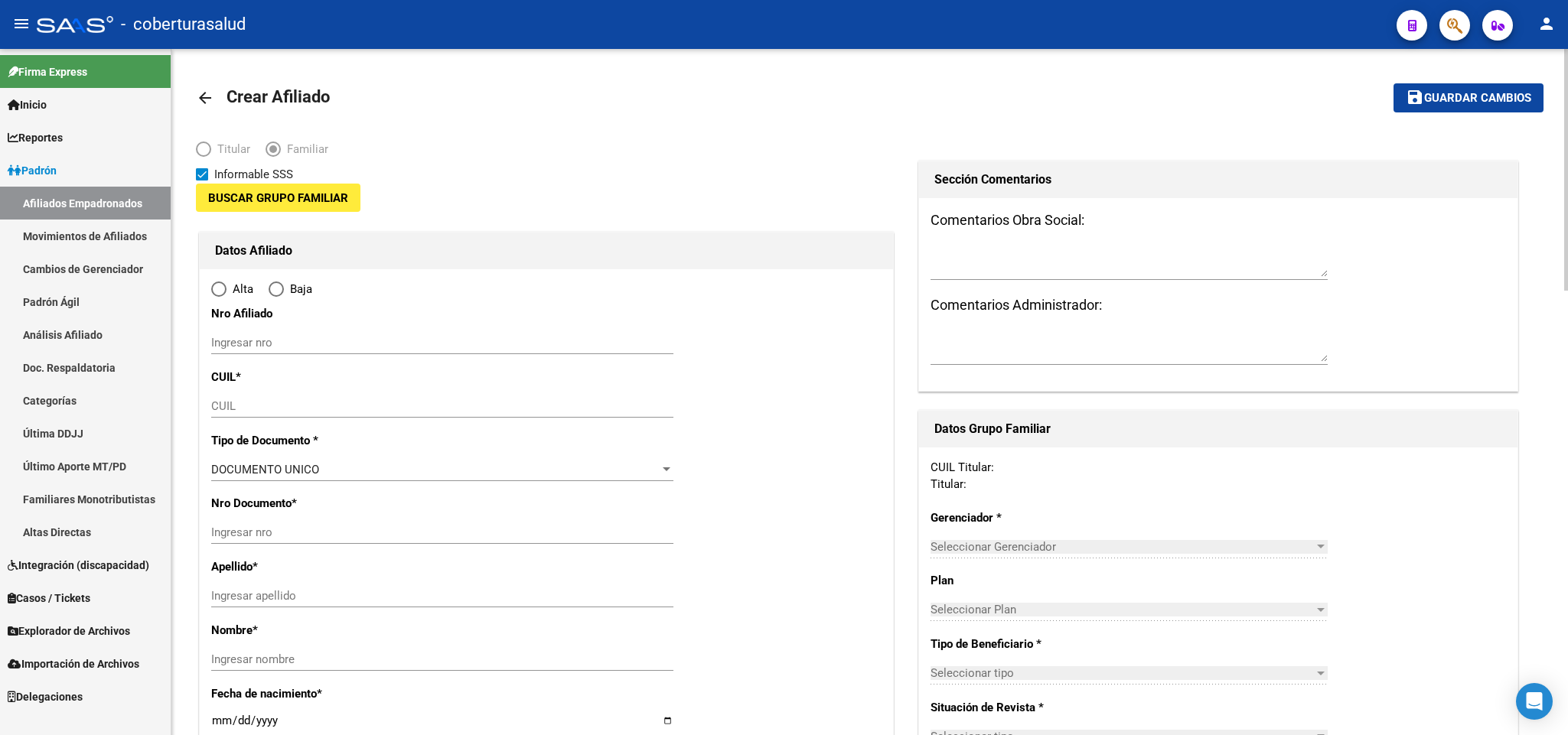
type input "30-68125073-1"
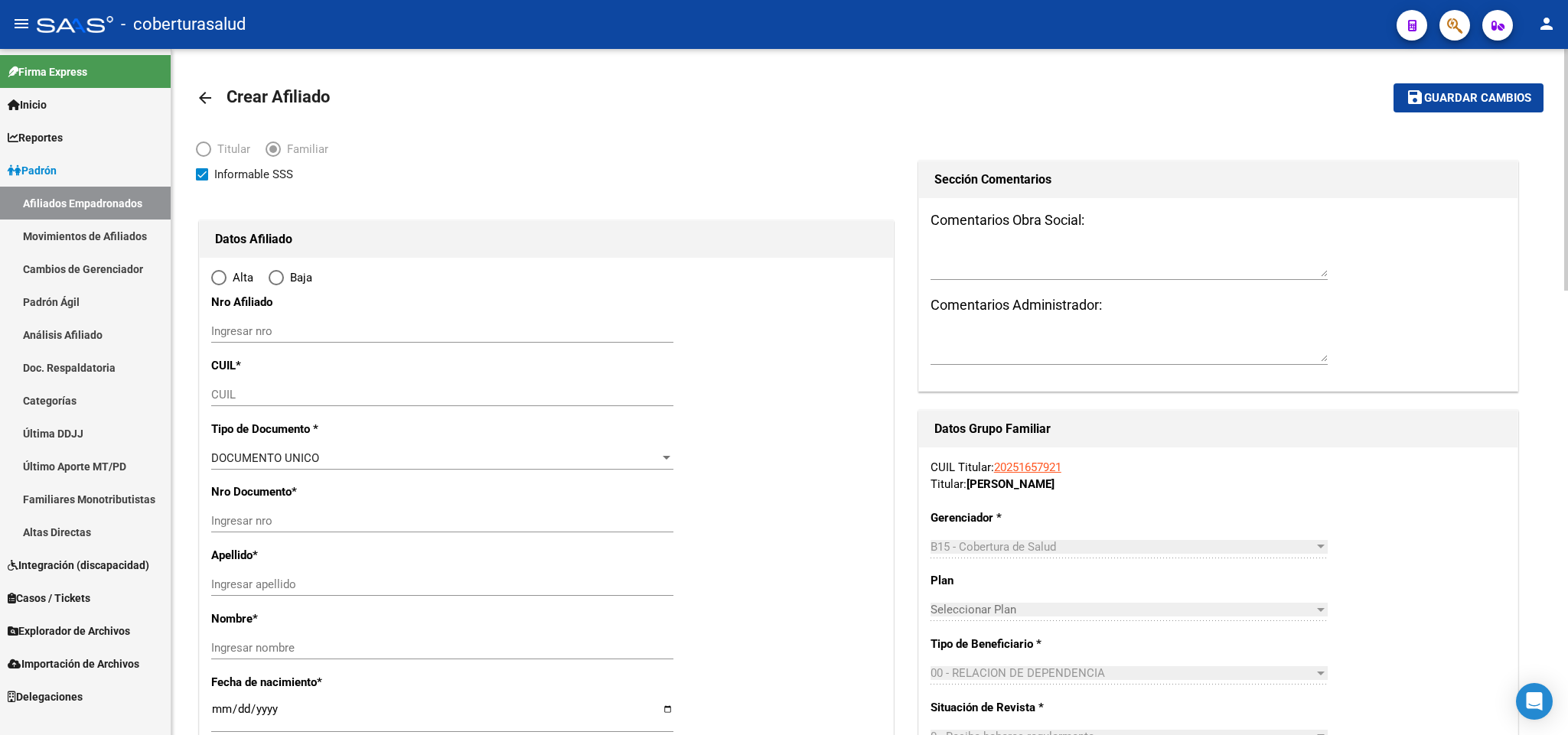
type input "[PERSON_NAME]"
type input "4600"
type input "MZ.317 L??13 SECTOR"
type input "B5"
radio input "true"
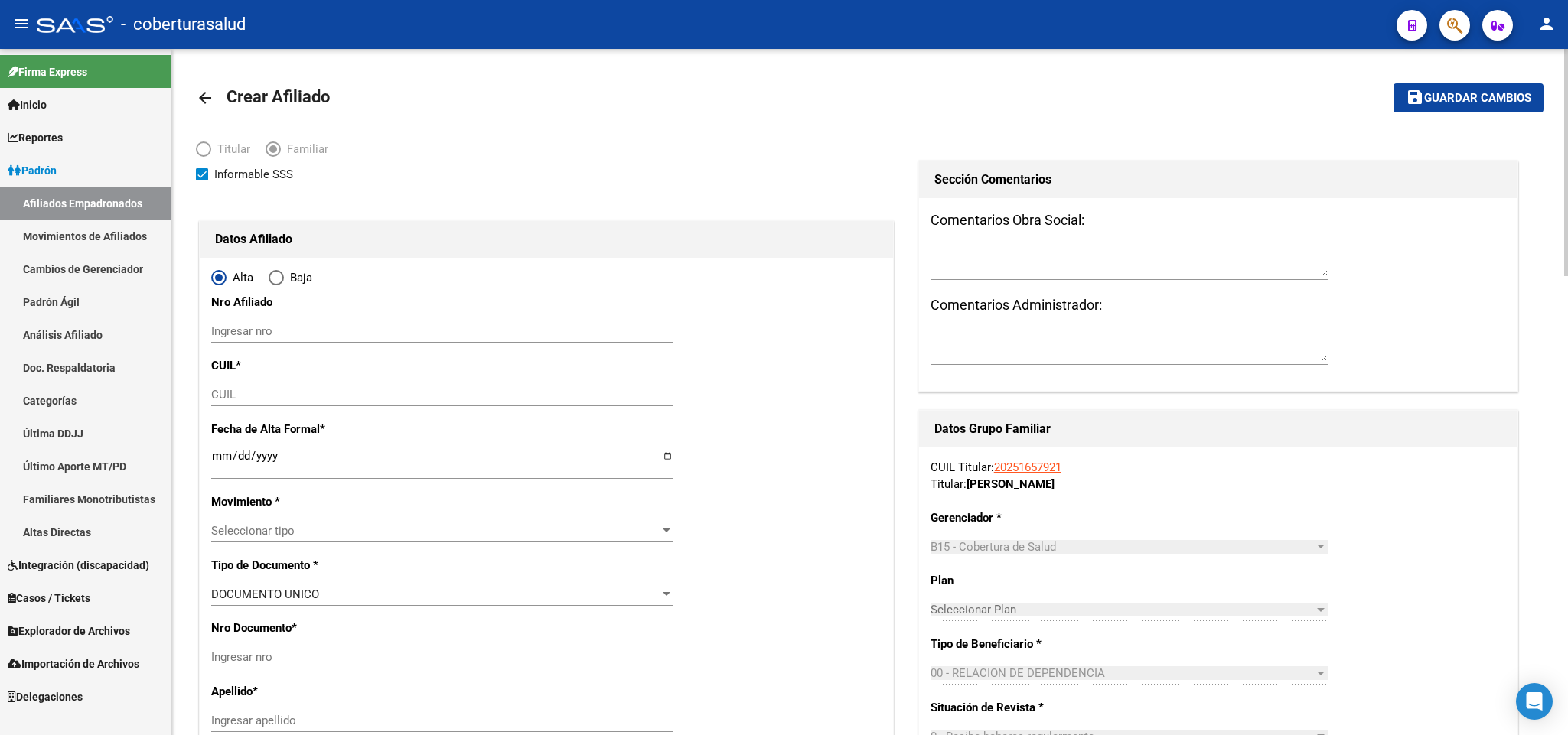
type input "30-68125073-1"
click at [351, 397] on input "CUIL" at bounding box center [442, 394] width 462 height 14
paste input "20-43773580-9"
type input "20-43773580-9"
click at [391, 448] on div "Ingresar fecha" at bounding box center [442, 463] width 462 height 33
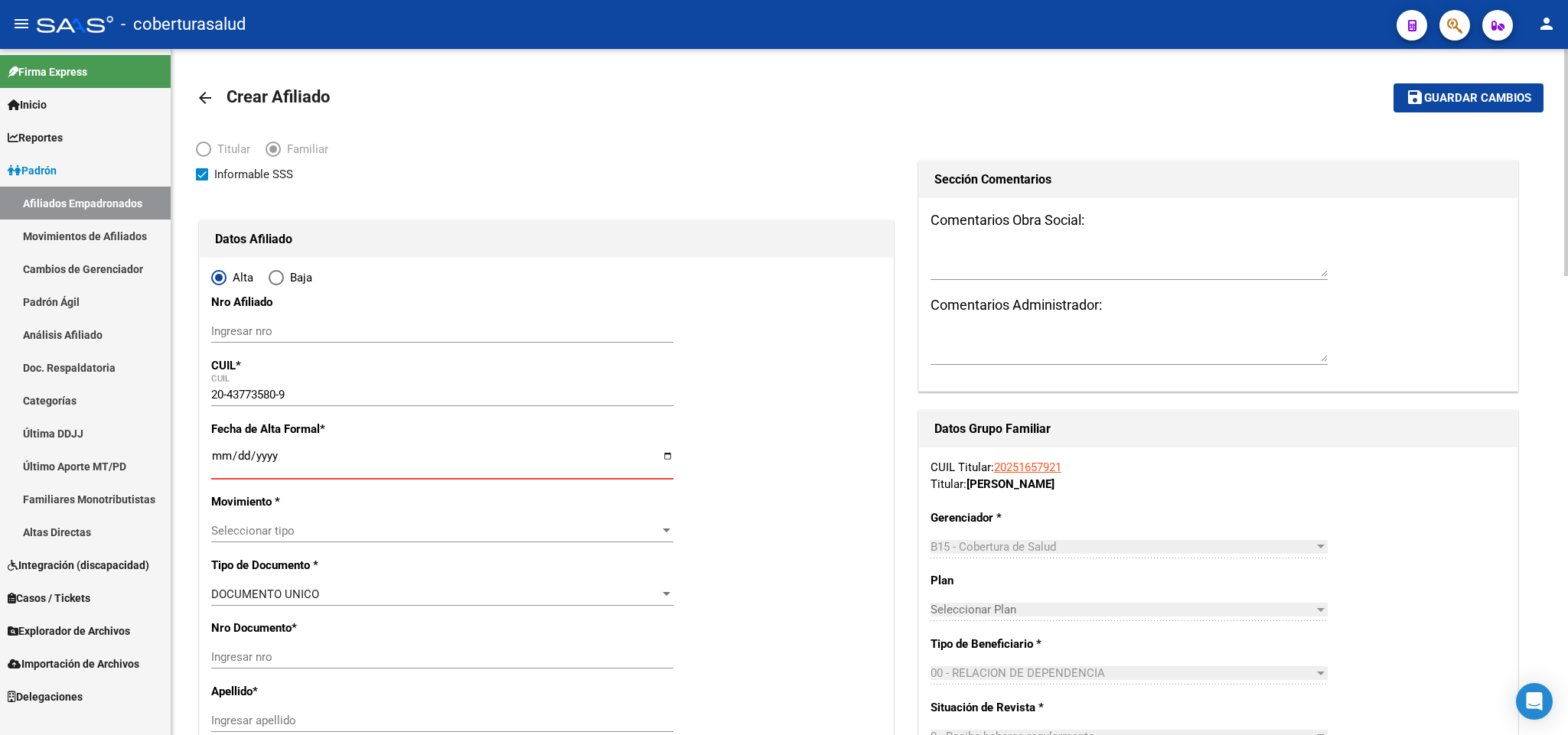
click at [405, 401] on input "20-43773580-9" at bounding box center [442, 394] width 462 height 14
paste input "4038189"
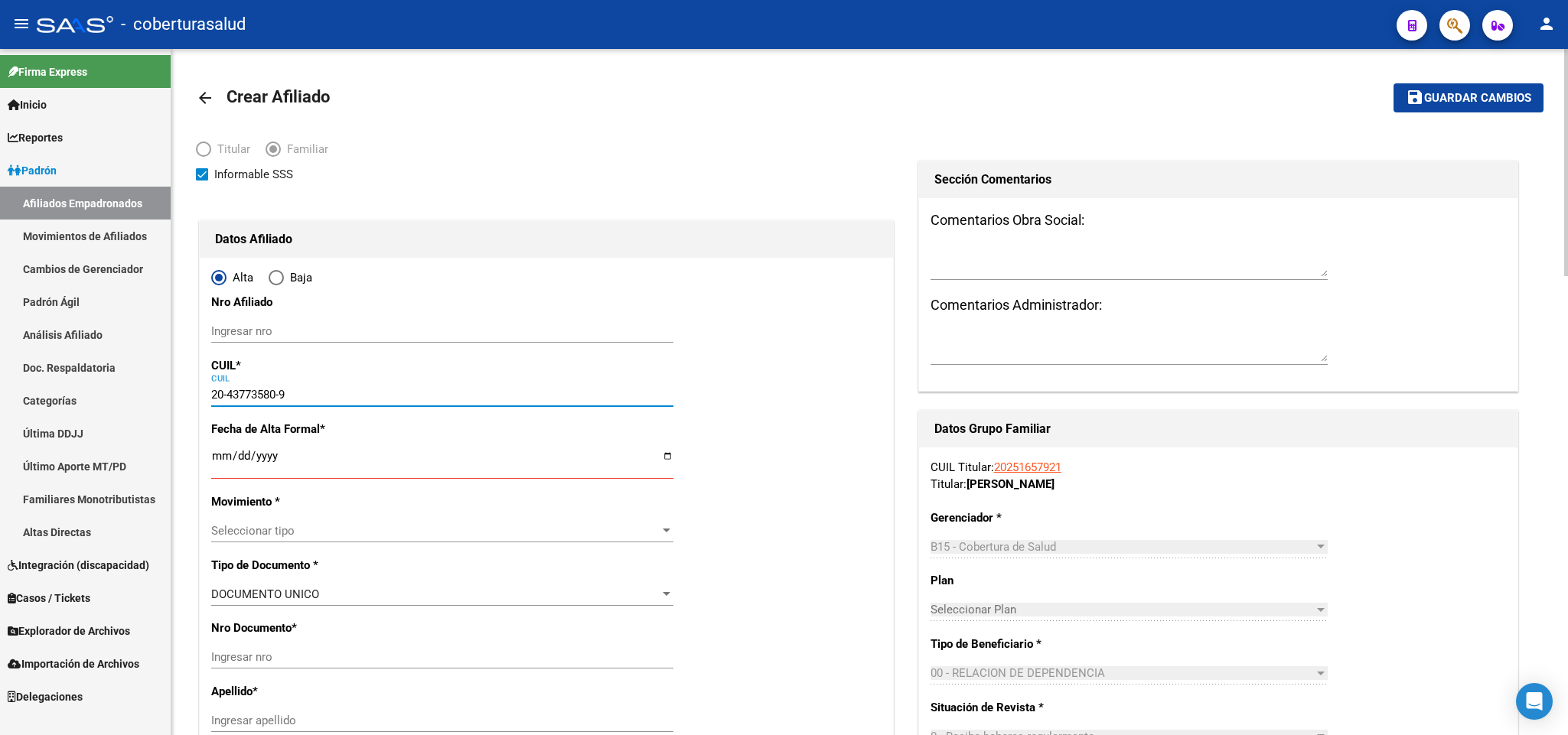
type input "20-44038189-9"
type input "44038189"
type input "[PERSON_NAME]"
type input "[DATE]"
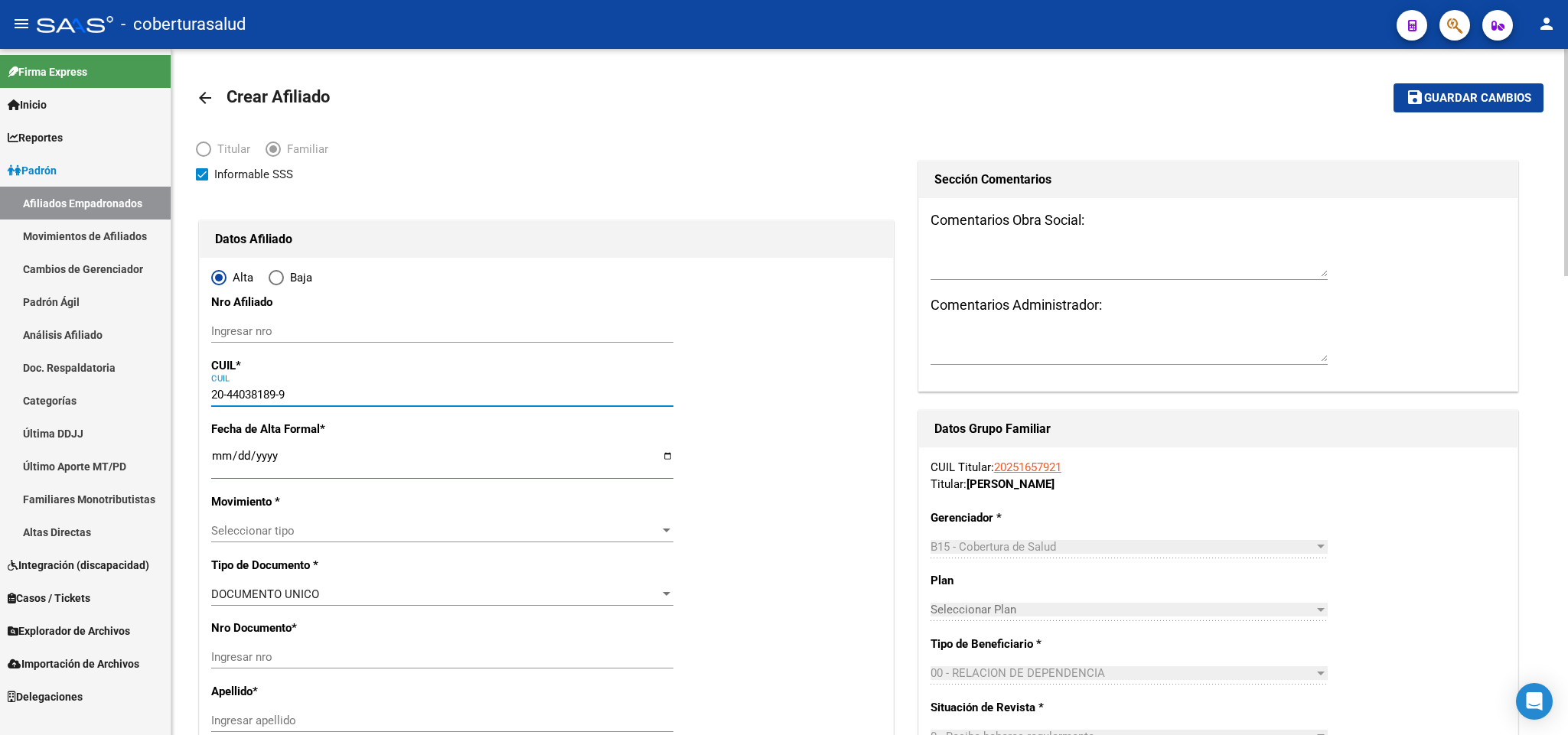
type input "[GEOGRAPHIC_DATA][PERSON_NAME]"
type input "RUTA PROVINCIAL 4-MZ"
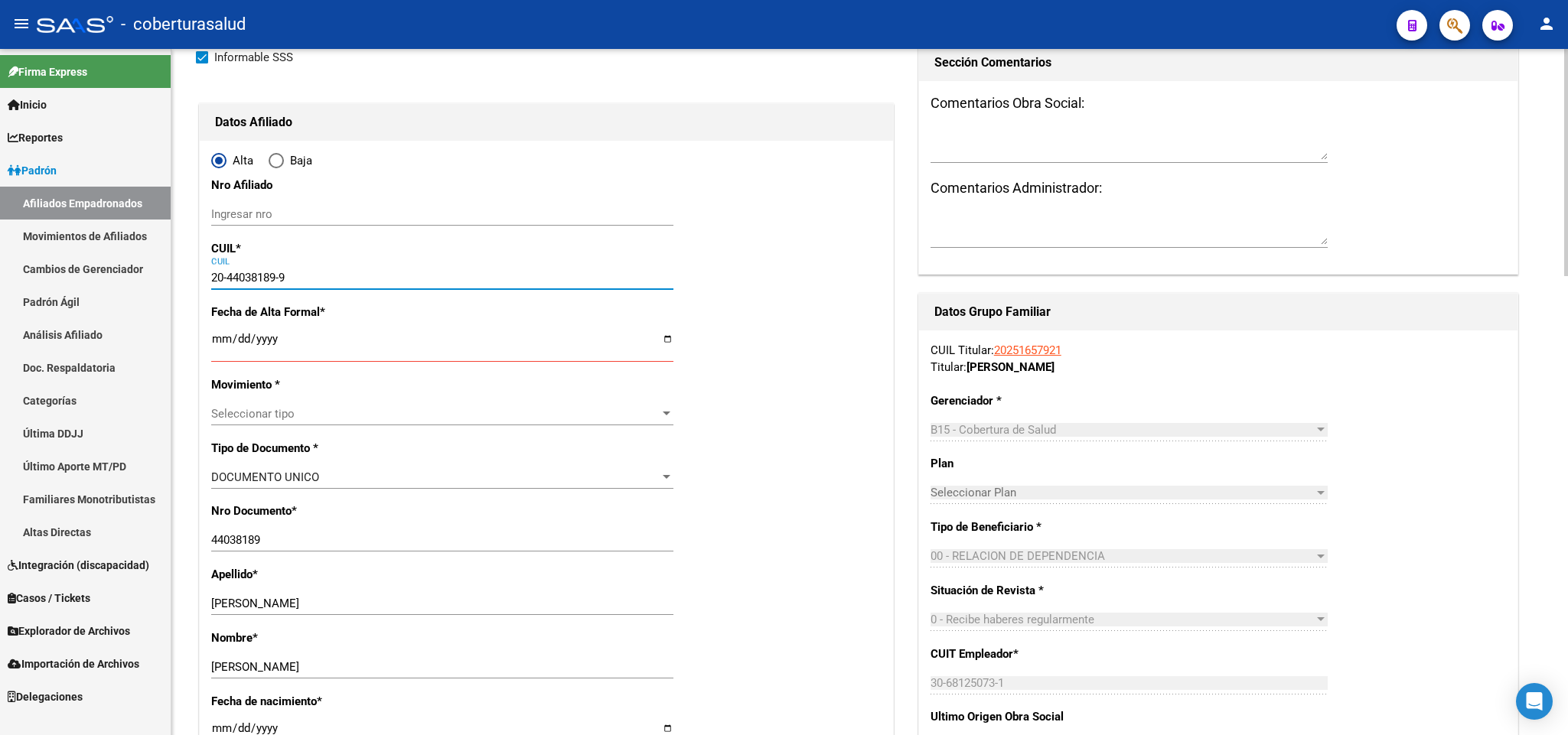
scroll to position [9, 0]
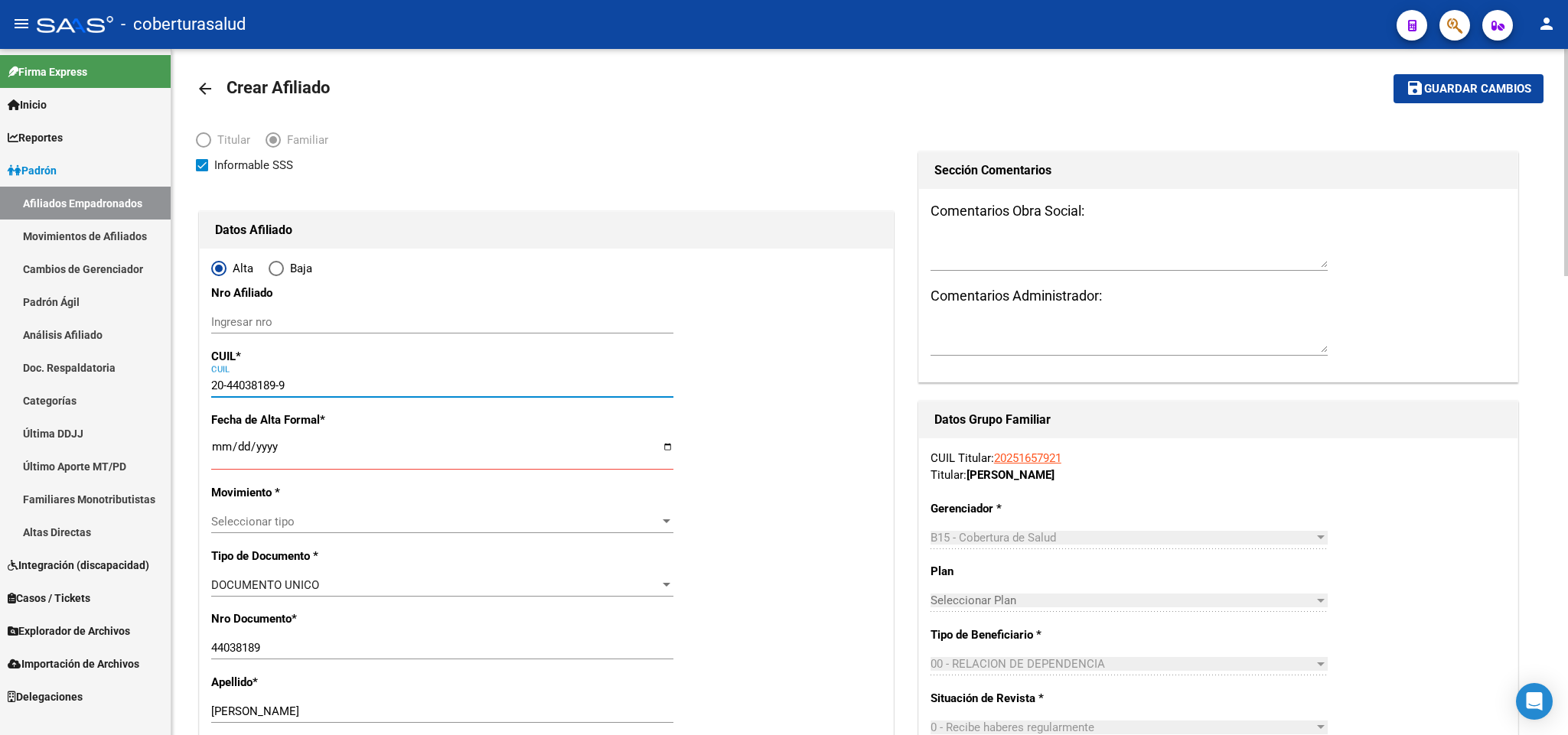
type input "20-44038189-9"
click at [212, 455] on input "Ingresar fecha" at bounding box center [442, 452] width 462 height 24
type input "0001-08-01"
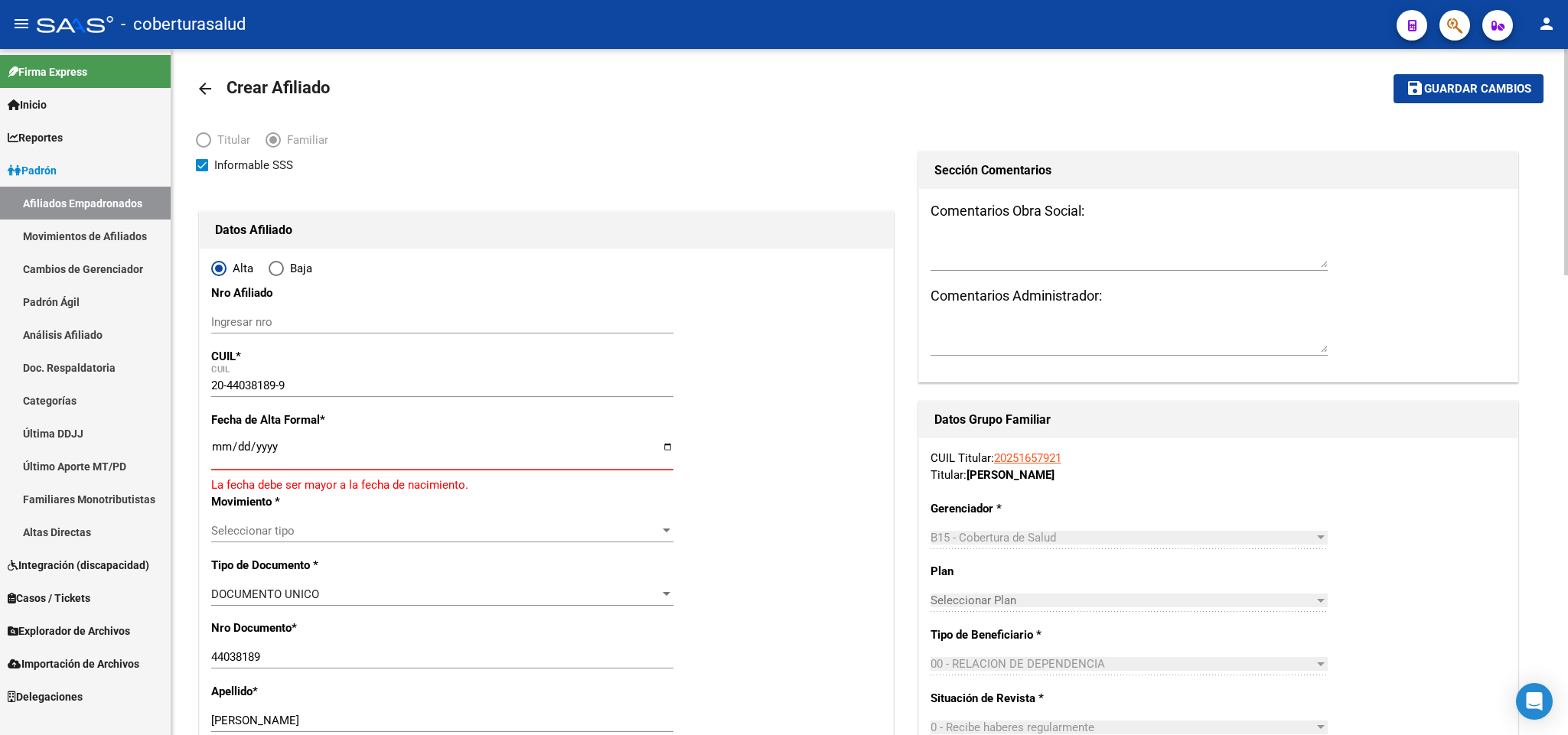
type input "0001-08-08"
type input "[DATE]"
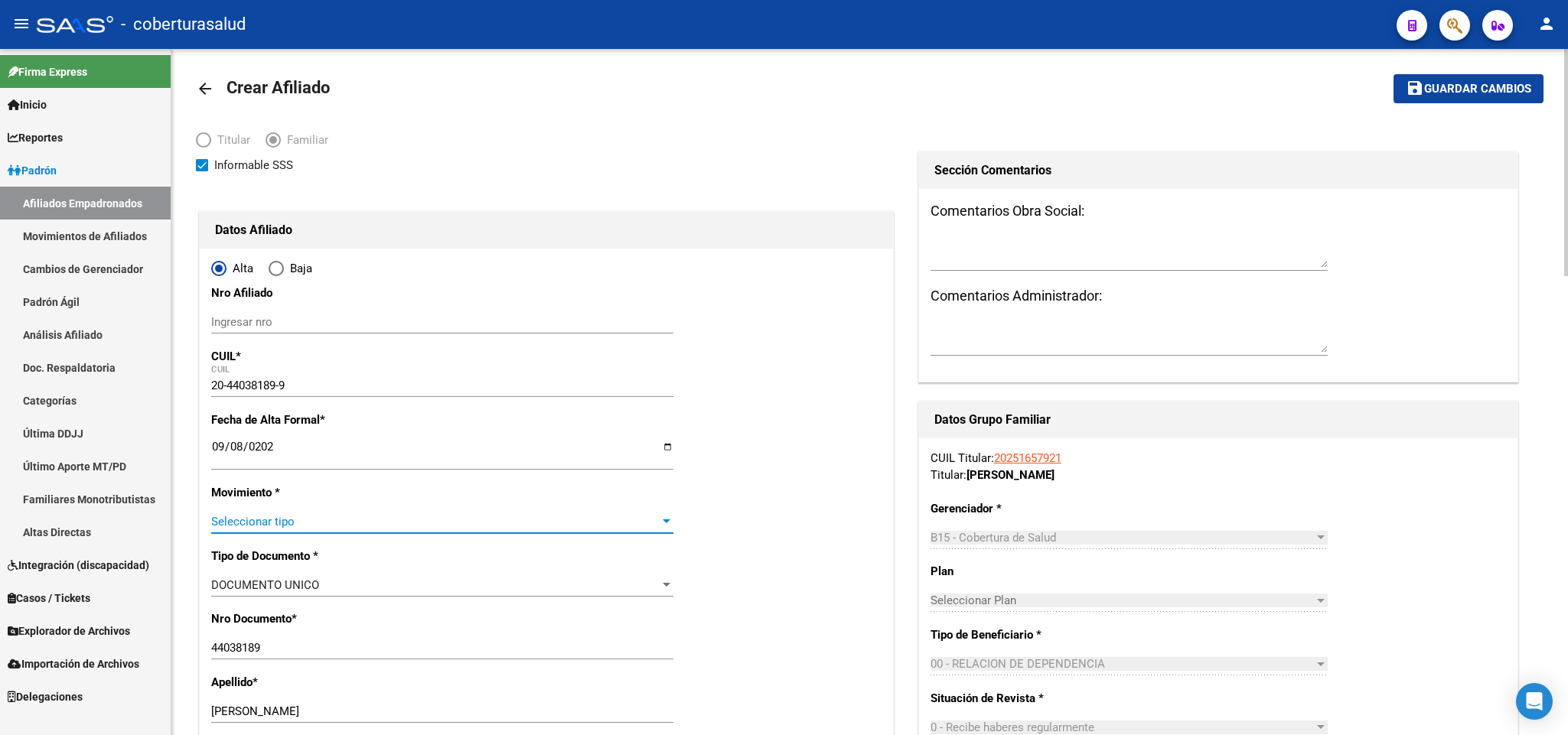
click at [395, 514] on span "Seleccionar tipo" at bounding box center [436, 521] width 449 height 14
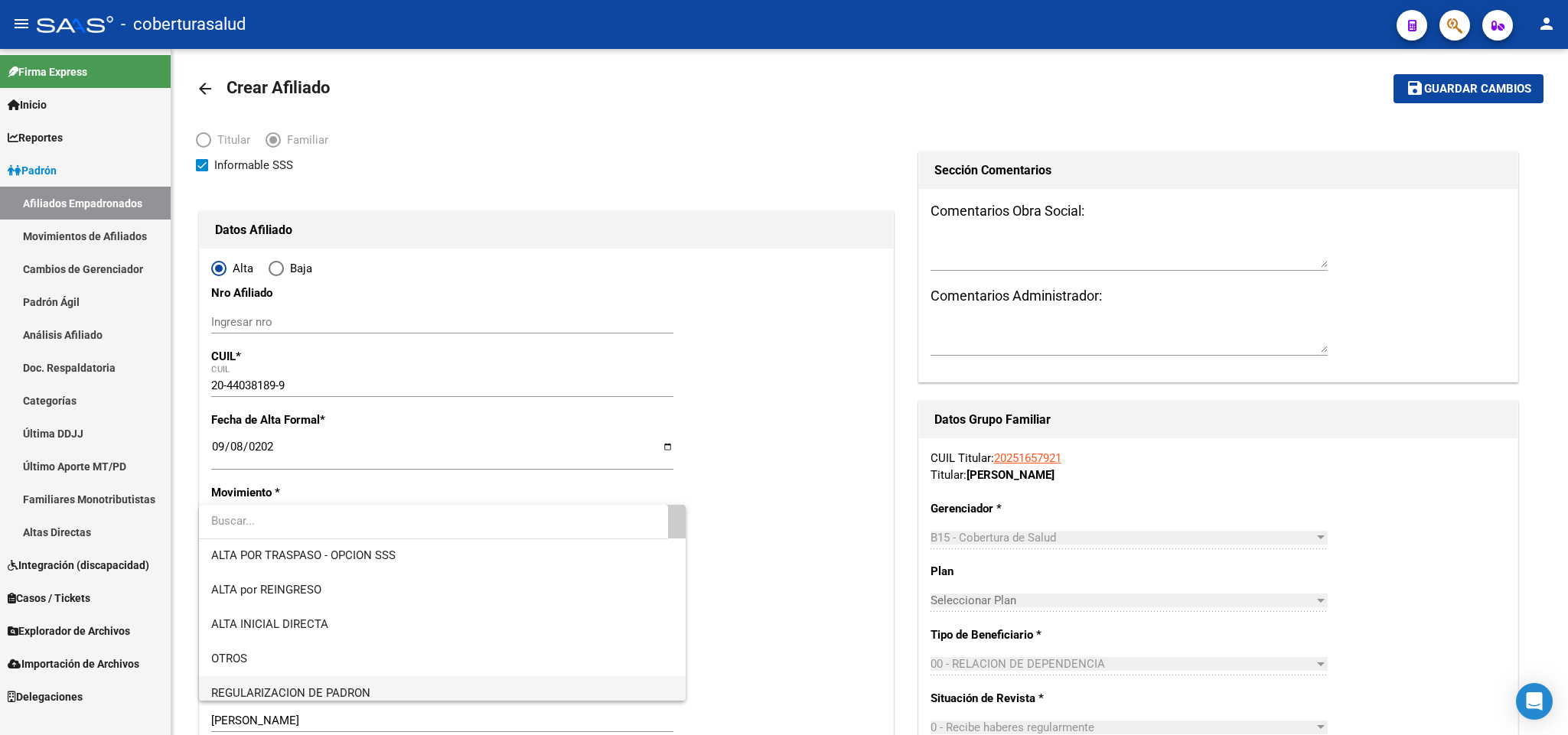
scroll to position [0, 0]
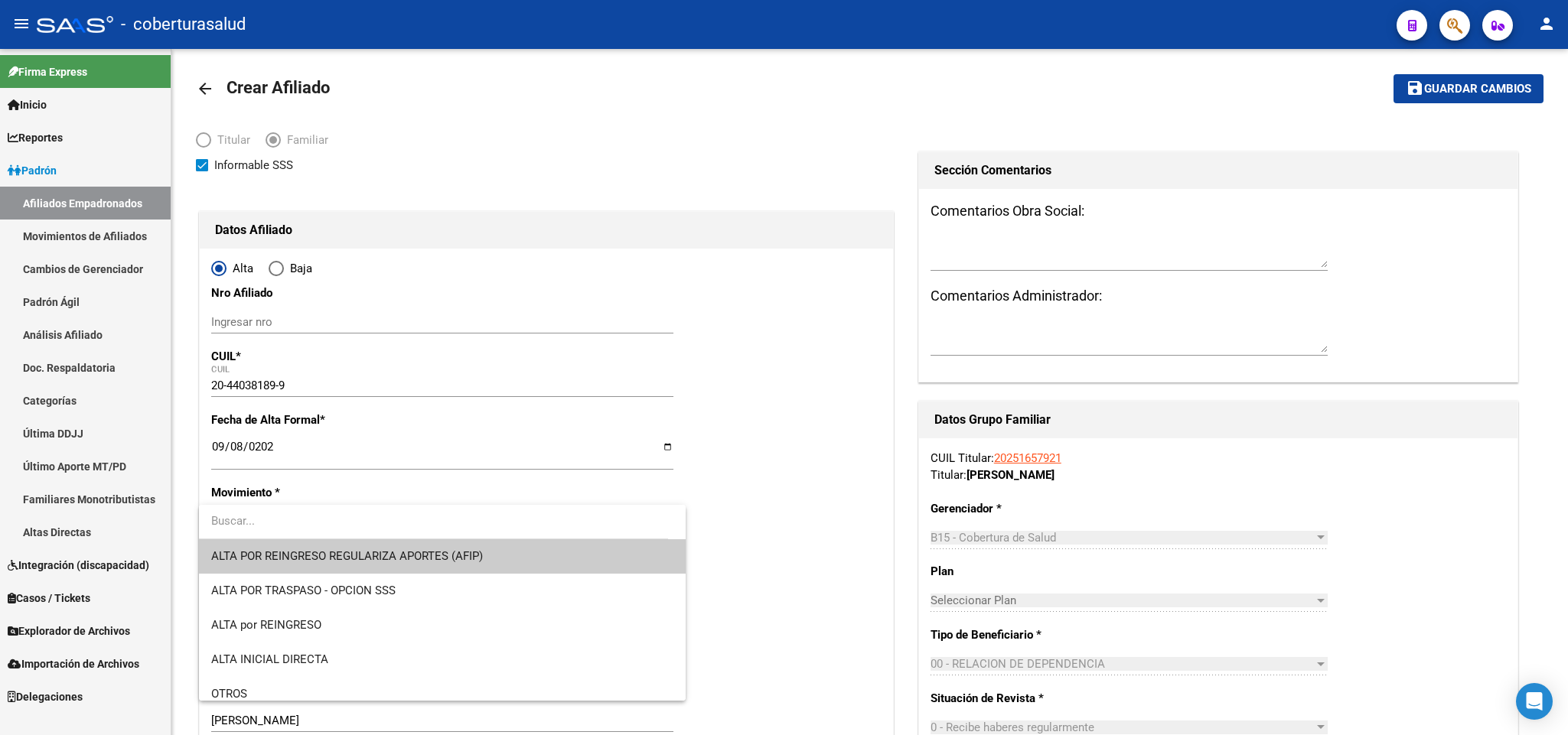
click at [252, 381] on div at bounding box center [784, 367] width 1568 height 735
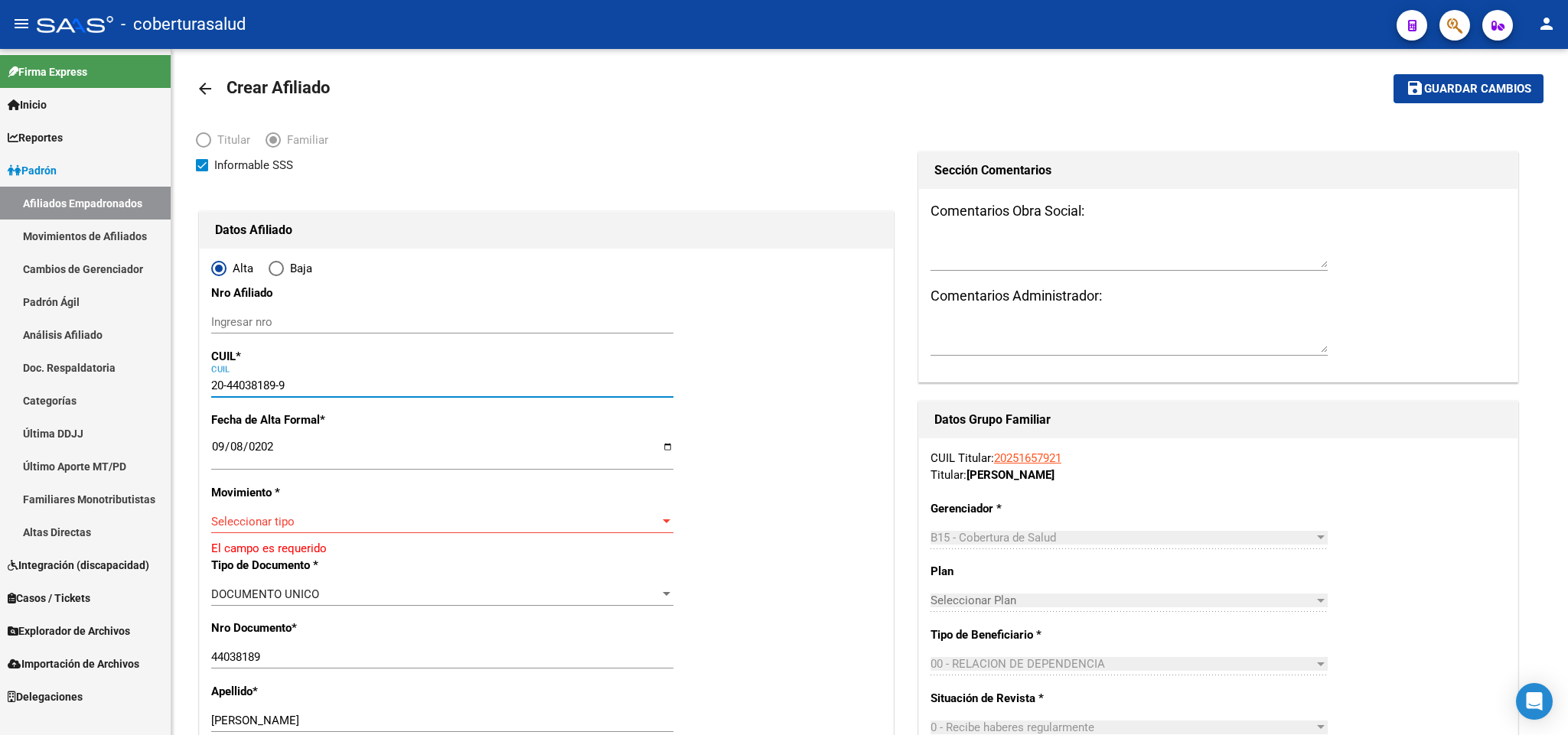
click at [252, 381] on input "20-44038189-9" at bounding box center [442, 385] width 462 height 14
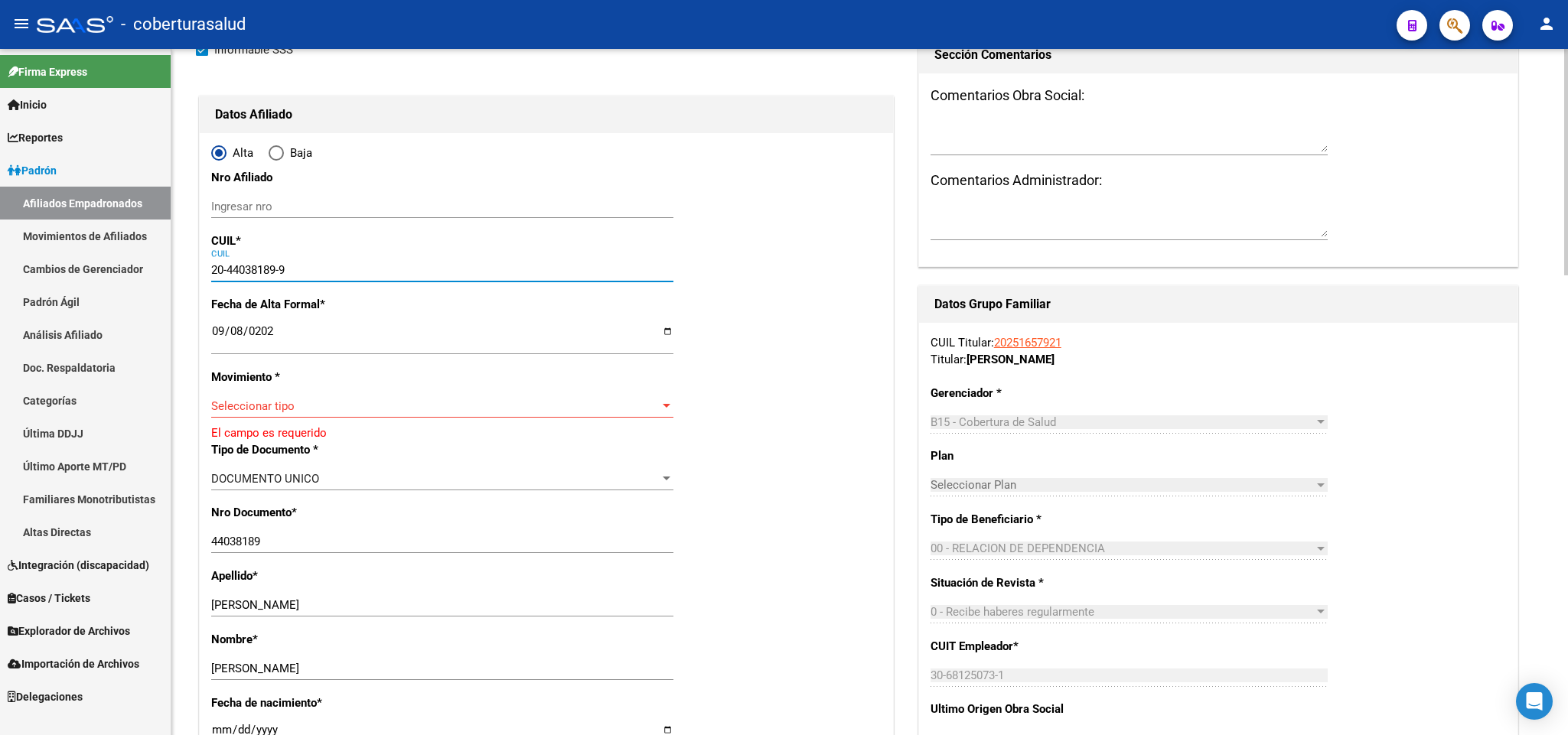
scroll to position [124, 0]
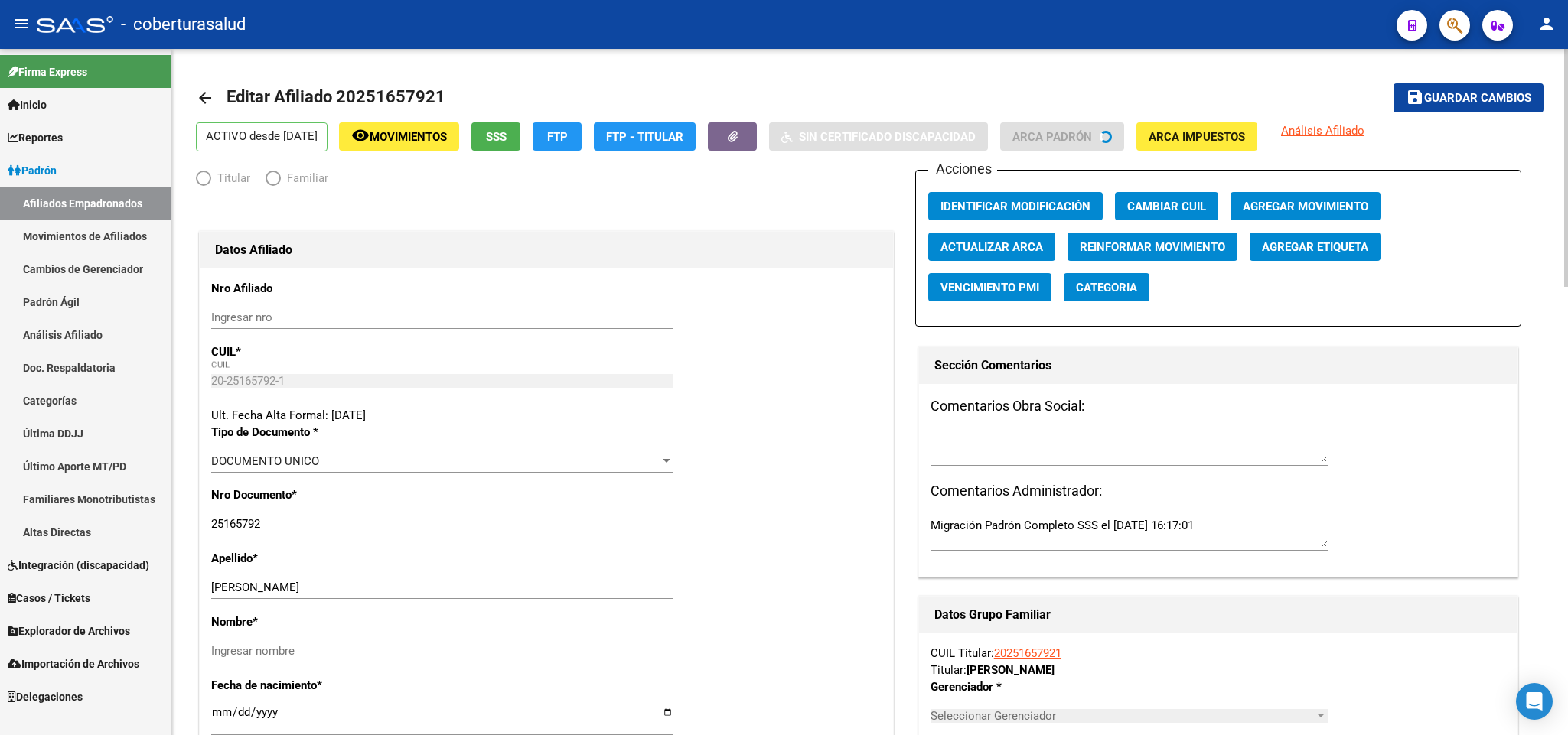
radio input "true"
type input "30-68125073-1"
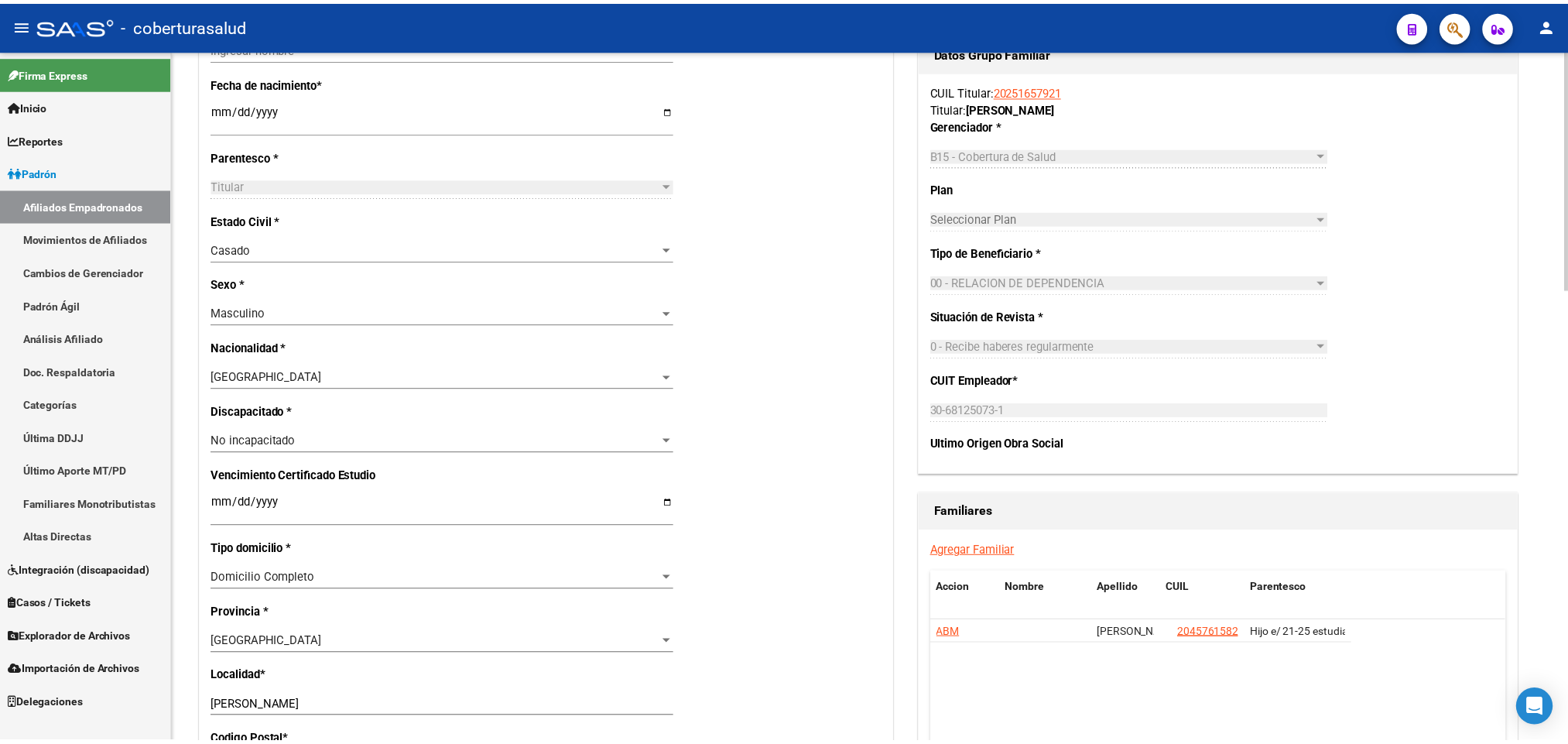
scroll to position [697, 0]
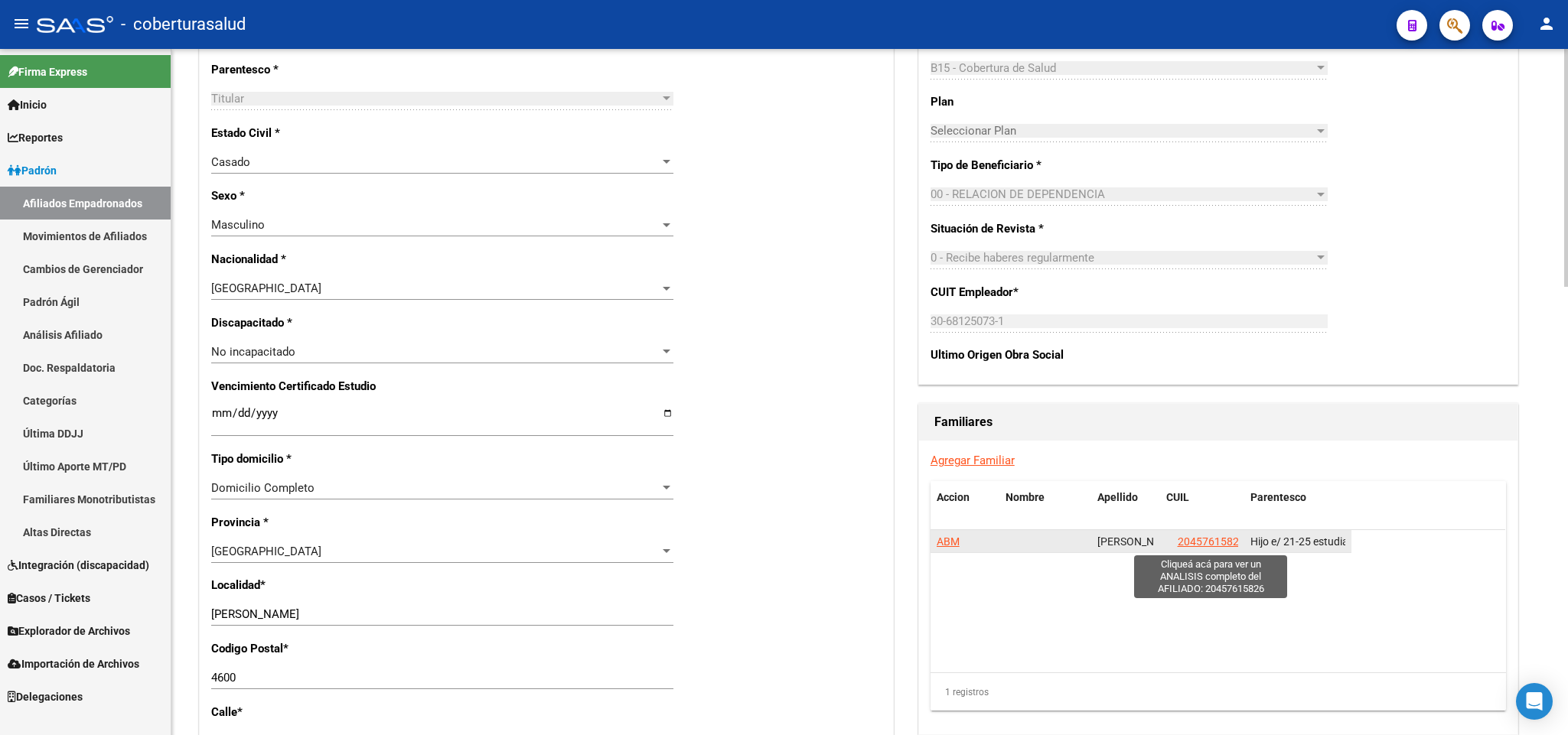
click at [1223, 546] on span "20457615826" at bounding box center [1211, 542] width 67 height 13
type textarea "20457615826"
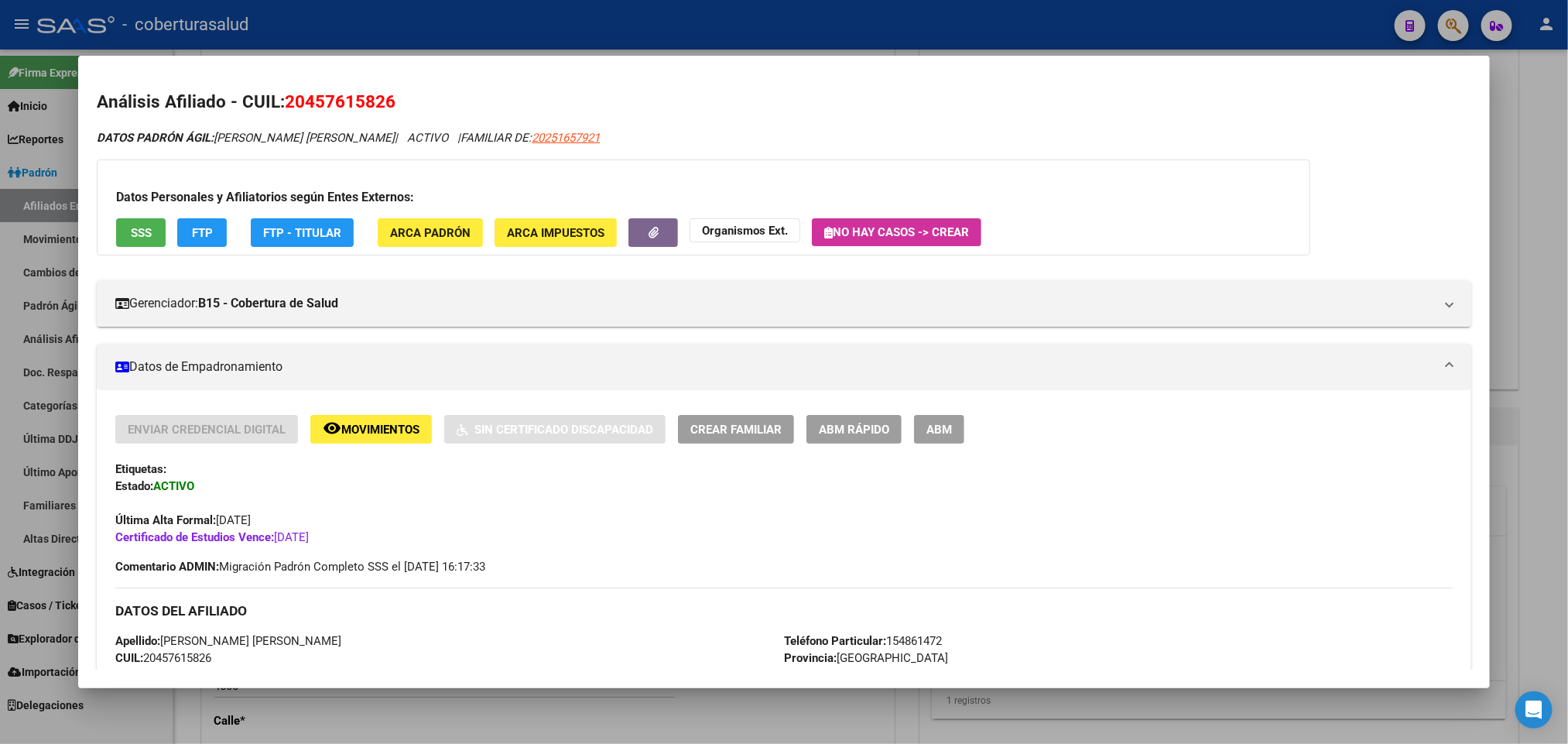
click at [359, 101] on span "20457615826" at bounding box center [339, 102] width 111 height 20
copy span "20457615826"
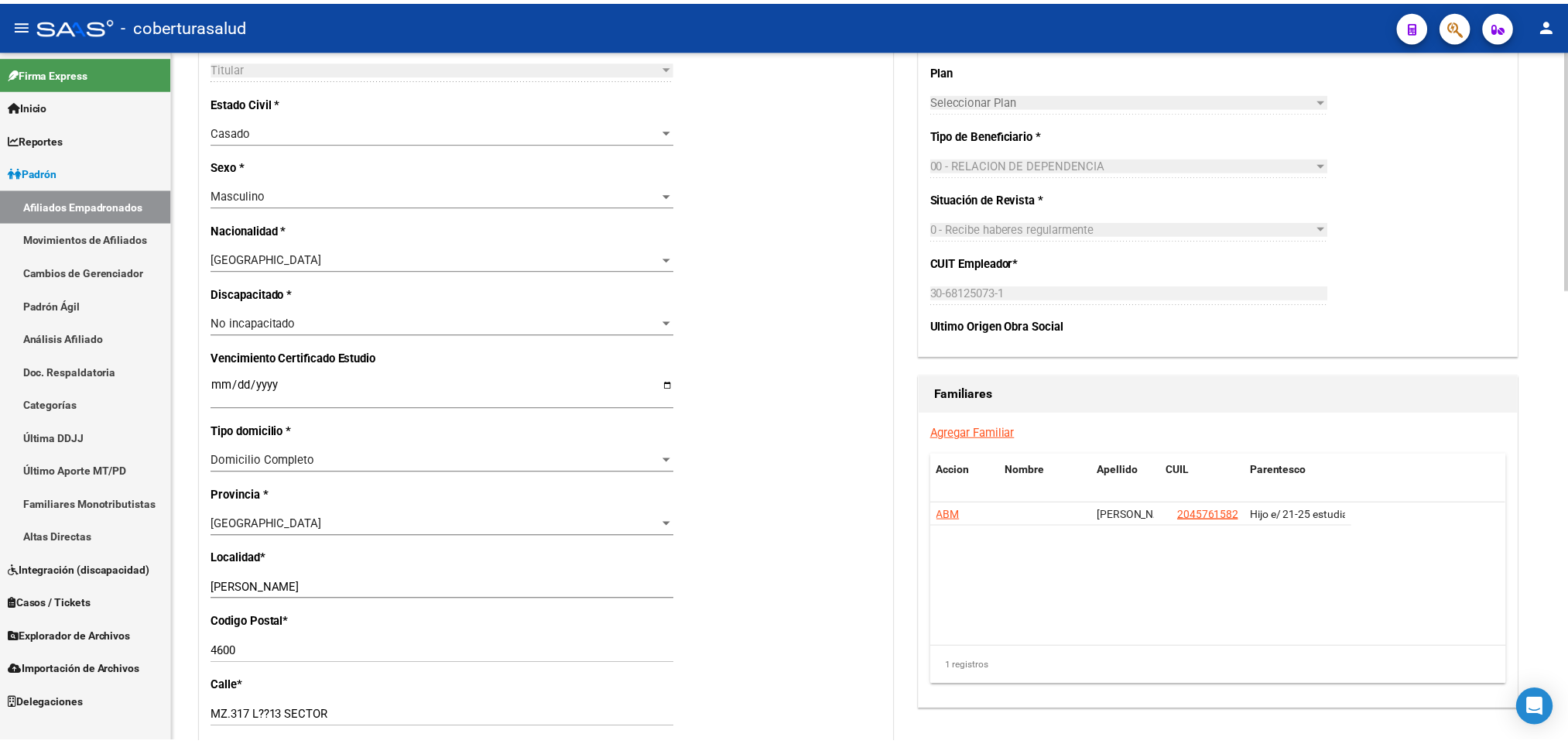
scroll to position [813, 0]
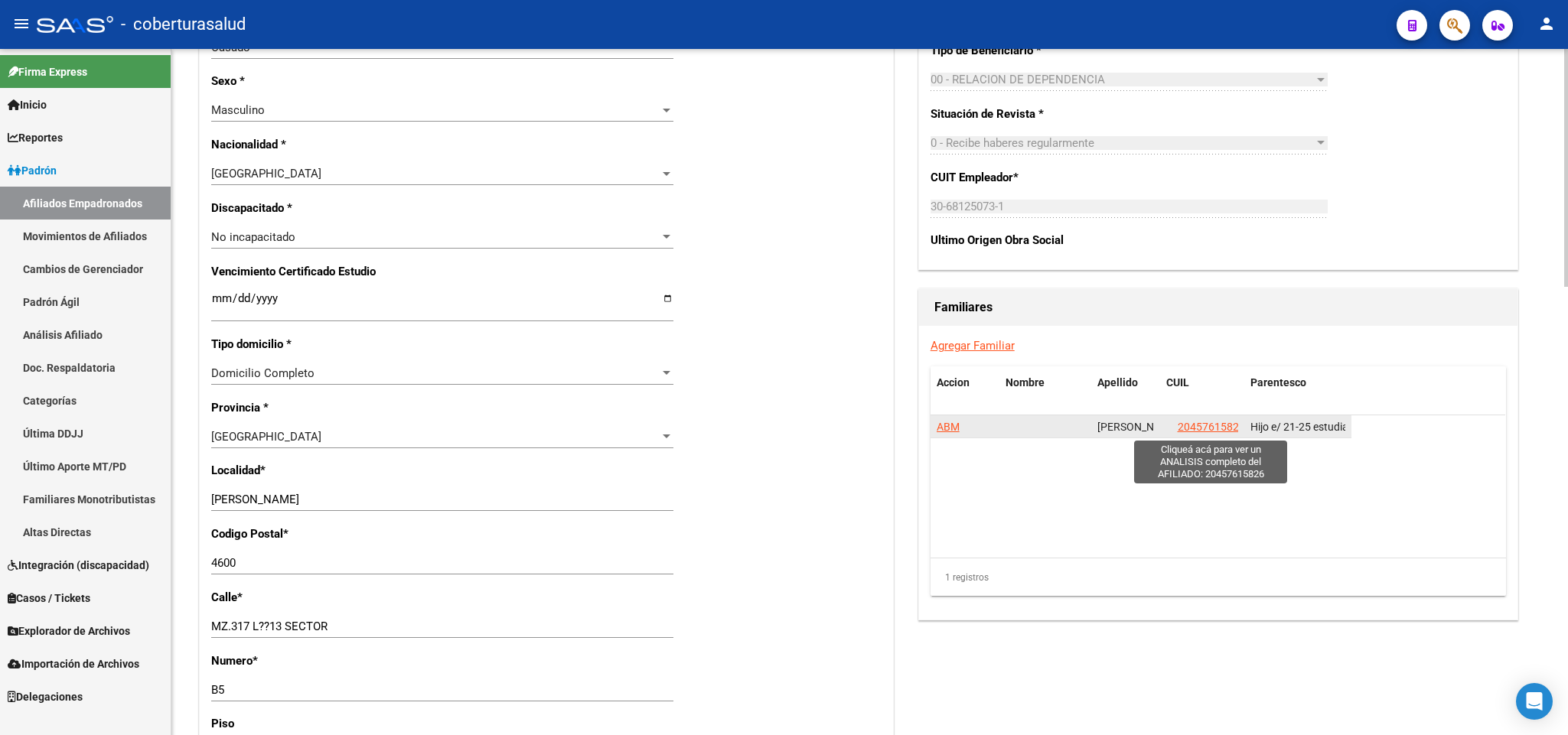
click at [1192, 430] on span "20457615826" at bounding box center [1211, 427] width 67 height 13
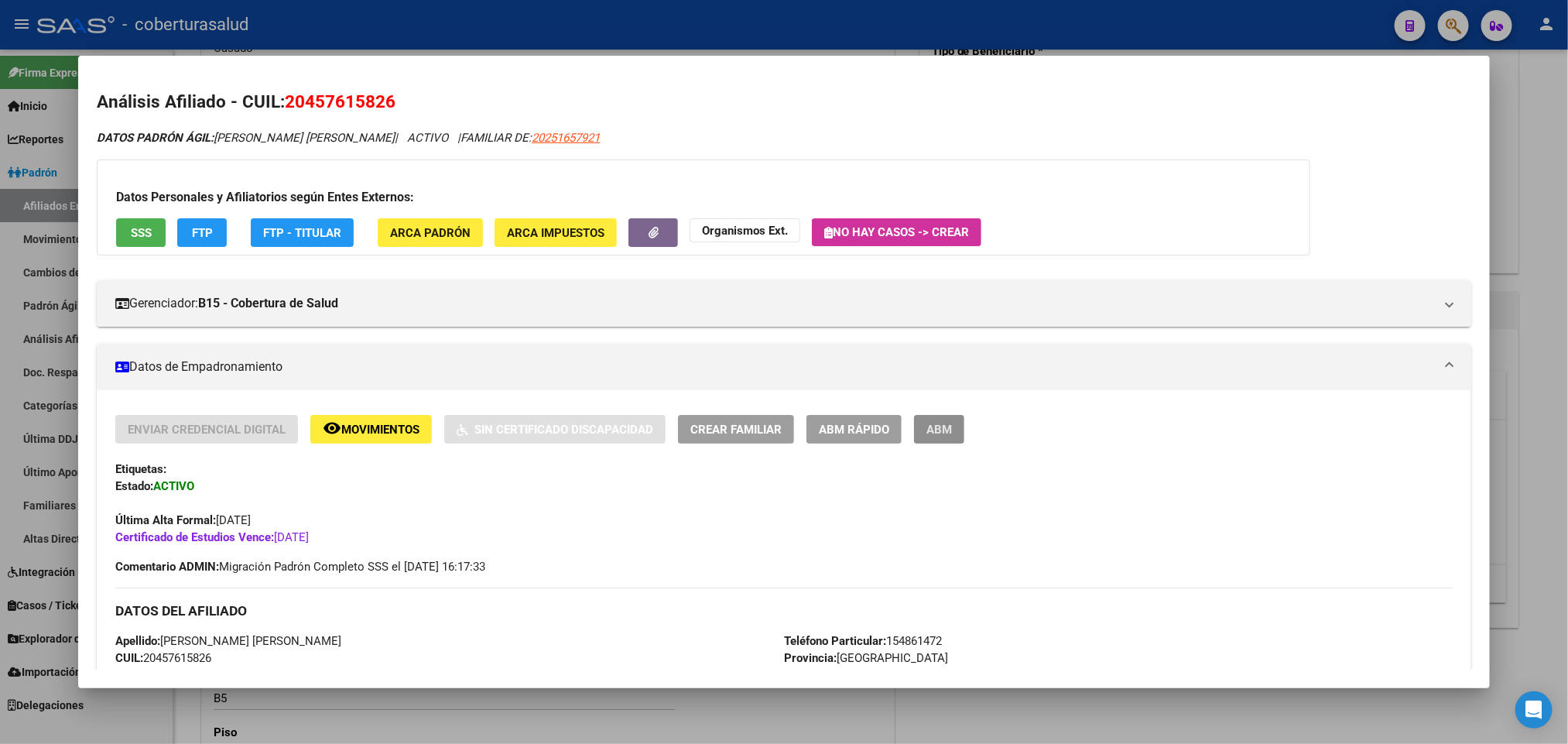
click at [927, 426] on span "ABM" at bounding box center [940, 429] width 26 height 14
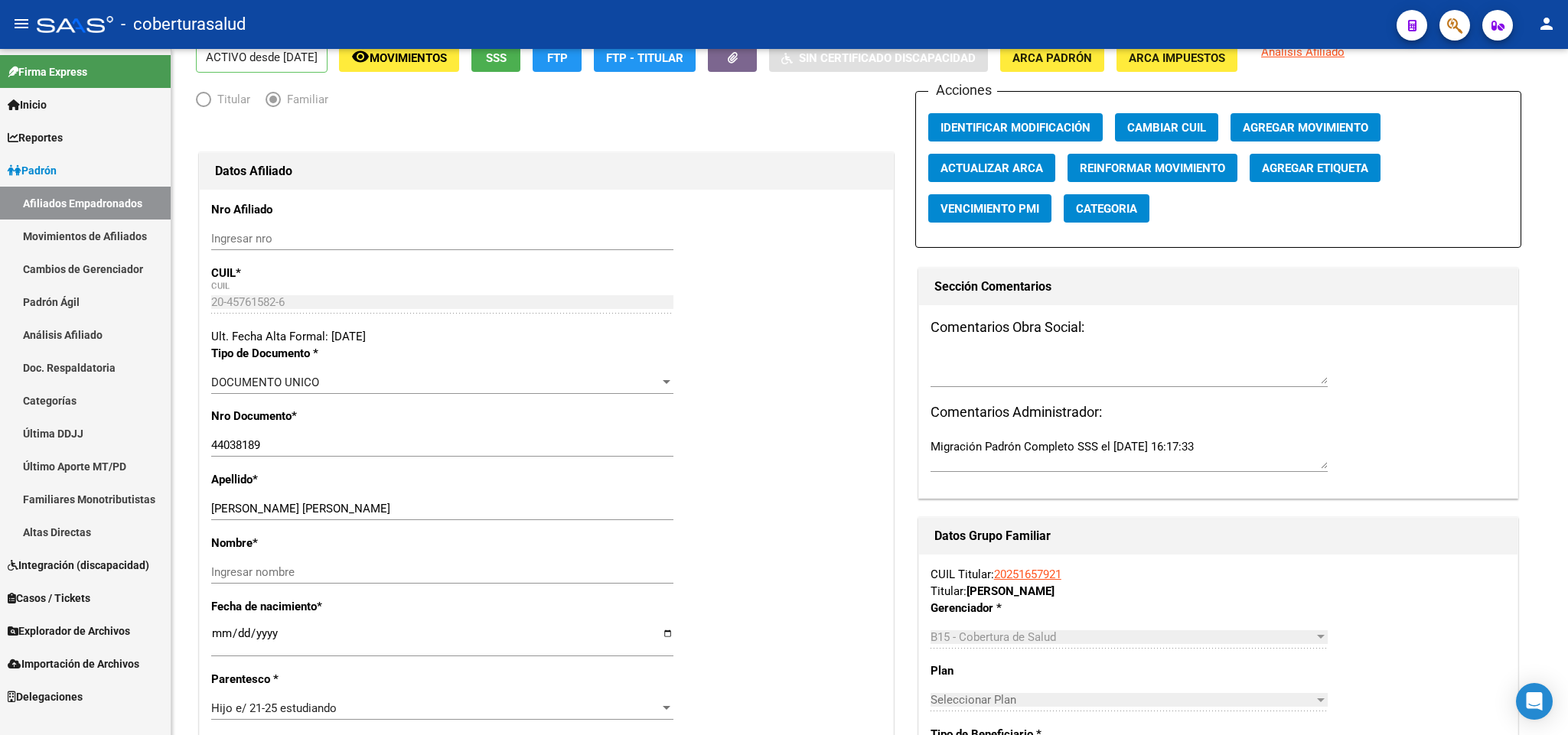
scroll to position [115, 0]
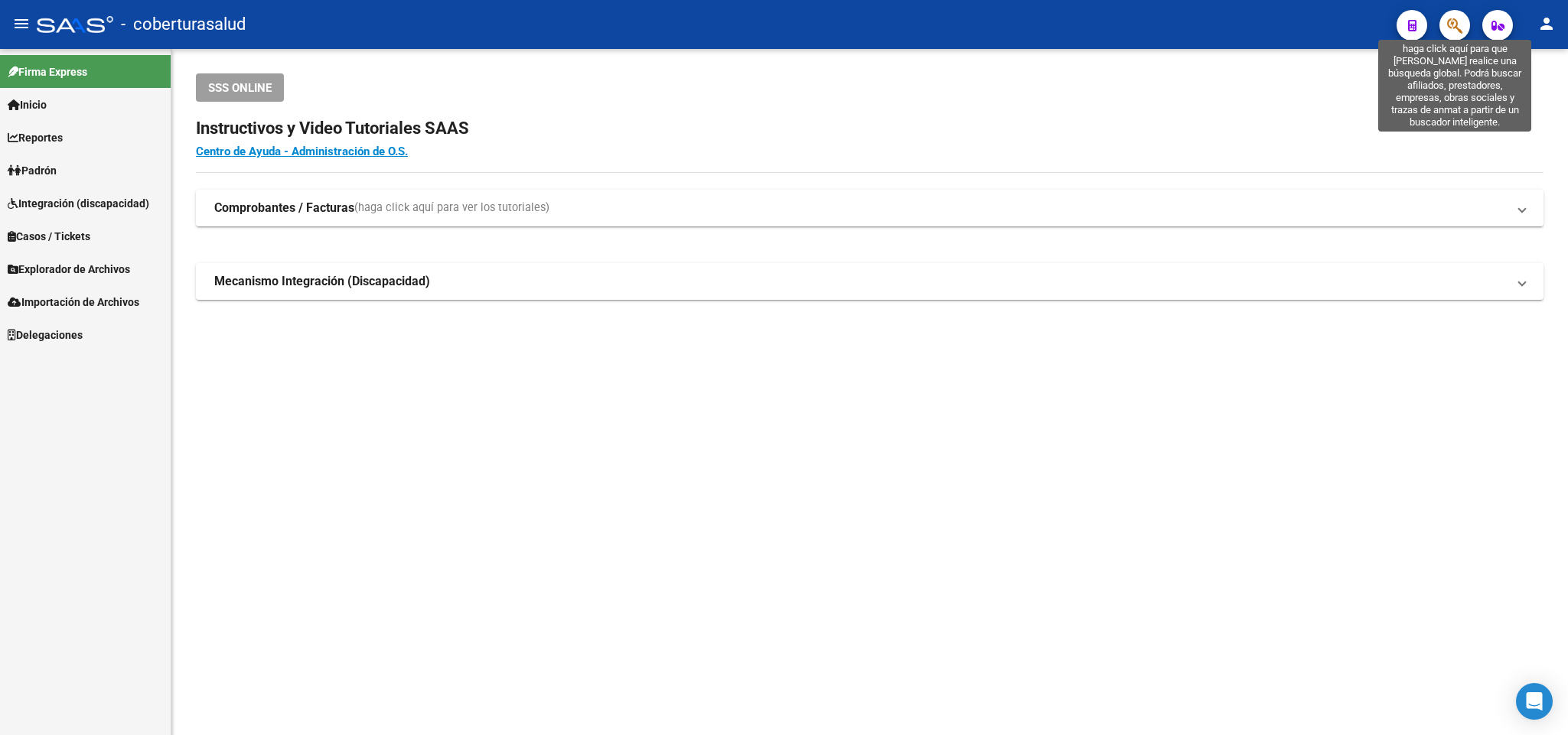
click at [1450, 25] on icon "button" at bounding box center [1454, 25] width 15 height 17
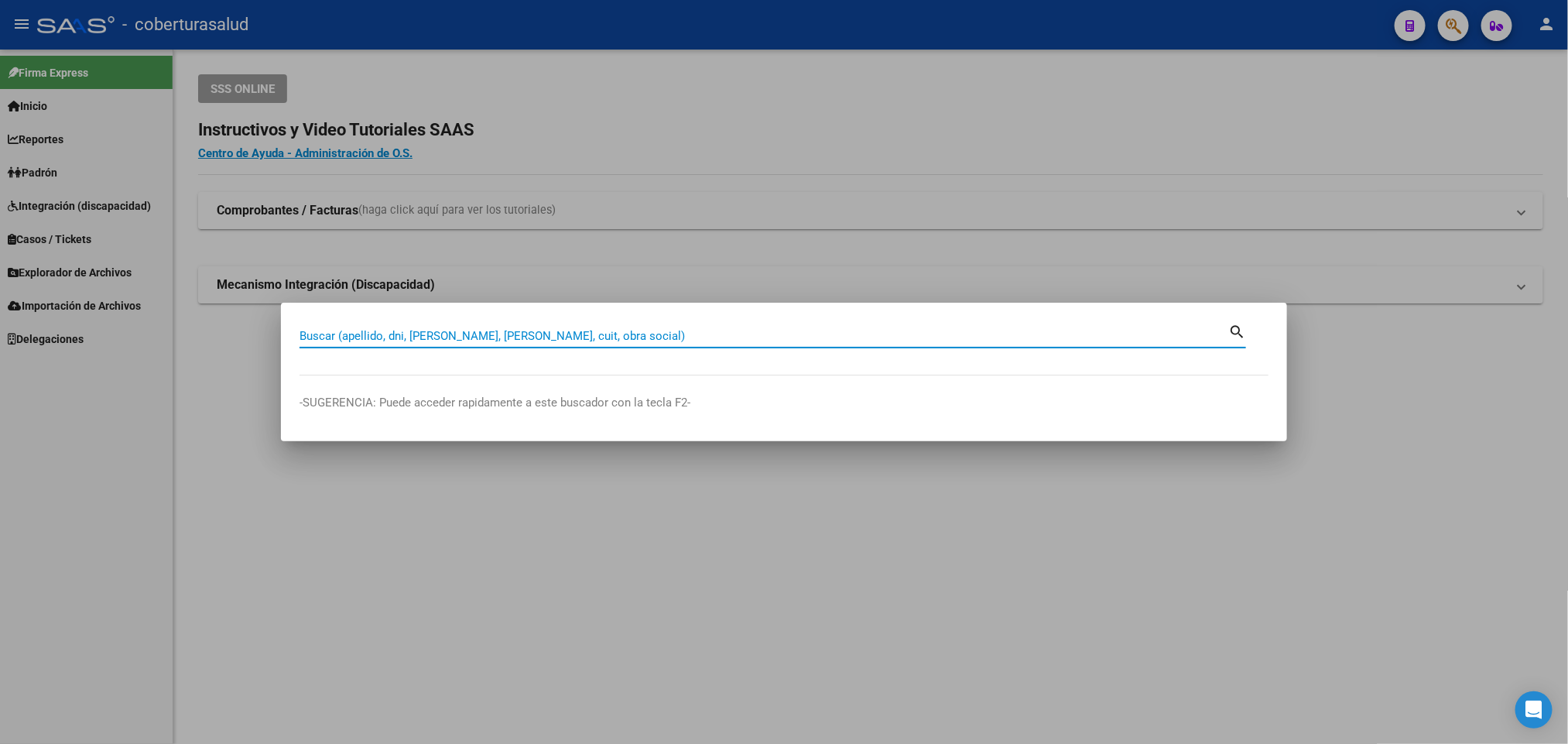
paste input "25165792"
type input "25165792"
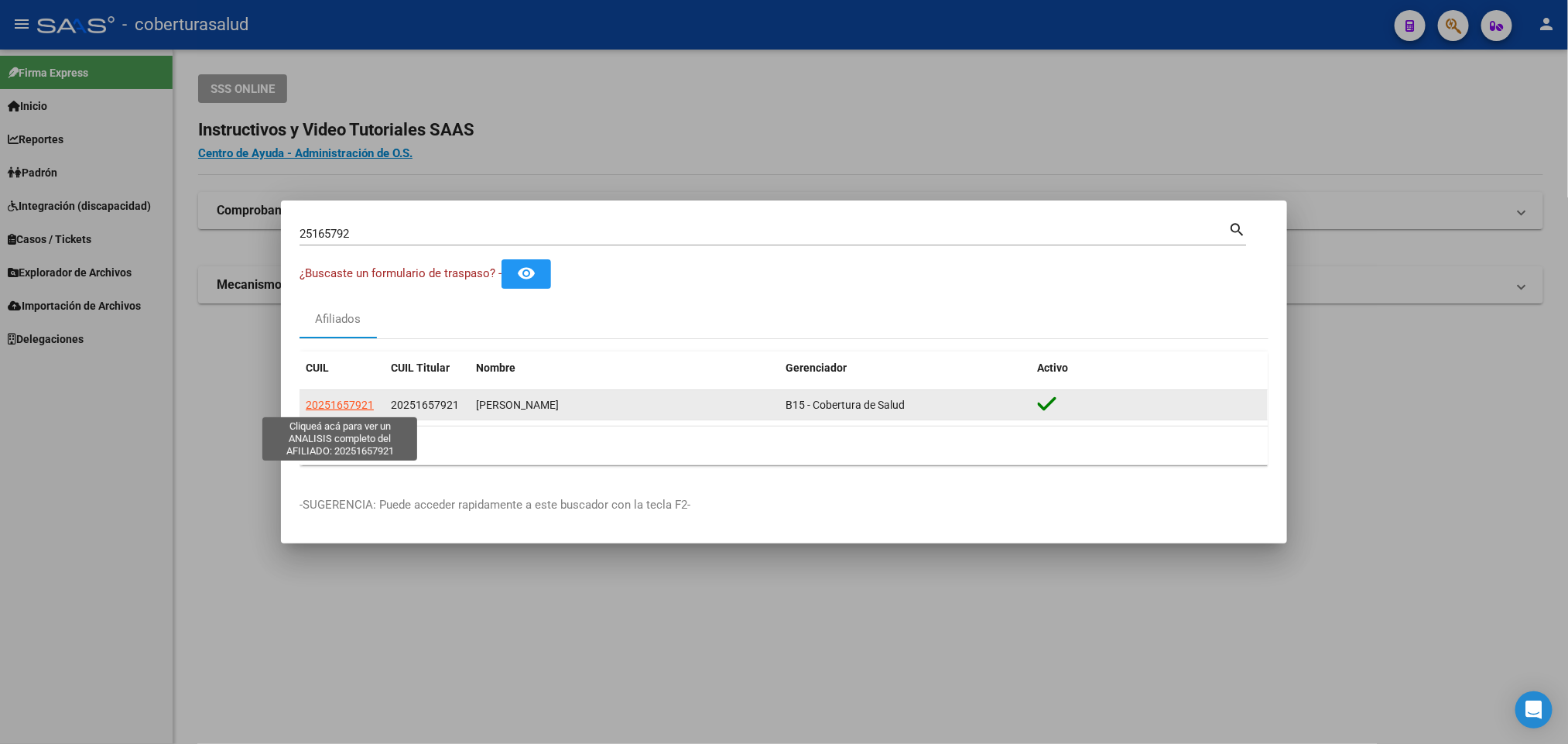
click at [363, 404] on span "20251657921" at bounding box center [339, 405] width 68 height 13
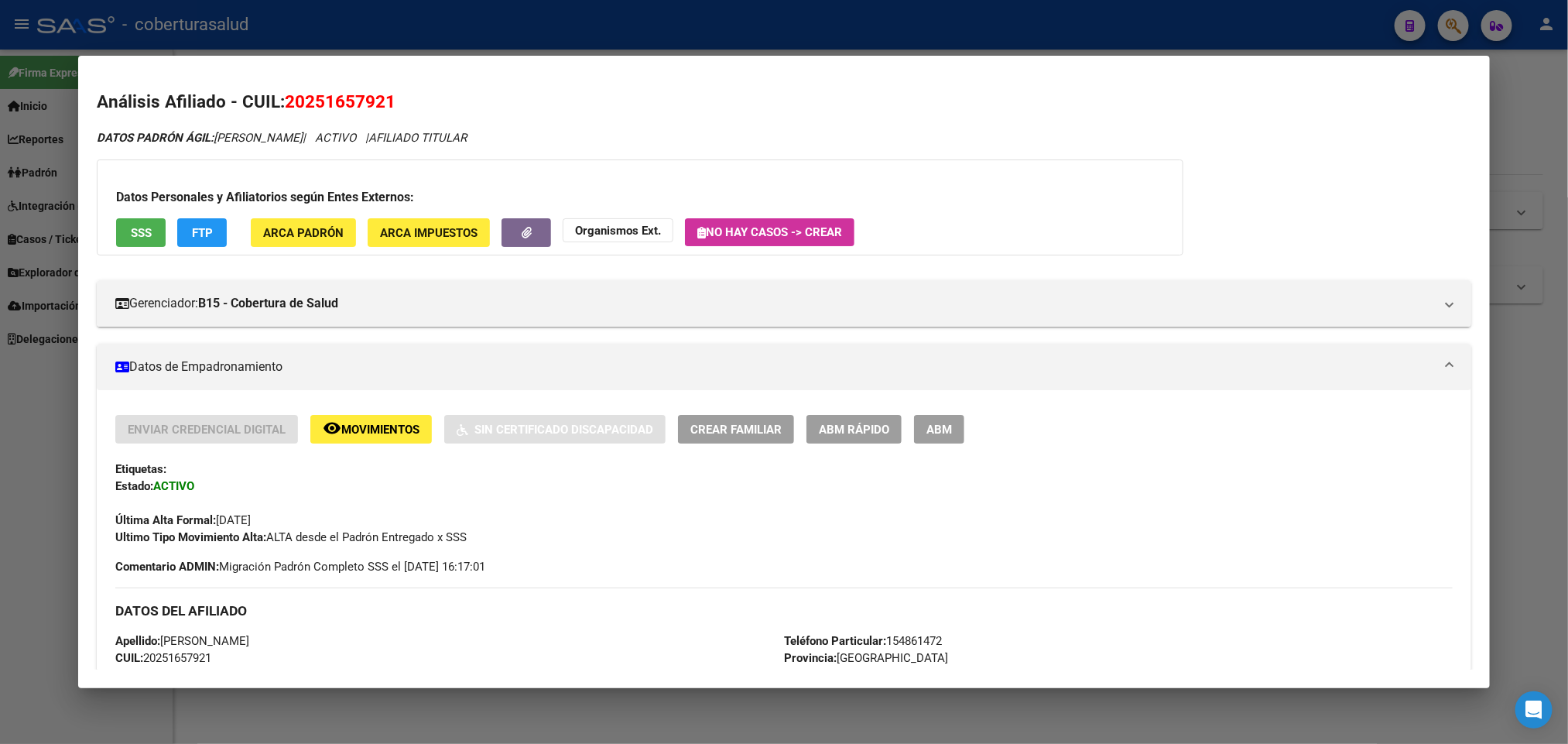
click at [943, 437] on span "ABM" at bounding box center [940, 429] width 26 height 14
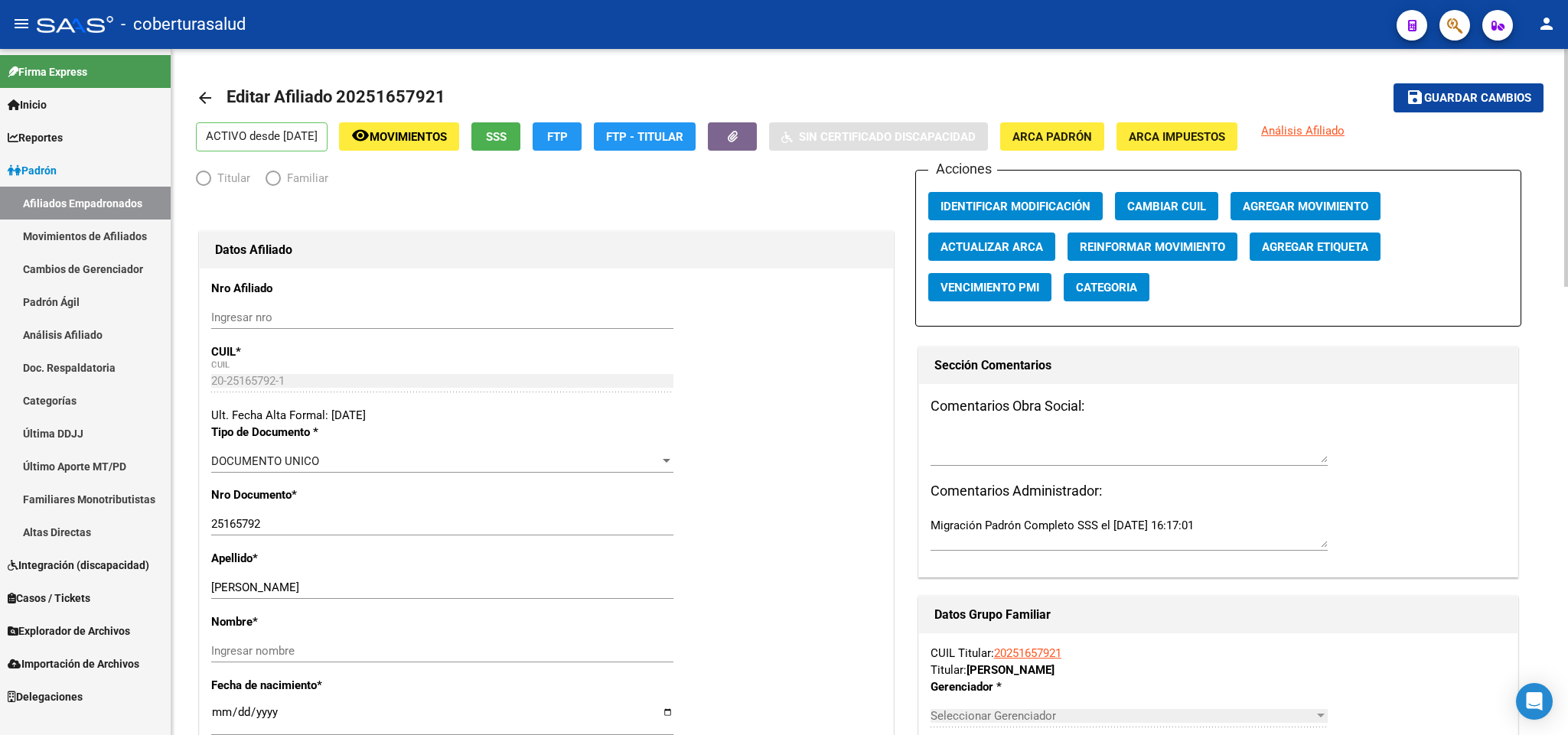
radio input "true"
type input "30-68125073-1"
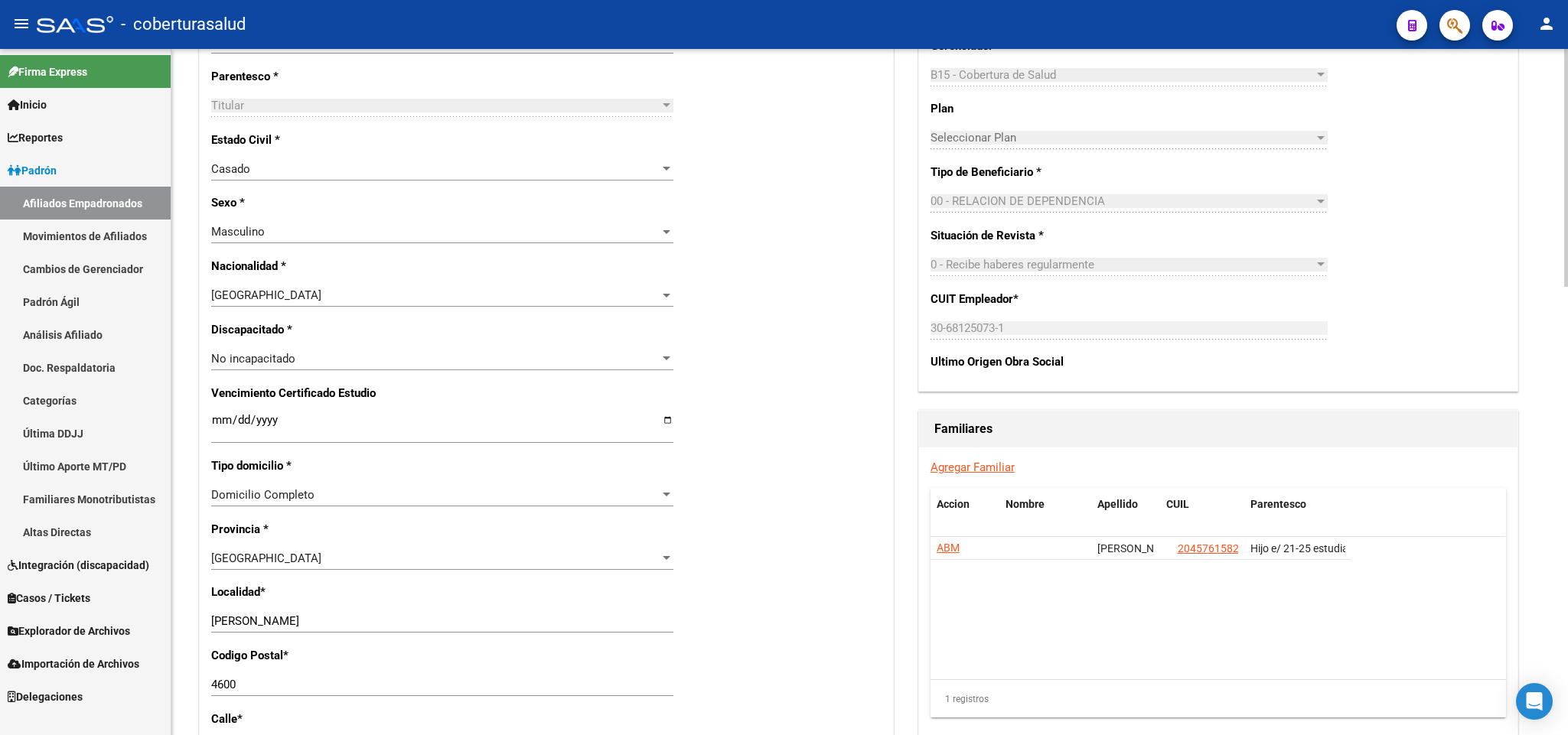
scroll to position [689, 0]
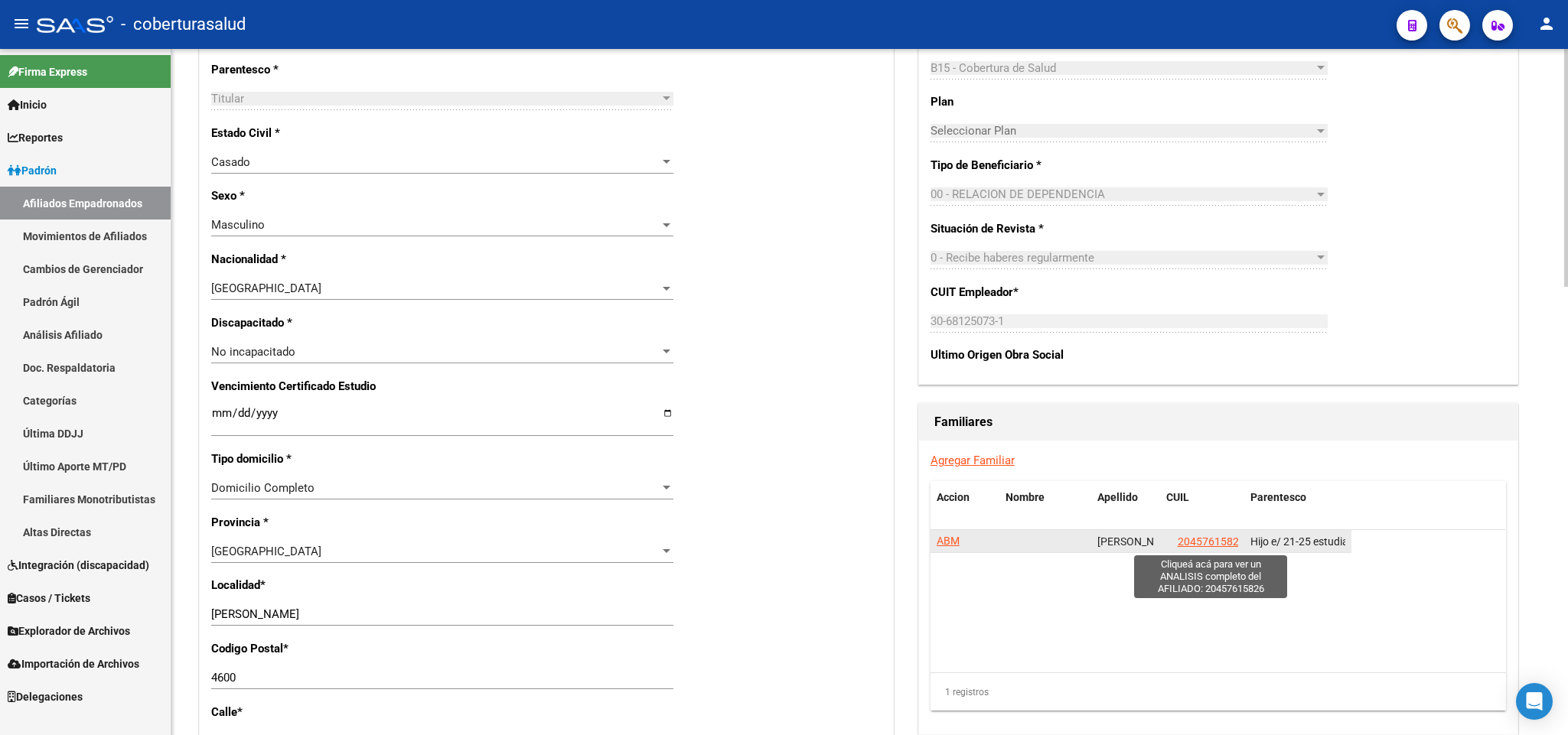
click at [1210, 538] on span "20457615826" at bounding box center [1211, 542] width 67 height 13
type textarea "20457615826"
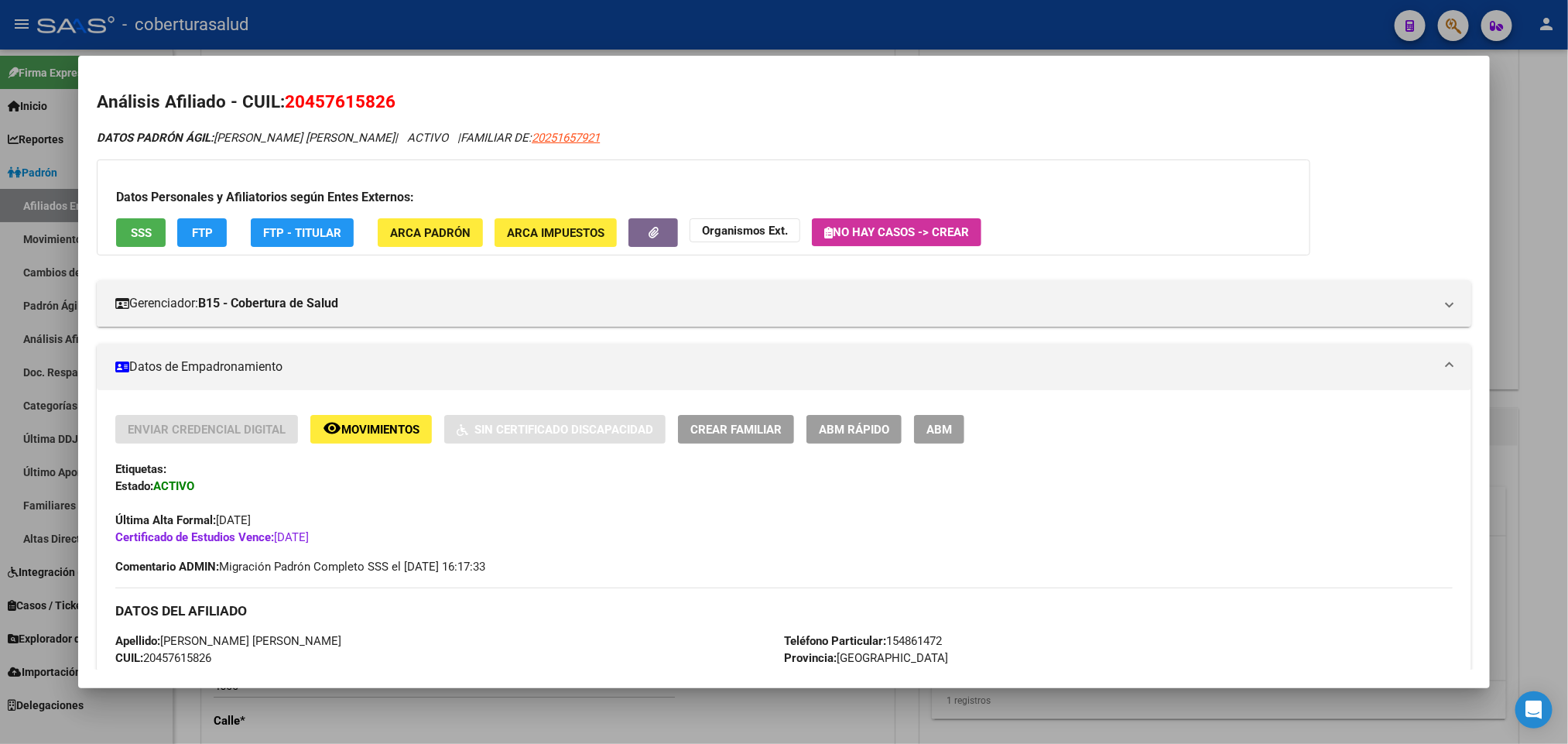
click at [932, 427] on span "ABM" at bounding box center [940, 429] width 26 height 14
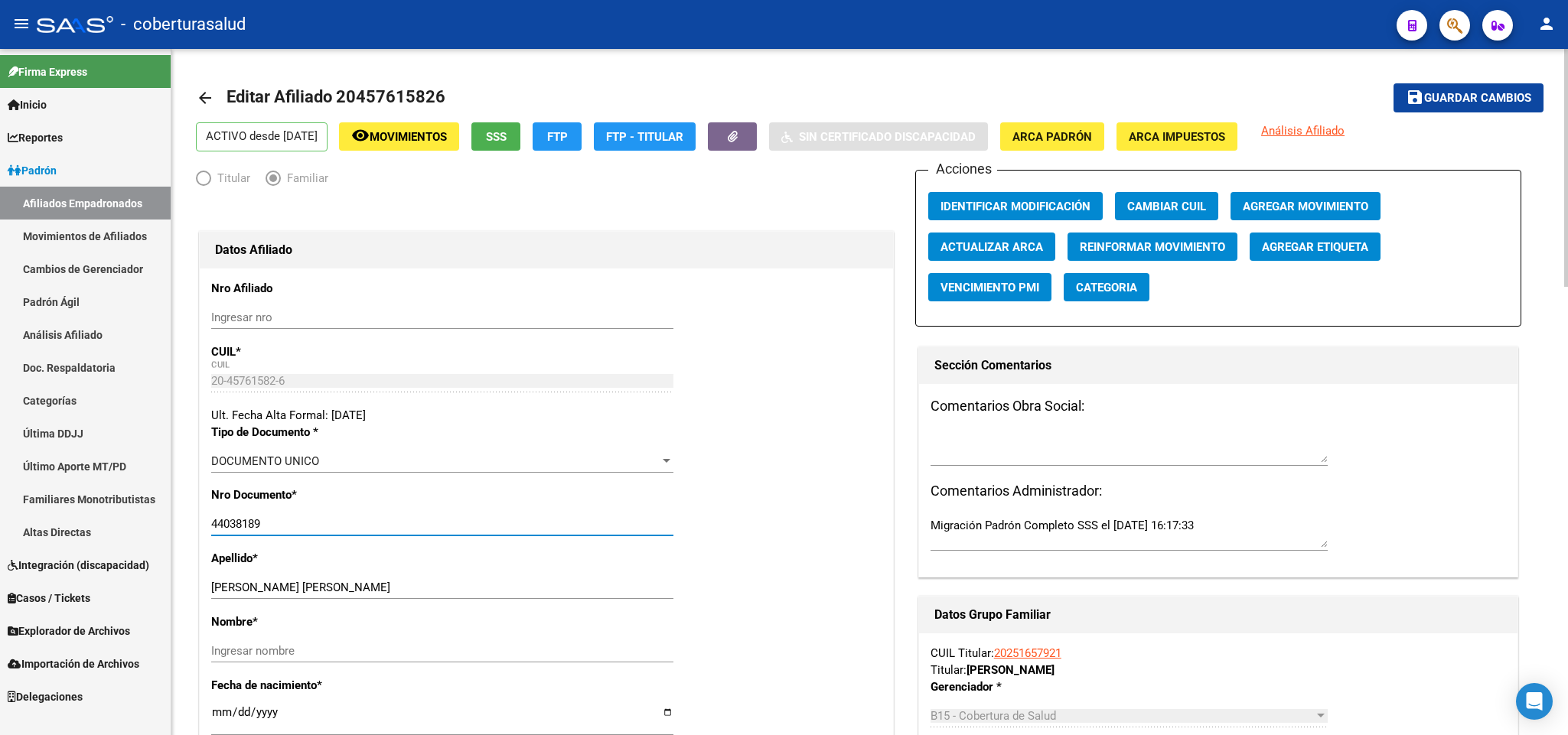
click at [551, 531] on input "44038189" at bounding box center [442, 523] width 462 height 14
paste input "5761582"
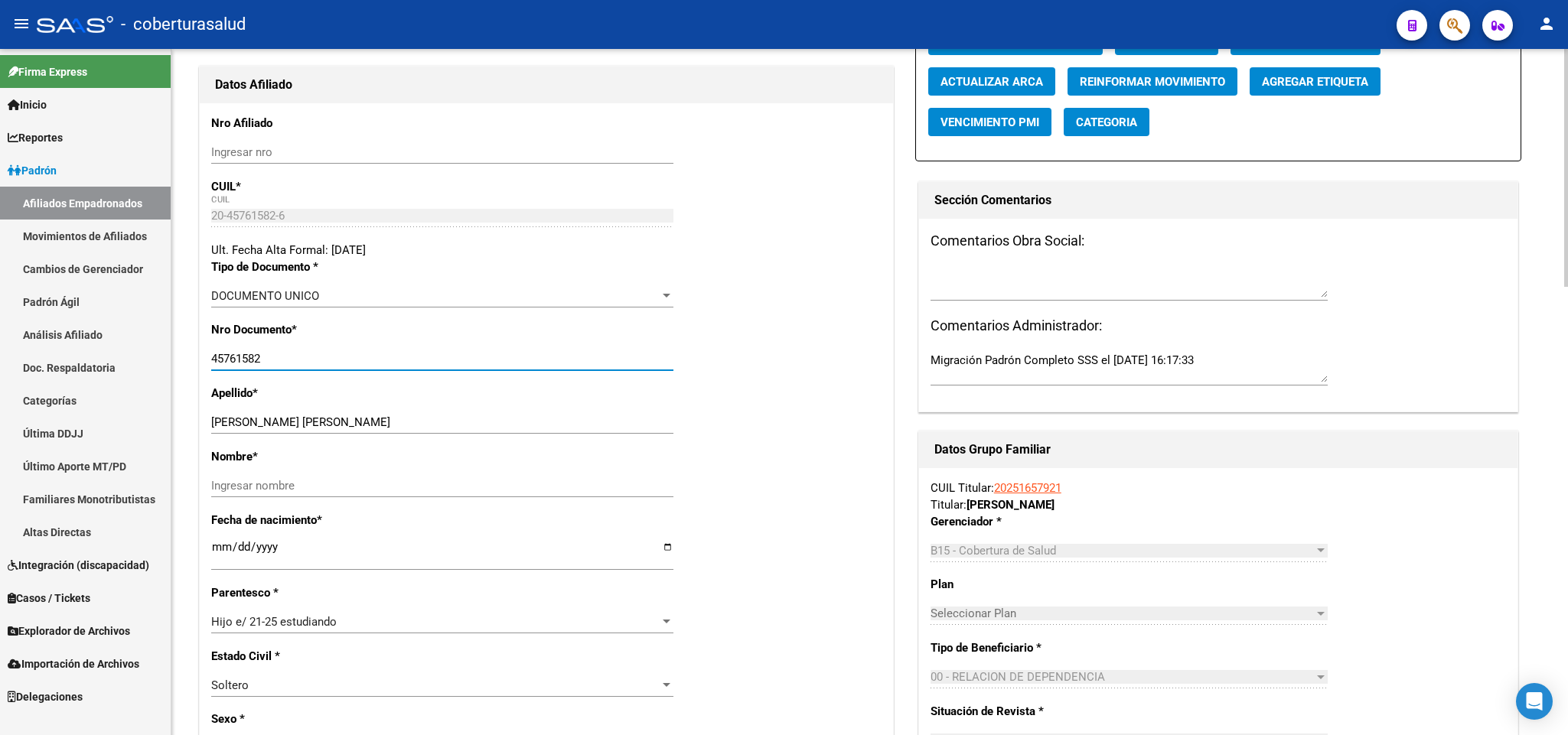
scroll to position [230, 0]
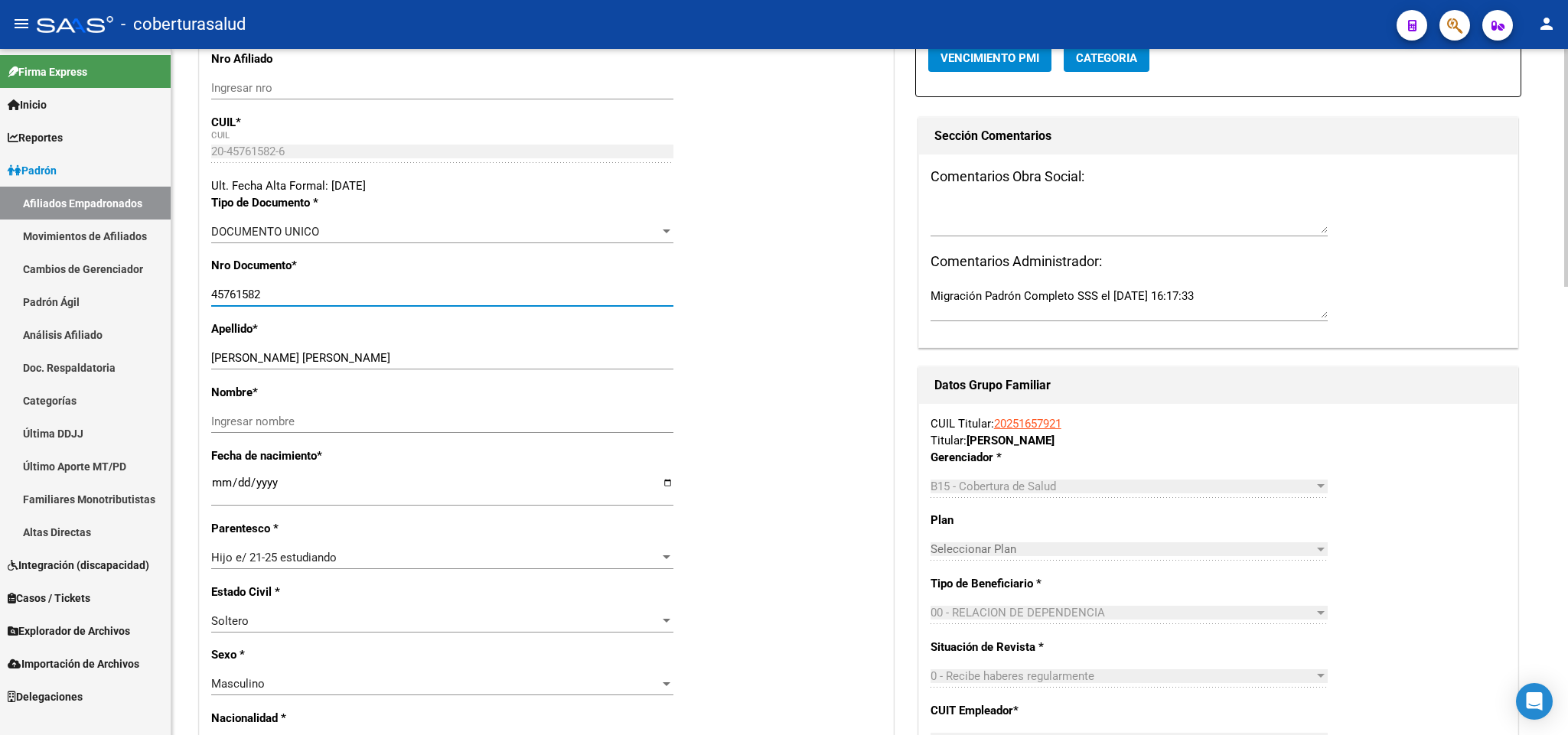
type input "45761582"
drag, startPoint x: 249, startPoint y: 354, endPoint x: 382, endPoint y: 356, distance: 133.0
click at [382, 356] on input "[PERSON_NAME] [PERSON_NAME]" at bounding box center [442, 357] width 462 height 14
type input "[PERSON_NAME]"
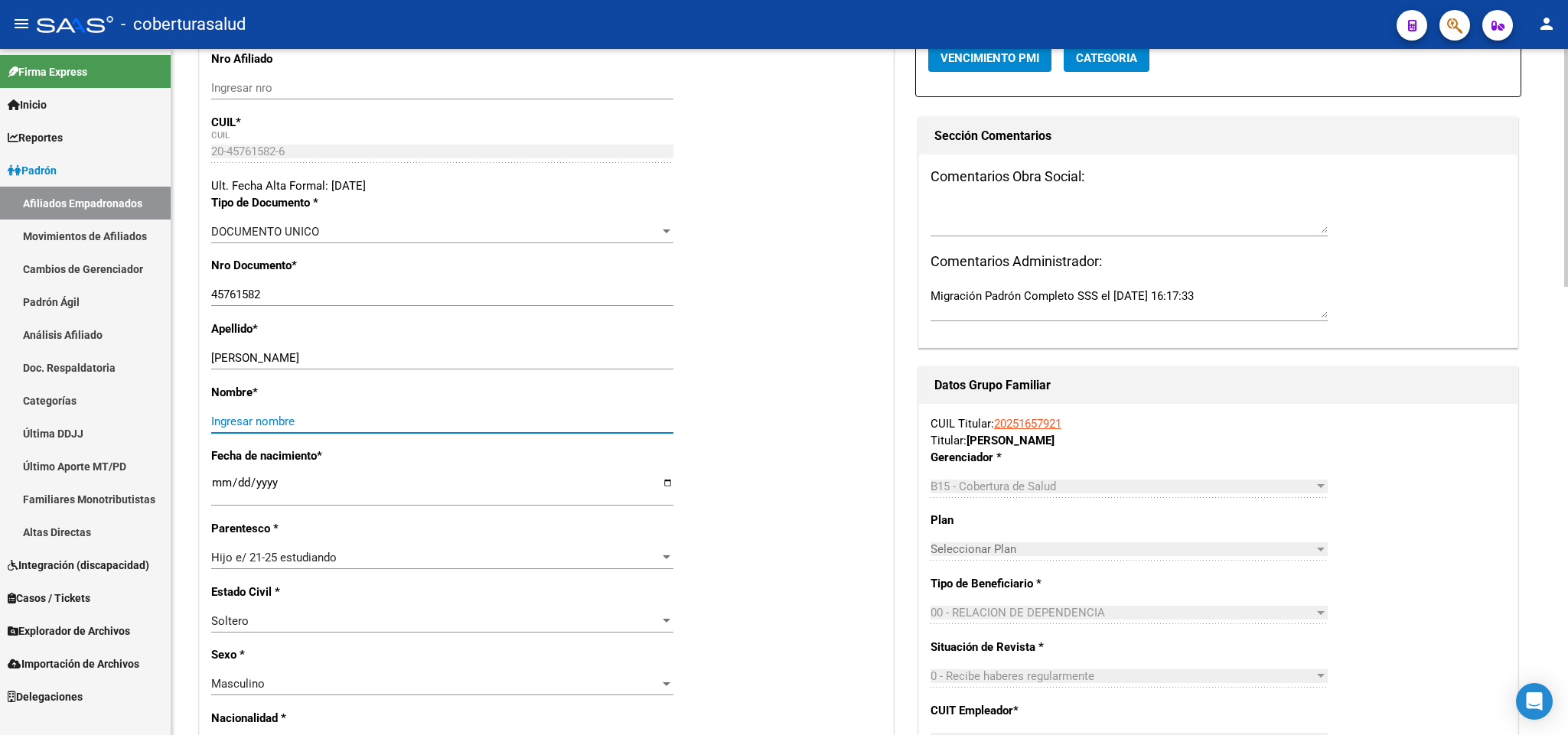
click at [384, 422] on input "Ingresar nombre" at bounding box center [442, 421] width 462 height 14
paste input "LUCAS DONATO RUBEN"
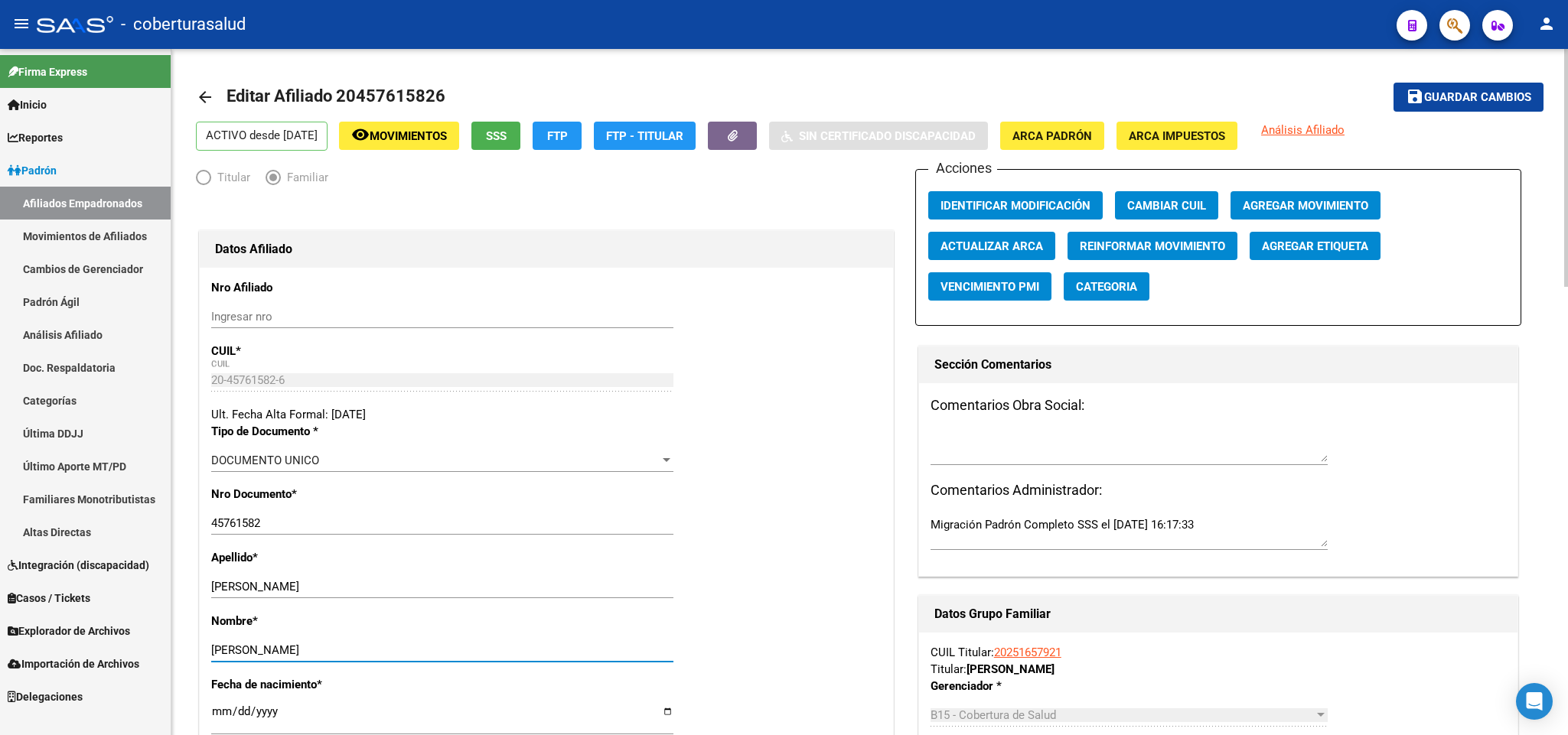
scroll to position [0, 0]
type input "LUCAS DONATO RUBEN"
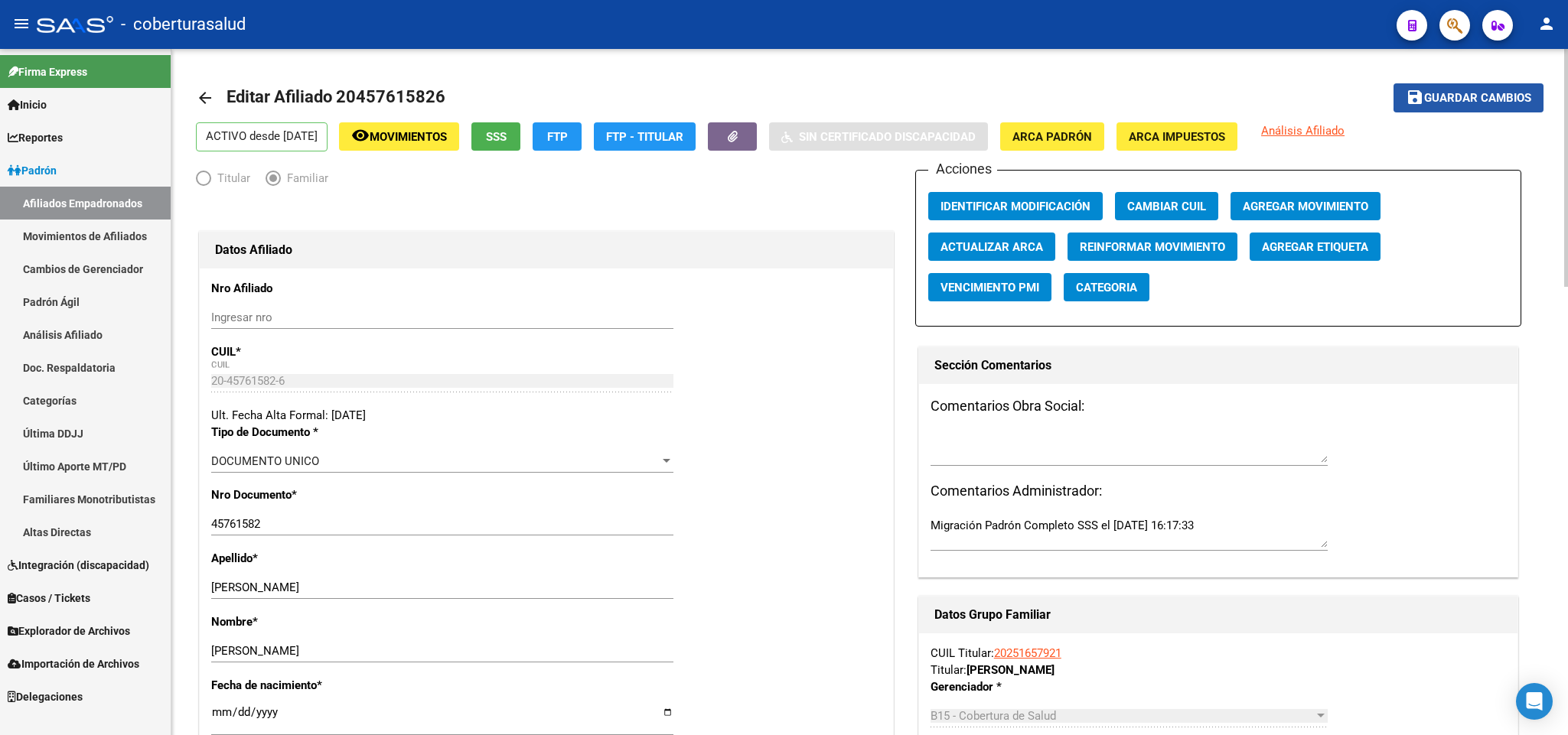
click at [1515, 92] on span "Guardar cambios" at bounding box center [1478, 99] width 107 height 14
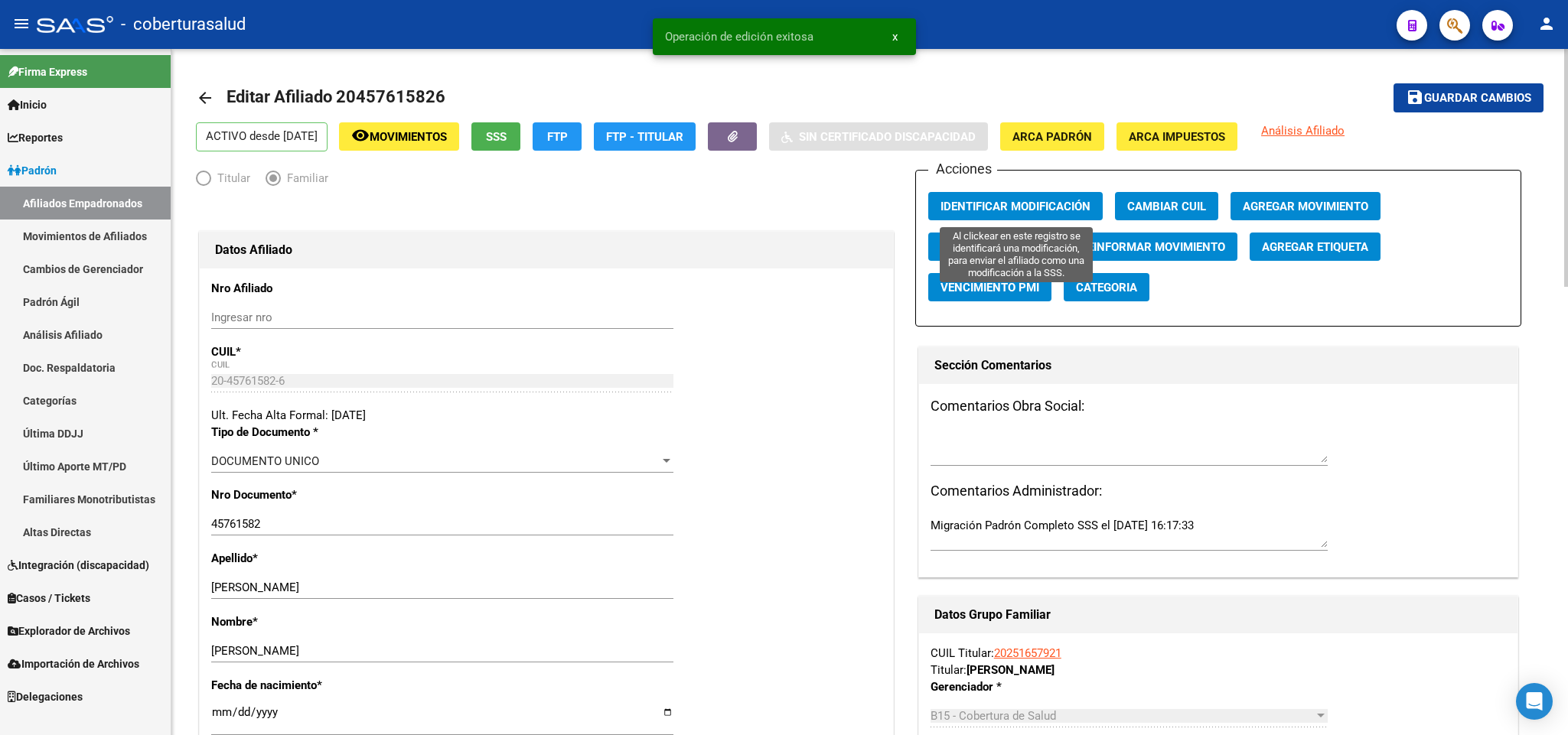
click at [990, 200] on span "Identificar Modificación" at bounding box center [1015, 206] width 150 height 14
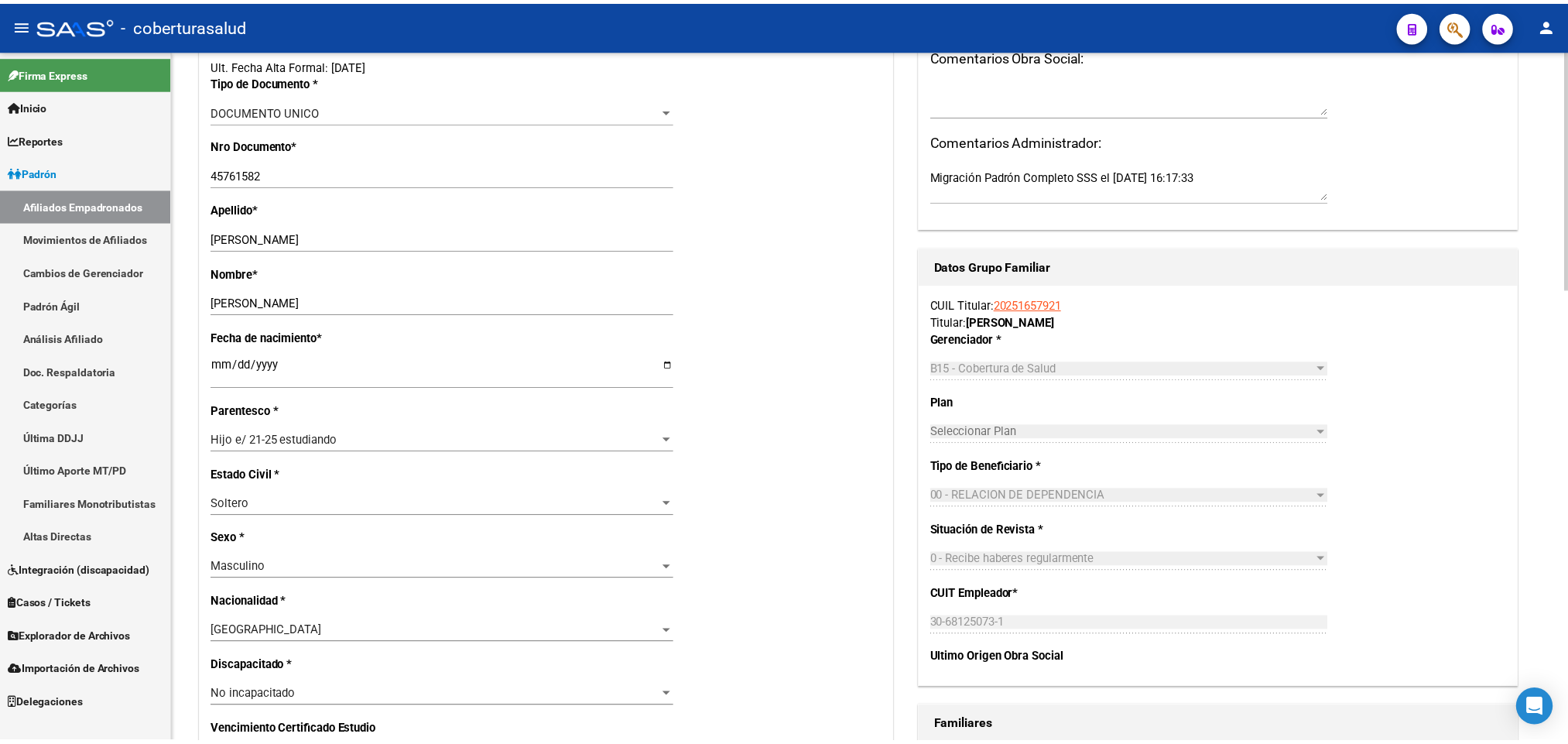
scroll to position [581, 0]
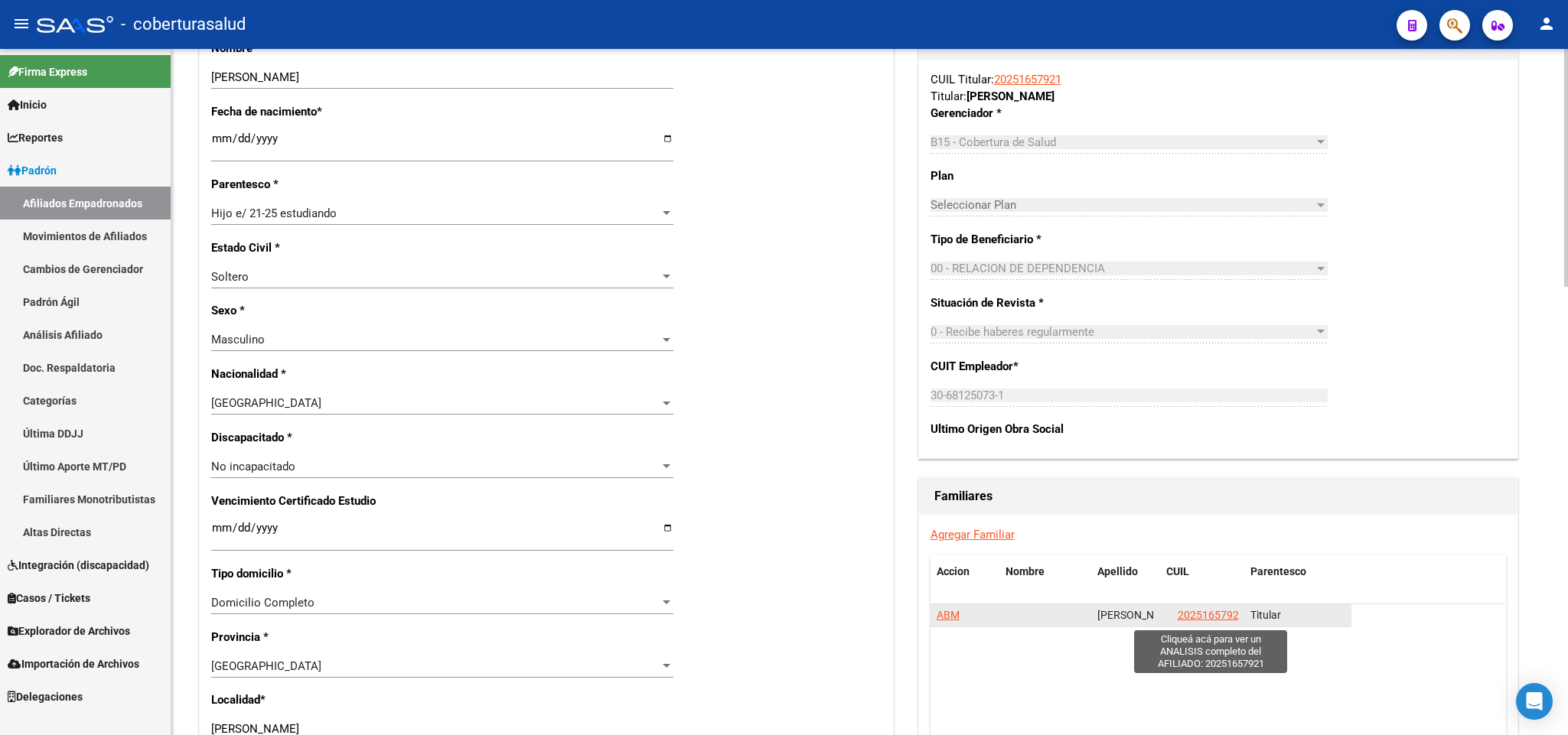
click at [1221, 621] on span "20251657921" at bounding box center [1211, 616] width 67 height 13
type textarea "20251657921"
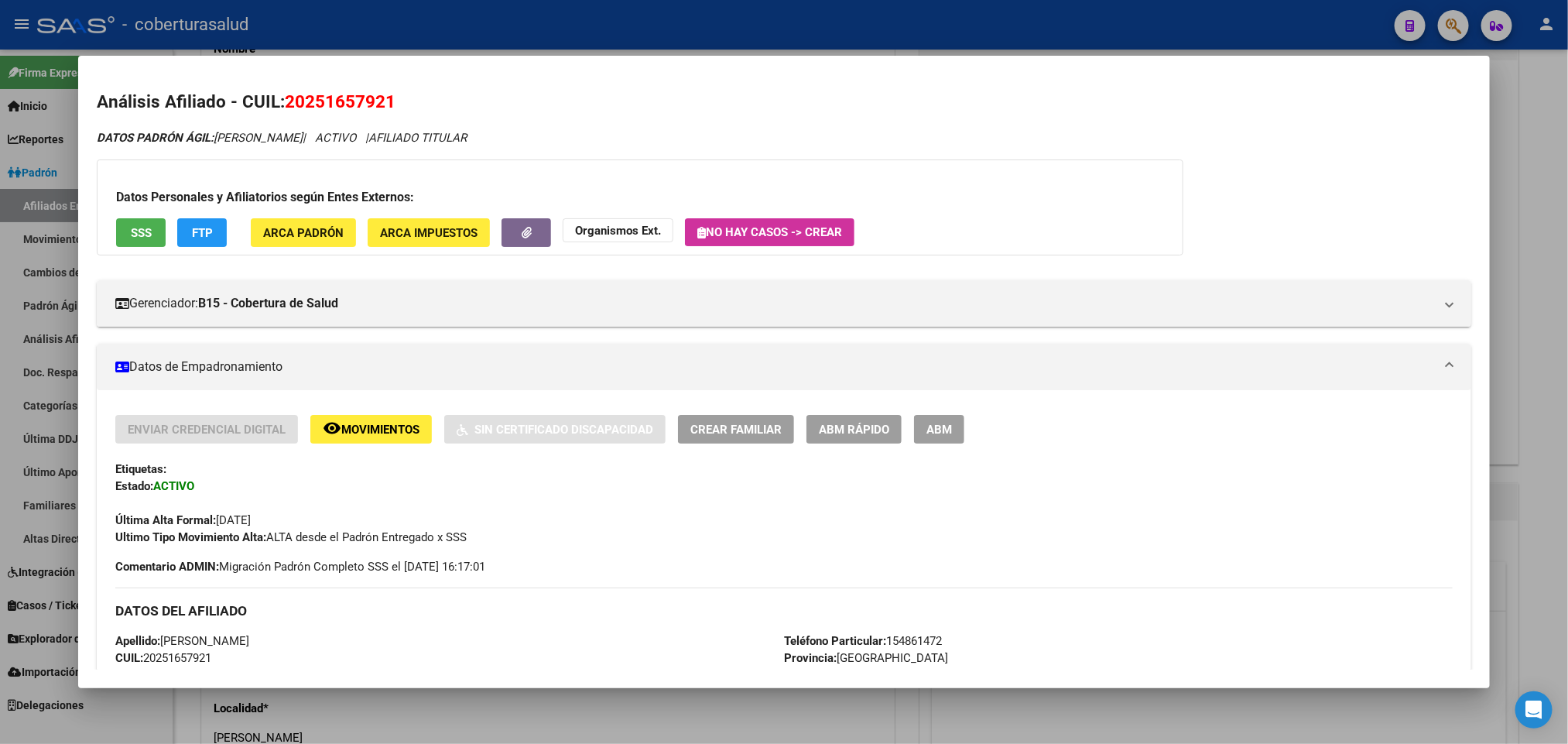
click at [939, 426] on span "ABM" at bounding box center [940, 429] width 26 height 14
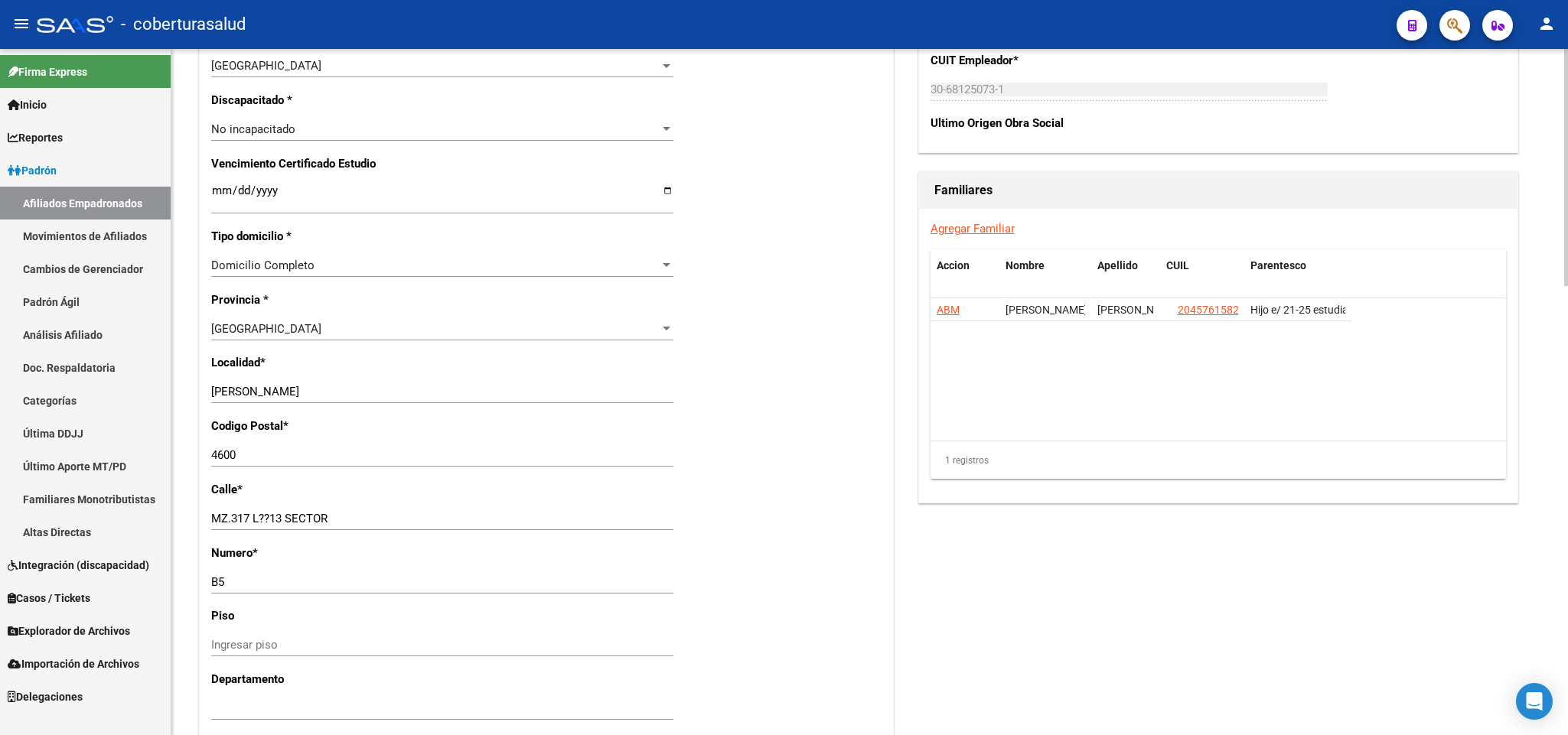
scroll to position [1032, 0]
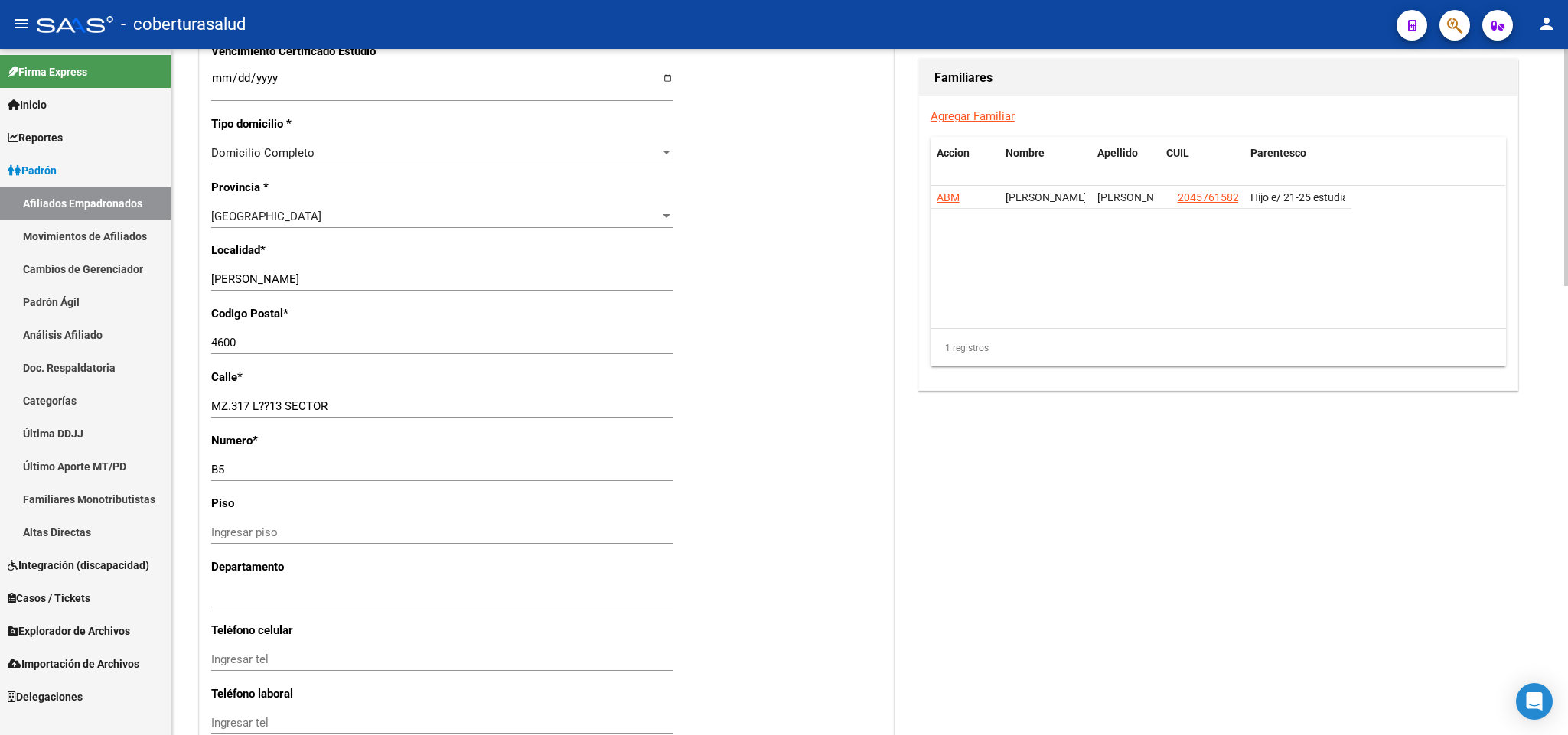
click at [994, 120] on link "Agregar Familiar" at bounding box center [972, 116] width 84 height 14
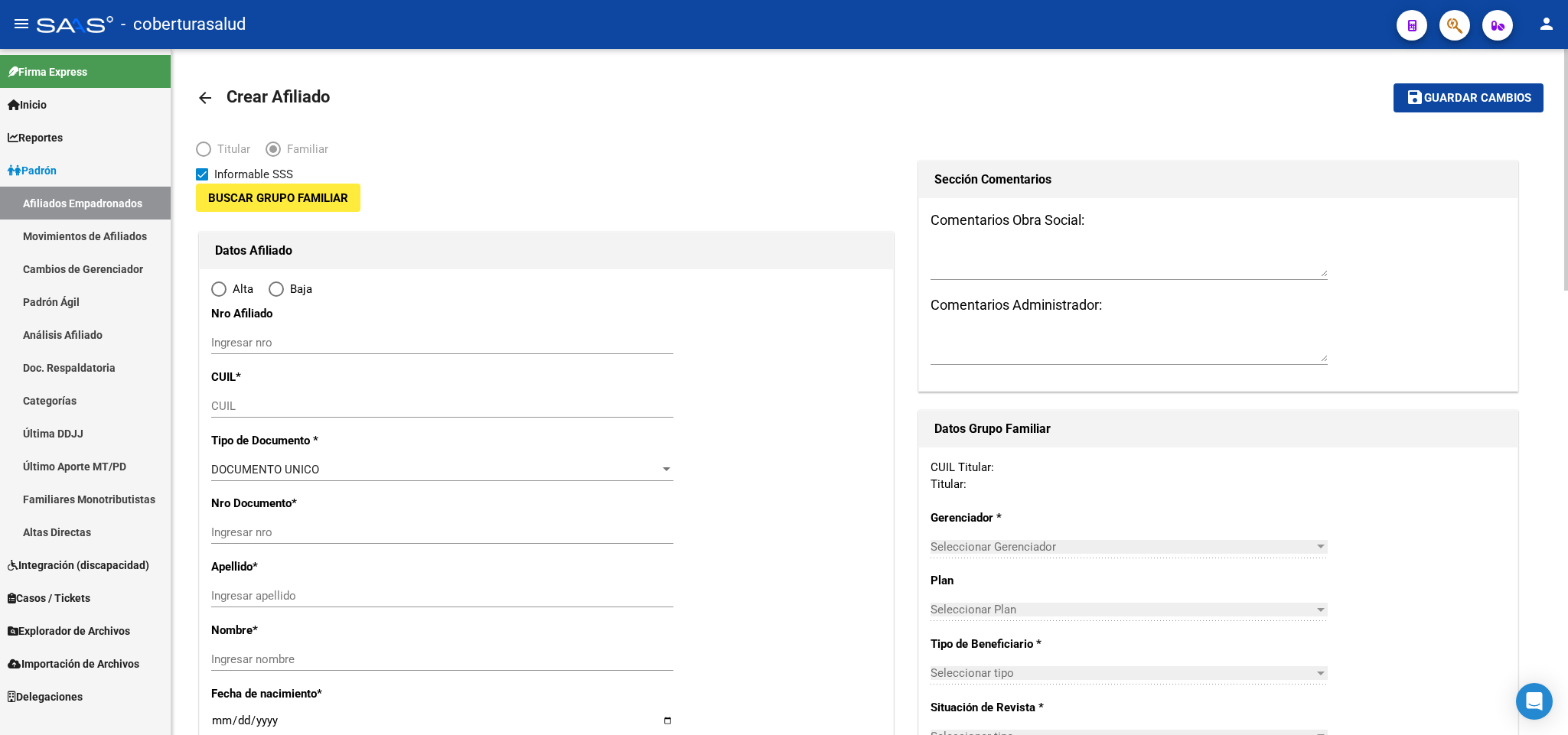
type input "30-68125073-1"
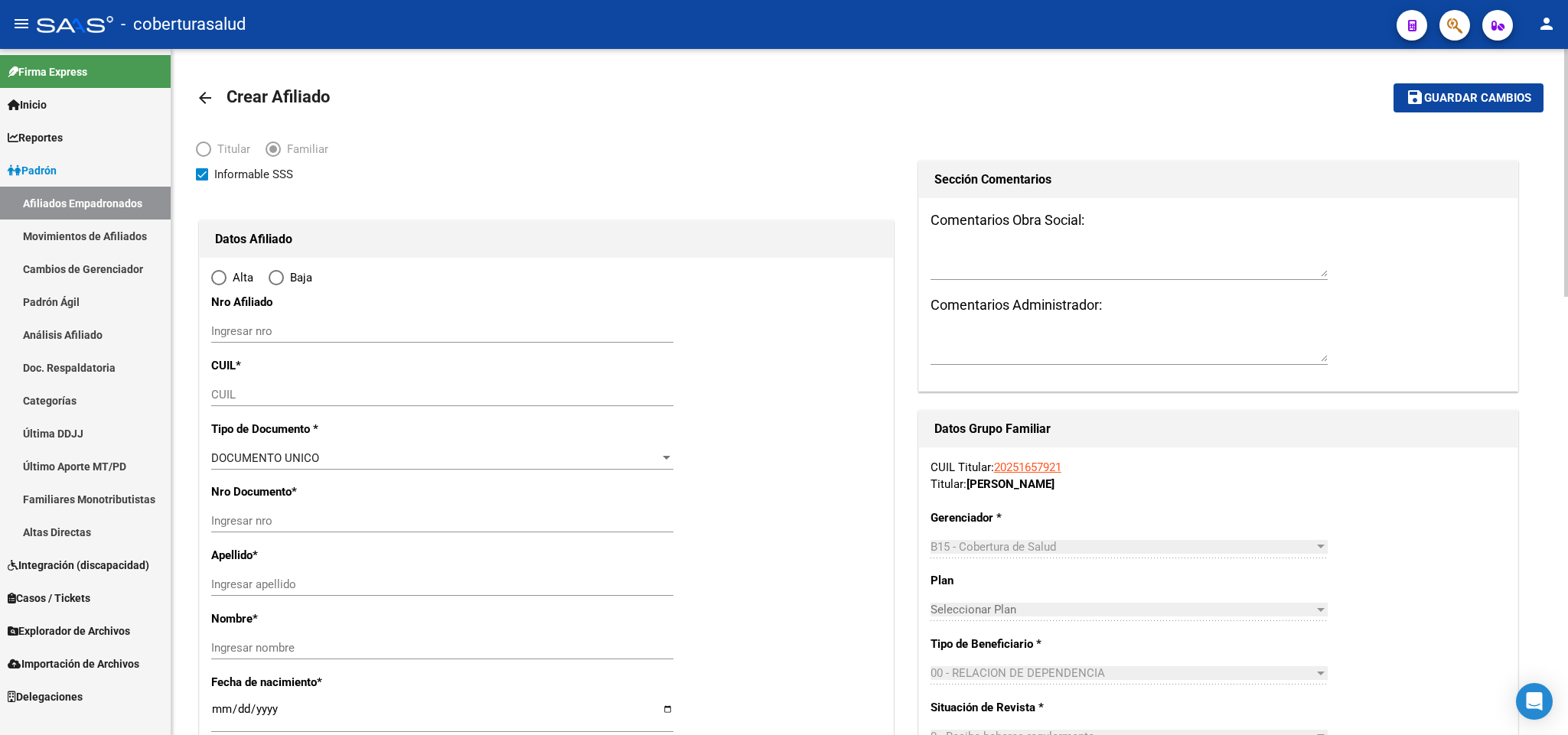
type input "[PERSON_NAME]"
type input "4600"
type input "MZ.317 L??13 SECTOR"
type input "B5"
radio input "true"
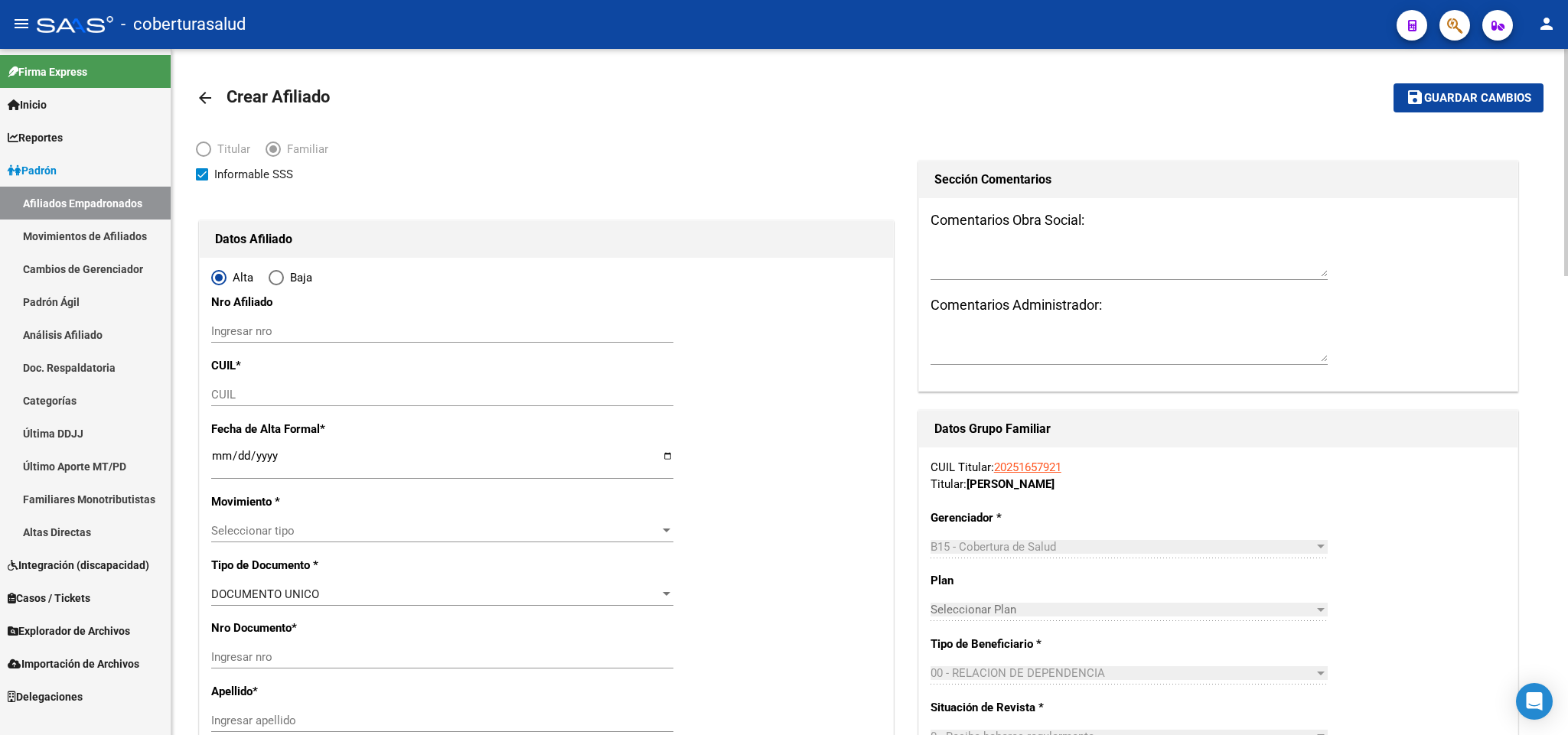
type input "30-68125073-1"
click at [395, 392] on input "CUIL" at bounding box center [442, 394] width 462 height 14
paste input "20-44038189-9"
type input "20-44038189-9"
type input "44038189"
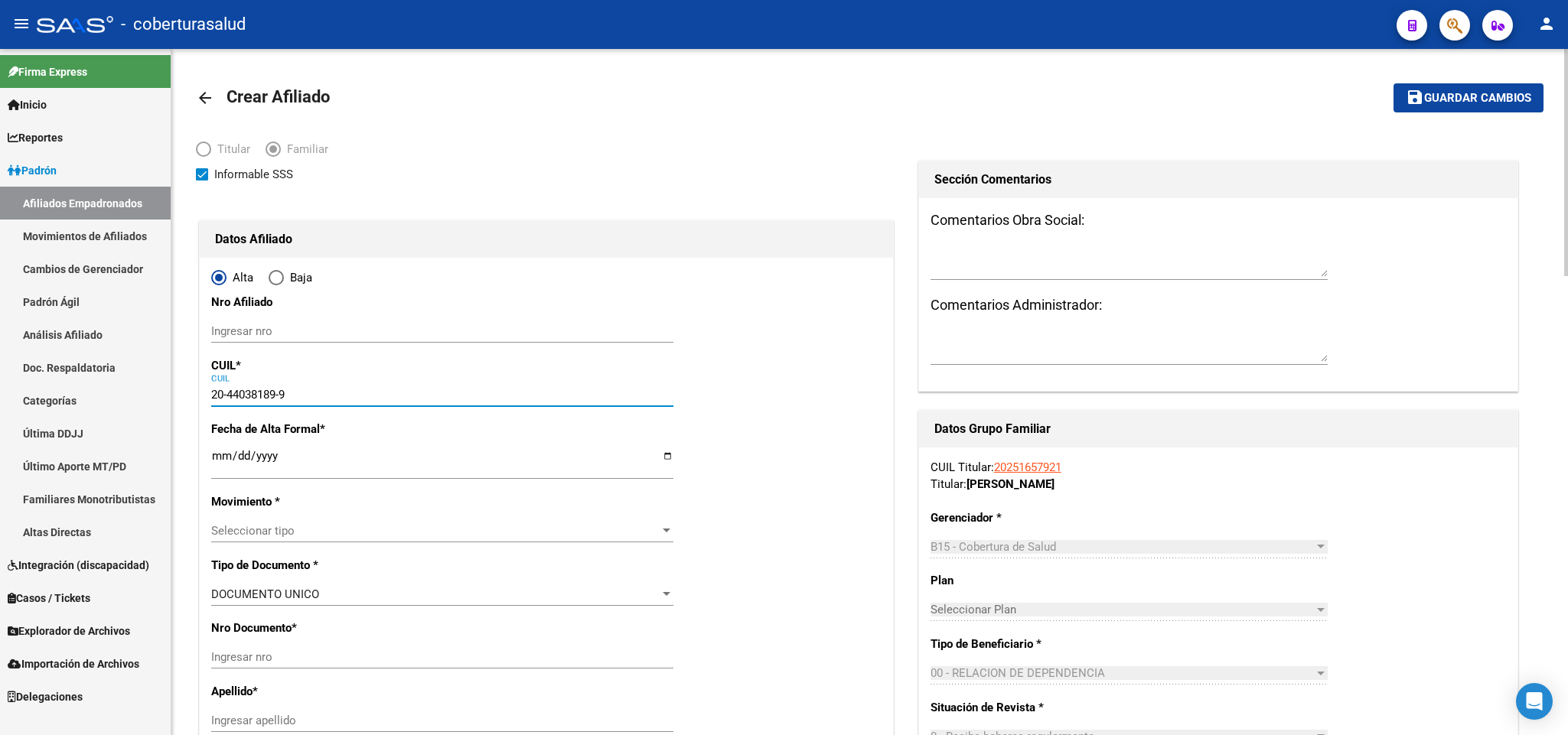
type input "[PERSON_NAME]"
type input "[DATE]"
type input "[GEOGRAPHIC_DATA][PERSON_NAME]"
type input "RUTA PROVINCIAL 4-MZ"
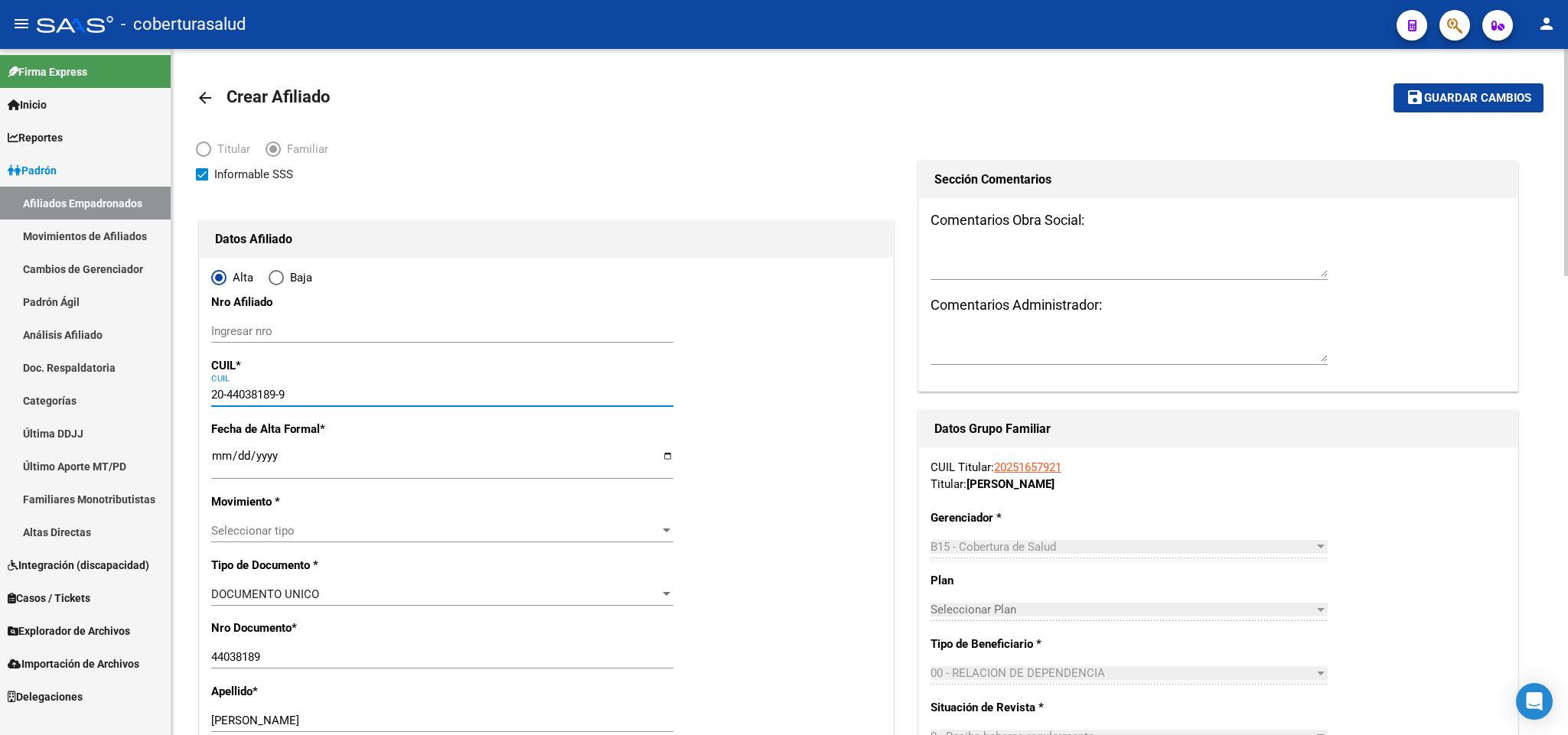
type input "20-44038189-9"
click at [1393, 83] on button "save Guardar cambios" at bounding box center [1469, 97] width 150 height 28
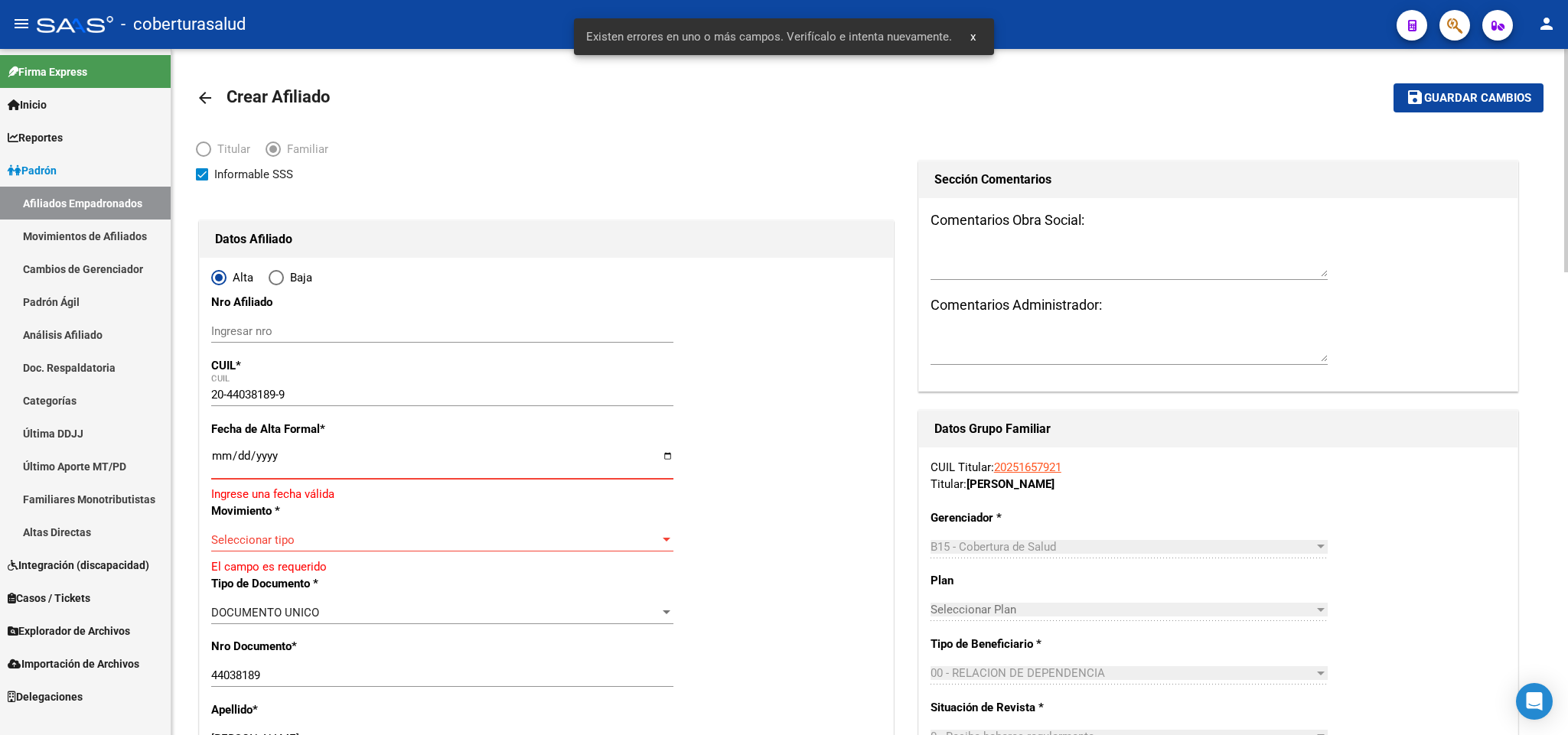
click at [212, 466] on input "Ingresar fecha" at bounding box center [442, 462] width 462 height 24
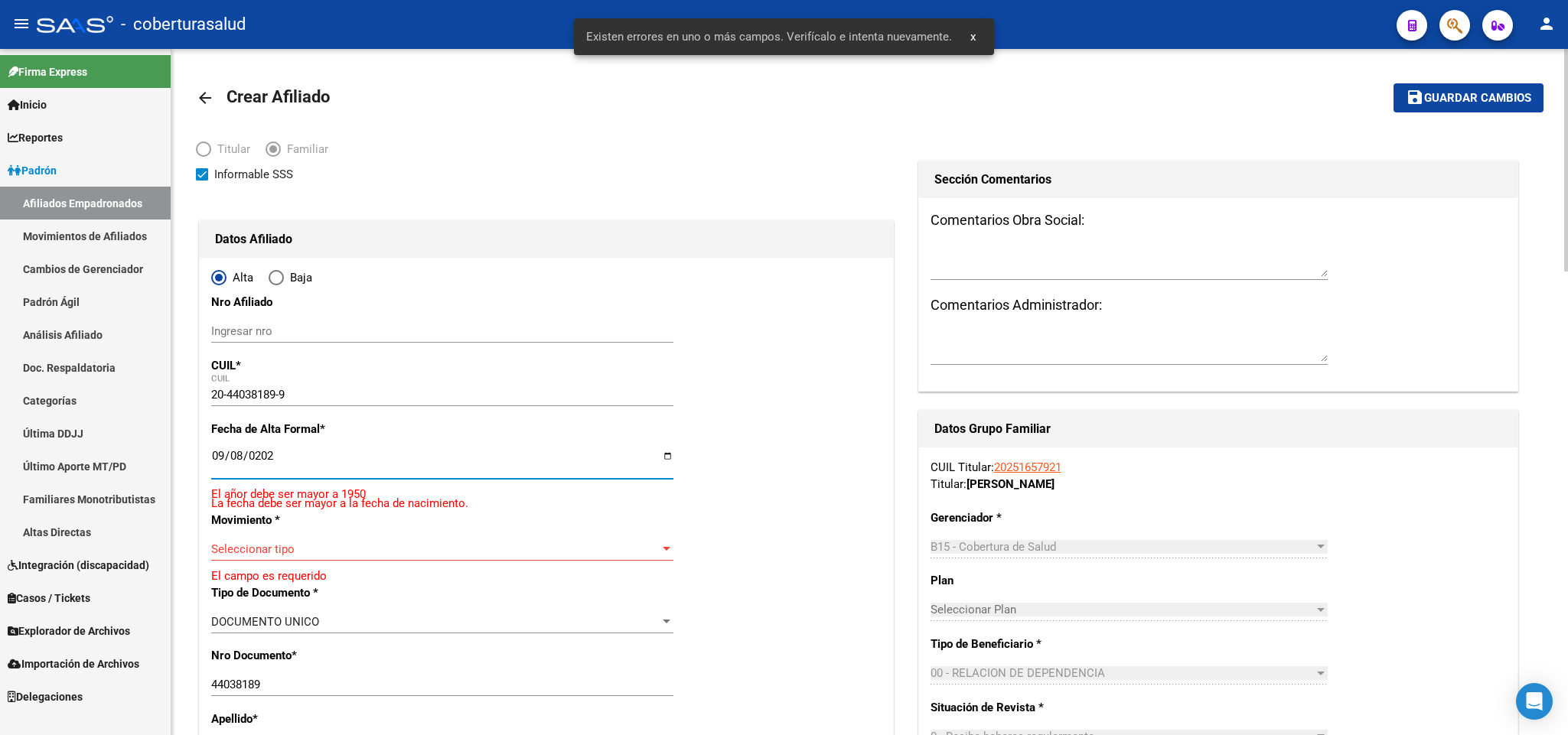
type input "[DATE]"
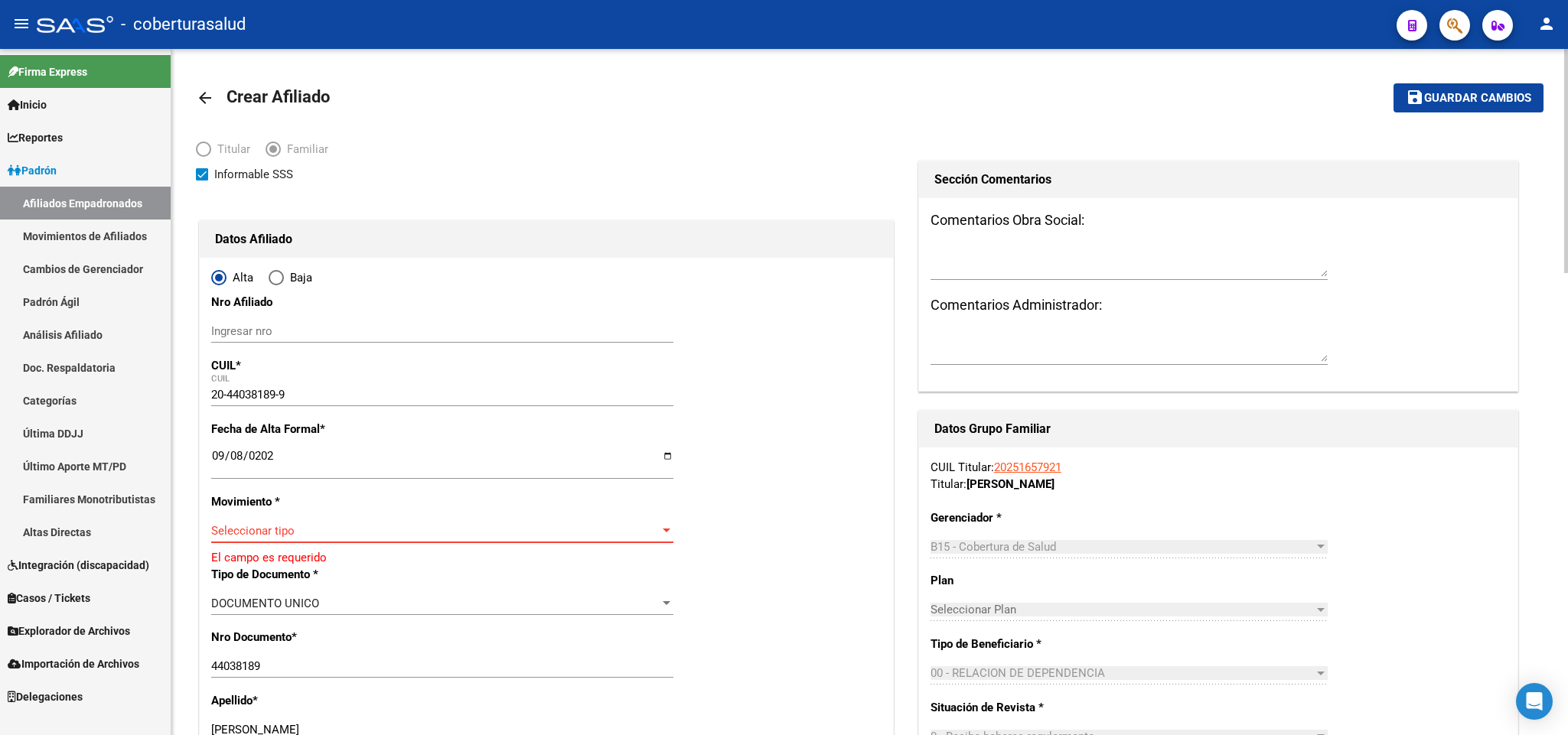
click at [349, 531] on span "Seleccionar tipo" at bounding box center [436, 531] width 449 height 14
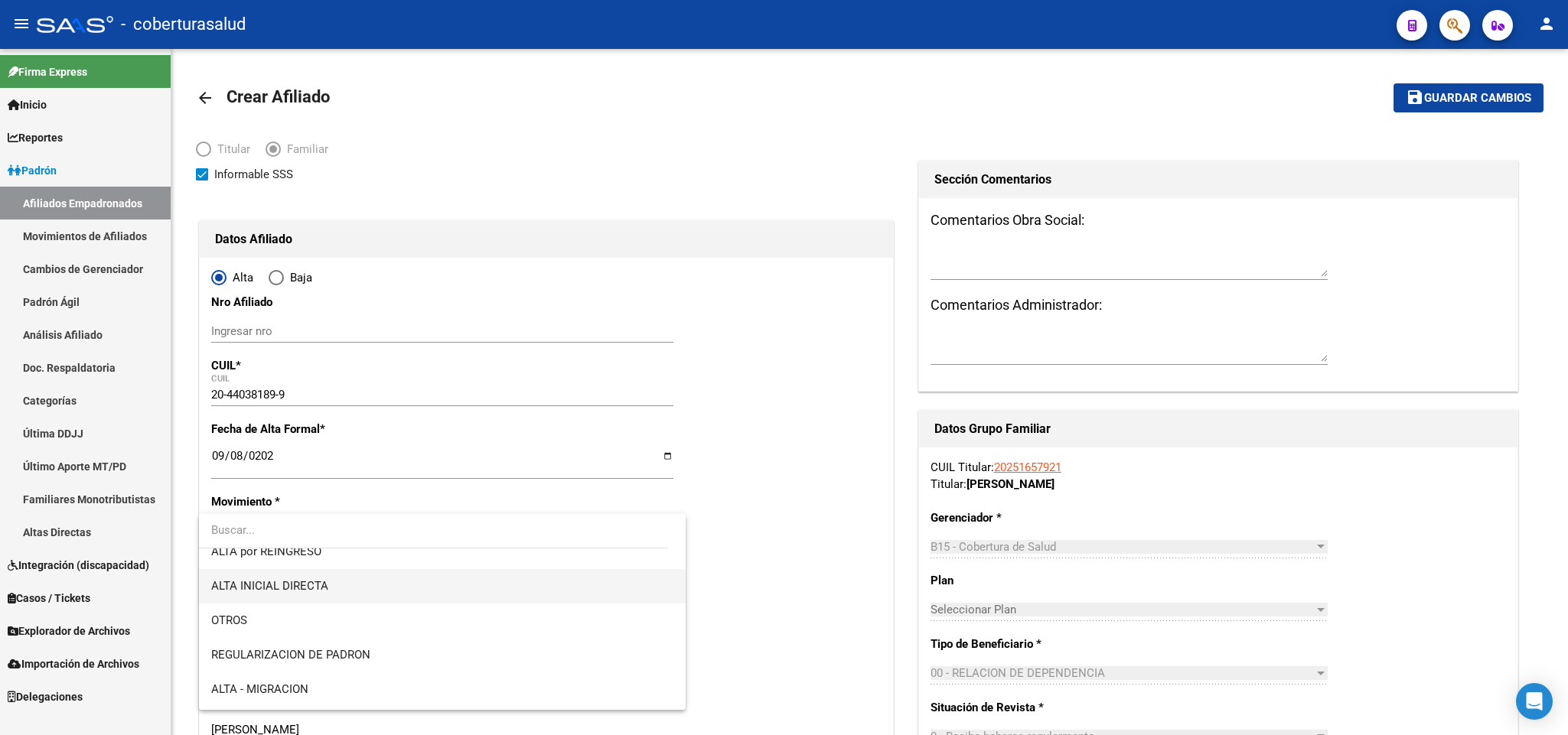
scroll to position [115, 0]
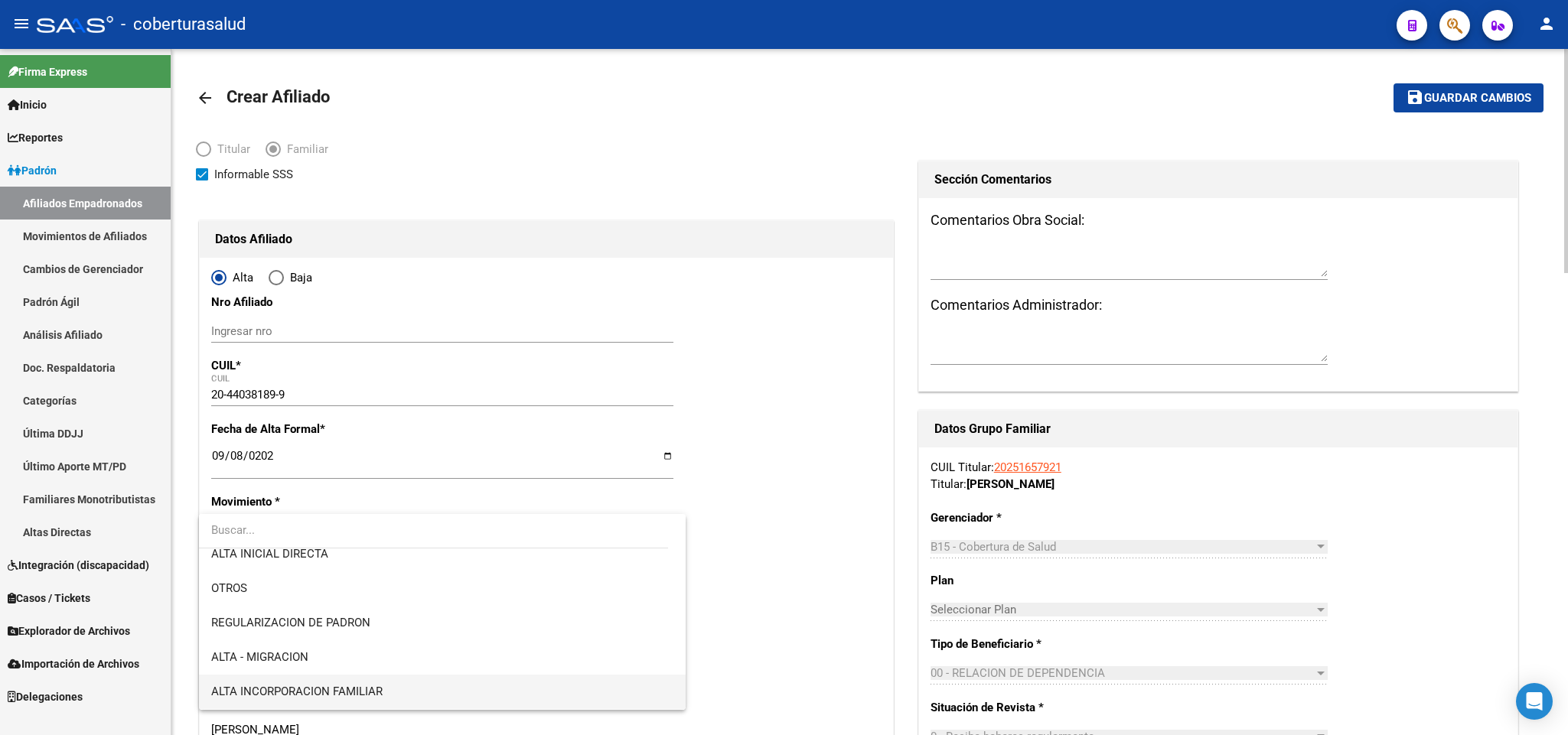
click at [443, 683] on span "ALTA INCORPORACION FAMILIAR" at bounding box center [442, 692] width 462 height 34
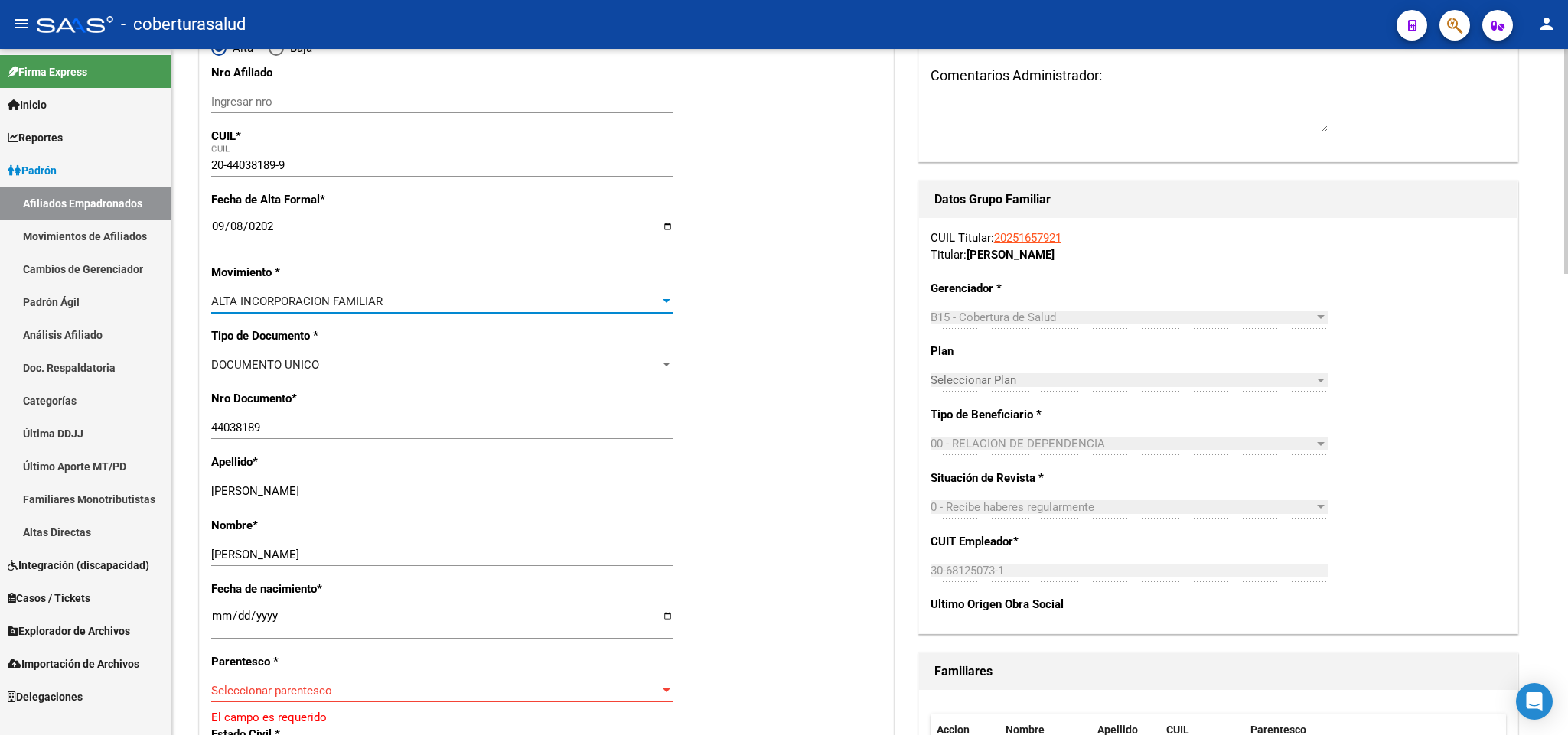
scroll to position [344, 0]
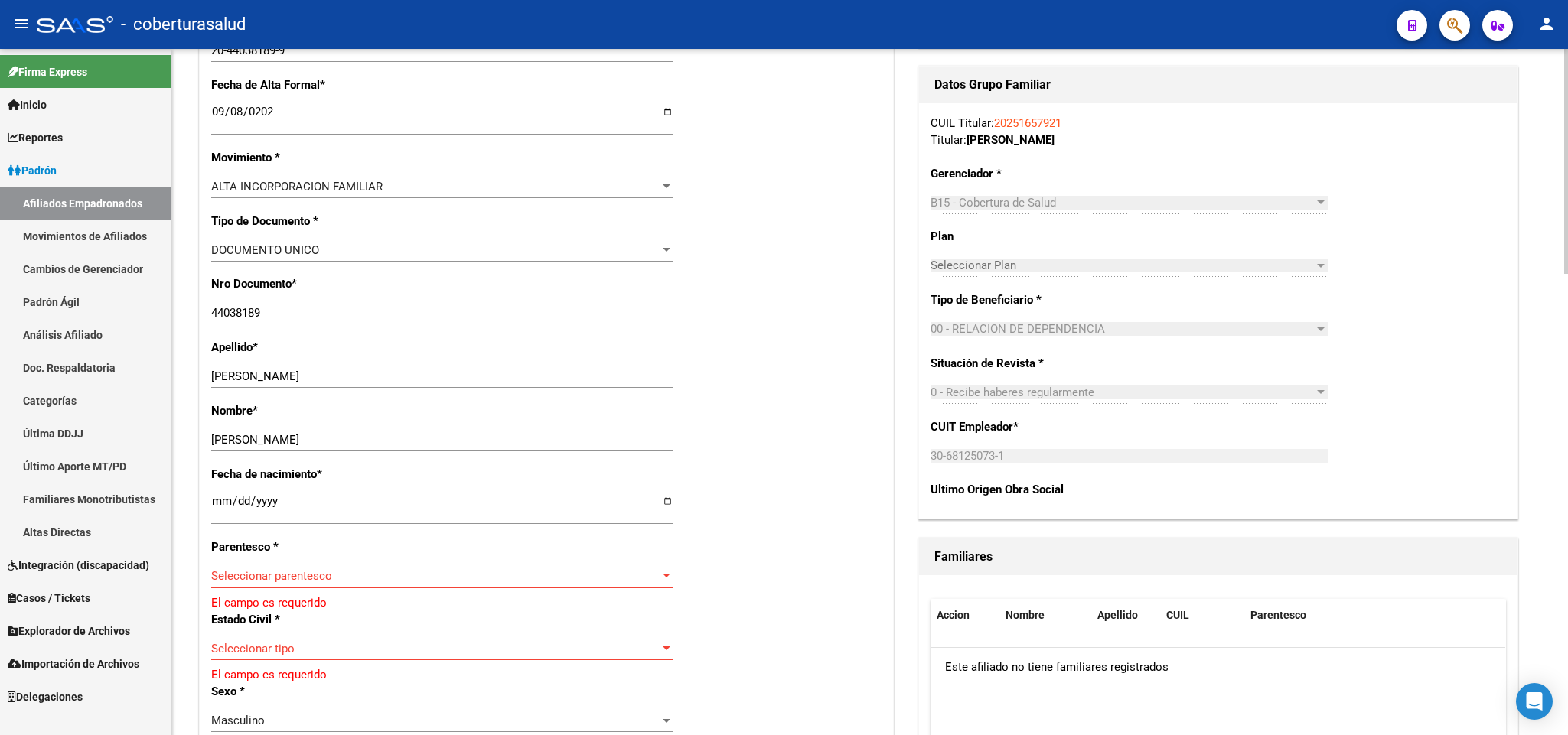
click at [458, 572] on span "Seleccionar parentesco" at bounding box center [436, 576] width 449 height 14
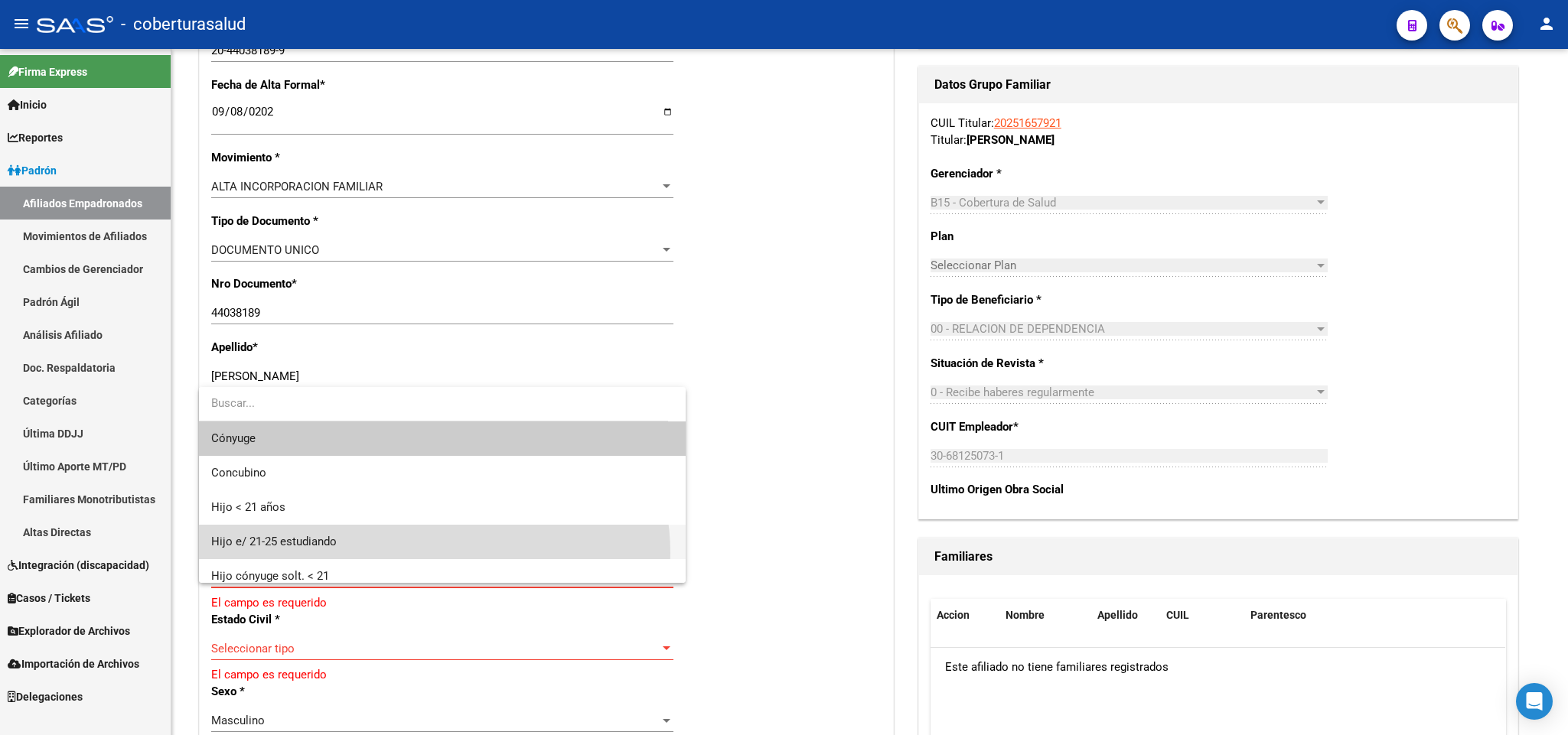
click at [431, 554] on span "Hijo e/ 21-25 estudiando" at bounding box center [442, 542] width 462 height 34
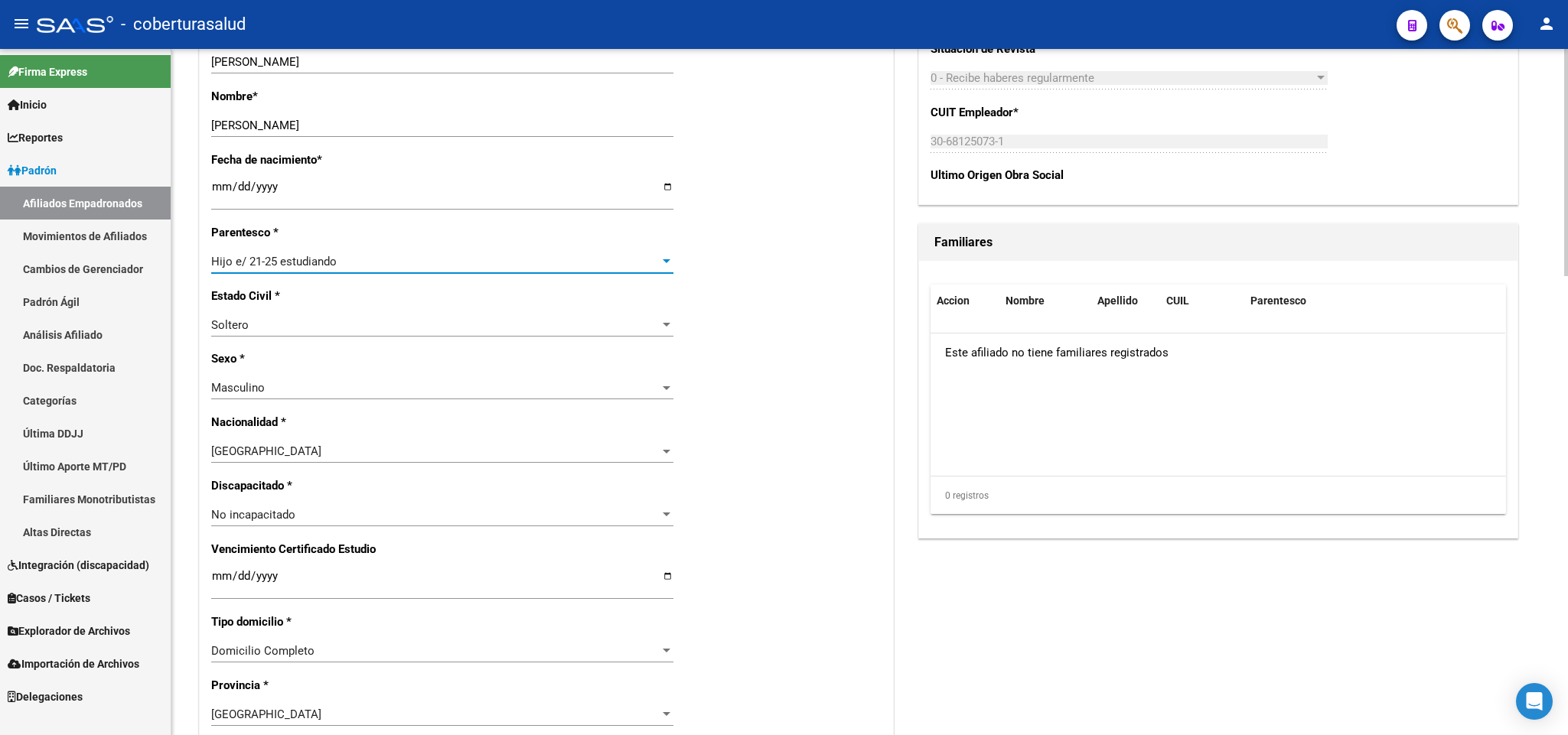
scroll to position [698, 0]
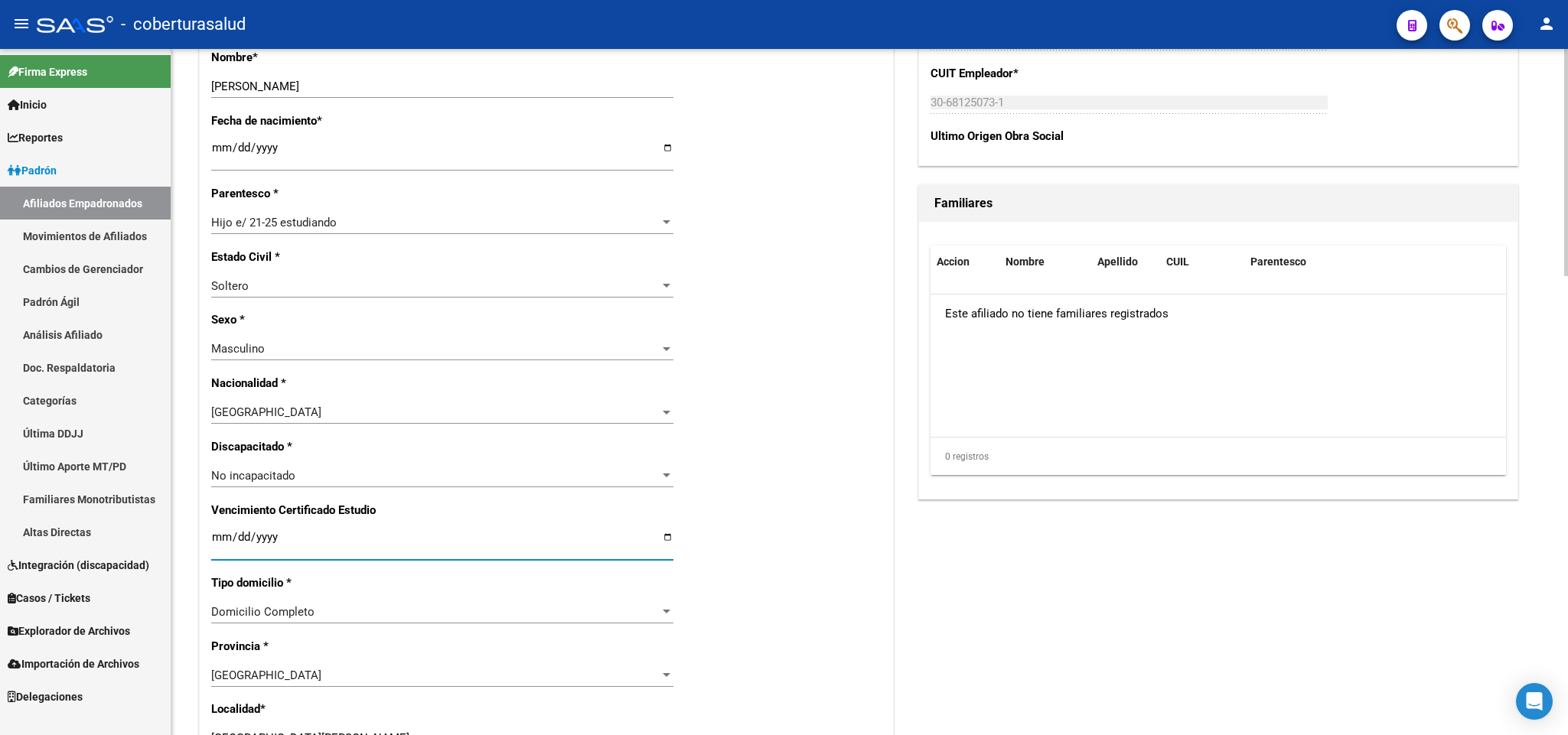
click at [213, 540] on input "Ingresar fecha" at bounding box center [442, 542] width 462 height 24
type input "[DATE]"
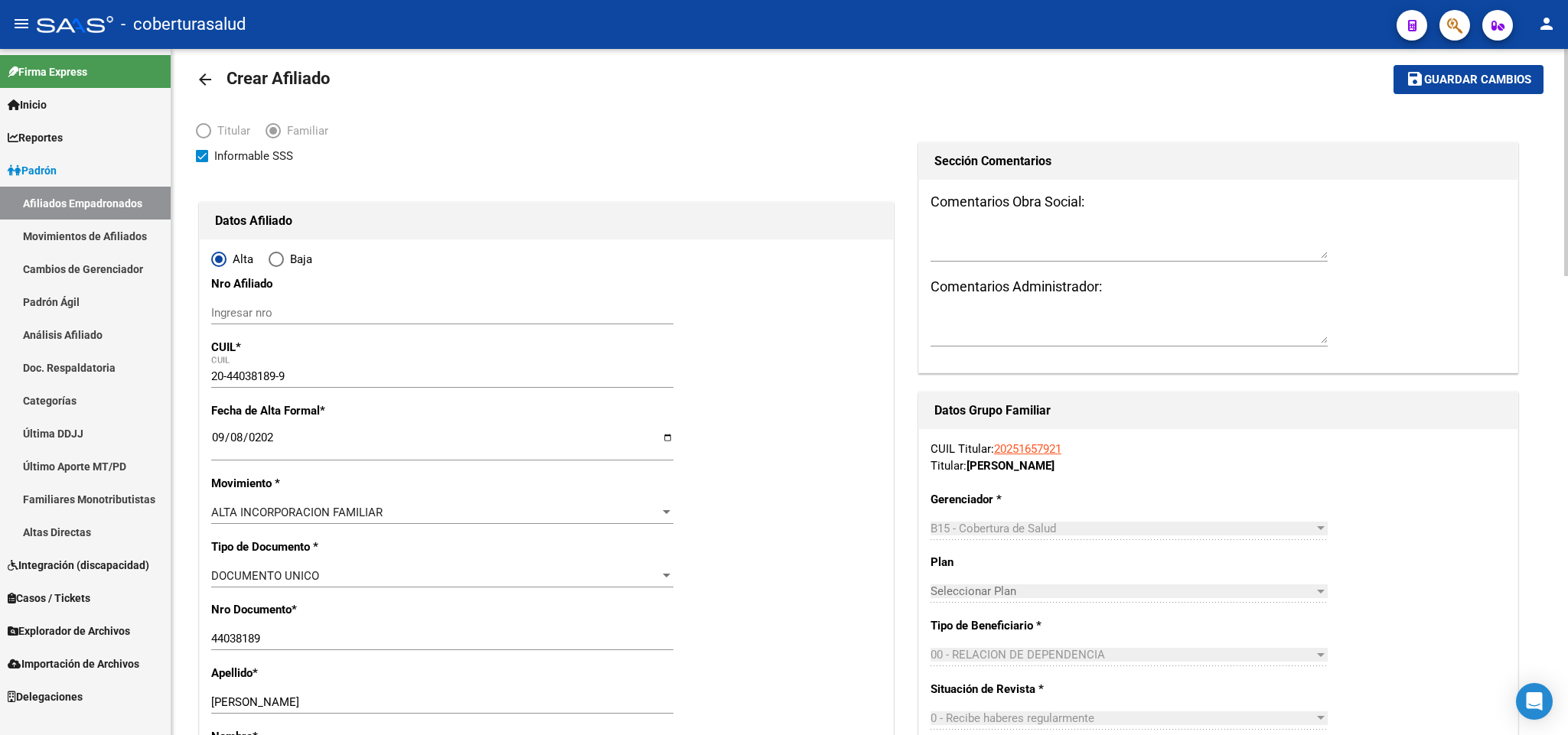
scroll to position [0, 0]
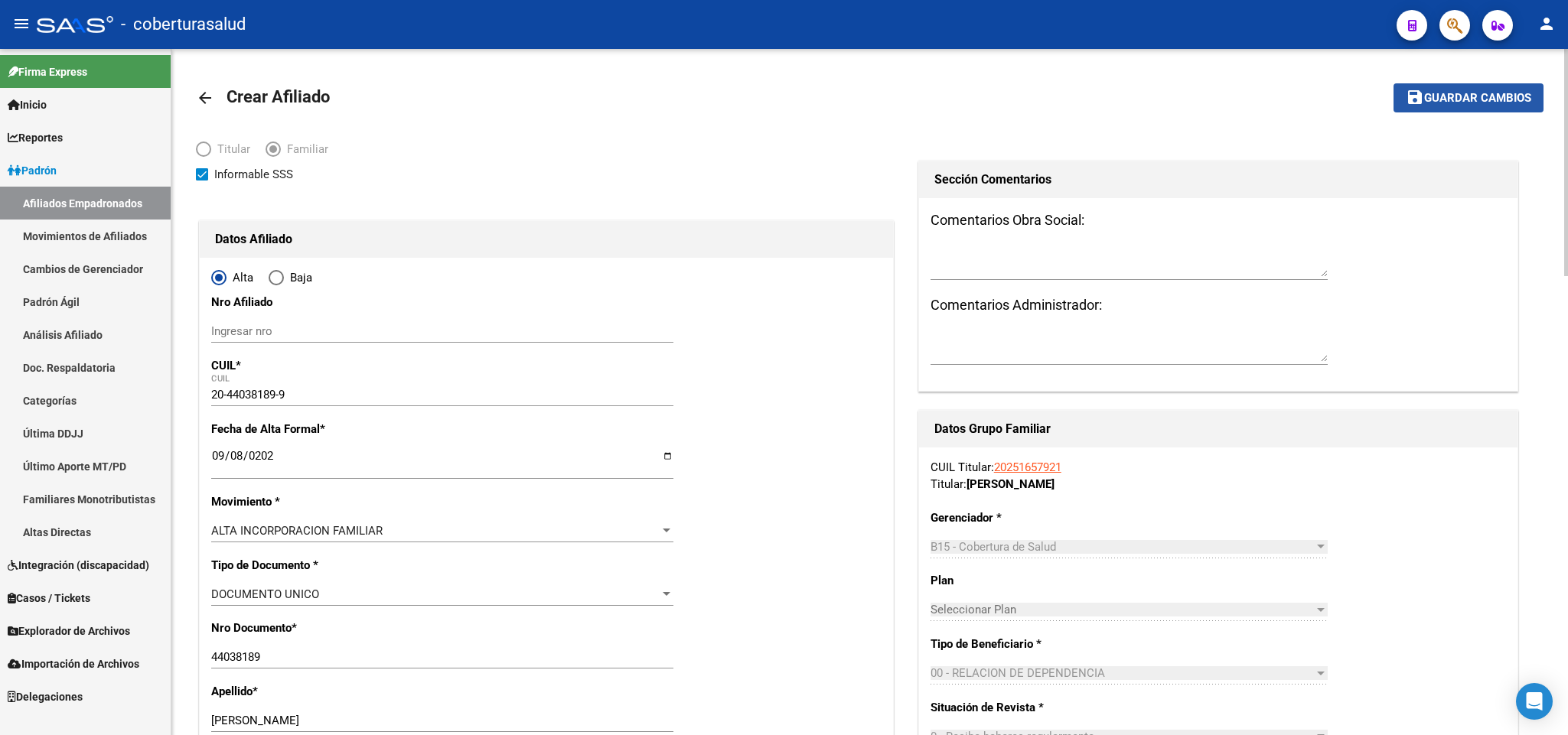
click at [1454, 95] on span "Guardar cambios" at bounding box center [1478, 99] width 107 height 14
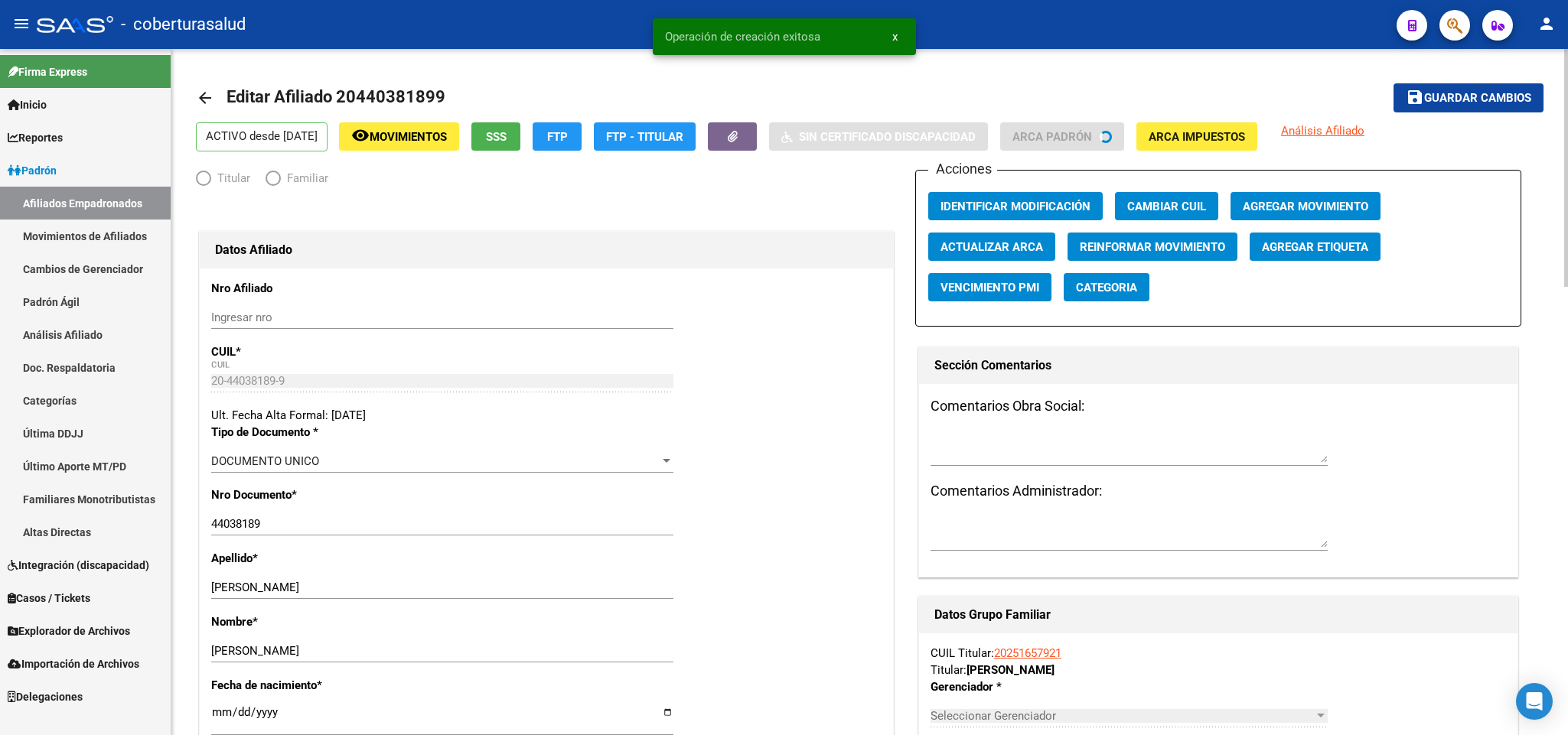
radio input "true"
type input "30-68125073-1"
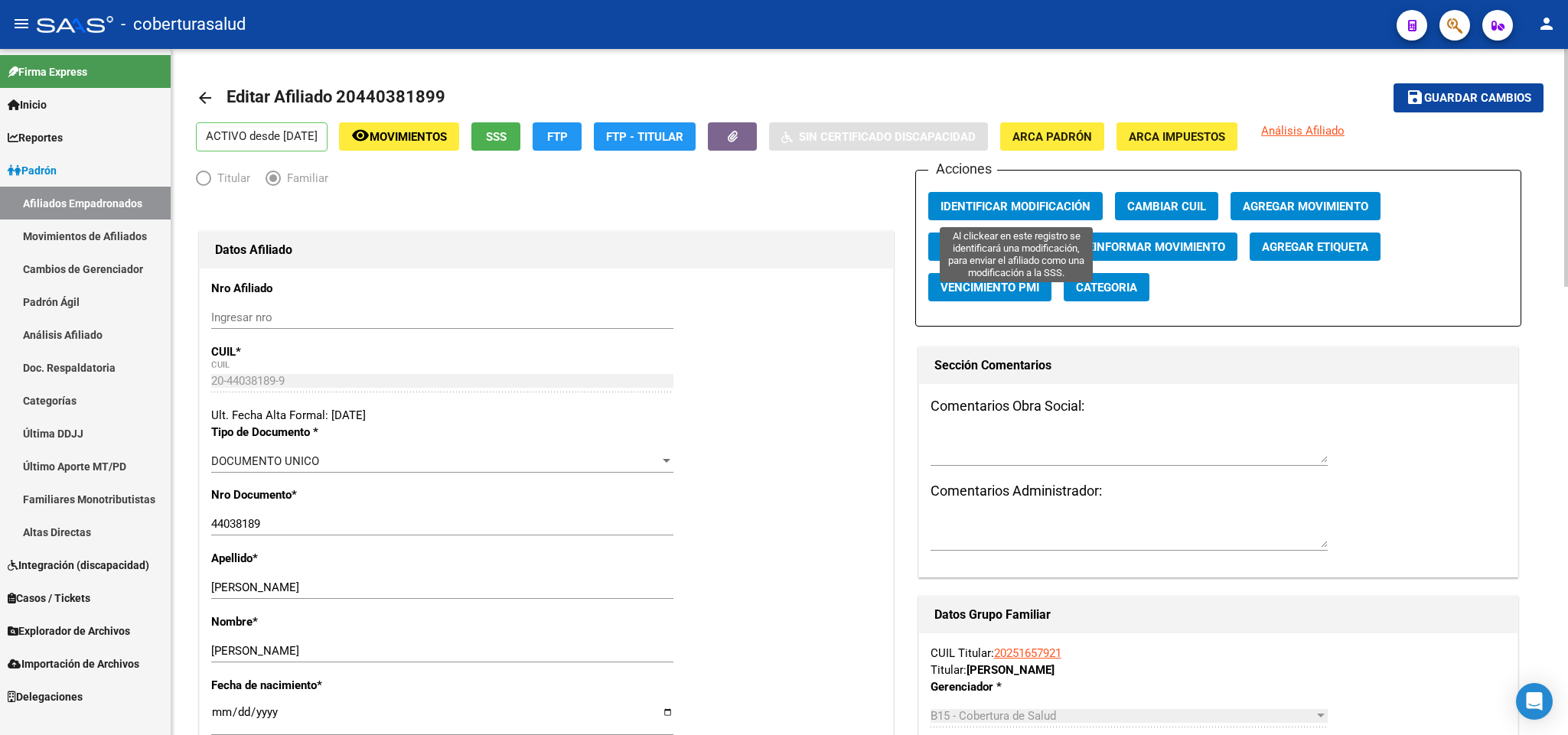
click at [1011, 201] on span "Identificar Modificación" at bounding box center [1015, 206] width 150 height 14
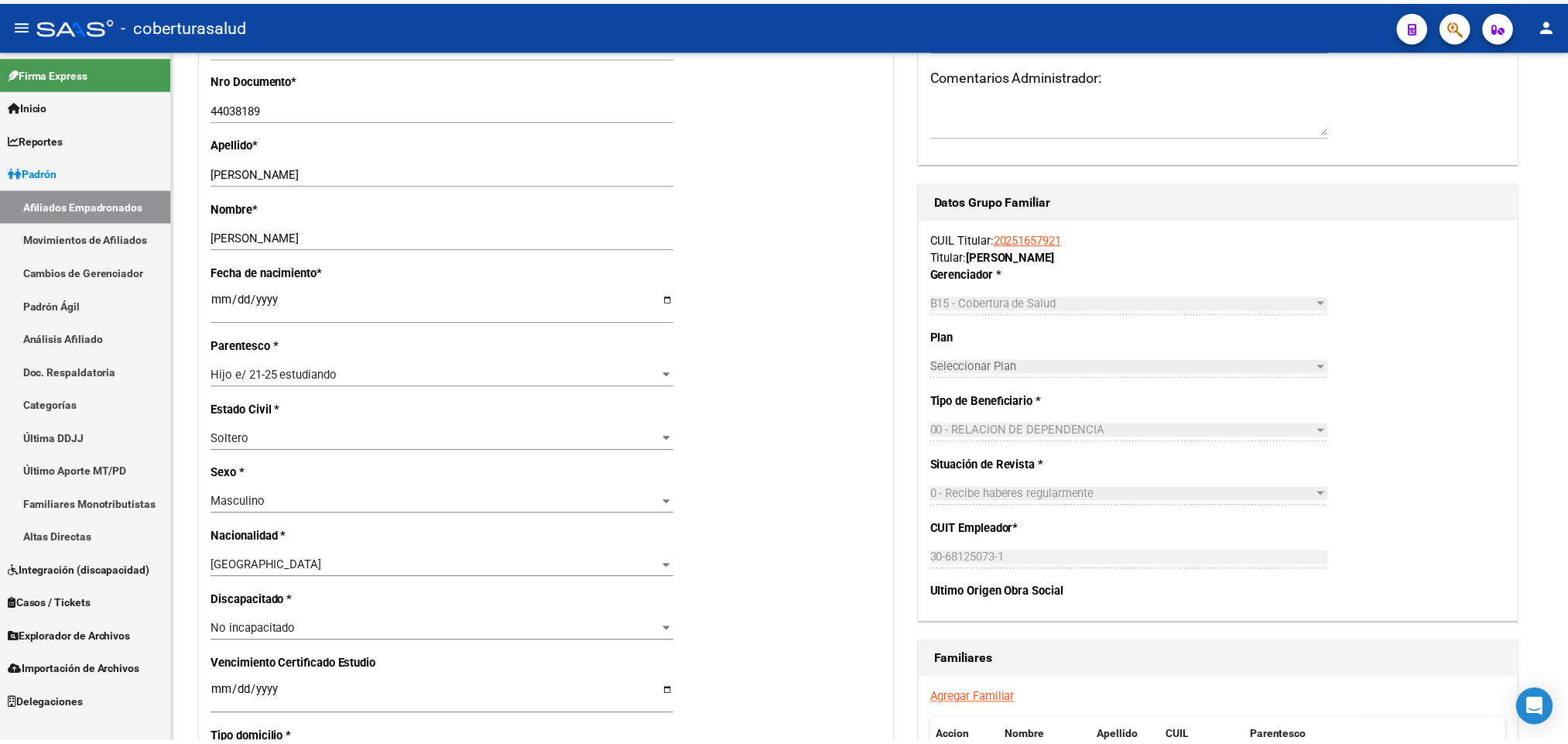
scroll to position [349, 0]
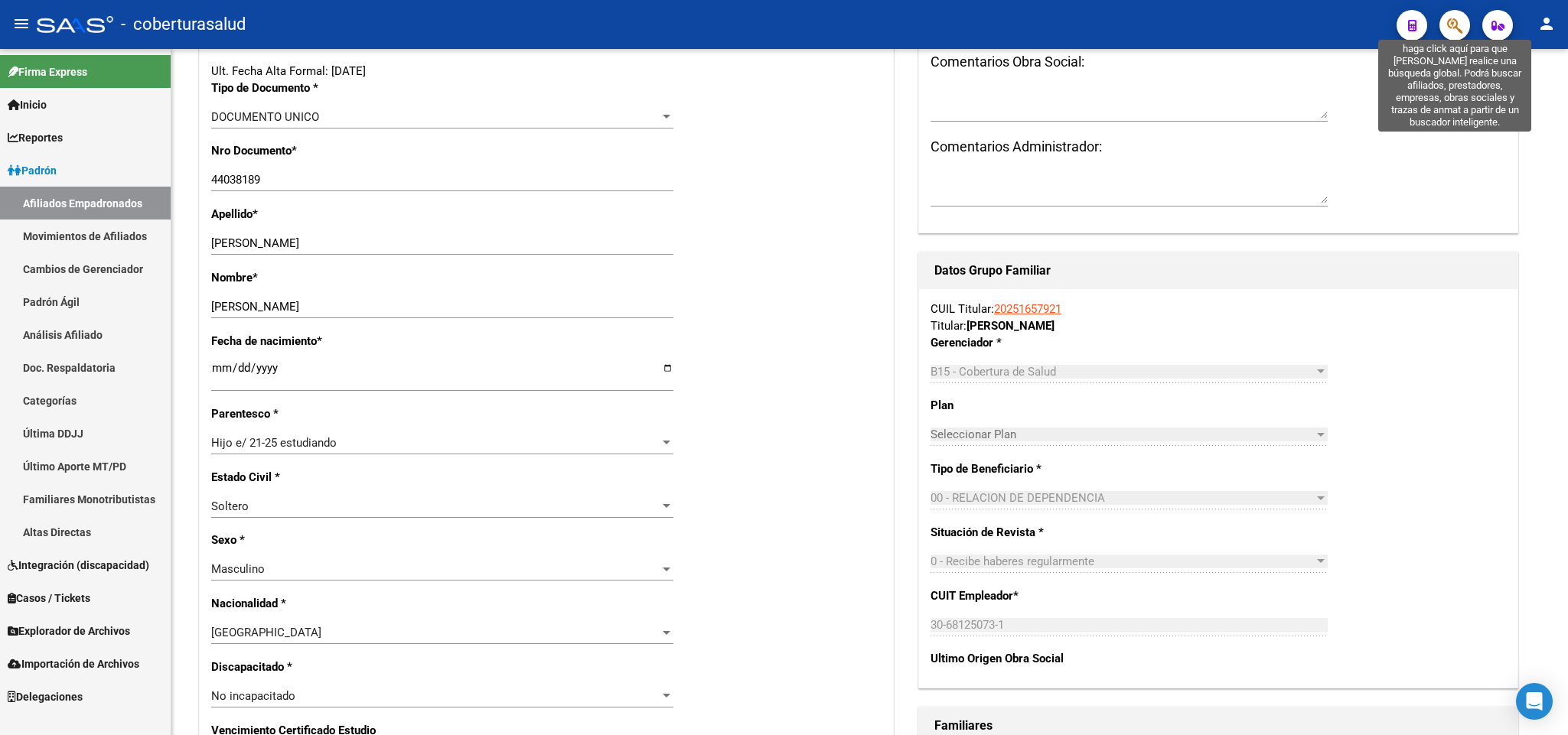
click at [1459, 25] on icon "button" at bounding box center [1454, 25] width 15 height 17
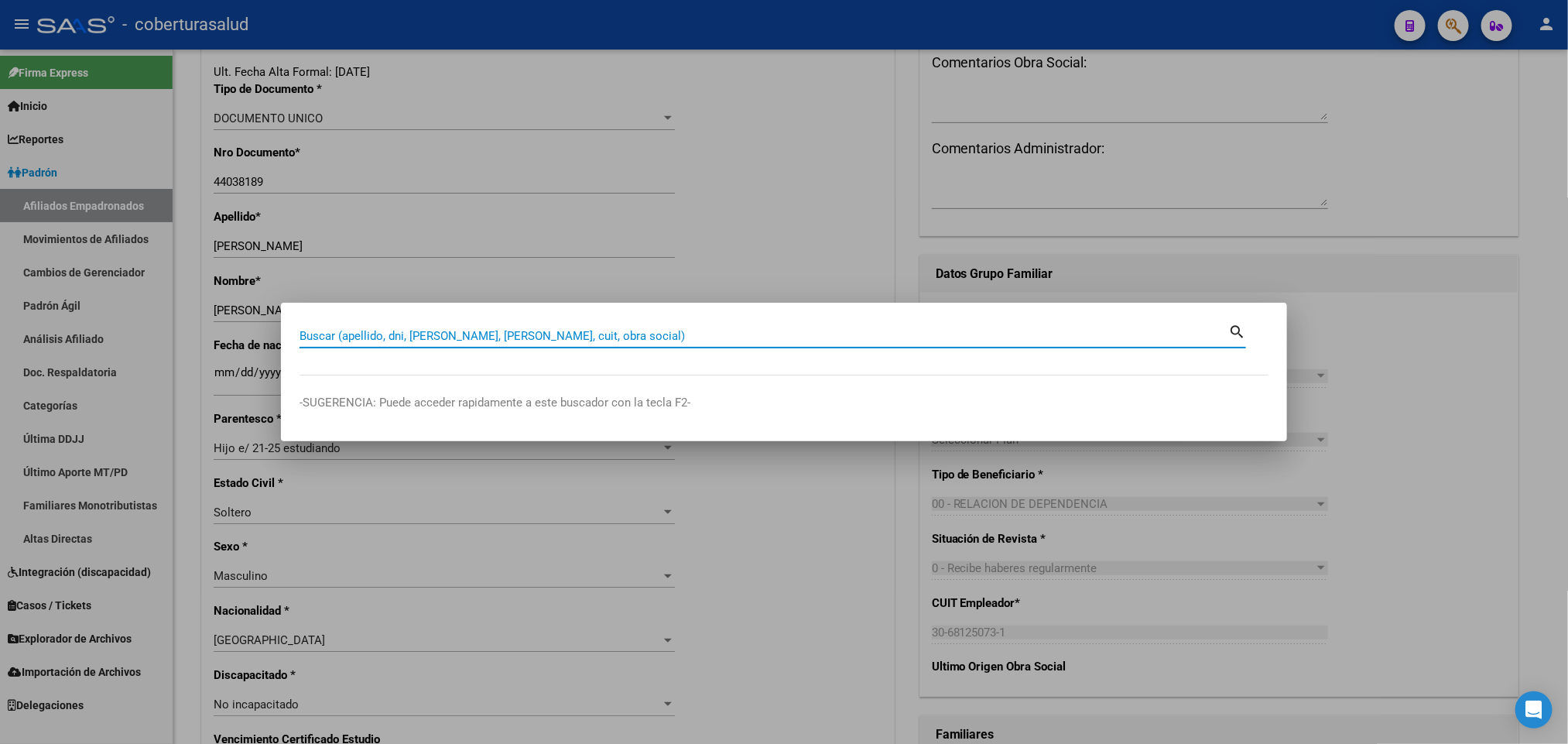
paste input "20437735809"
type input "20437735809"
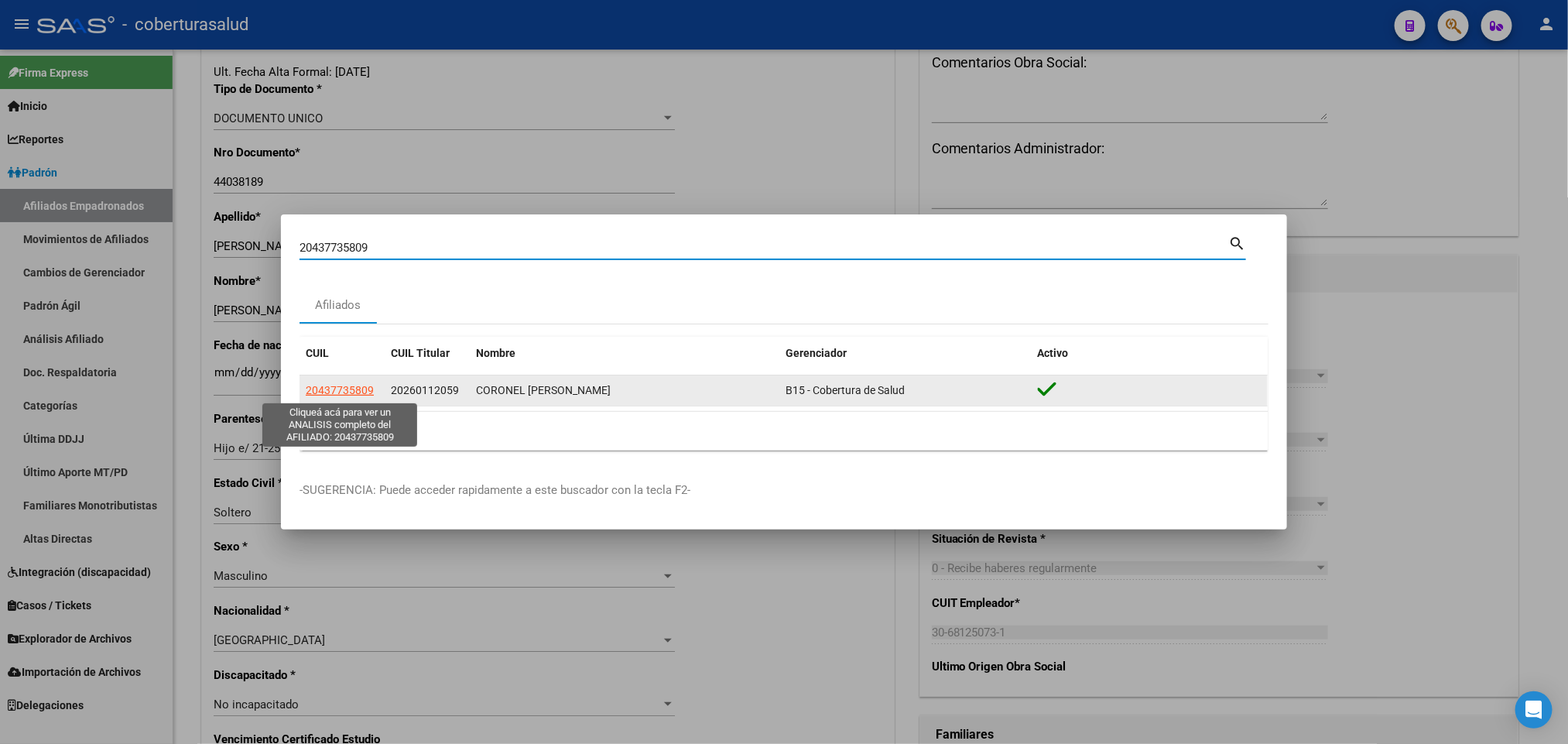
click at [358, 389] on span "20437735809" at bounding box center [339, 391] width 68 height 13
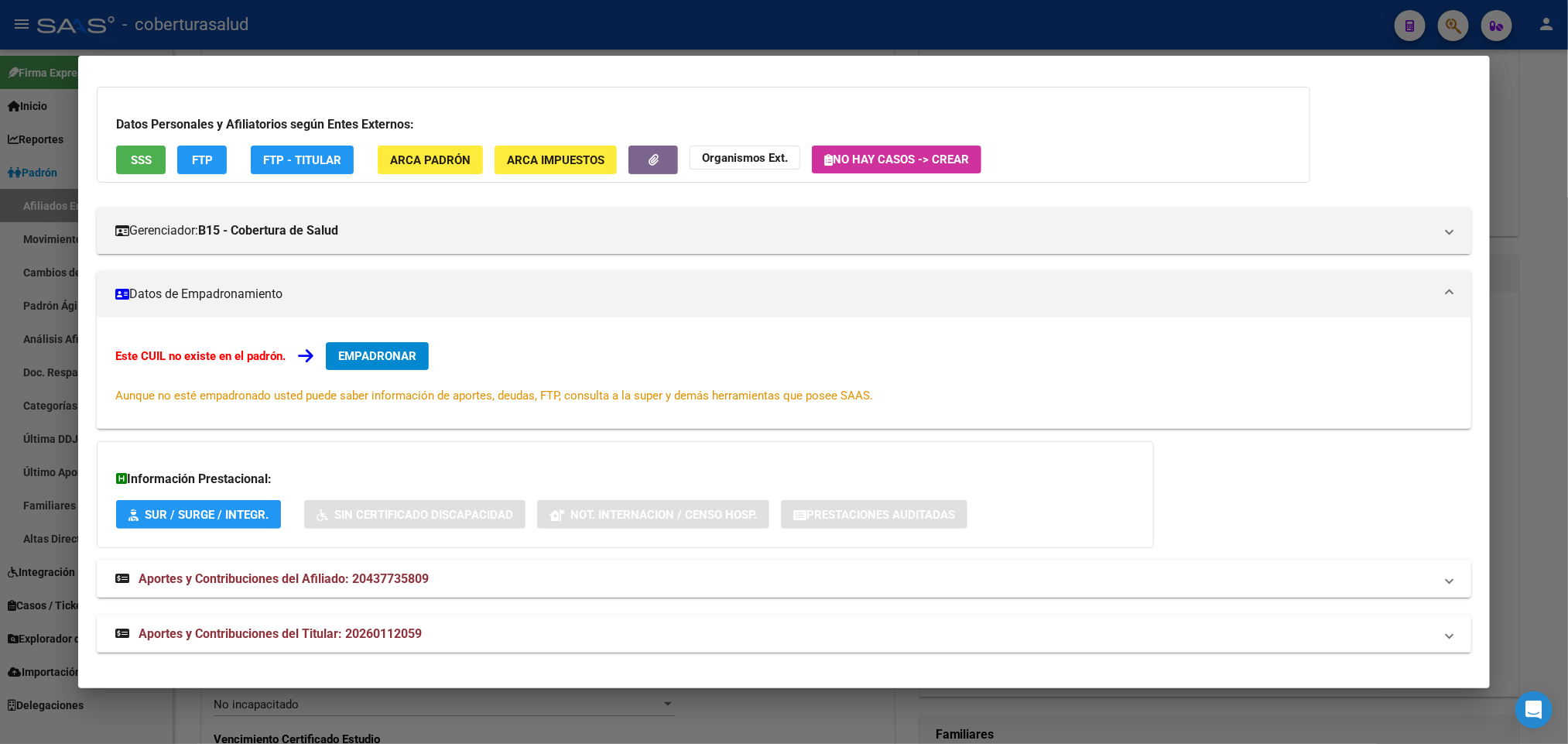
scroll to position [0, 0]
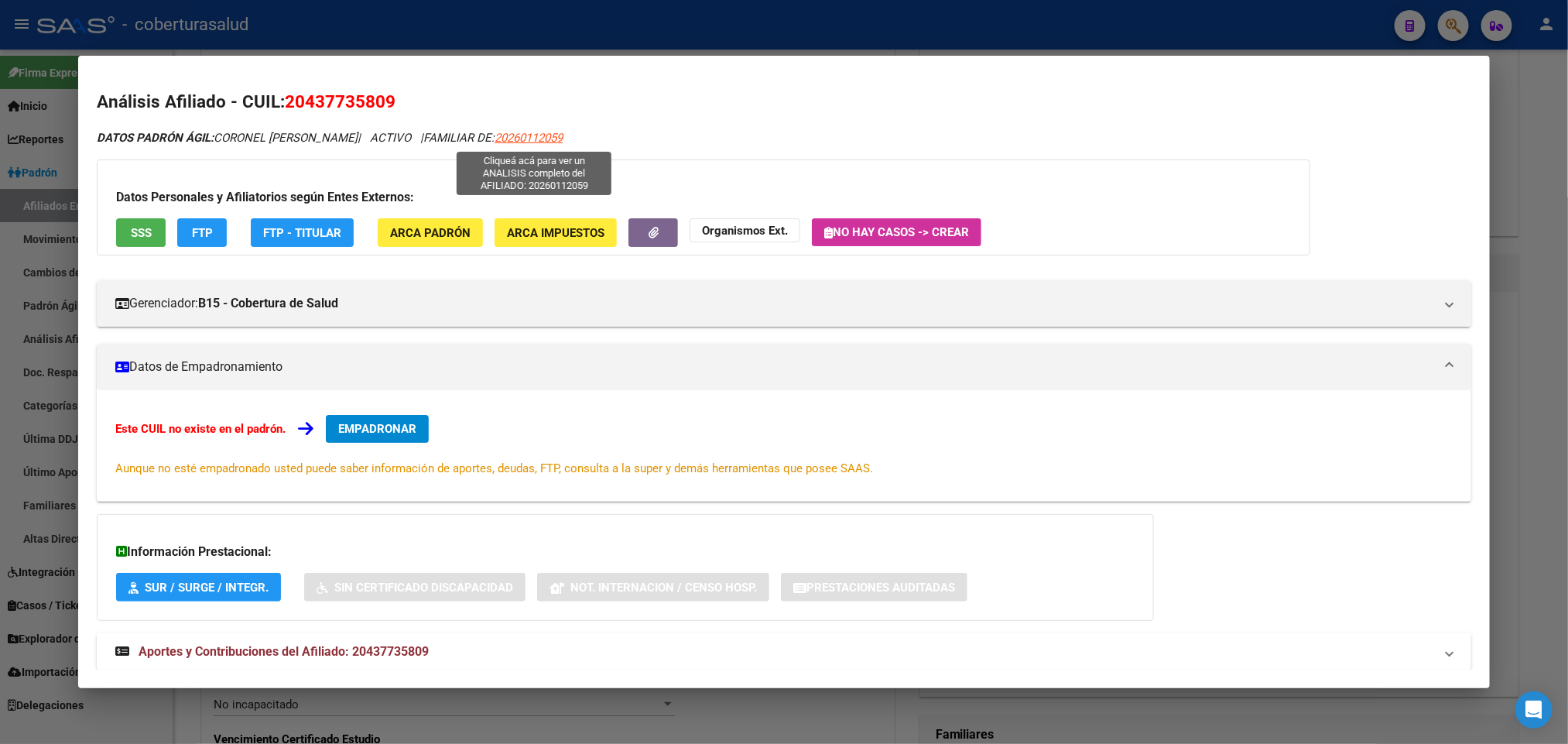
click at [526, 138] on span "20260112059" at bounding box center [529, 137] width 68 height 14
type textarea "20260112059"
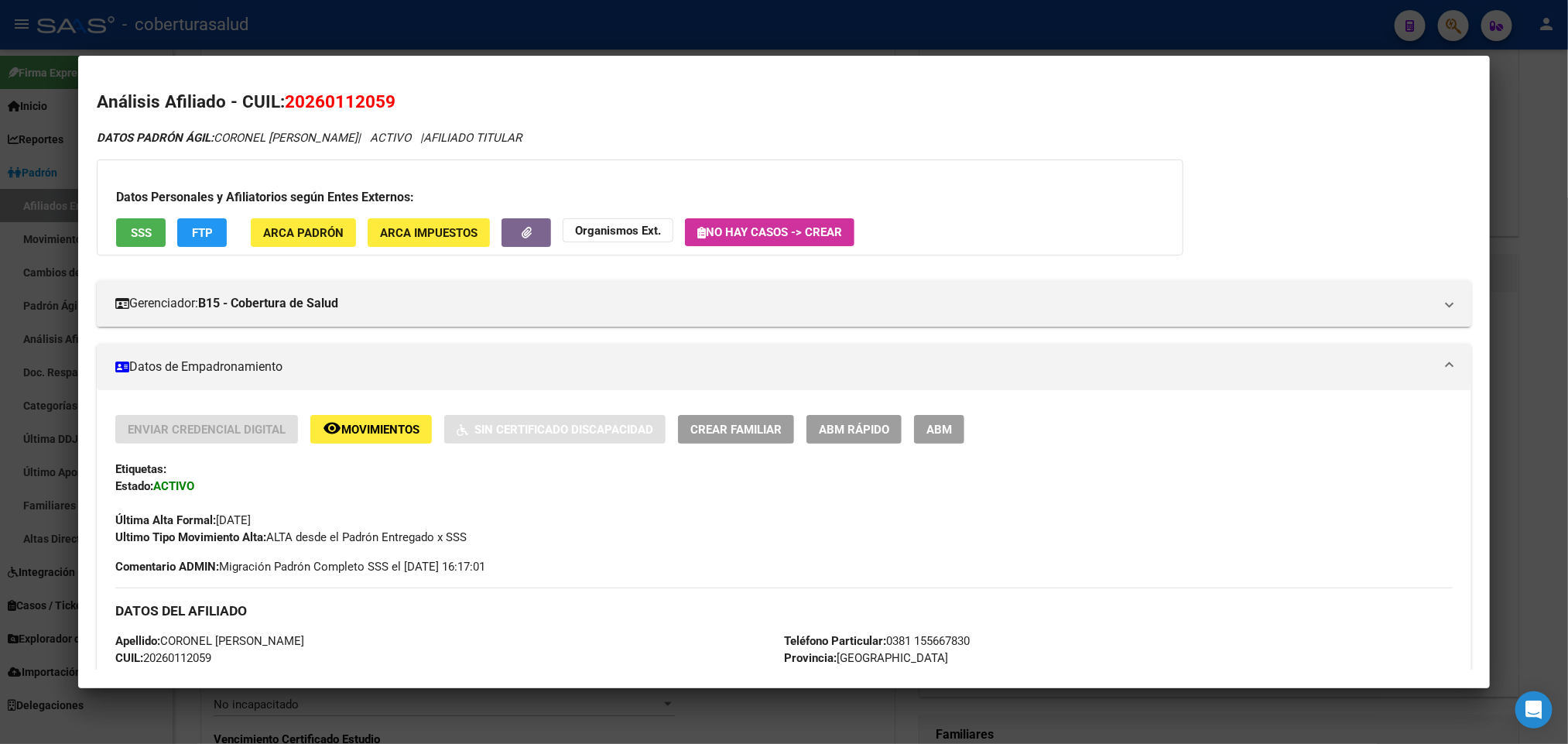
click at [941, 426] on span "ABM" at bounding box center [940, 429] width 26 height 14
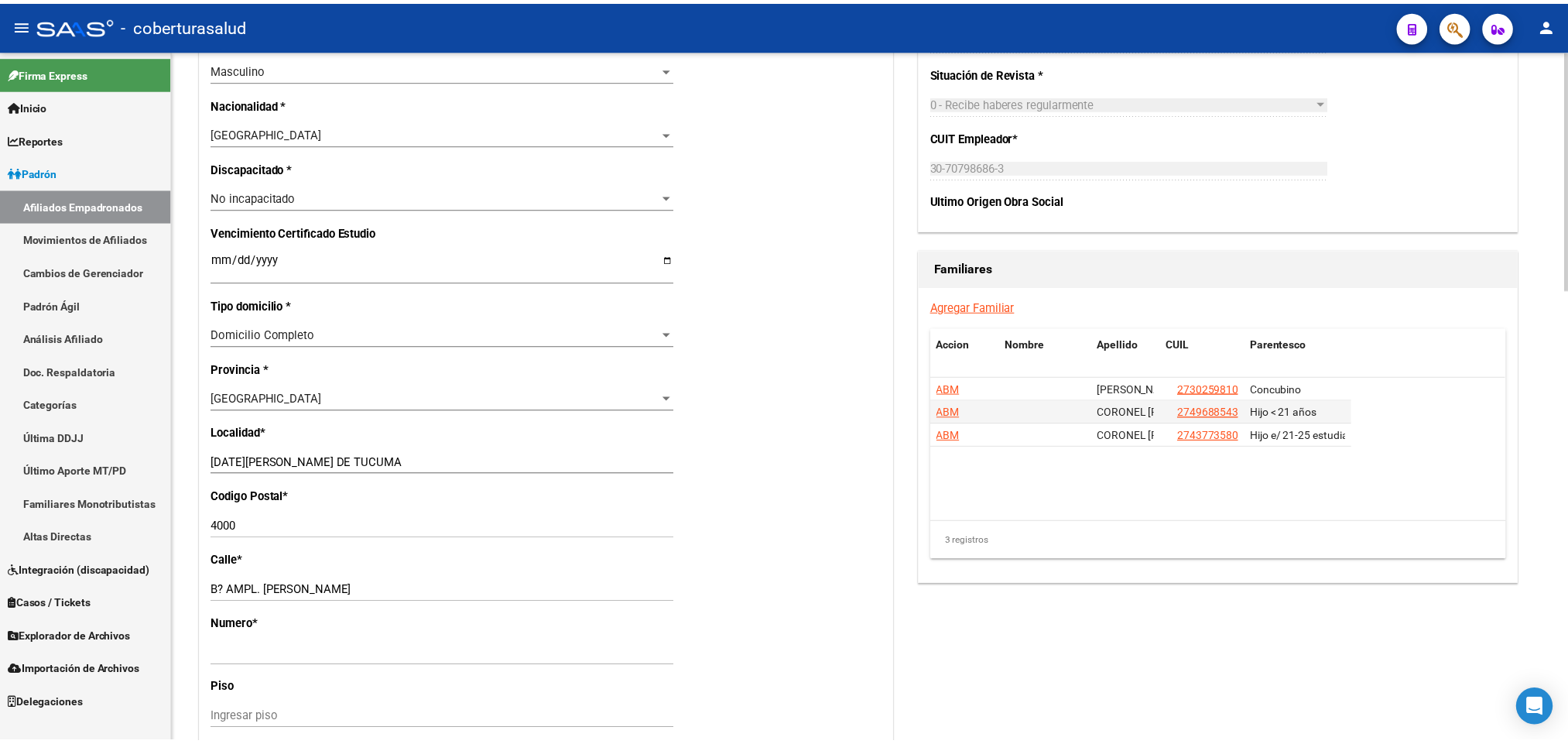
scroll to position [929, 0]
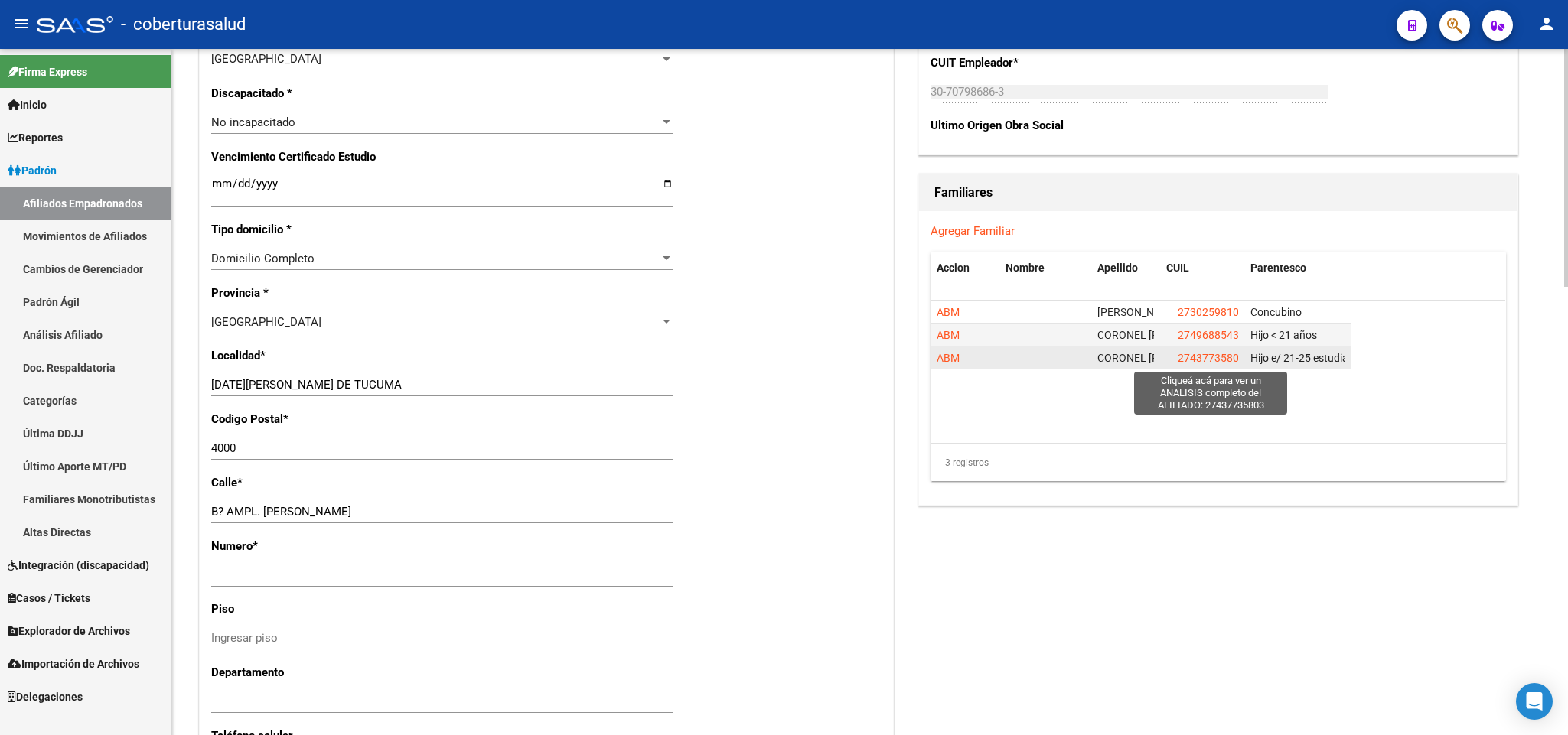
click at [1198, 361] on span "27437735803" at bounding box center [1211, 358] width 67 height 13
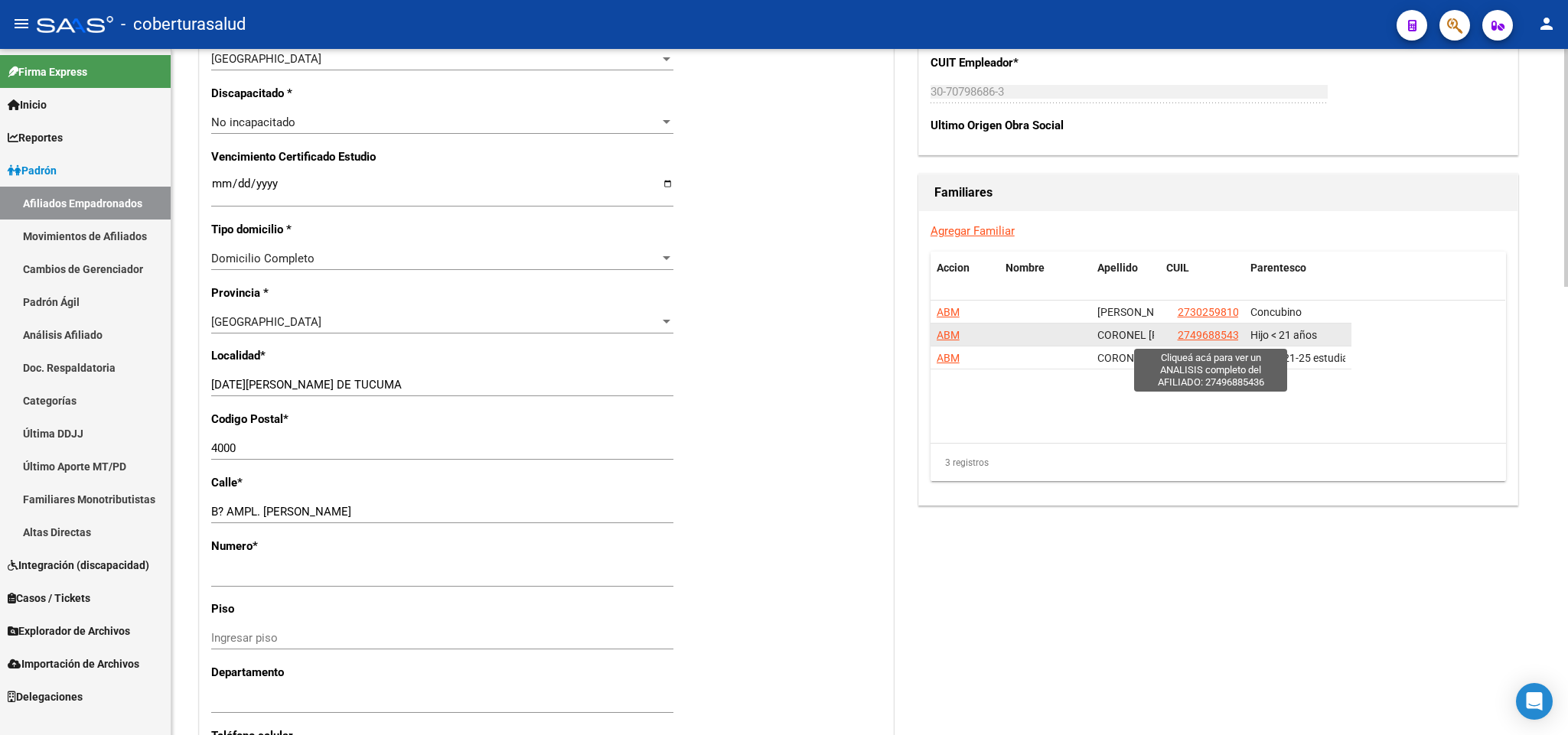
click at [1207, 338] on span "27496885436" at bounding box center [1211, 335] width 67 height 13
type textarea "27496885436"
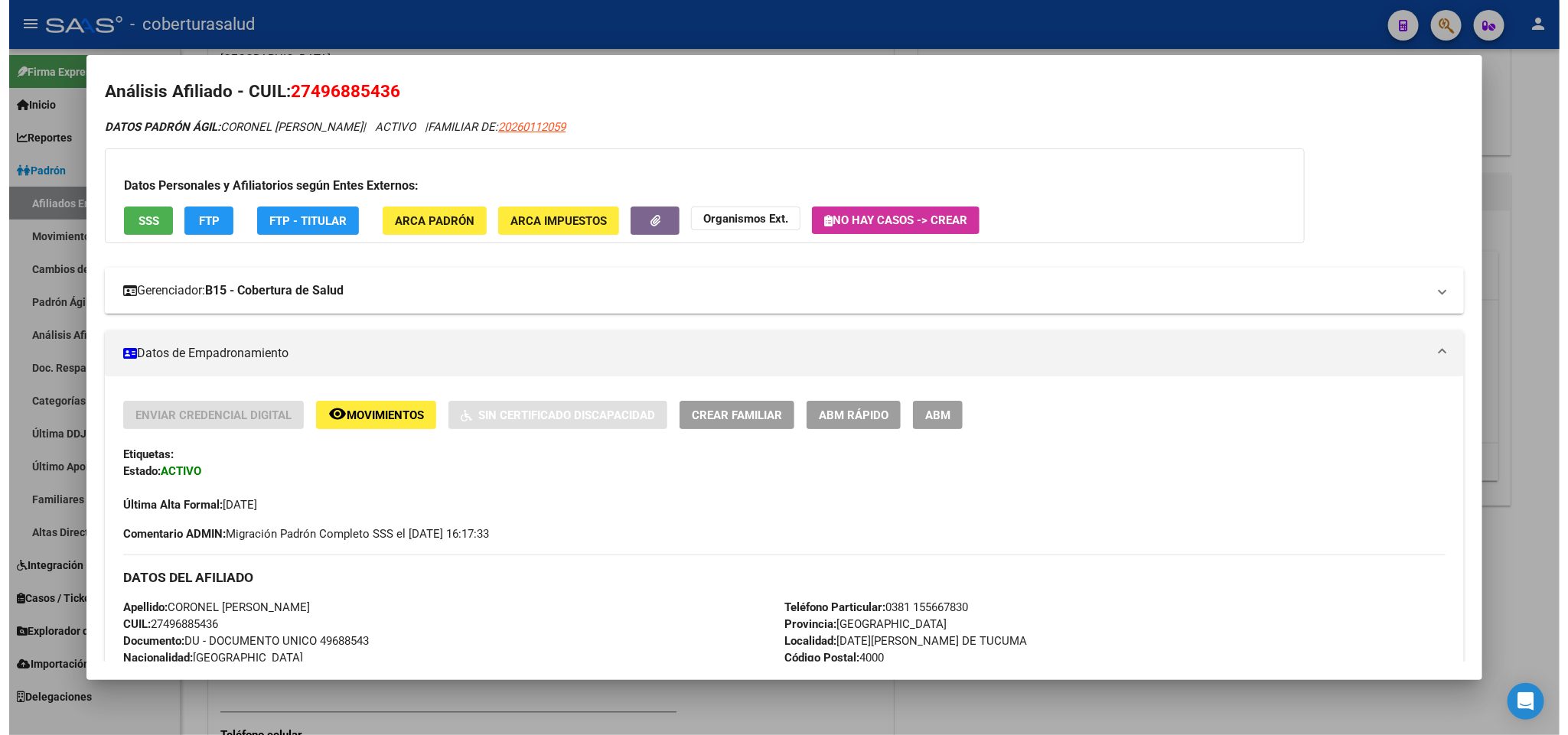
scroll to position [0, 0]
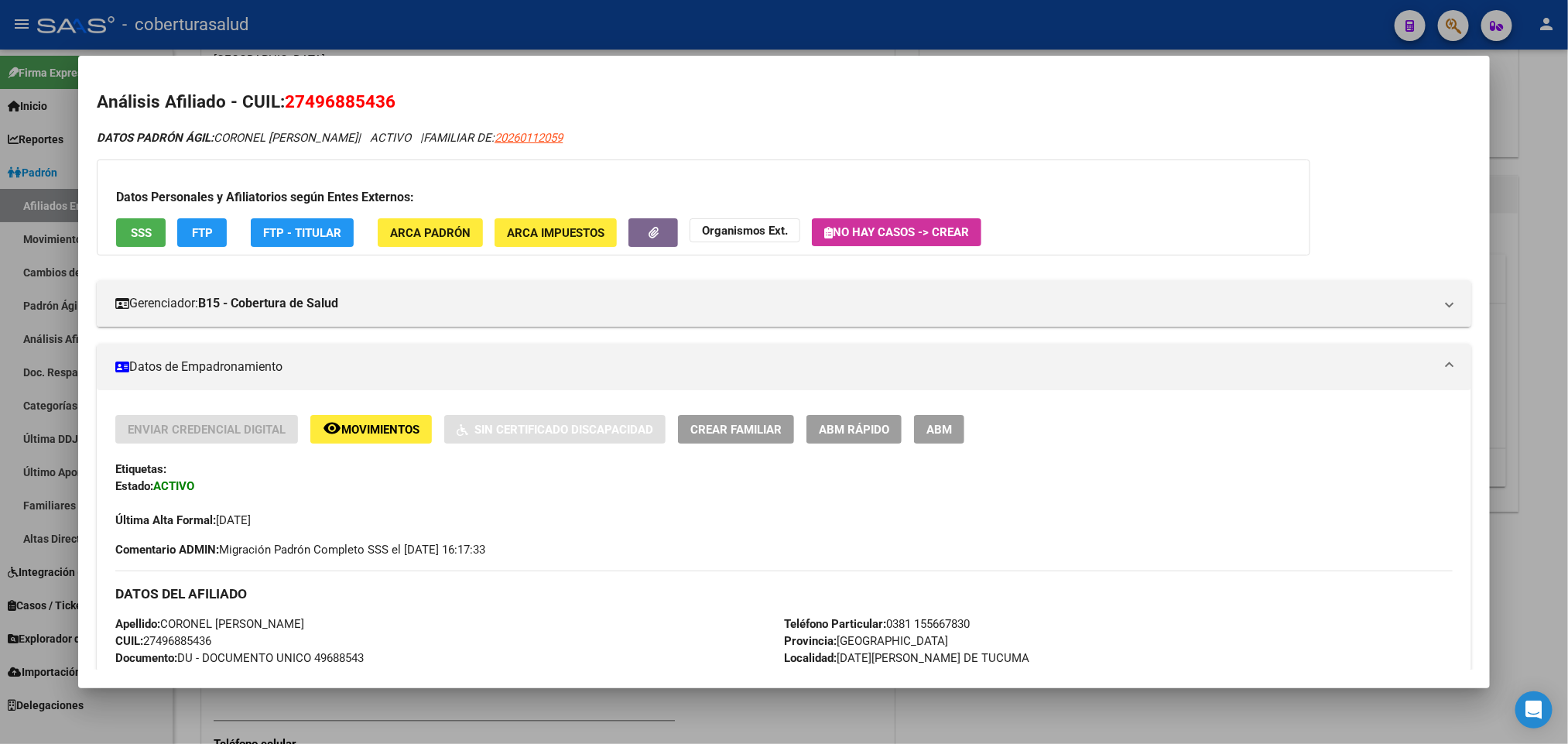
click at [948, 428] on button "ABM" at bounding box center [939, 429] width 50 height 28
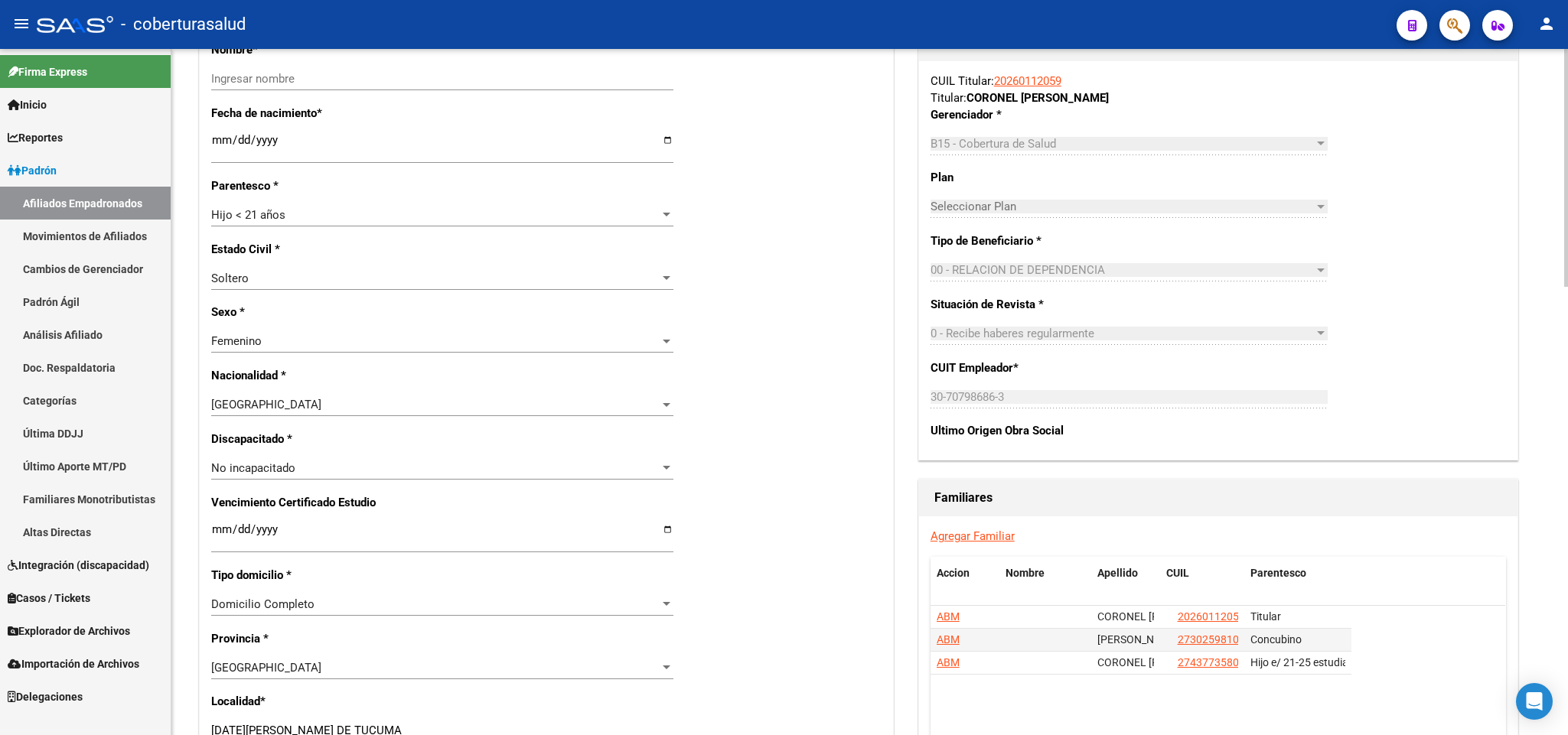
scroll to position [574, 0]
click at [218, 532] on input "Ingresar fecha" at bounding box center [442, 533] width 462 height 24
type input "[DATE]"
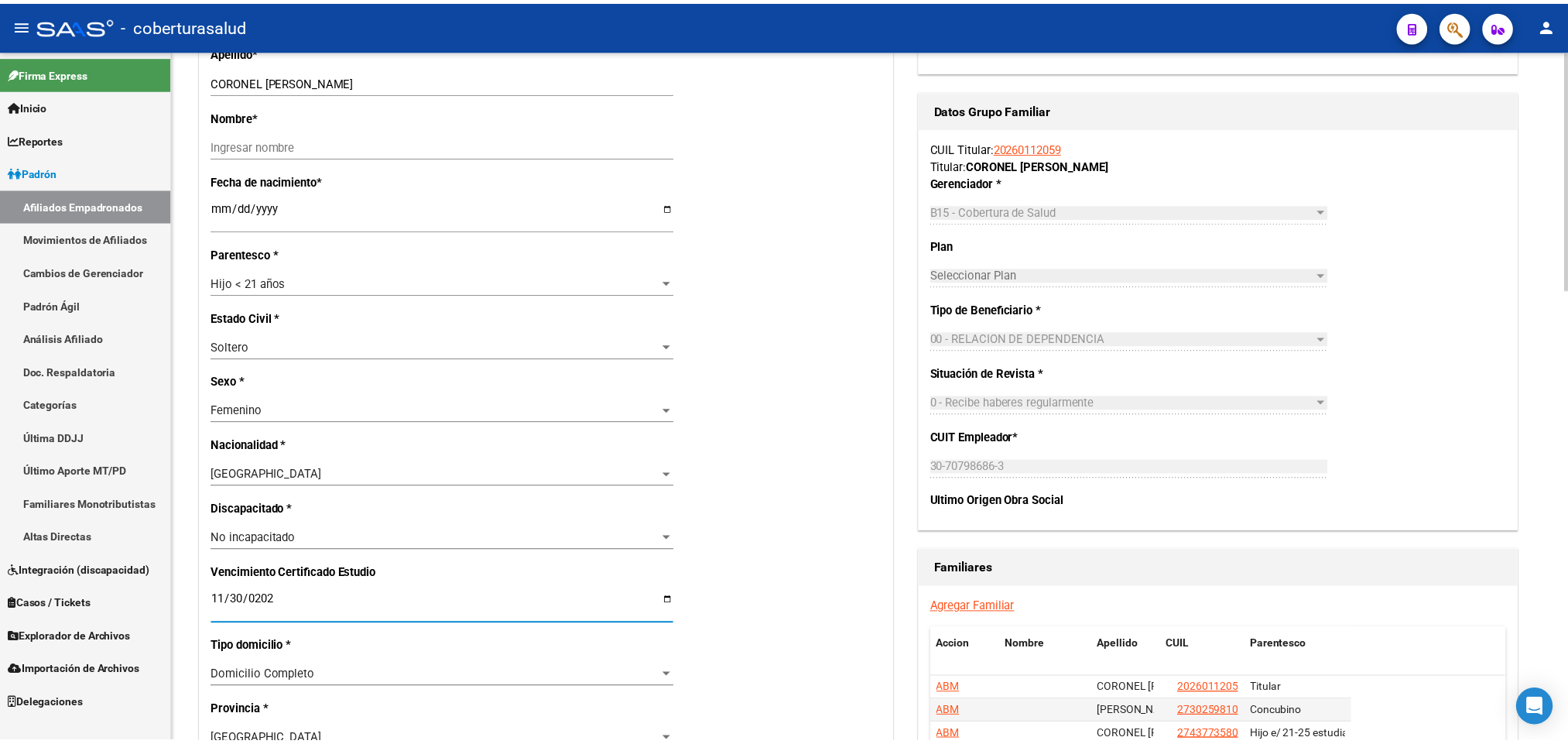
scroll to position [929, 0]
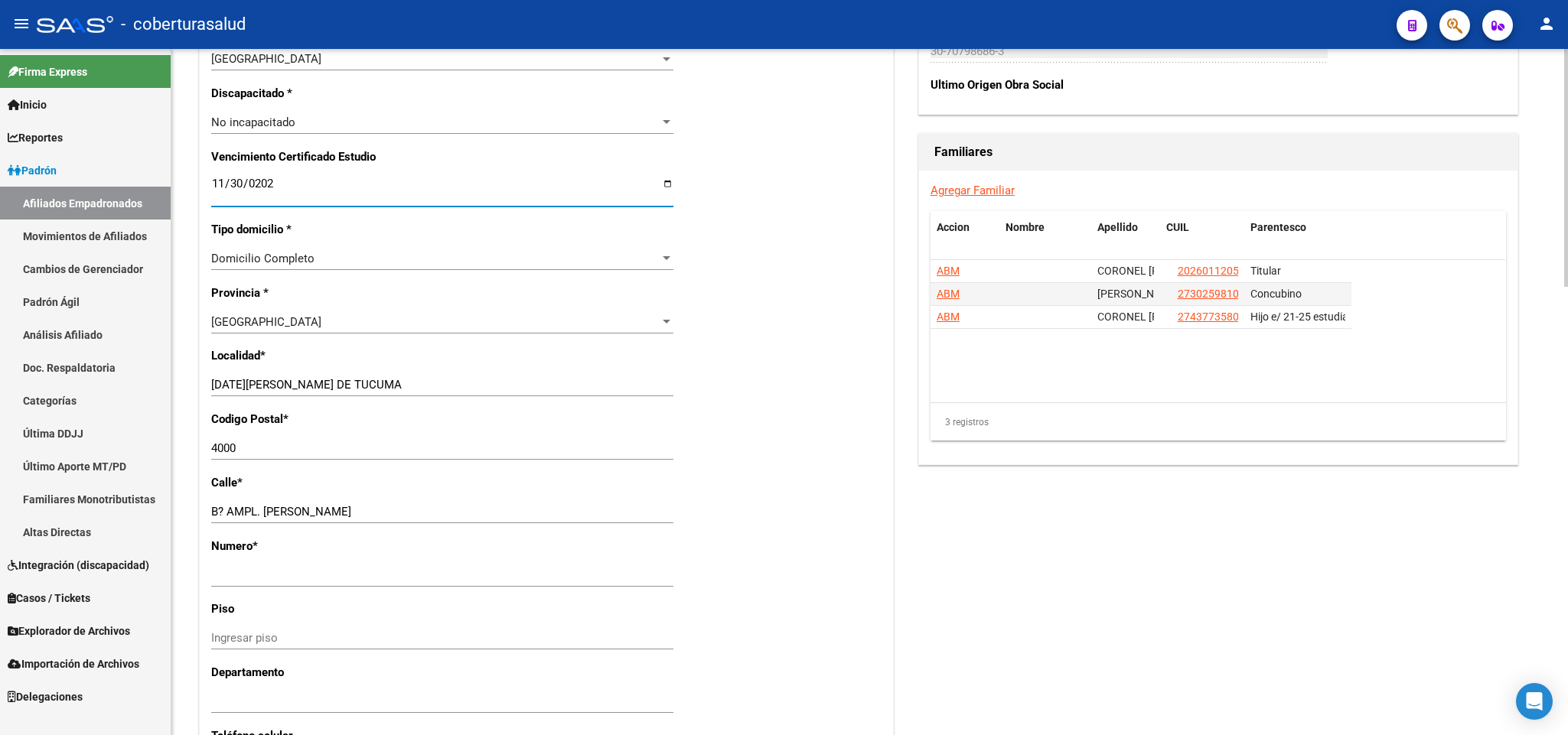
click at [1284, 535] on div "Acciones Identificar Modificación Cambiar CUIL Agregar Movimiento Actualizar AR…" at bounding box center [1218, 123] width 606 height 1744
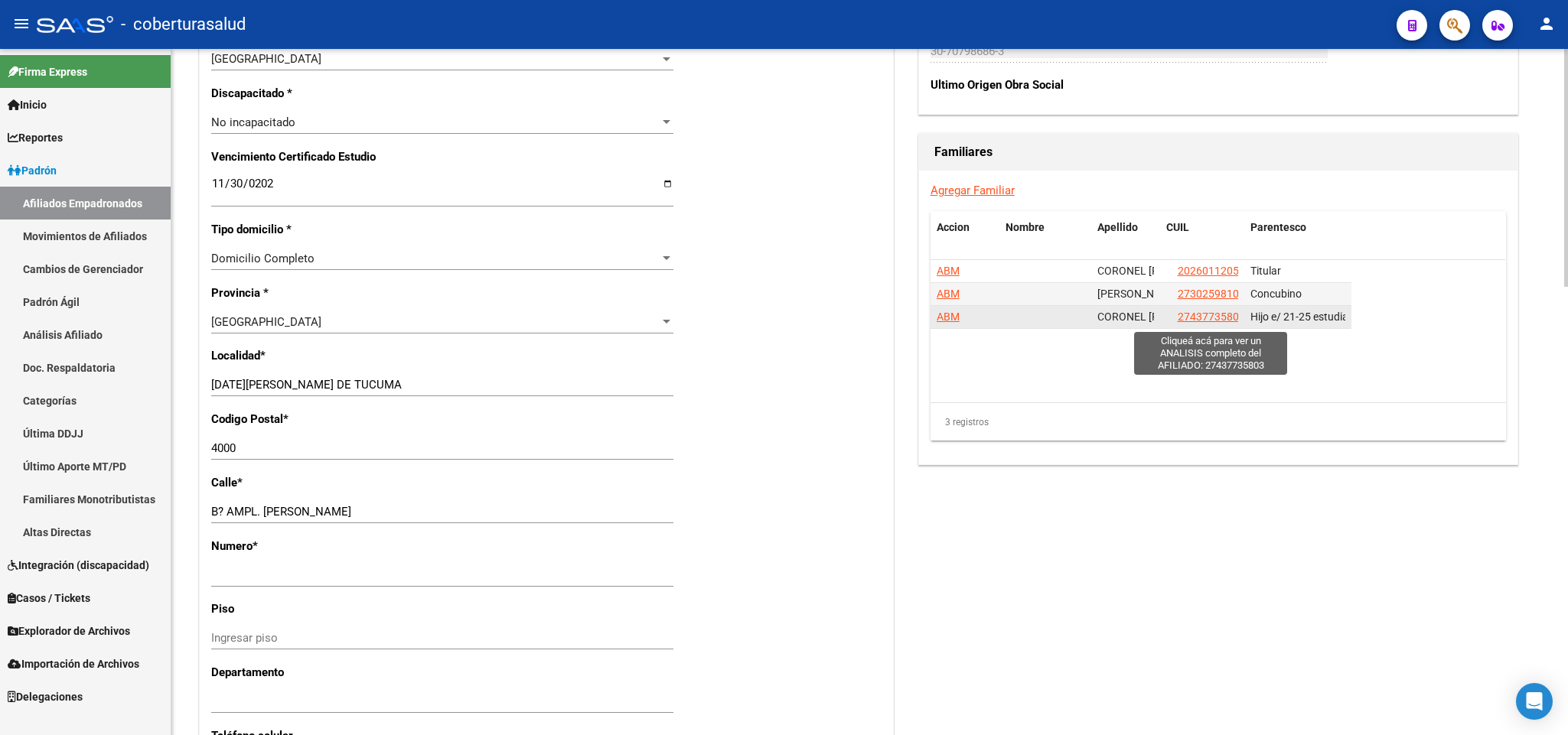
click at [1203, 317] on span "27437735803" at bounding box center [1211, 317] width 67 height 13
type textarea "27437735803"
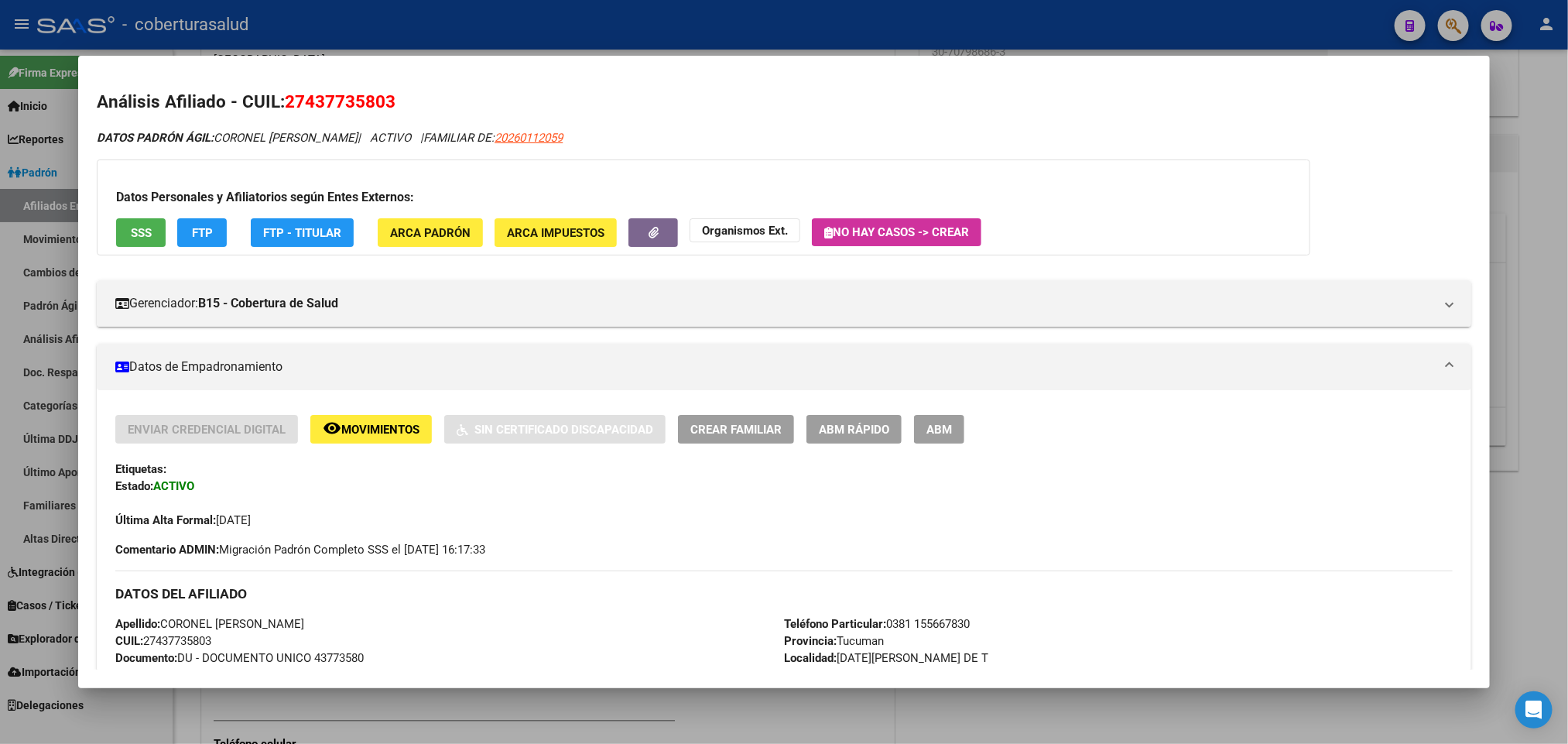
click at [939, 436] on span "ABM" at bounding box center [940, 429] width 26 height 14
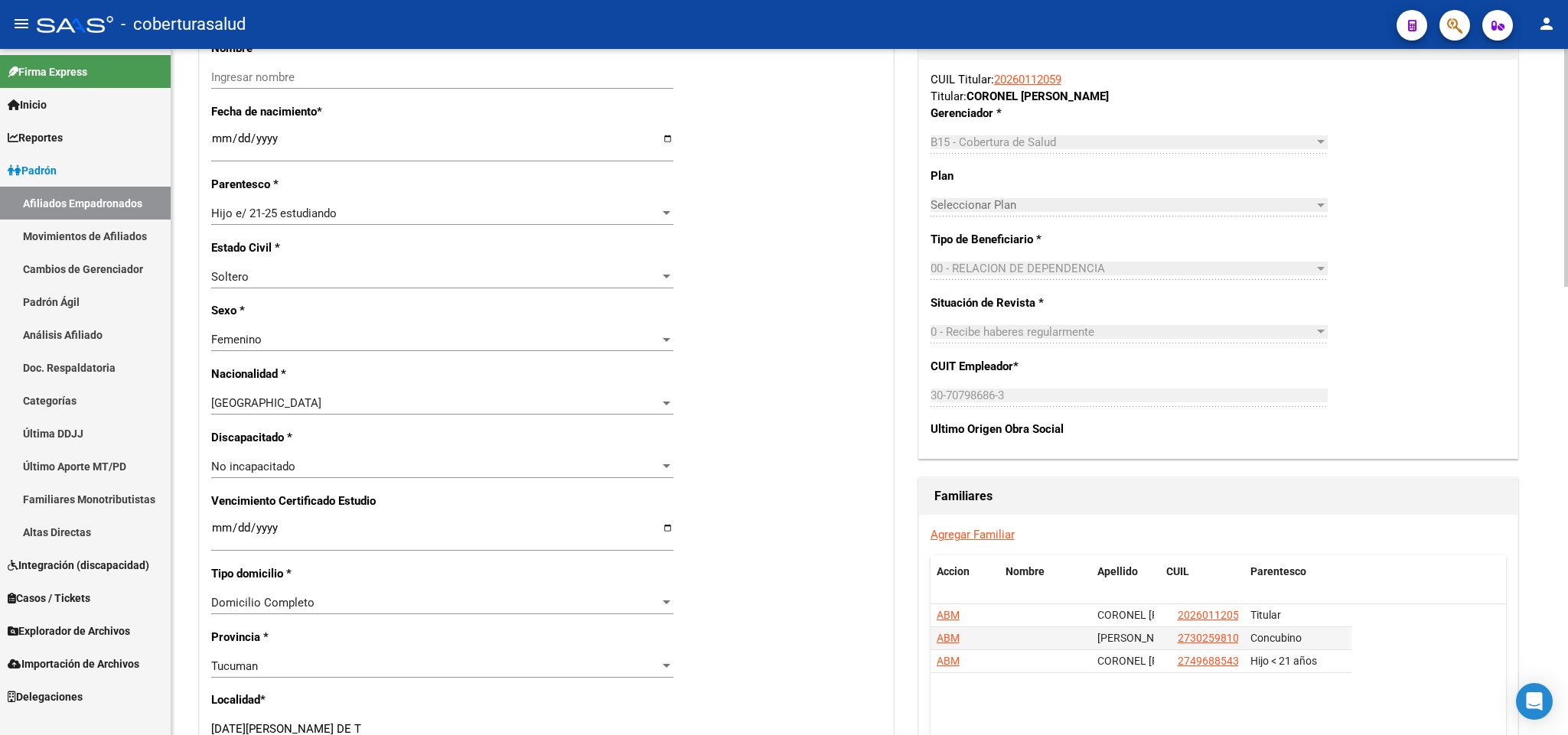
scroll to position [689, 0]
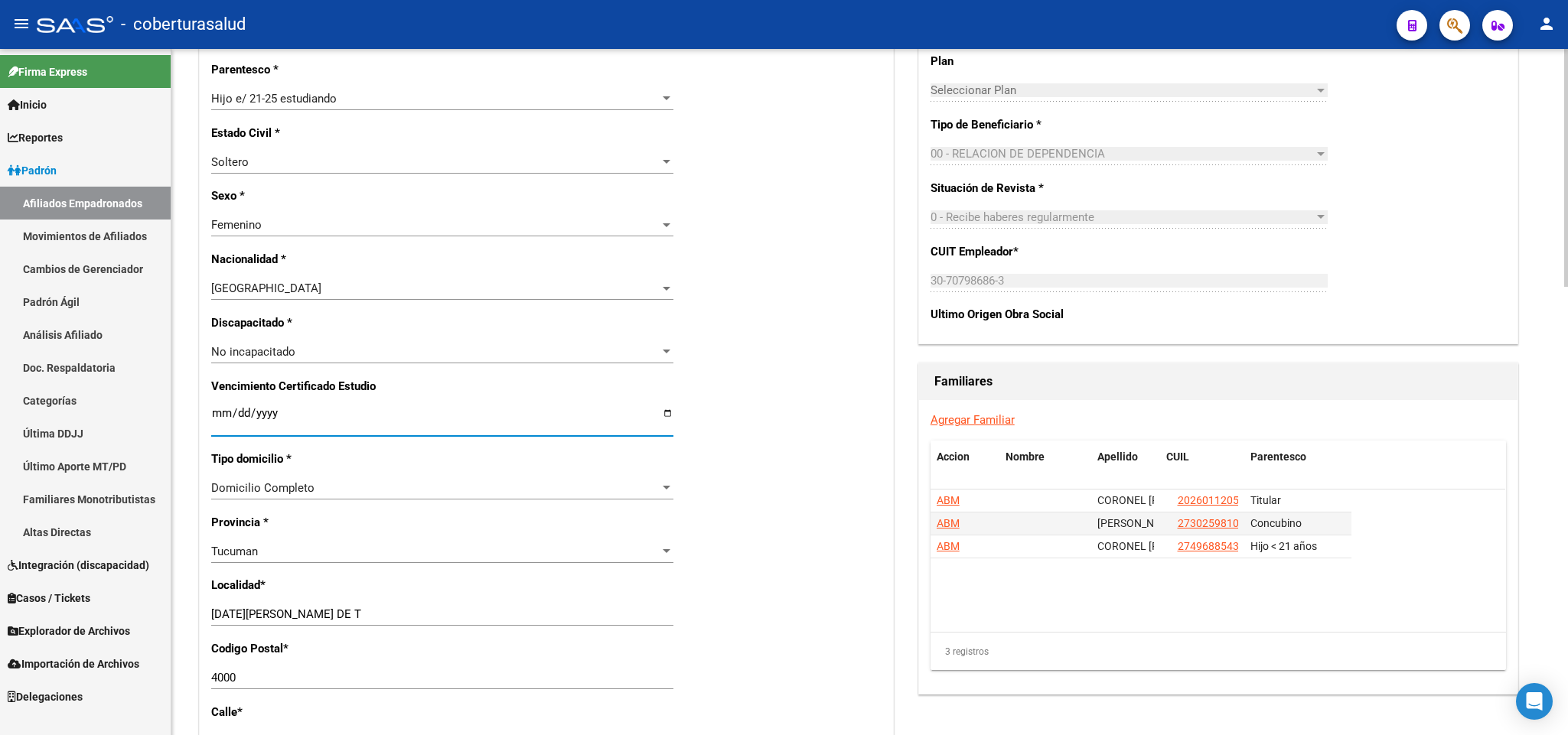
click at [212, 414] on input "Ingresar fecha" at bounding box center [442, 419] width 462 height 24
type input "[DATE]"
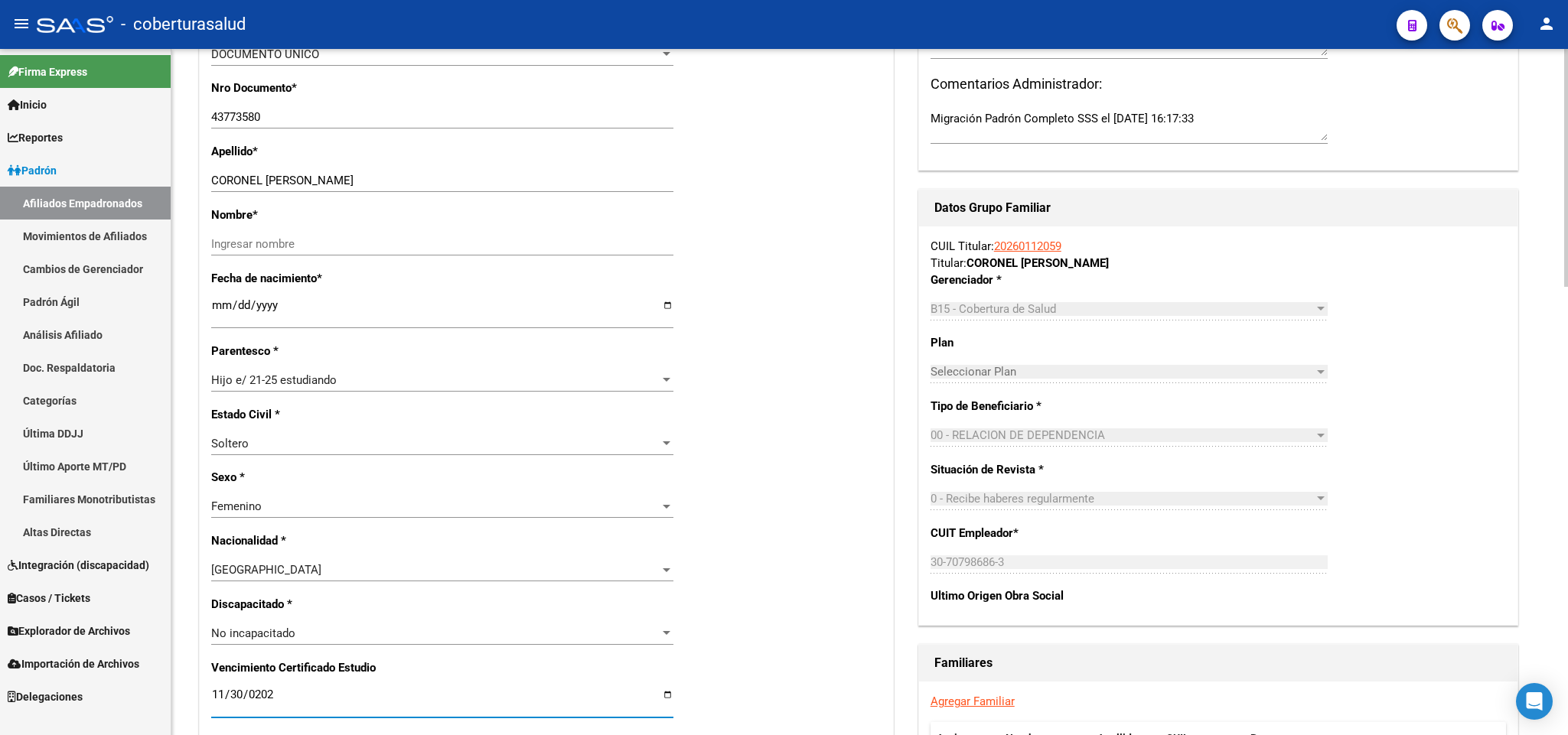
scroll to position [344, 0]
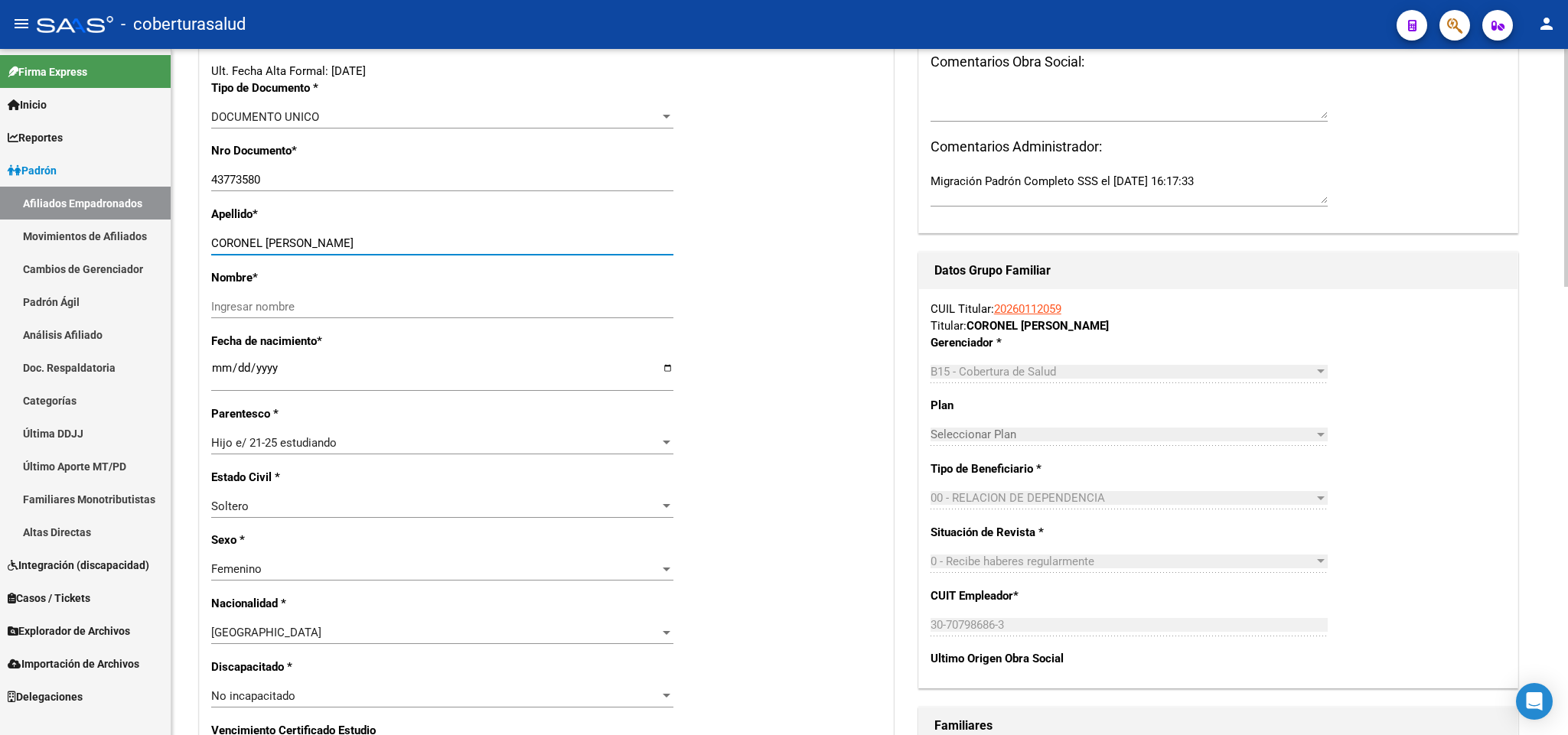
drag, startPoint x: 264, startPoint y: 243, endPoint x: 354, endPoint y: 243, distance: 90.0
click at [354, 243] on input "CORONEL XIMENA BELEN" at bounding box center [442, 242] width 462 height 14
type input "CORONEL"
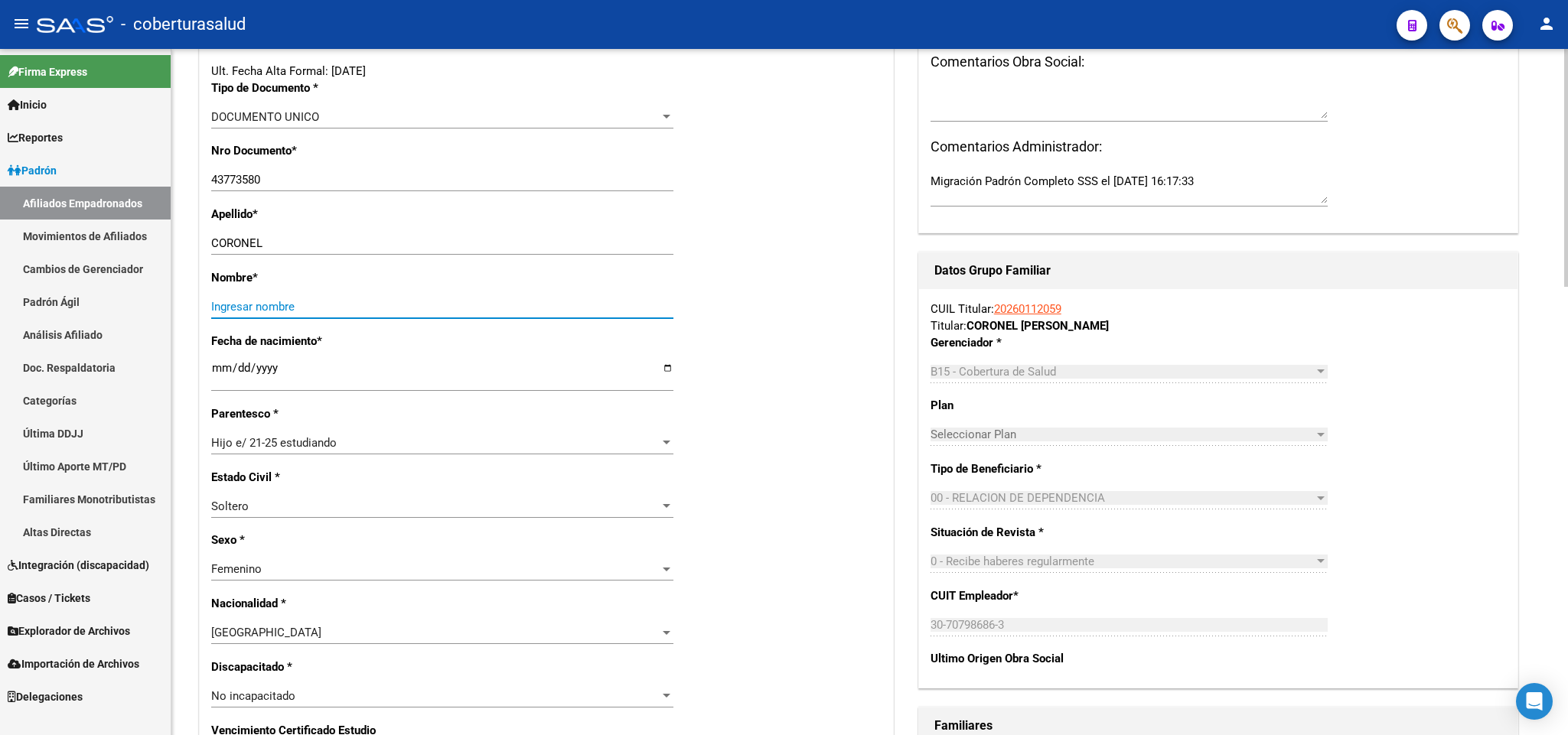
click at [298, 310] on input "Ingresar nombre" at bounding box center [442, 306] width 462 height 14
paste input "XIMENA BELEN"
type input "XIMENA BELEN"
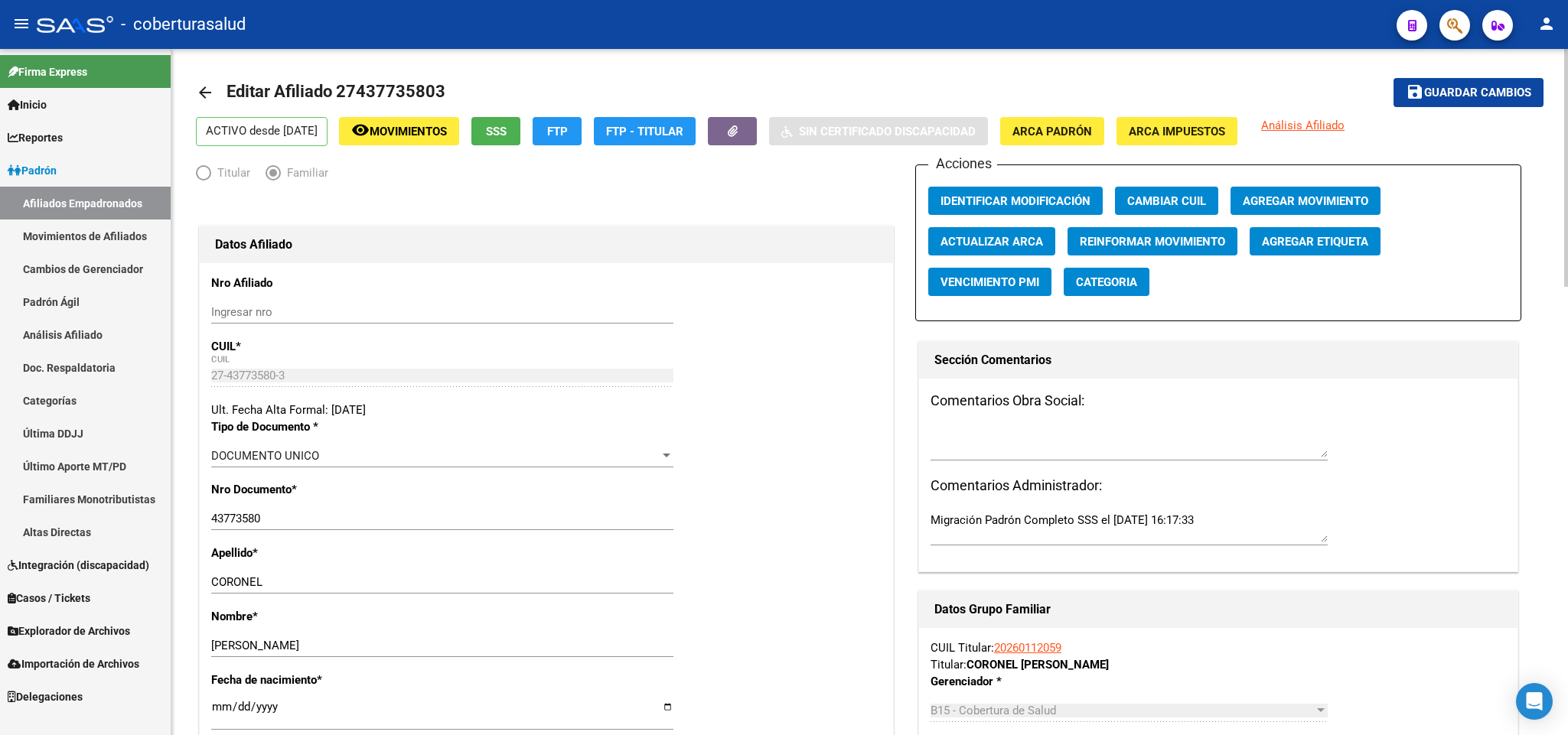
scroll to position [0, 0]
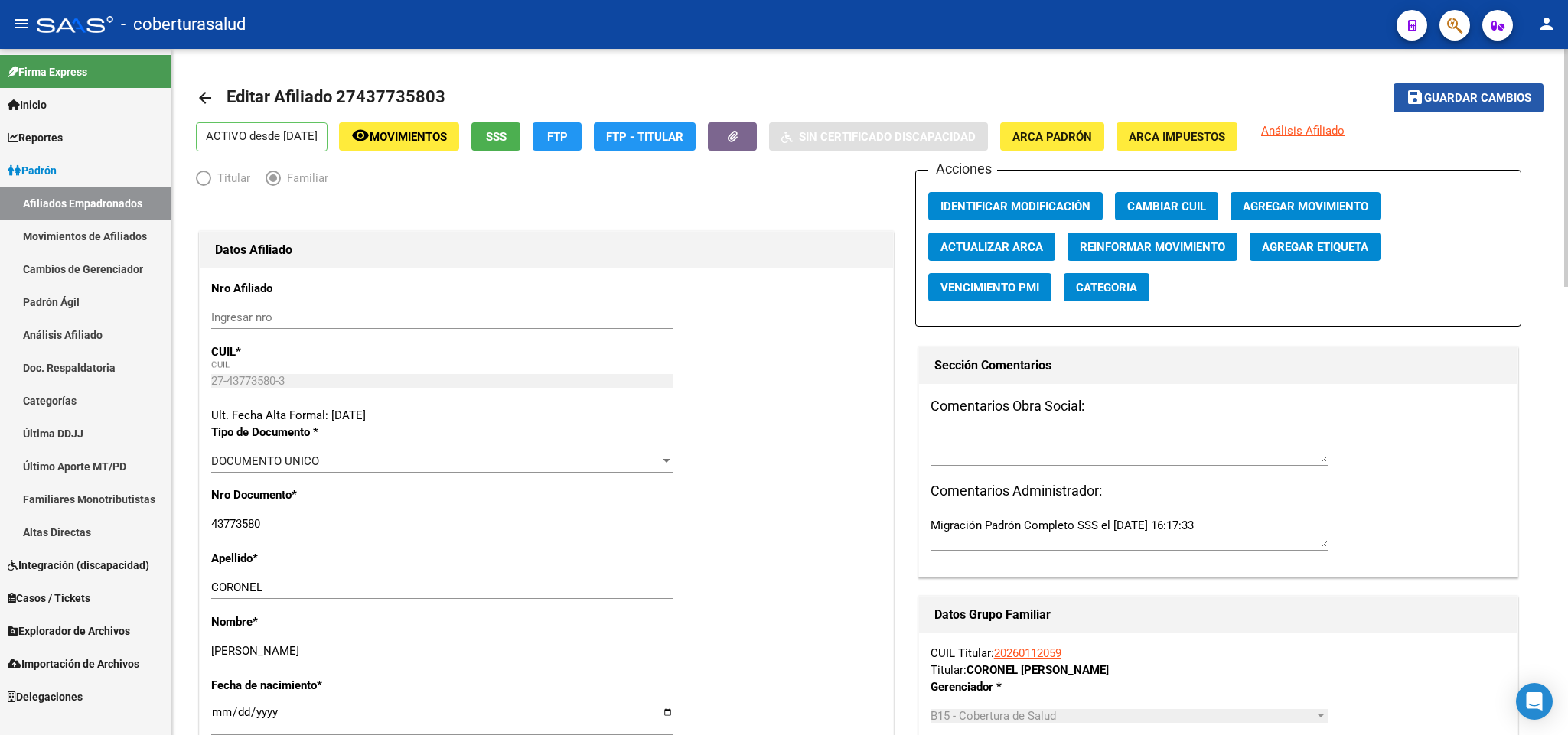
click at [1460, 97] on span "Guardar cambios" at bounding box center [1478, 99] width 107 height 14
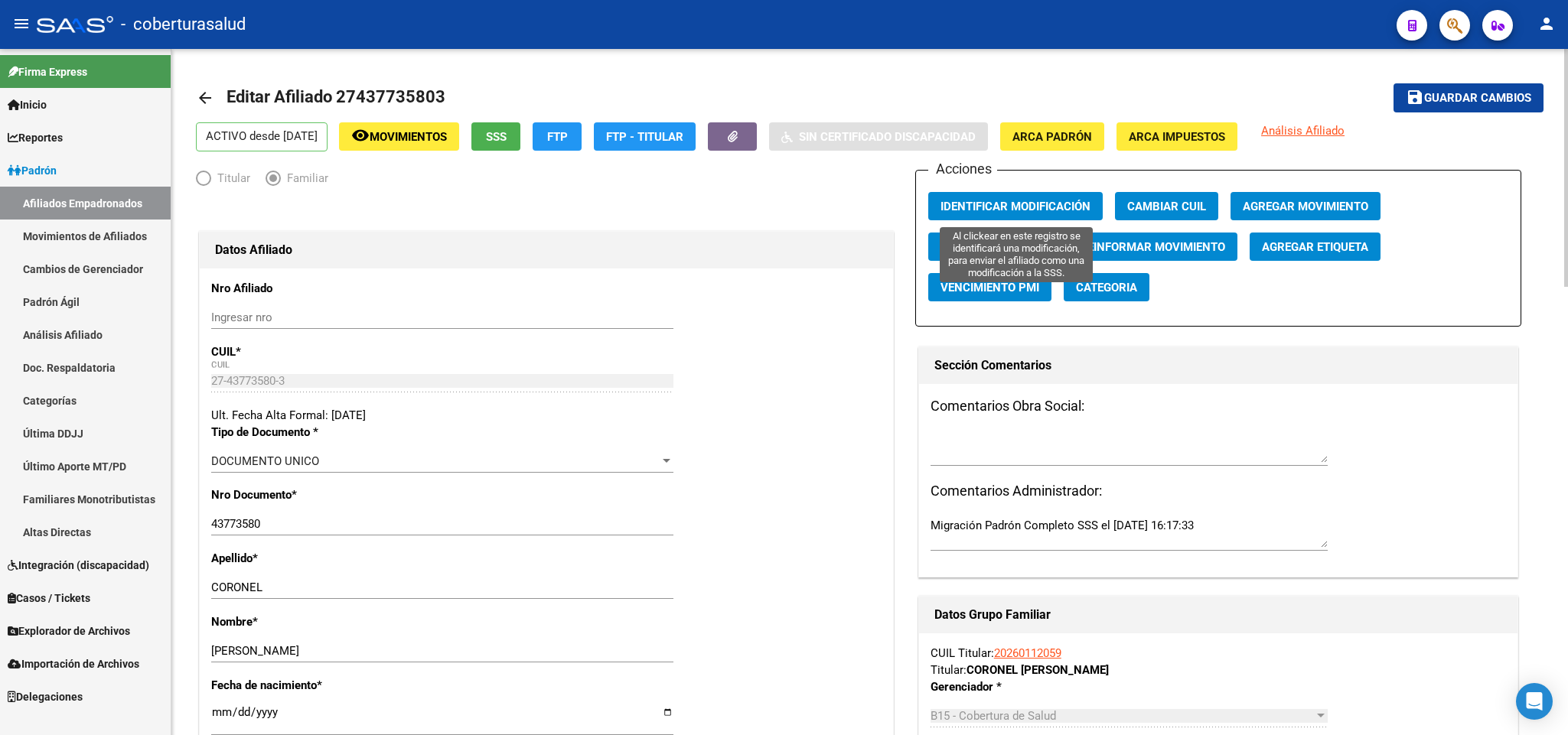
click at [980, 210] on span "Identificar Modificación" at bounding box center [1015, 206] width 150 height 14
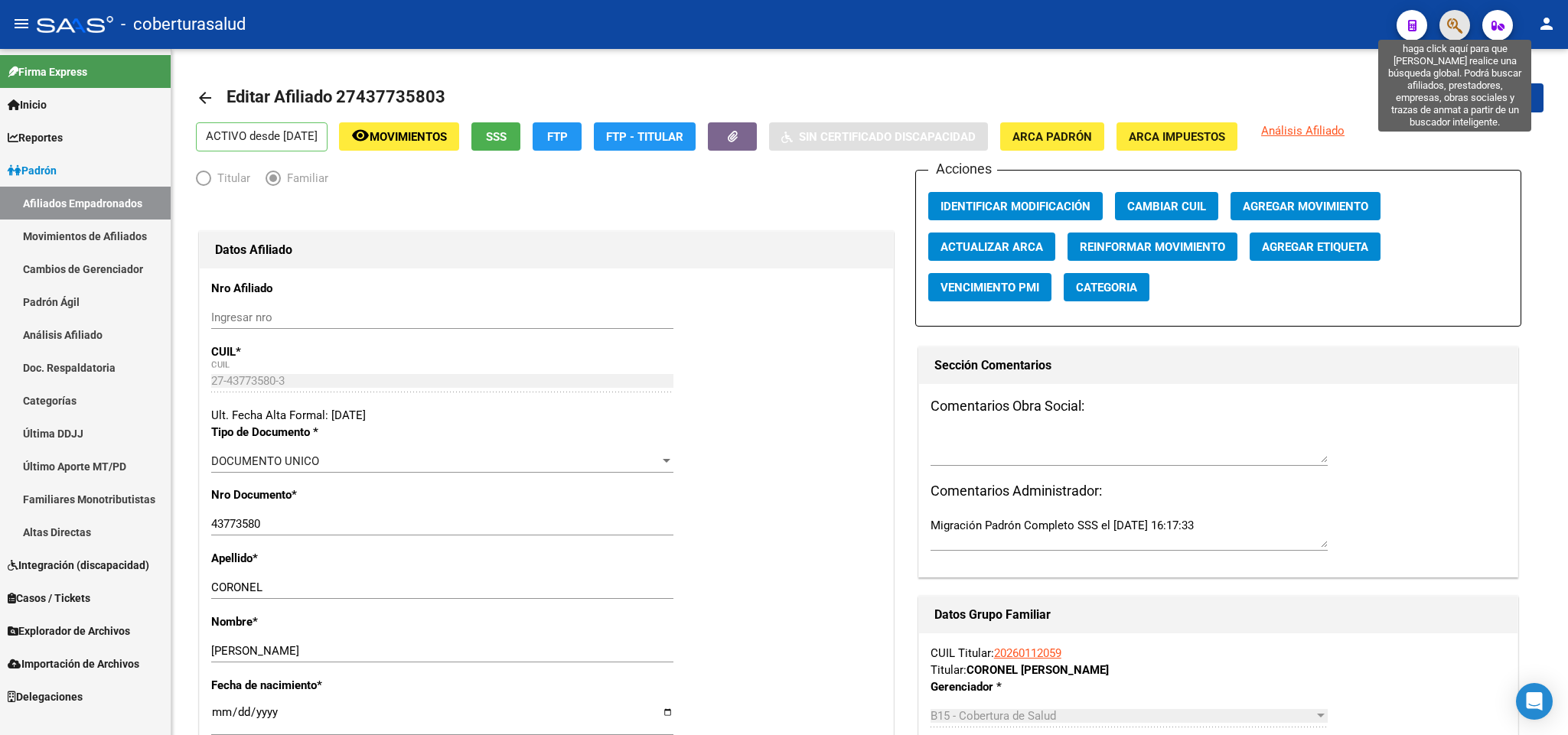
click at [1450, 24] on icon "button" at bounding box center [1454, 25] width 15 height 17
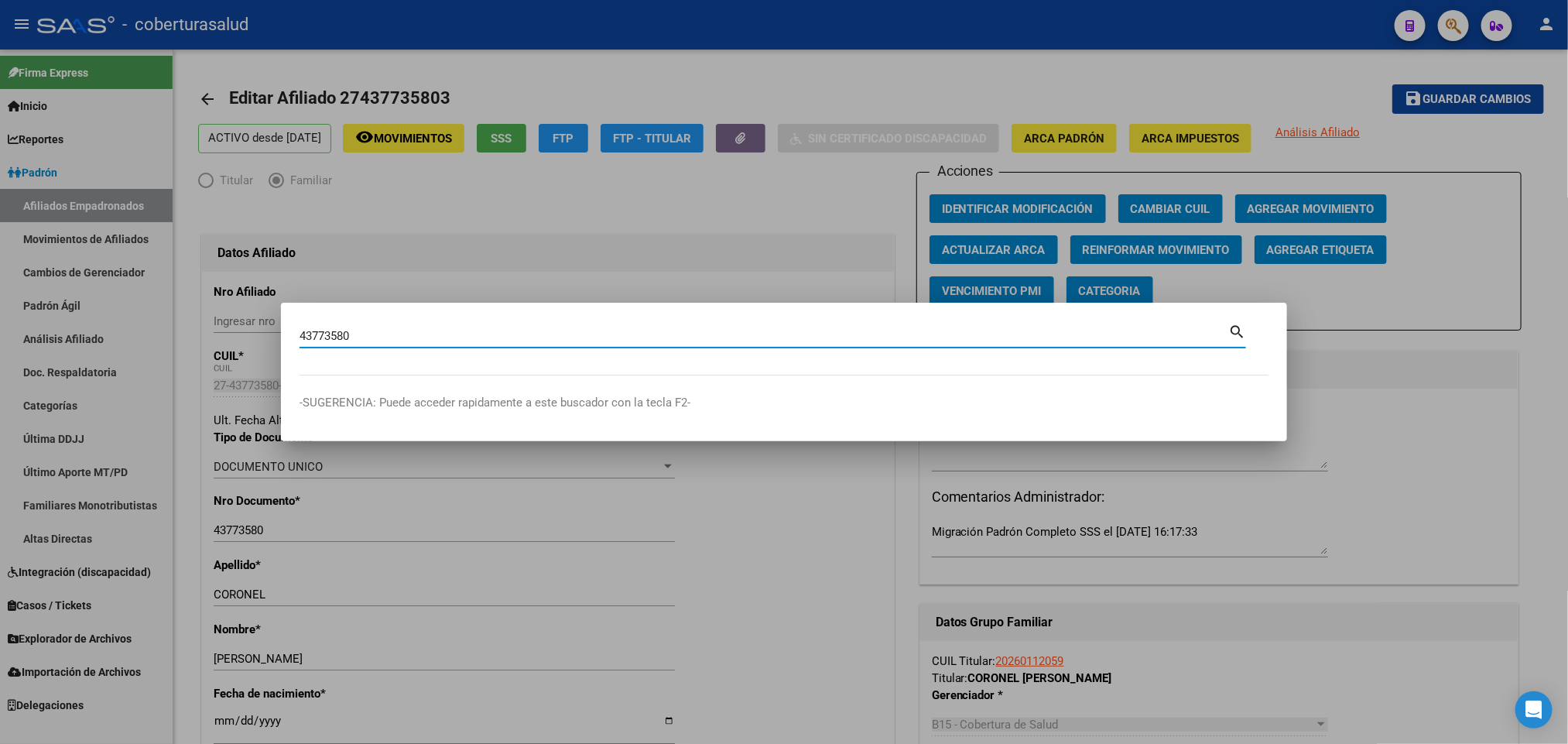
type input "43773580"
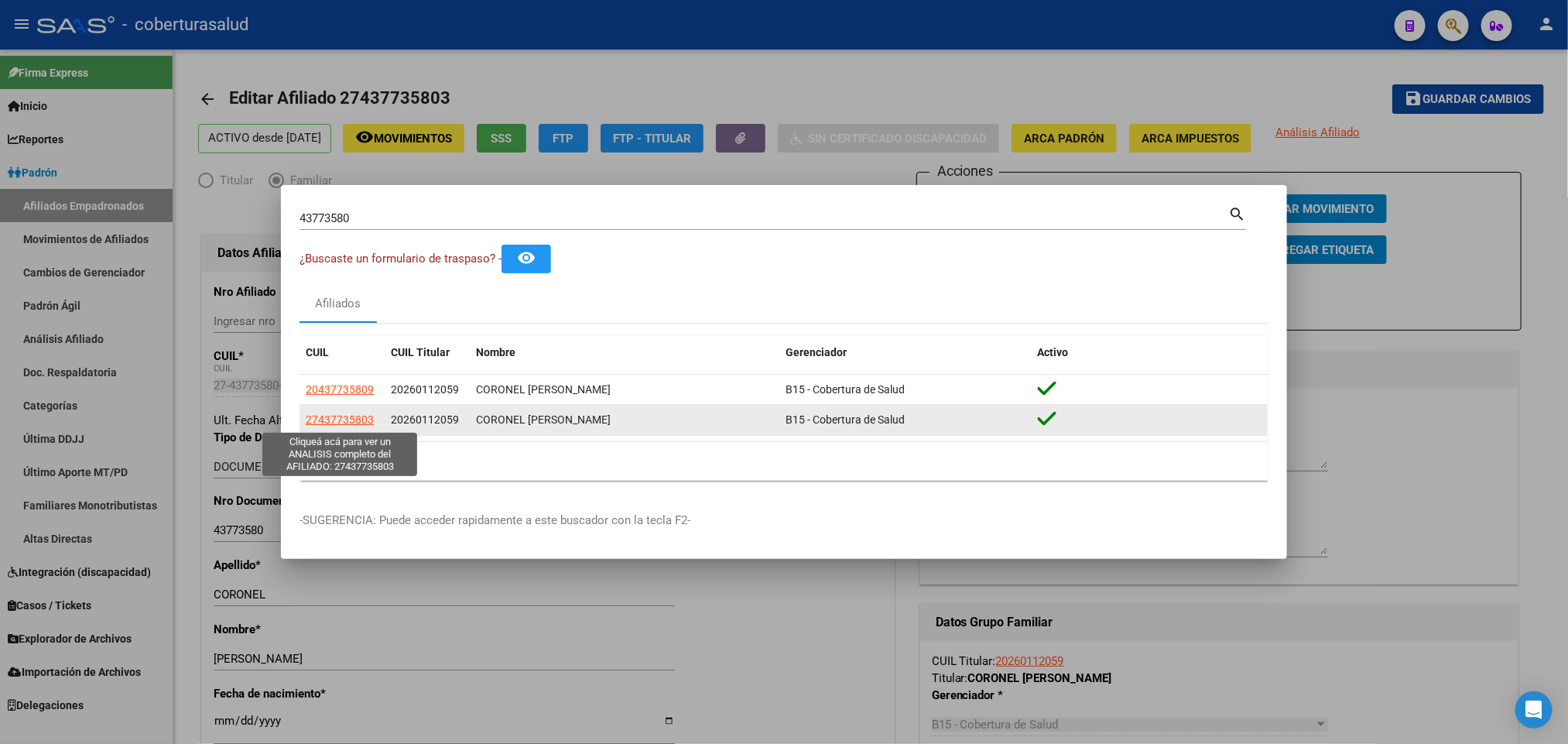
click at [358, 423] on span "27437735803" at bounding box center [339, 420] width 68 height 13
click at [370, 419] on span "27437735803" at bounding box center [339, 420] width 68 height 13
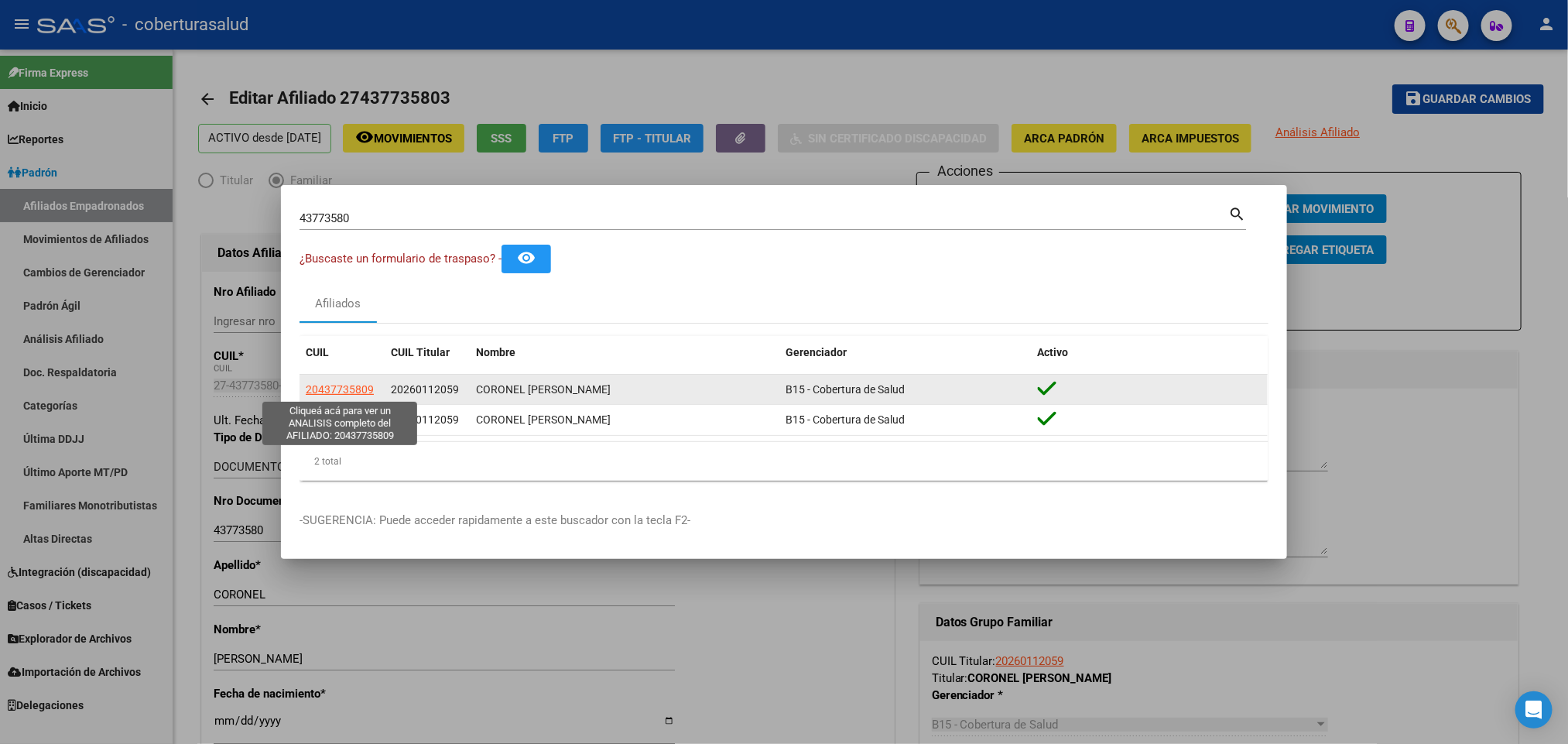
click at [356, 391] on span "20437735809" at bounding box center [339, 390] width 68 height 13
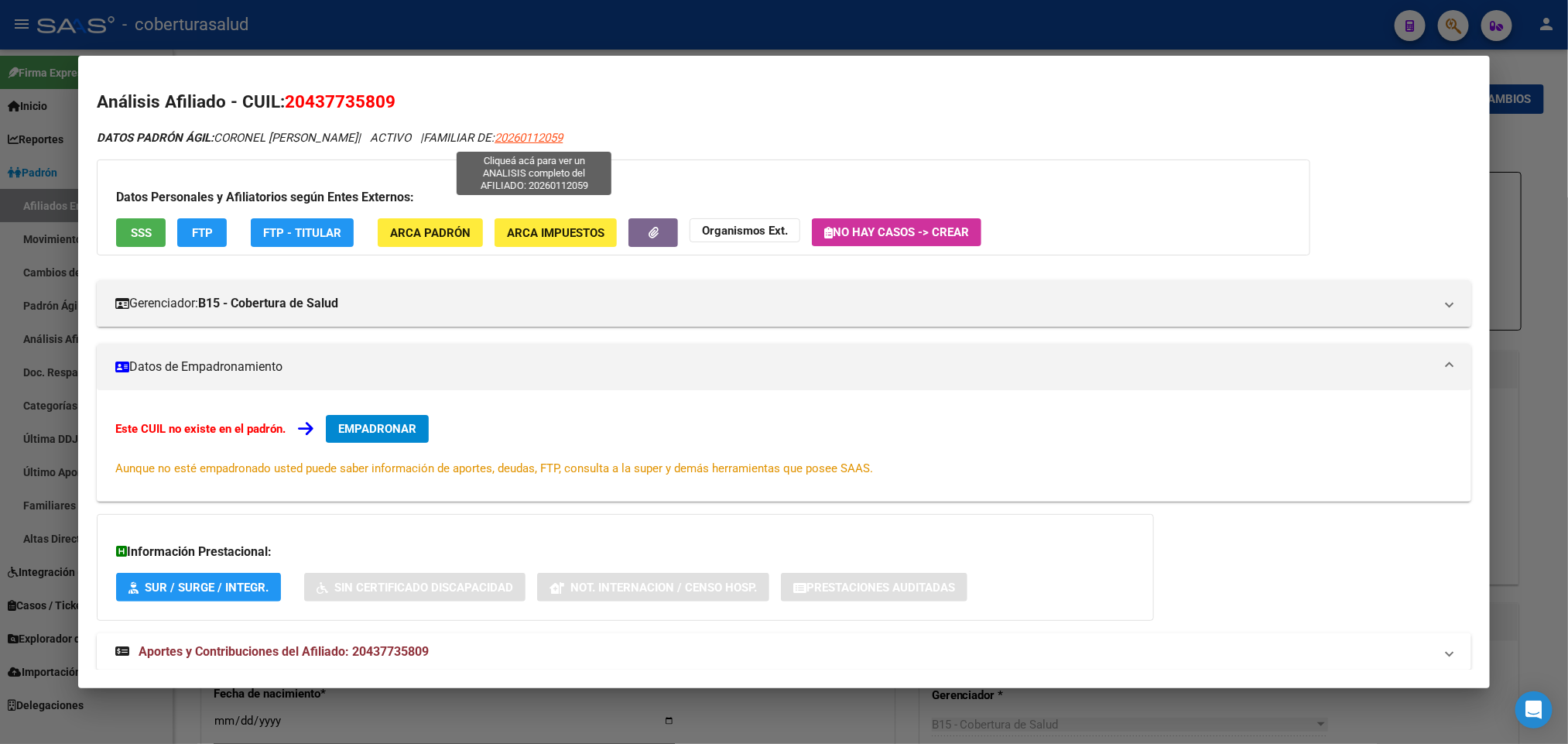
click at [563, 133] on span "20260112059" at bounding box center [529, 137] width 68 height 14
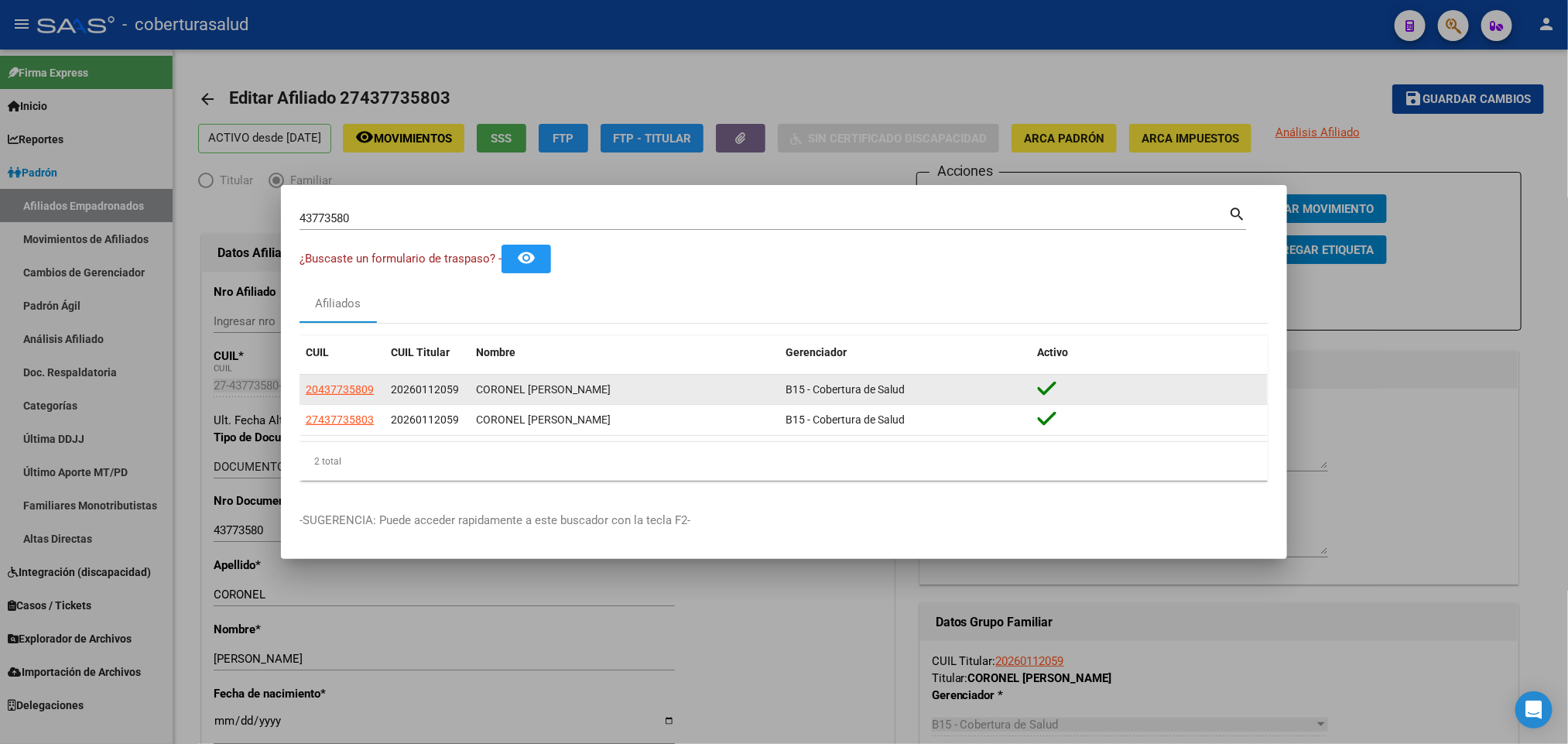
click at [381, 404] on div "20437735809 20260112059 CORONEL XIMENA BELEN B15 - Cobertura de Salud" at bounding box center [783, 391] width 969 height 31
click at [368, 384] on span "20437735809" at bounding box center [339, 390] width 68 height 13
type textarea "20437735809"
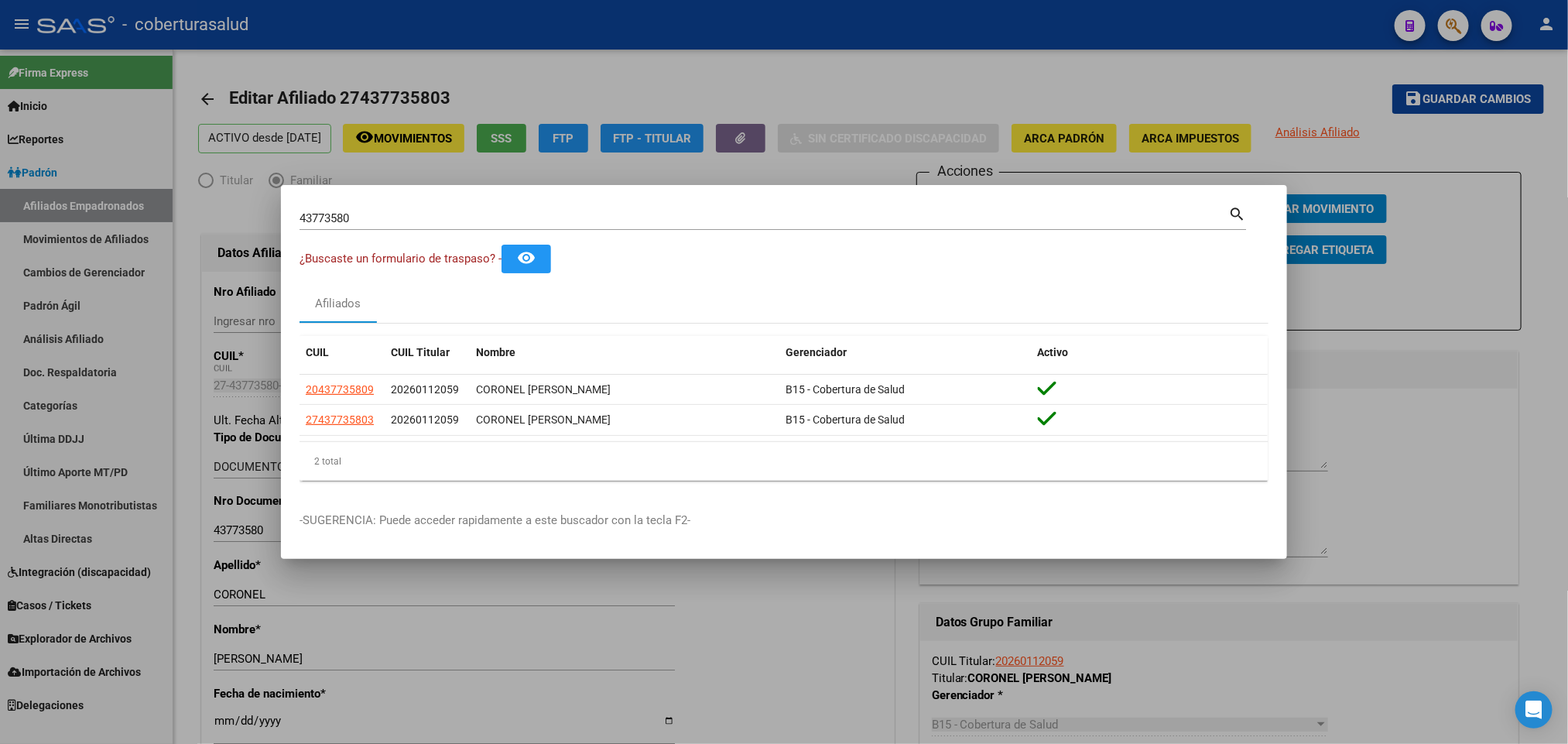
click at [816, 209] on div "43773580 Buscar (apellido, dni, cuil, nro traspaso, cuit, obra social)" at bounding box center [763, 218] width 929 height 23
click at [792, 219] on input "43773580" at bounding box center [763, 218] width 929 height 14
paste input "24274305793"
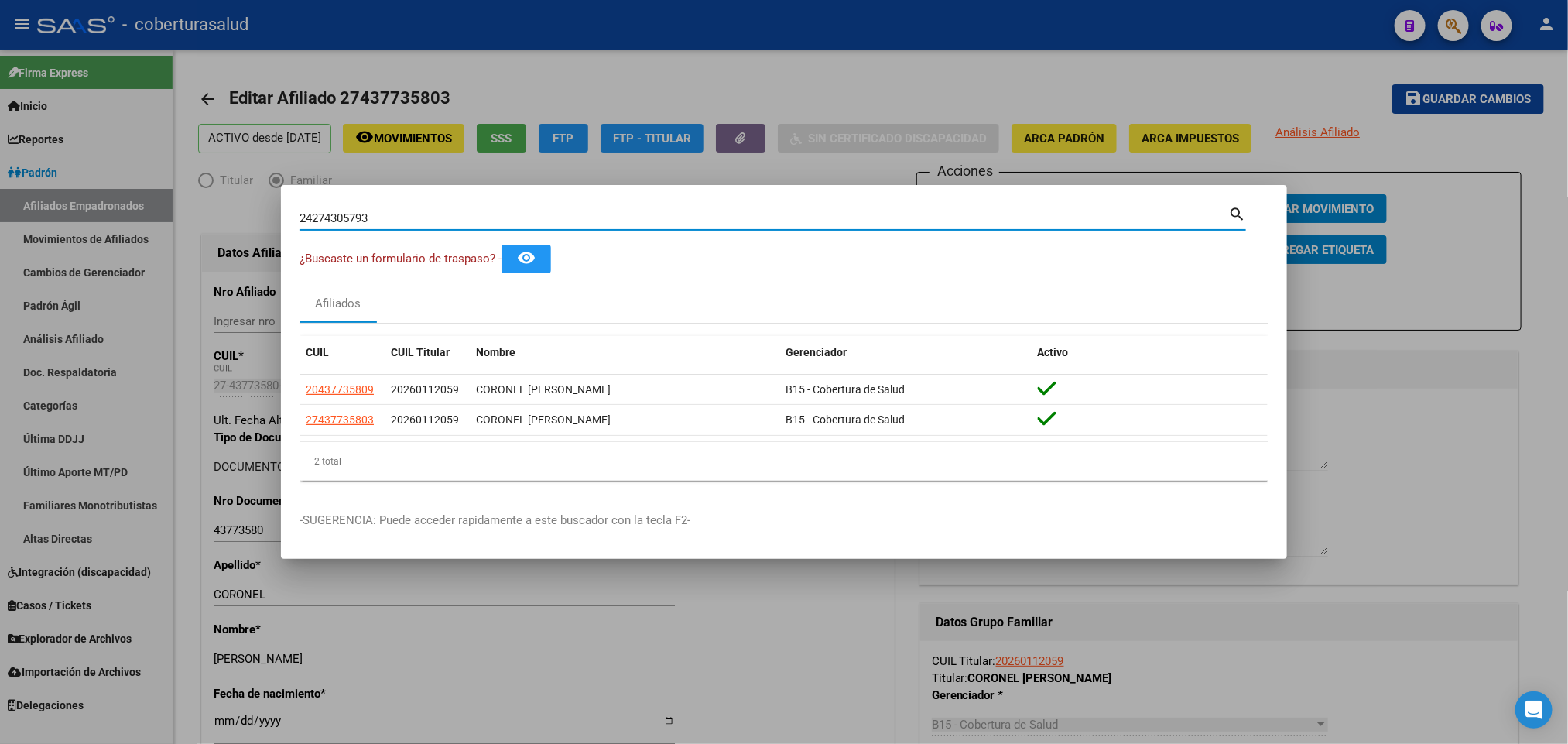
type input "24274305793"
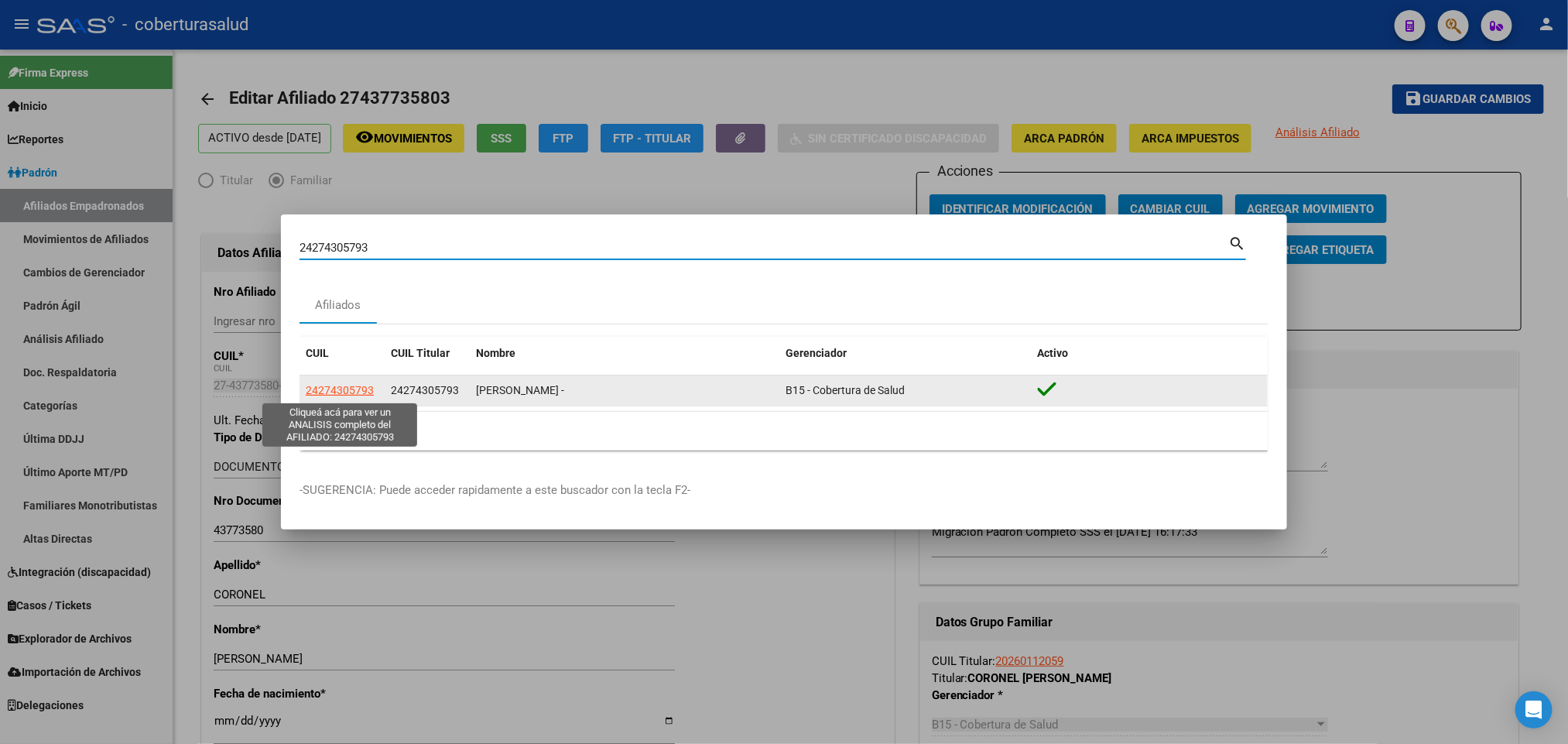
click at [365, 390] on span "24274305793" at bounding box center [339, 391] width 68 height 13
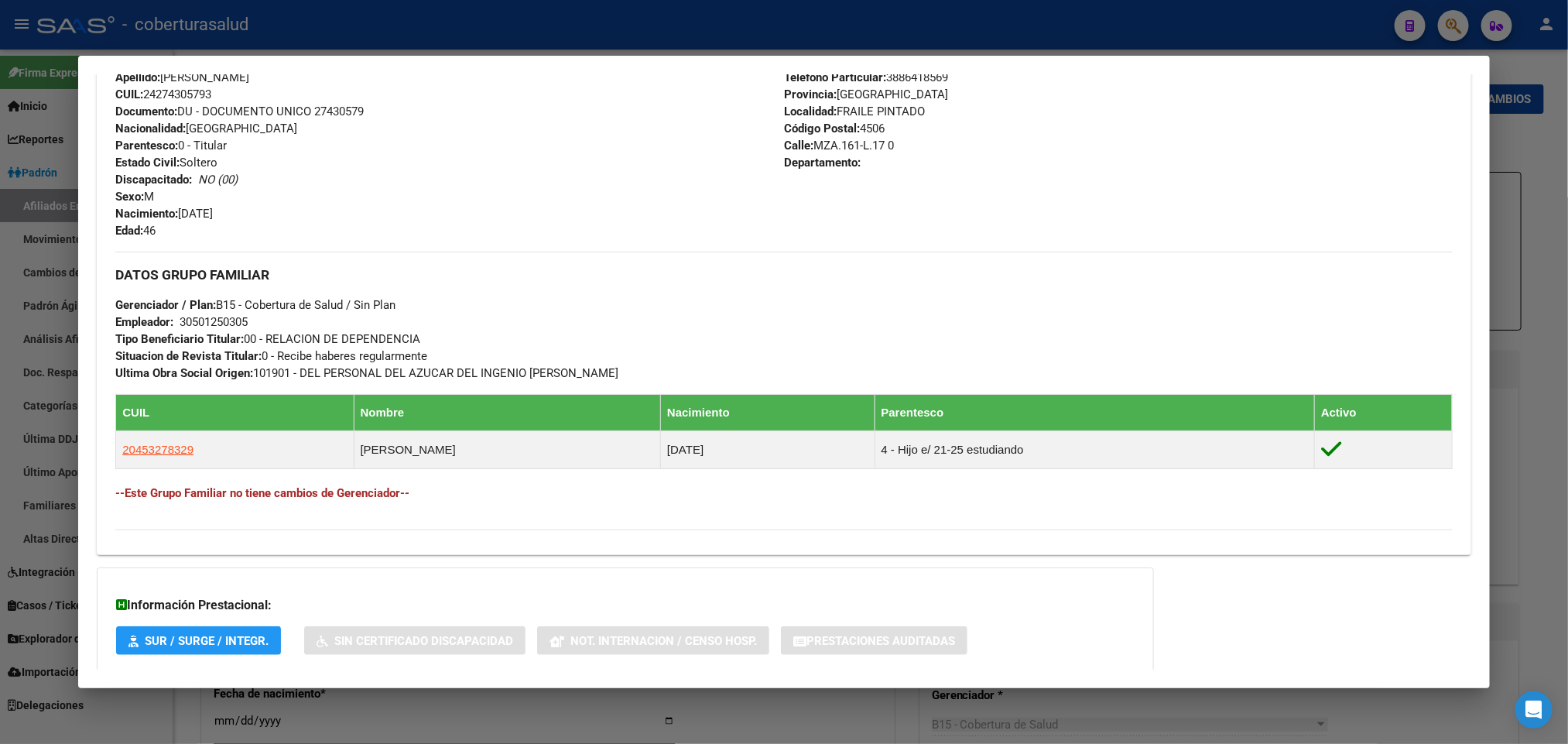
scroll to position [672, 0]
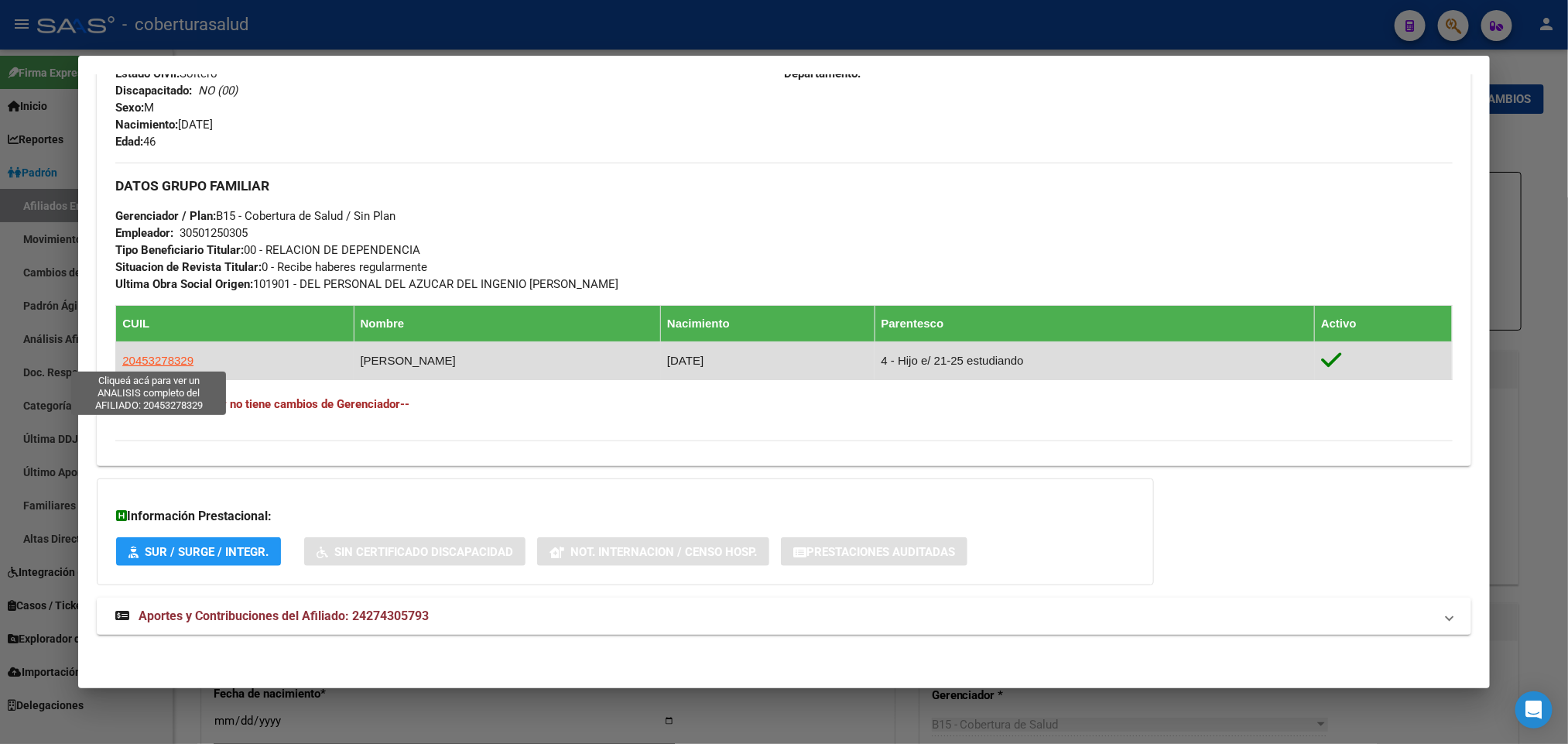
click at [144, 359] on span "20453278329" at bounding box center [158, 361] width 71 height 13
type textarea "20453278329"
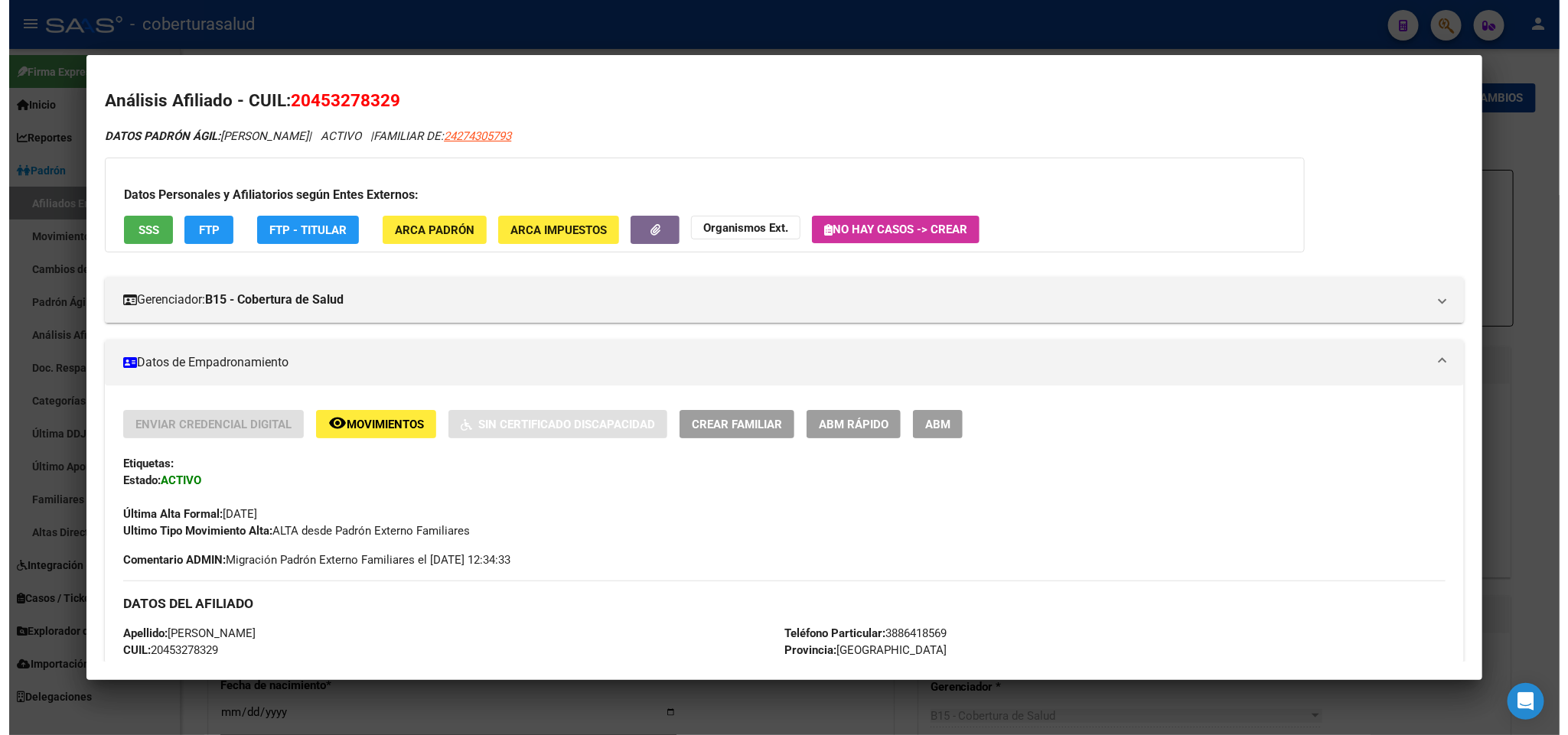
scroll to position [115, 0]
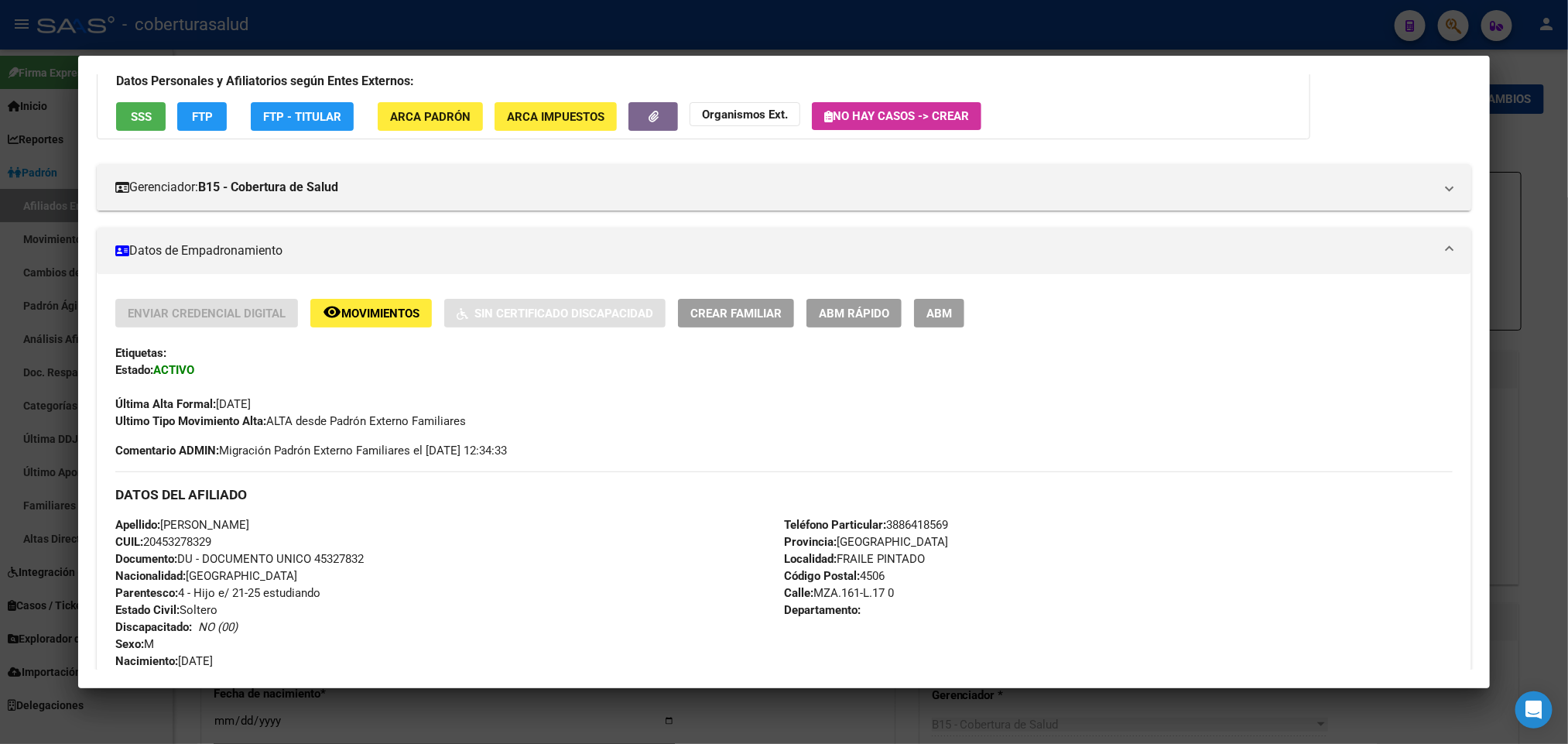
click at [902, 288] on div "Enviar Credencial Digital remove_red_eye Movimientos Sin Certificado Discapacid…" at bounding box center [784, 647] width 1374 height 746
click at [923, 300] on button "ABM" at bounding box center [939, 313] width 50 height 28
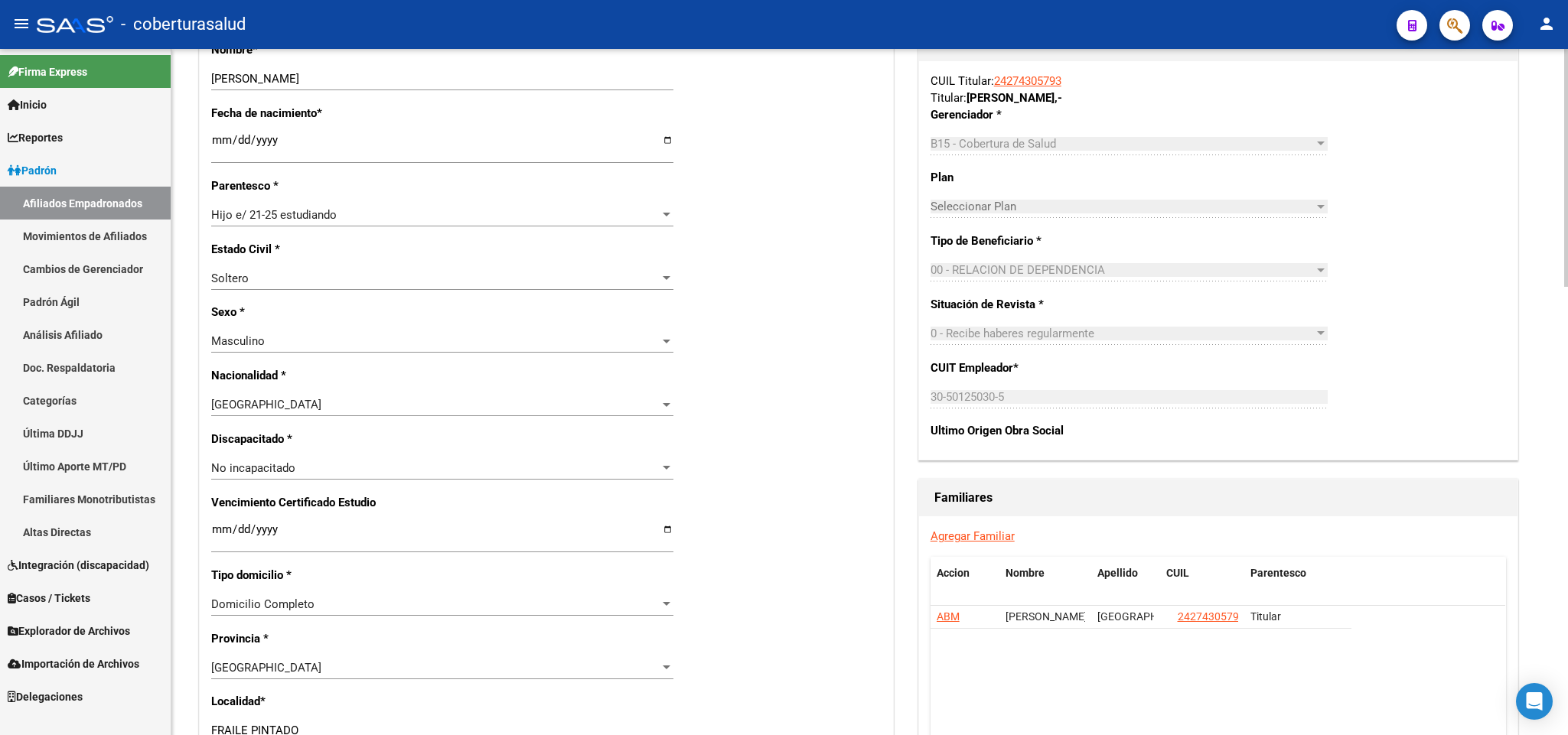
scroll to position [574, 0]
click at [213, 523] on input "Ingresar fecha" at bounding box center [442, 533] width 462 height 24
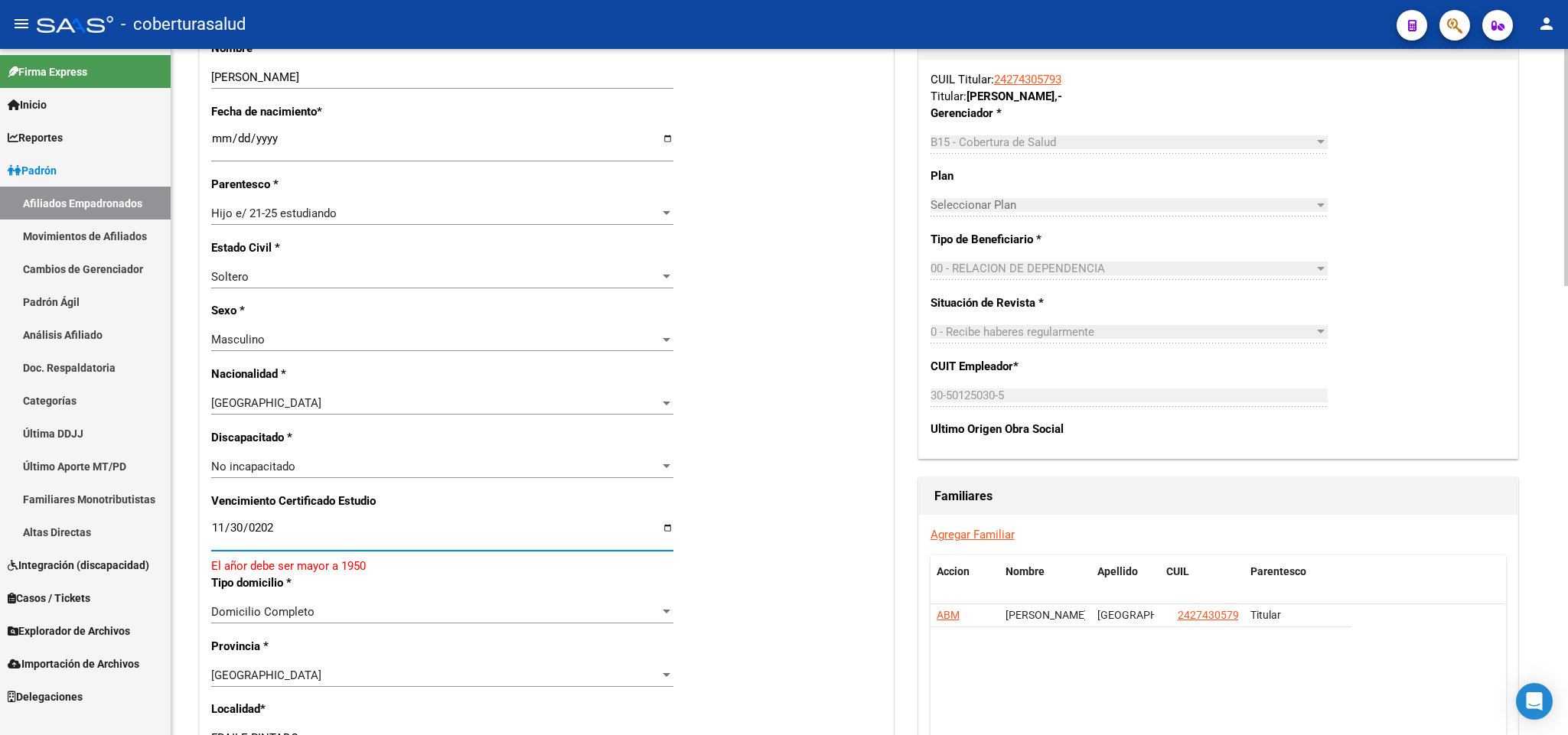
type input "[DATE]"
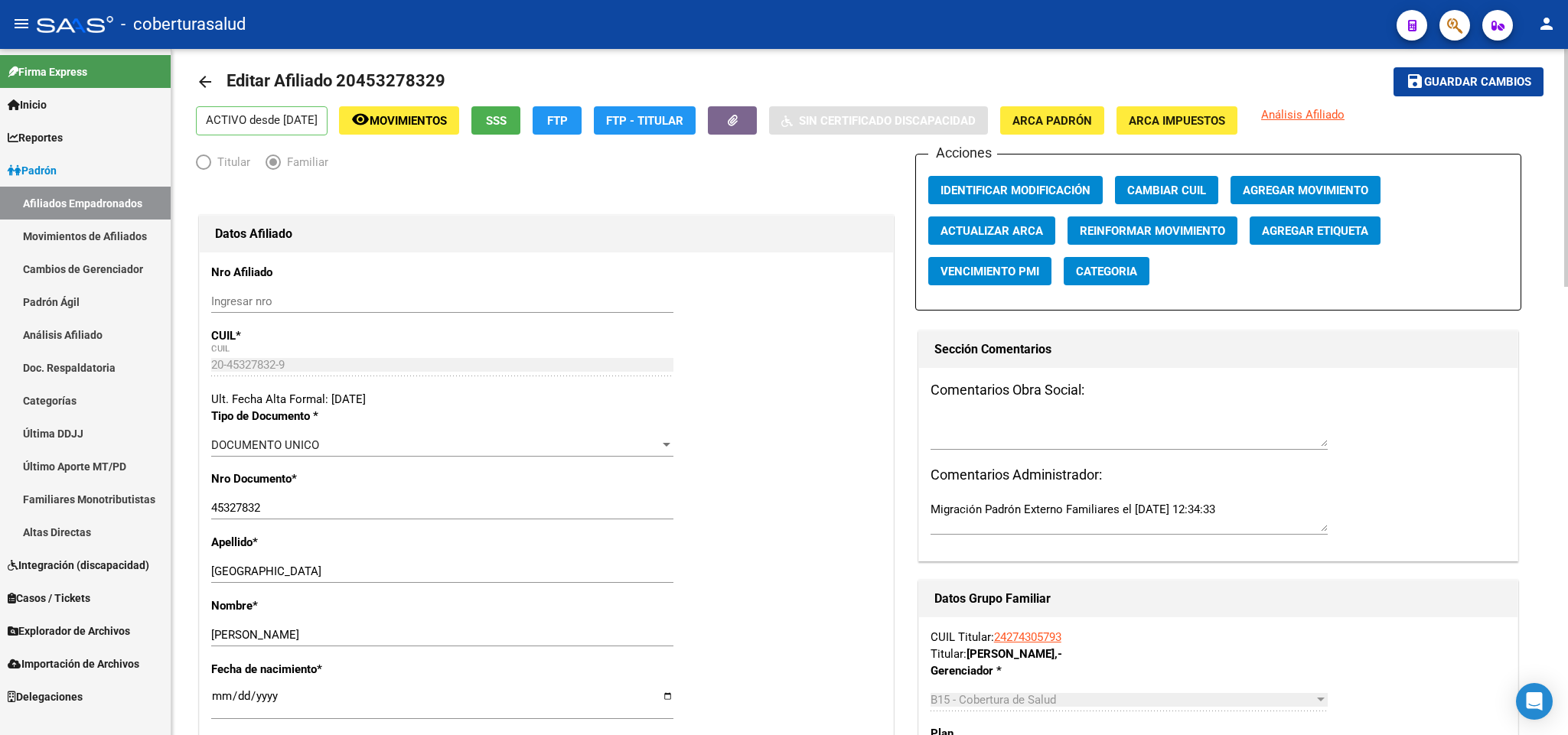
scroll to position [0, 0]
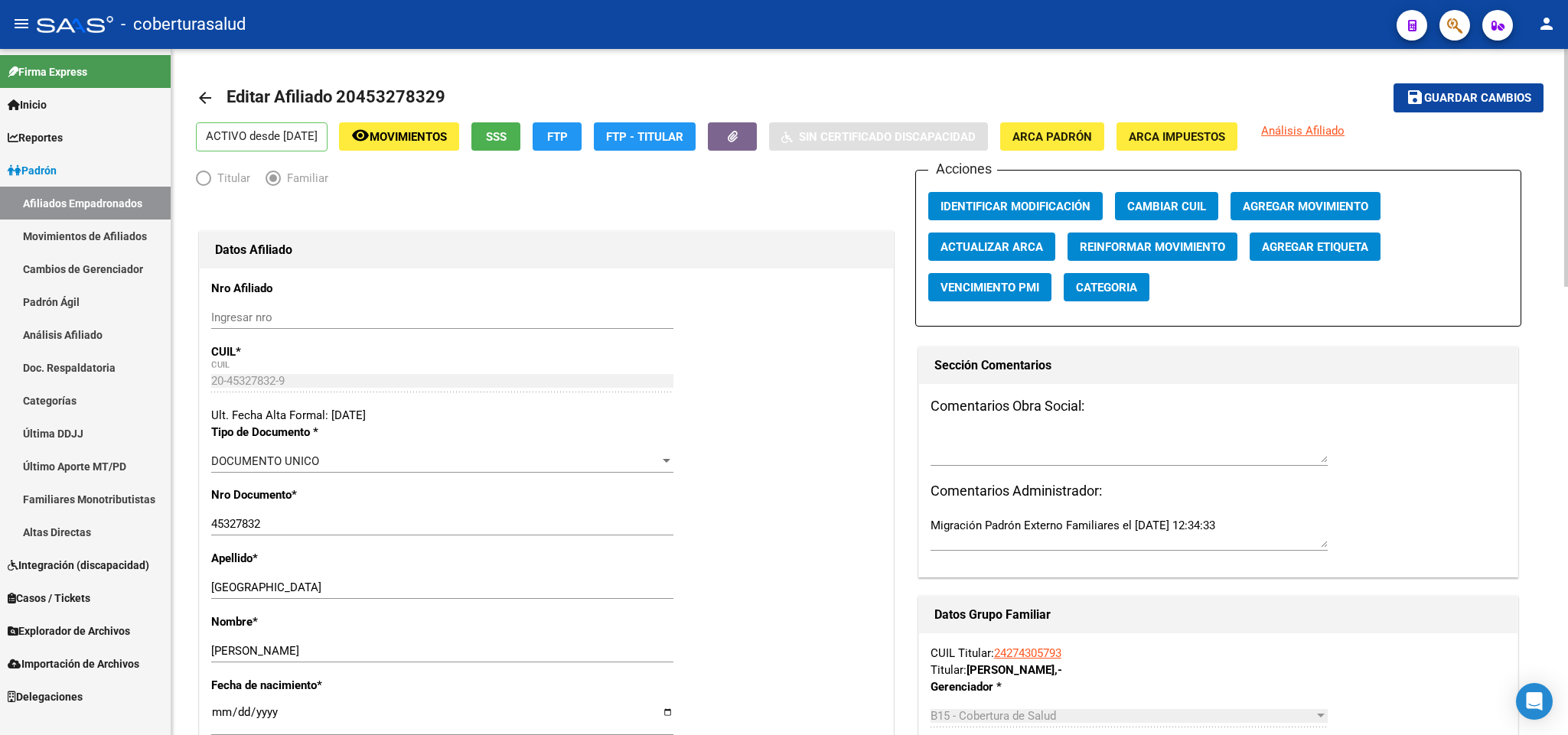
click at [1440, 95] on span "Guardar cambios" at bounding box center [1478, 99] width 107 height 14
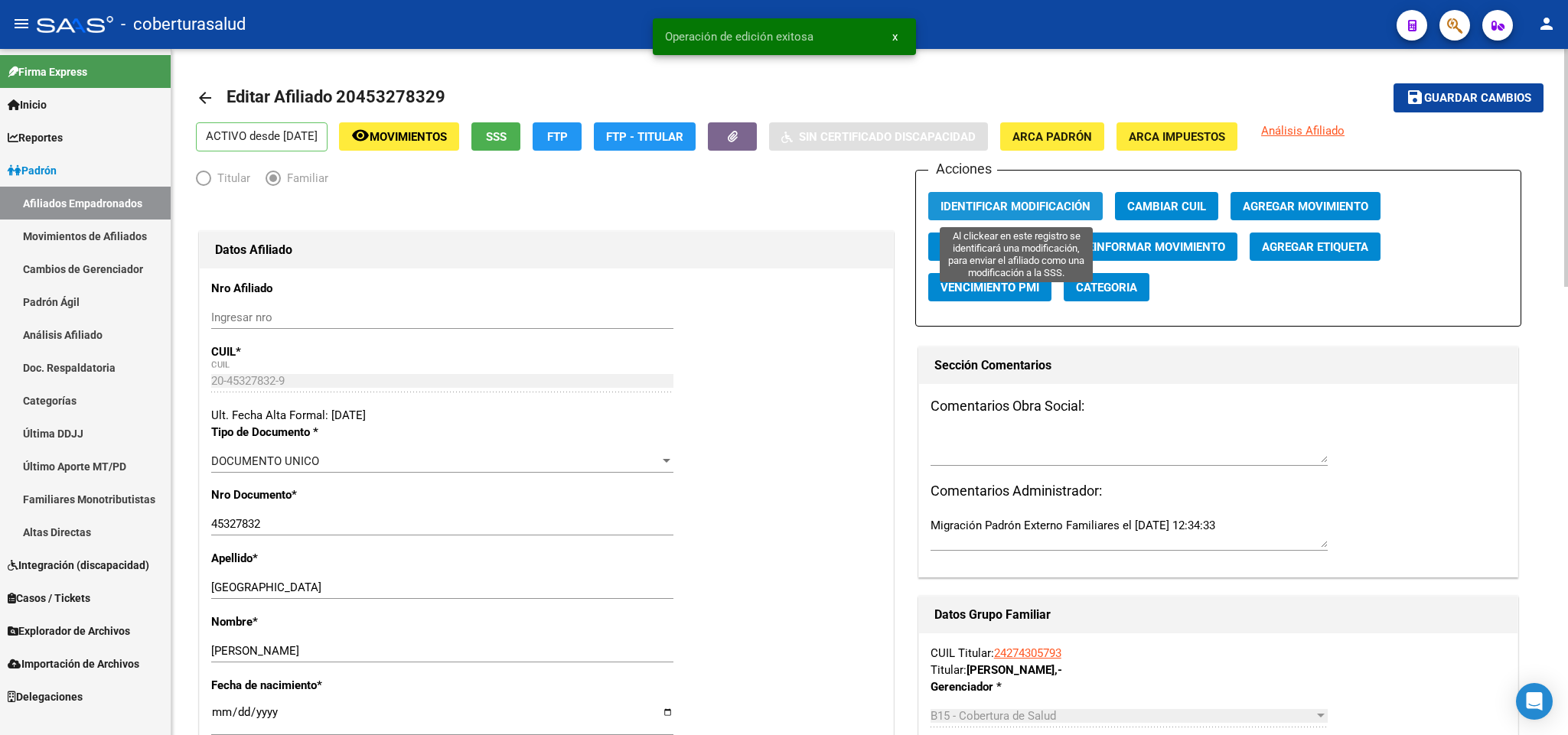
click at [1050, 203] on span "Identificar Modificación" at bounding box center [1015, 206] width 150 height 14
